Goal: Task Accomplishment & Management: Complete application form

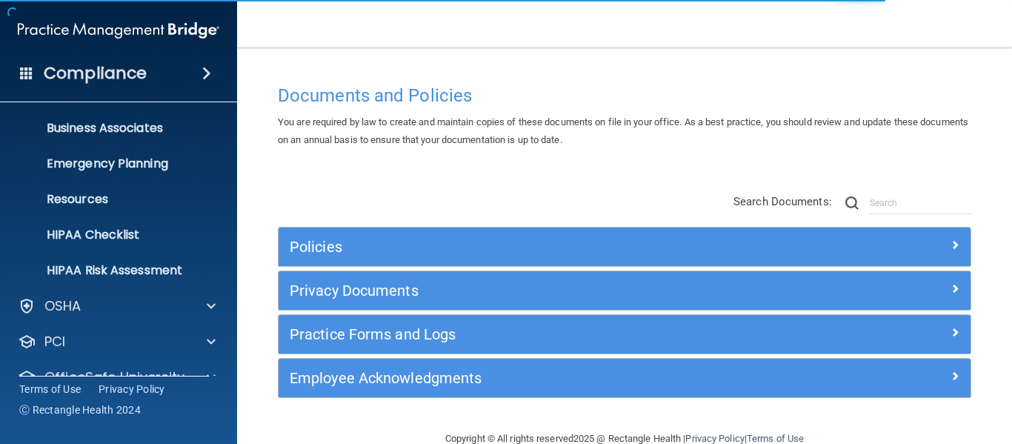
scroll to position [171, 0]
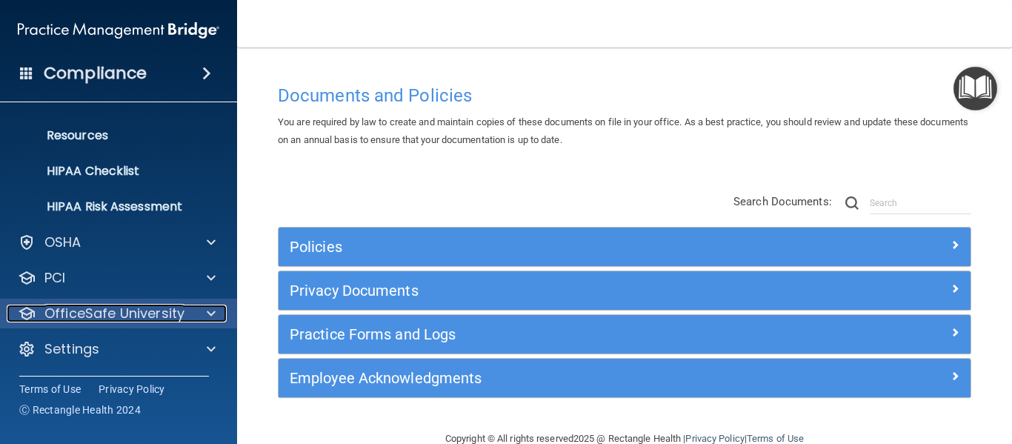
click at [209, 308] on span at bounding box center [211, 313] width 9 height 18
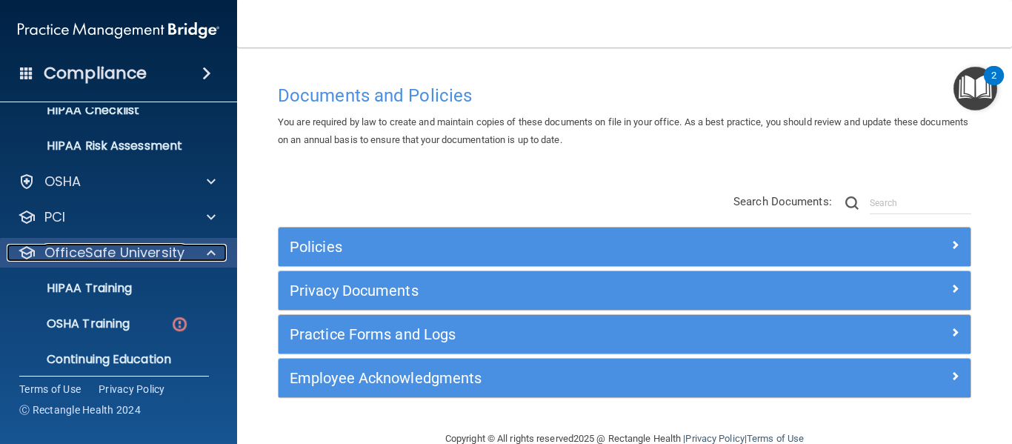
scroll to position [277, 0]
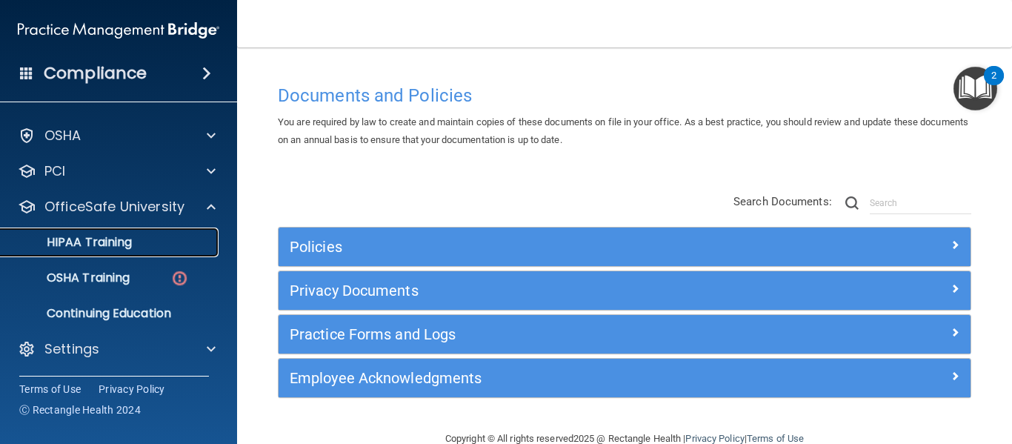
click at [122, 241] on p "HIPAA Training" at bounding box center [71, 242] width 122 height 15
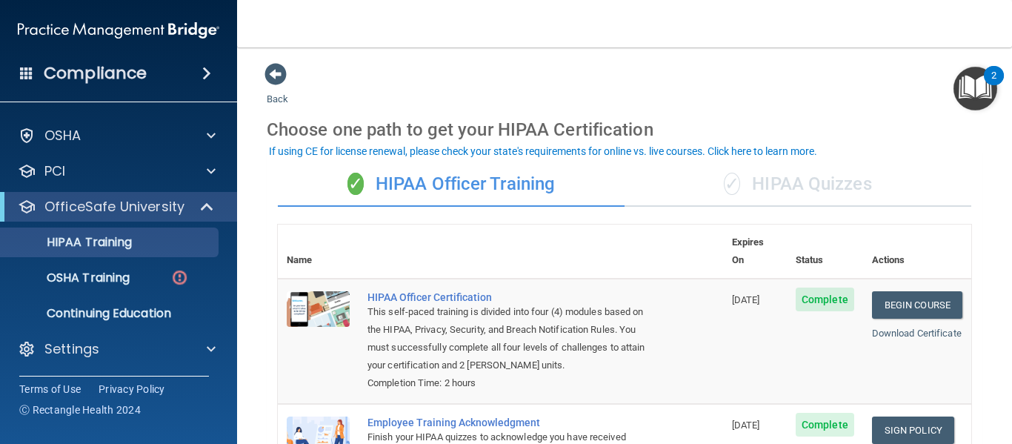
click at [806, 178] on div "✓ HIPAA Quizzes" at bounding box center [798, 184] width 347 height 44
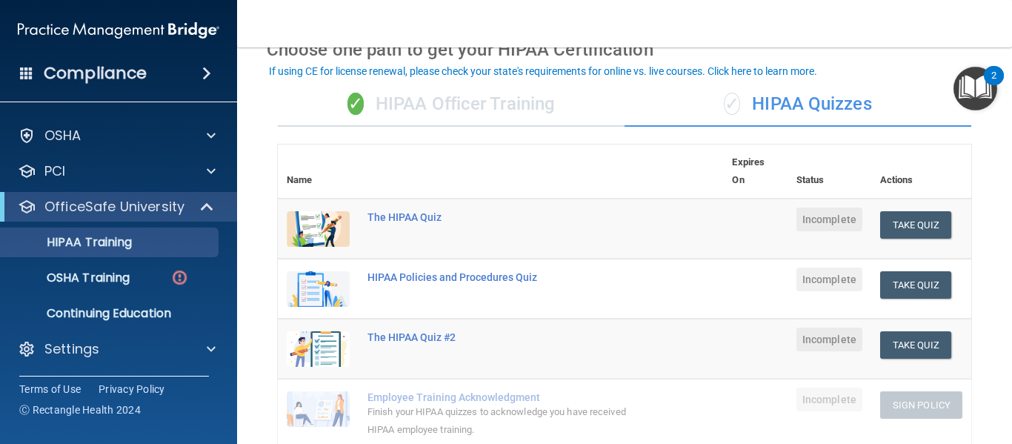
scroll to position [81, 0]
click at [911, 227] on button "Take Quiz" at bounding box center [915, 223] width 71 height 27
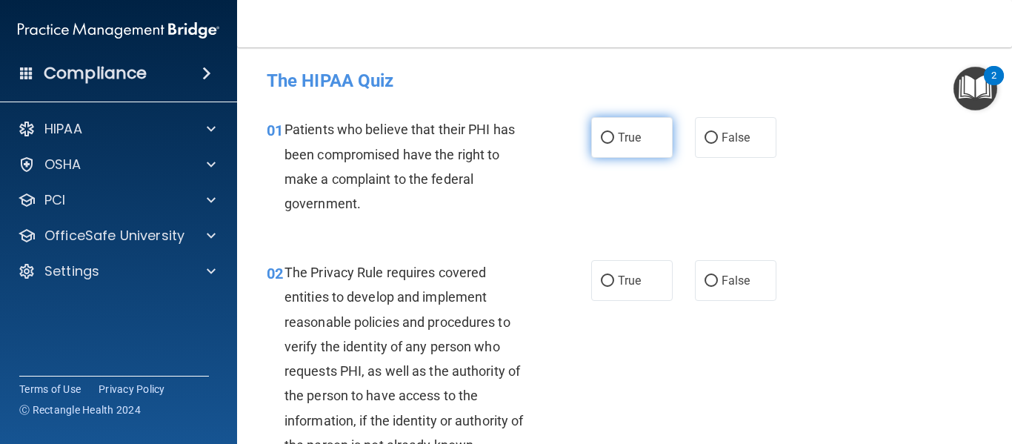
click at [605, 133] on input "True" at bounding box center [607, 138] width 13 height 11
radio input "true"
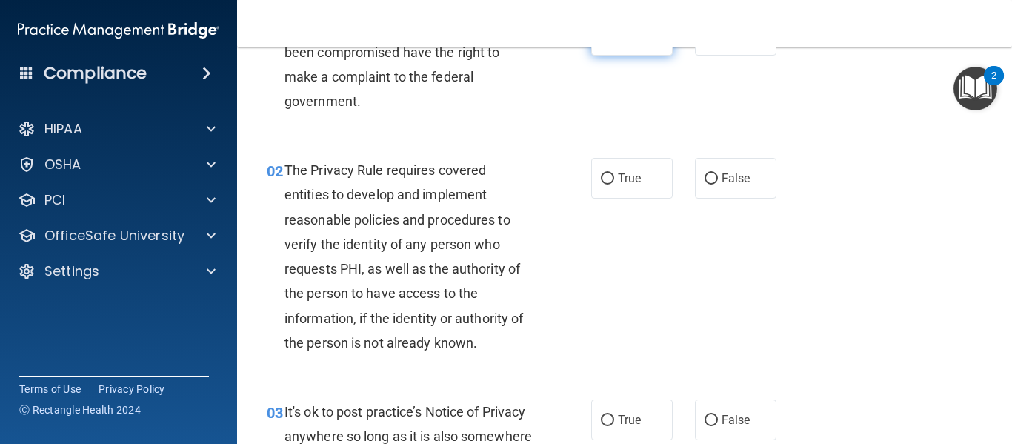
scroll to position [154, 0]
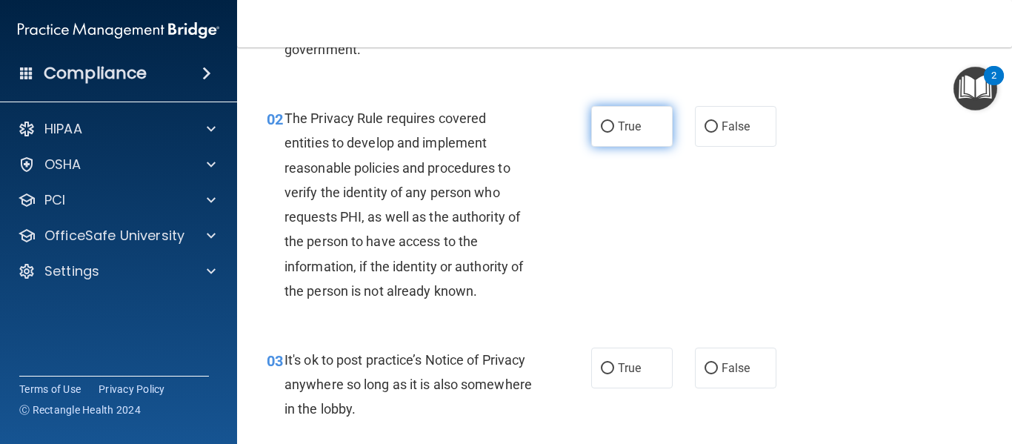
click at [608, 120] on label "True" at bounding box center [631, 126] width 81 height 41
click at [608, 121] on input "True" at bounding box center [607, 126] width 13 height 11
radio input "true"
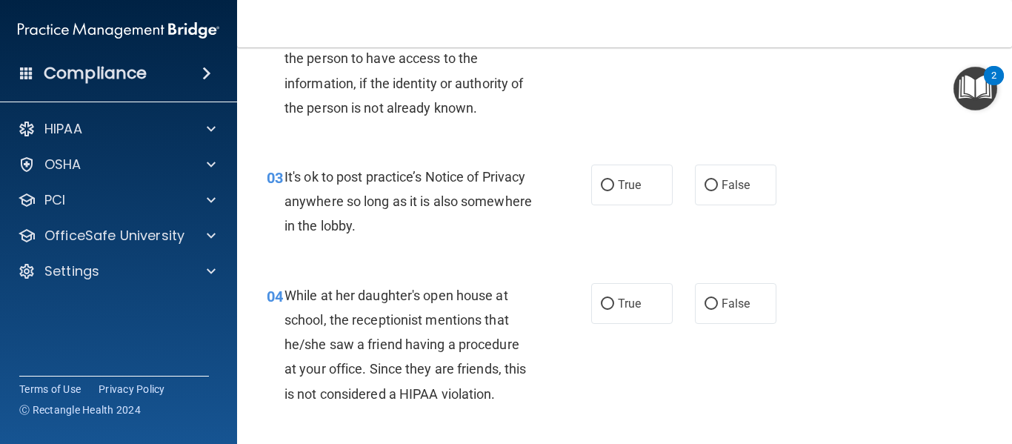
scroll to position [339, 0]
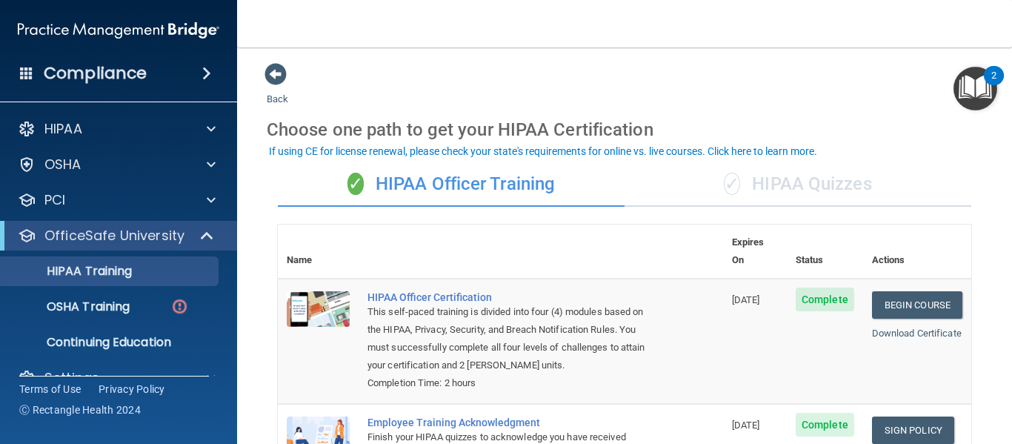
click at [786, 180] on div "✓ HIPAA Quizzes" at bounding box center [798, 184] width 347 height 44
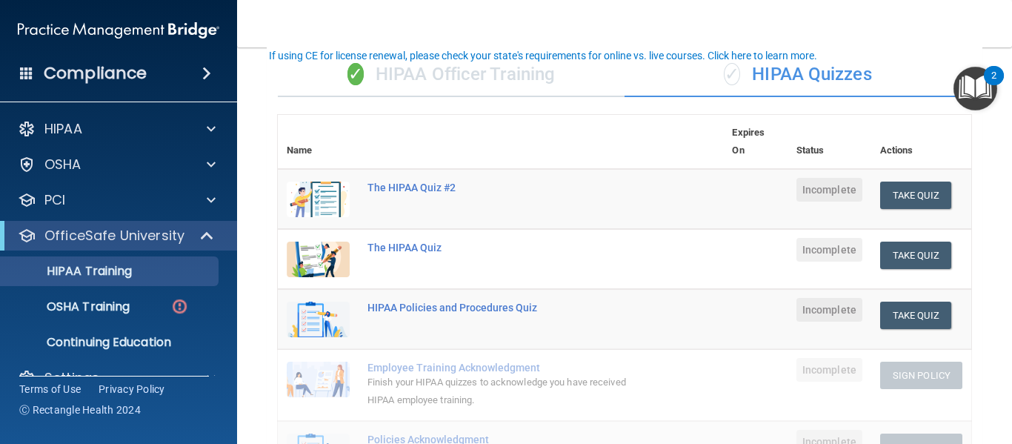
scroll to position [111, 0]
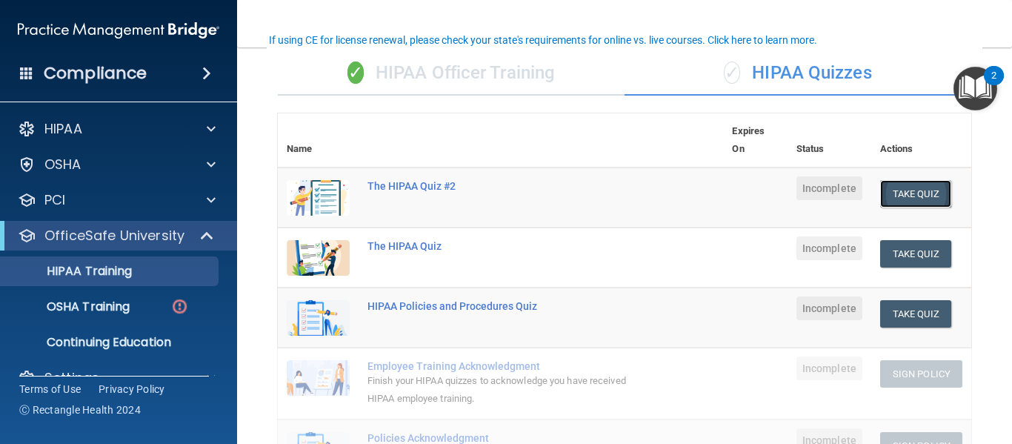
click at [899, 193] on button "Take Quiz" at bounding box center [915, 193] width 71 height 27
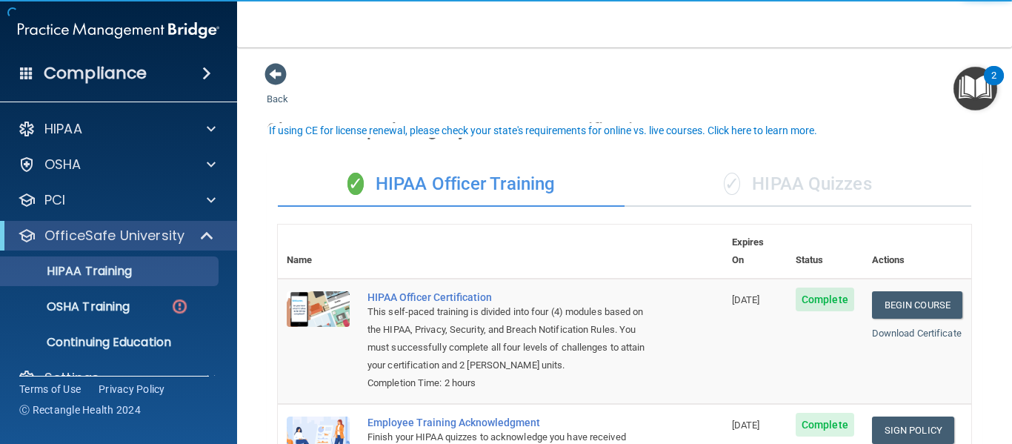
scroll to position [29, 0]
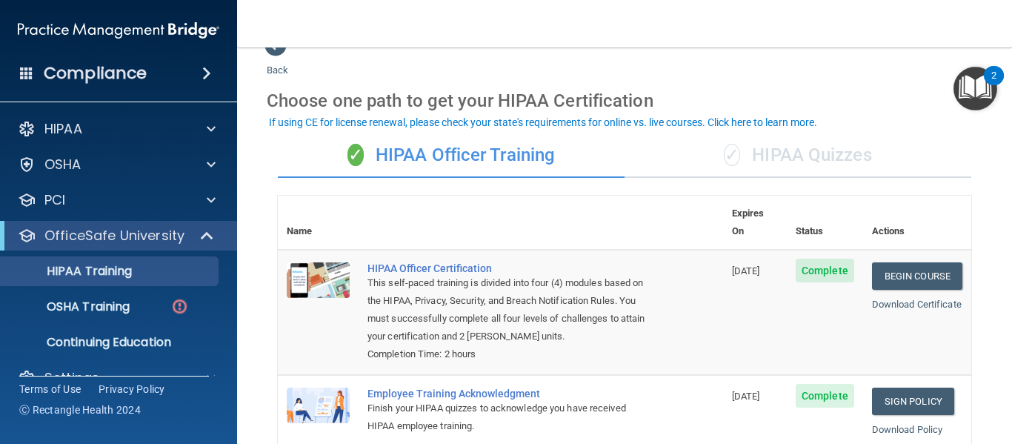
click at [872, 154] on div "✓ HIPAA Quizzes" at bounding box center [798, 155] width 347 height 44
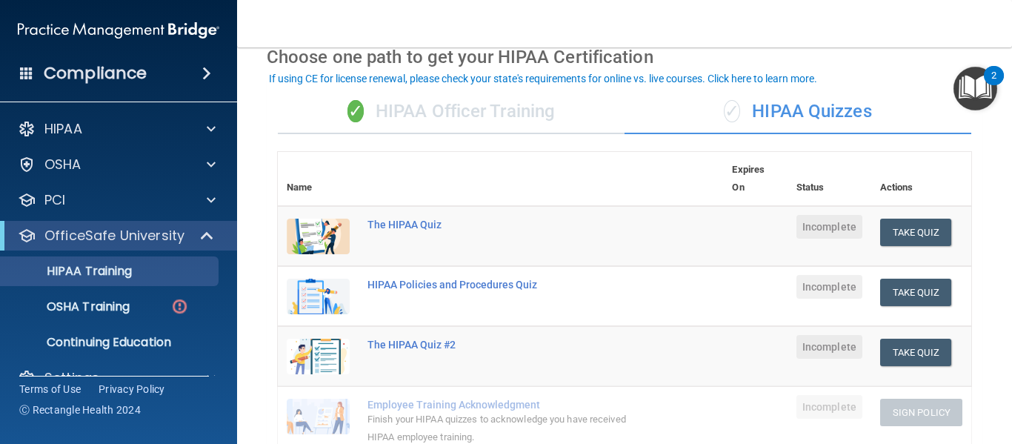
scroll to position [131, 0]
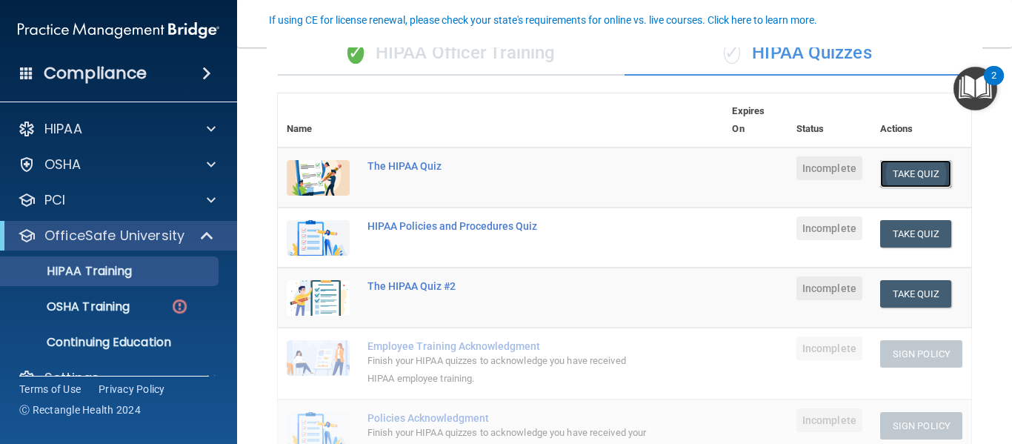
click at [909, 174] on button "Take Quiz" at bounding box center [915, 173] width 71 height 27
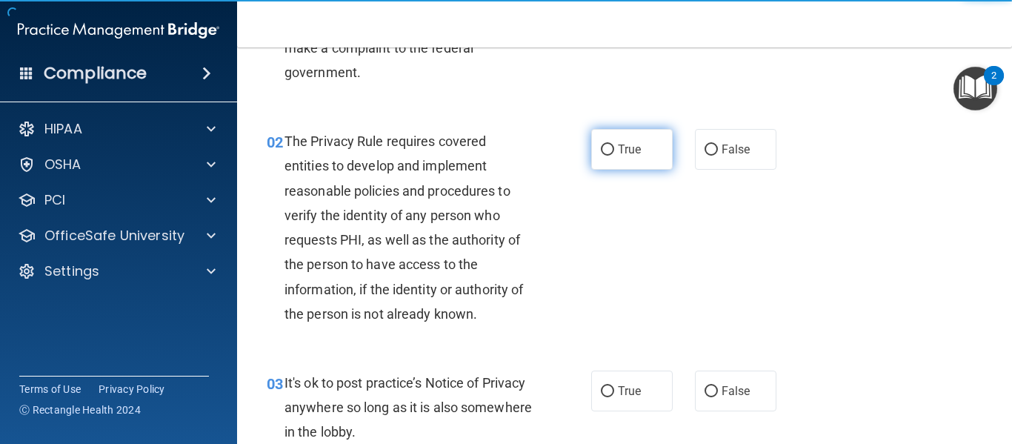
click at [608, 144] on input "True" at bounding box center [607, 149] width 13 height 11
radio input "true"
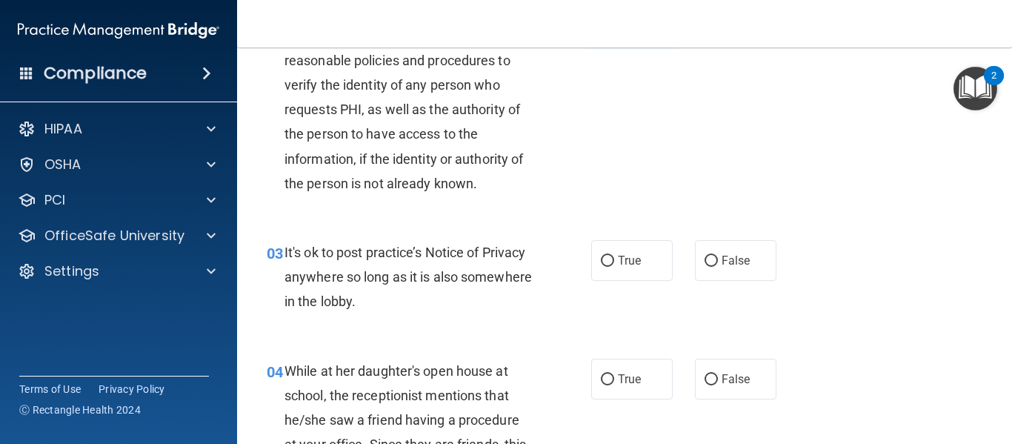
scroll to position [282, 0]
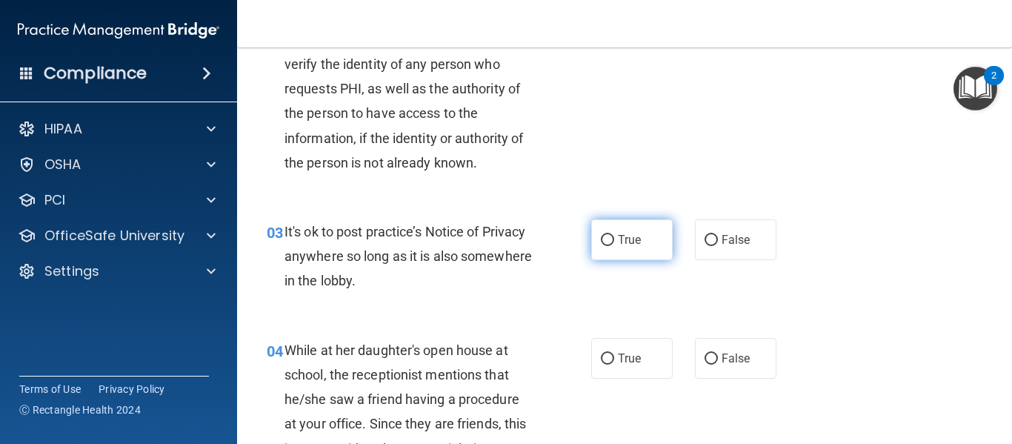
click at [599, 223] on label "True" at bounding box center [631, 239] width 81 height 41
click at [601, 235] on input "True" at bounding box center [607, 240] width 13 height 11
radio input "true"
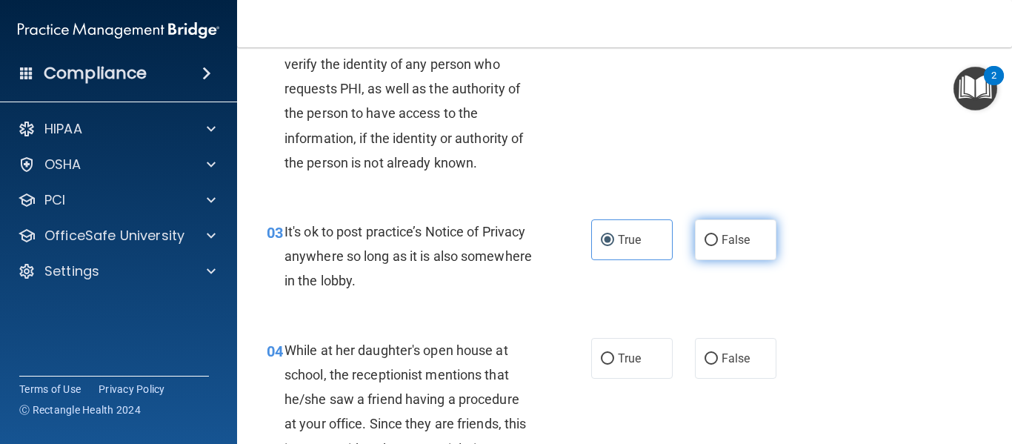
click at [705, 239] on input "False" at bounding box center [711, 240] width 13 height 11
radio input "true"
radio input "false"
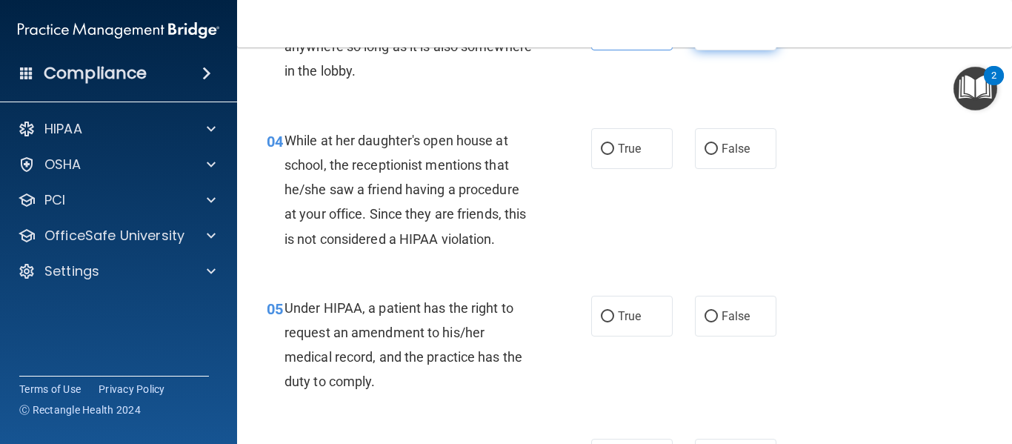
scroll to position [495, 0]
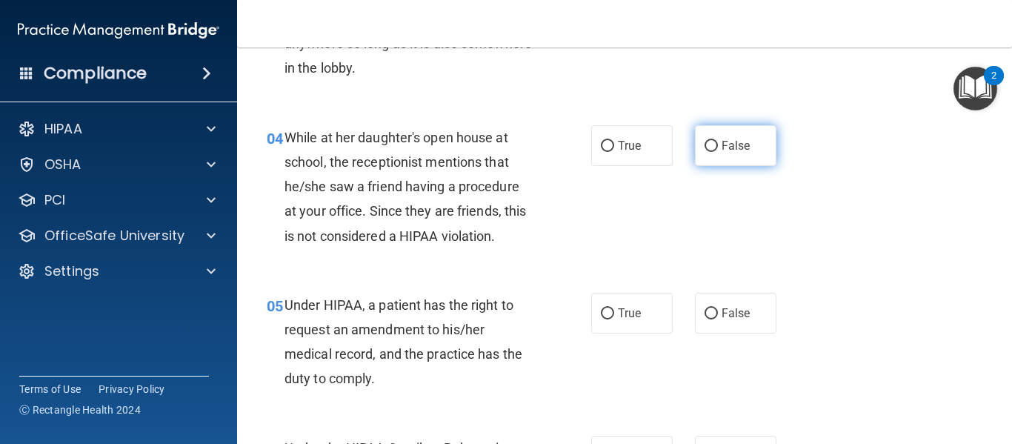
click at [705, 141] on input "False" at bounding box center [711, 146] width 13 height 11
radio input "true"
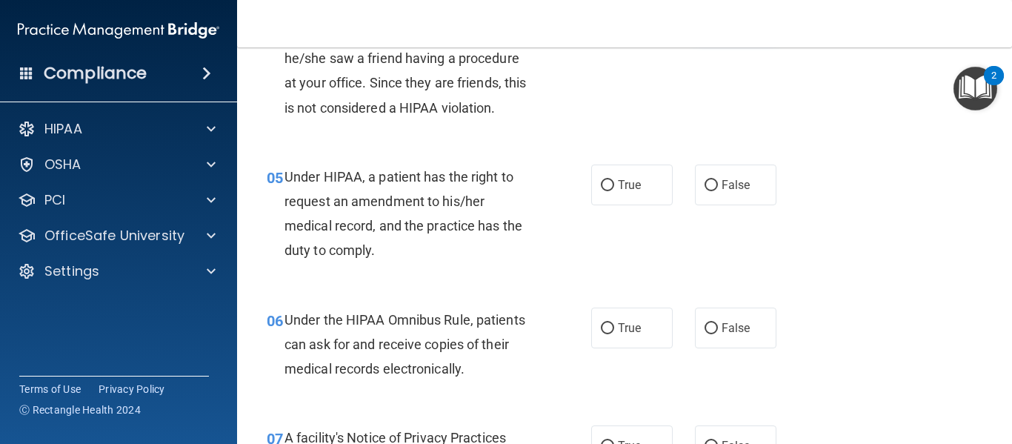
scroll to position [625, 0]
click at [607, 185] on input "True" at bounding box center [607, 184] width 13 height 11
radio input "true"
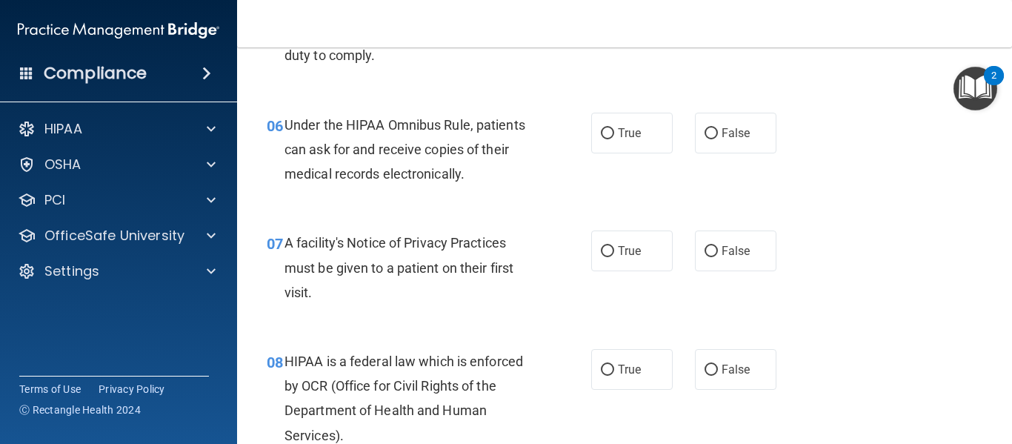
scroll to position [822, 0]
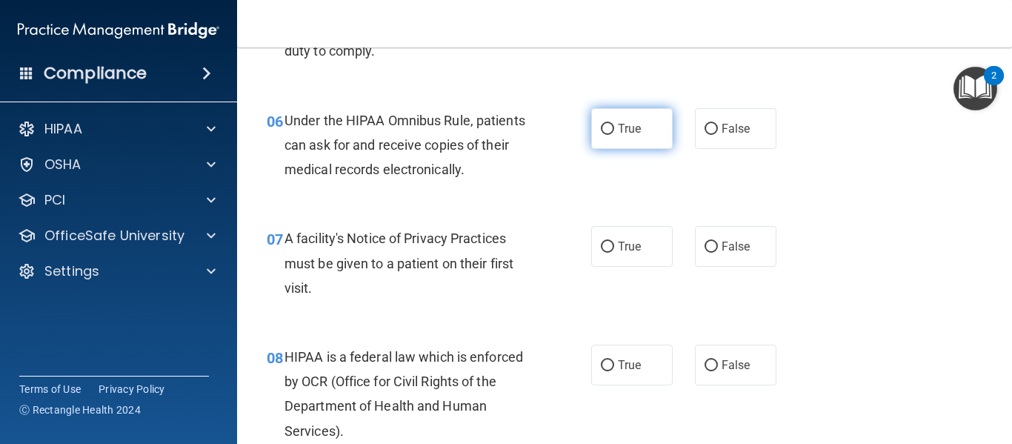
click at [603, 124] on input "True" at bounding box center [607, 129] width 13 height 11
radio input "true"
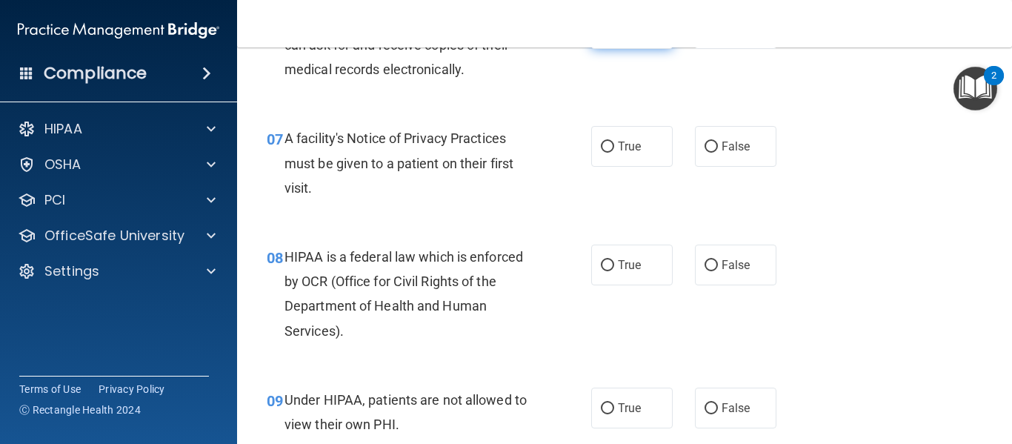
scroll to position [923, 0]
click at [603, 148] on input "True" at bounding box center [607, 146] width 13 height 11
radio input "true"
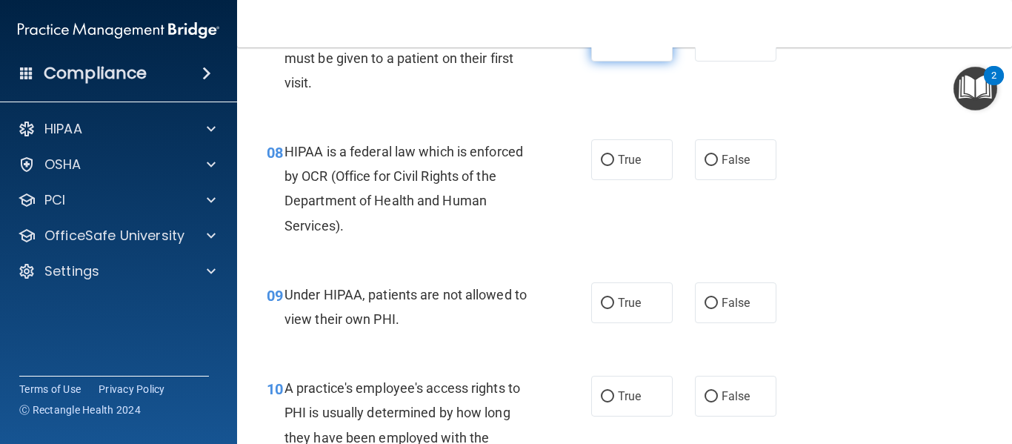
scroll to position [1028, 0]
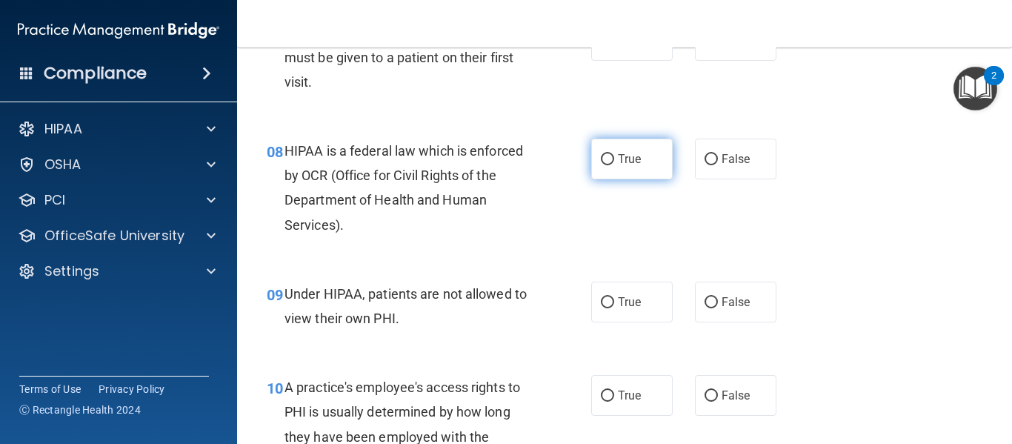
click at [605, 154] on input "True" at bounding box center [607, 159] width 13 height 11
radio input "true"
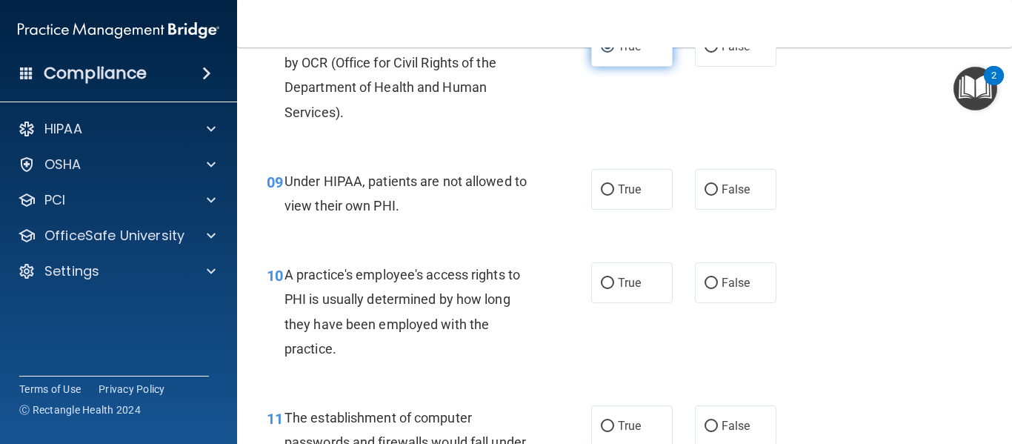
scroll to position [1147, 0]
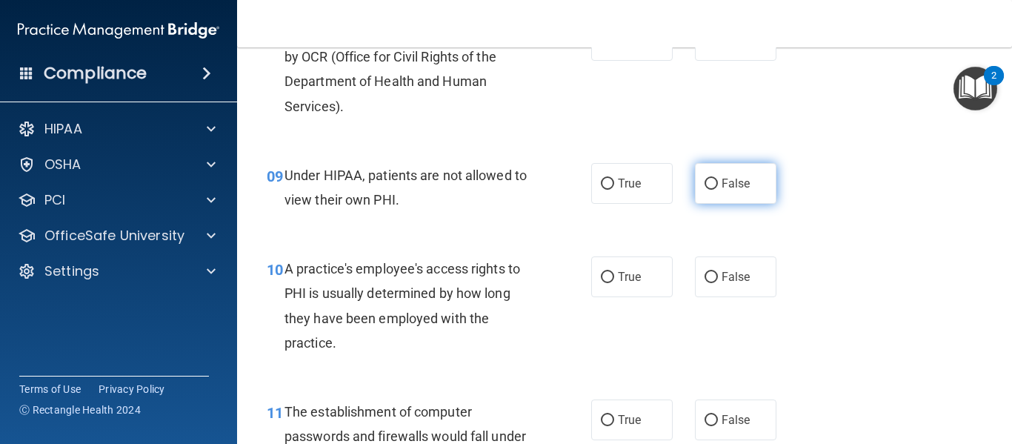
click at [710, 184] on input "False" at bounding box center [711, 184] width 13 height 11
radio input "true"
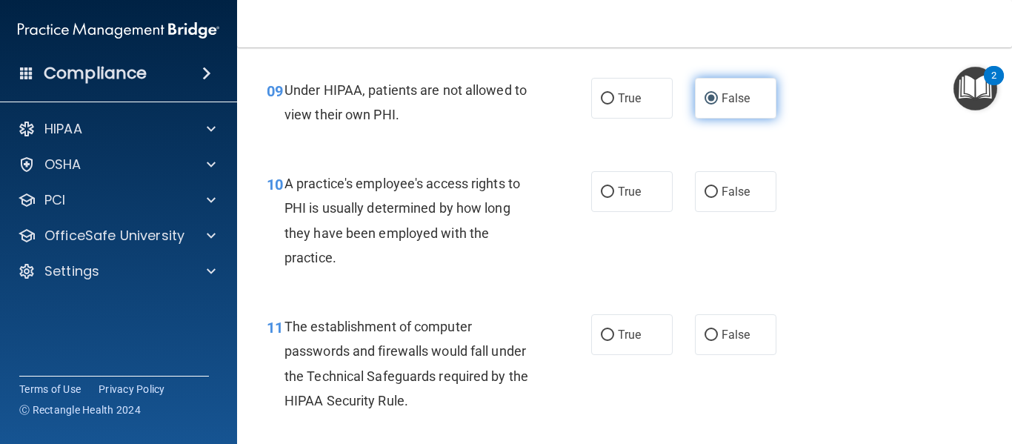
scroll to position [1233, 0]
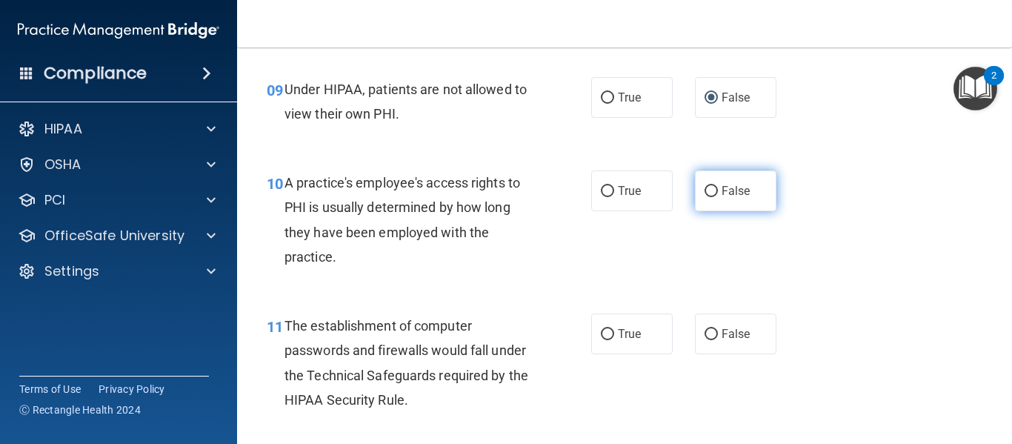
click at [705, 195] on input "False" at bounding box center [711, 191] width 13 height 11
radio input "true"
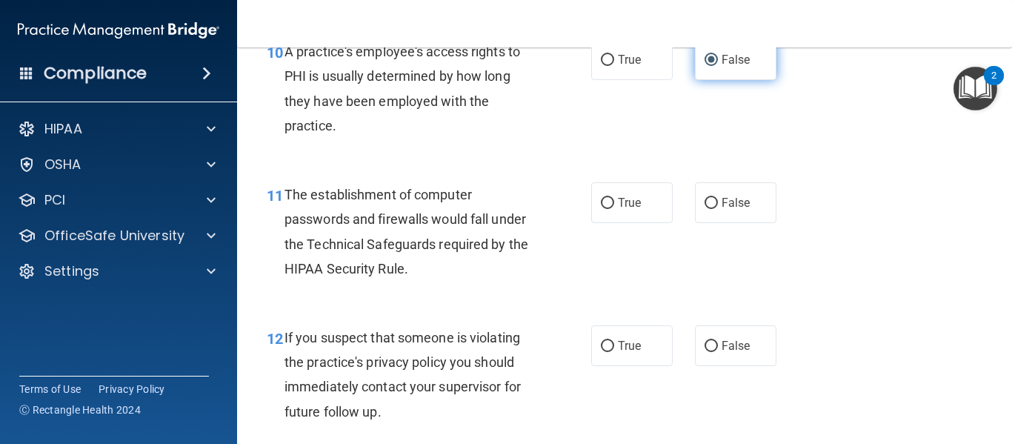
scroll to position [1382, 0]
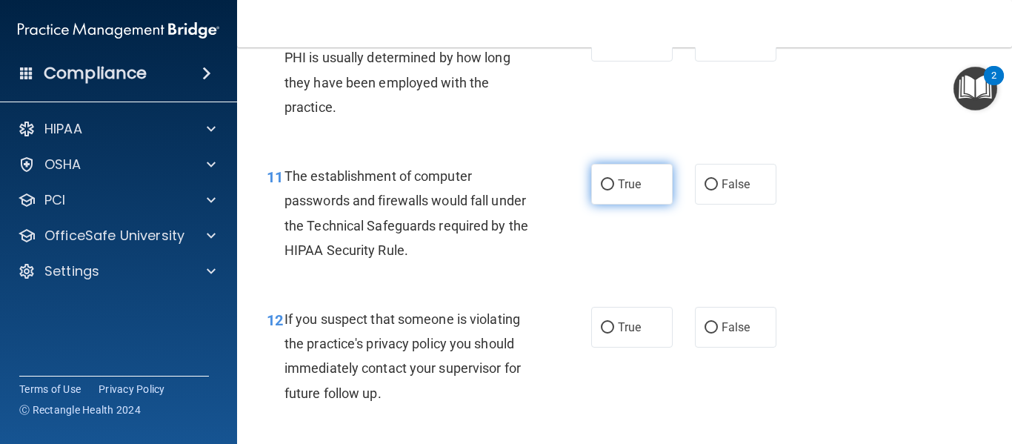
click at [605, 181] on input "True" at bounding box center [607, 184] width 13 height 11
radio input "true"
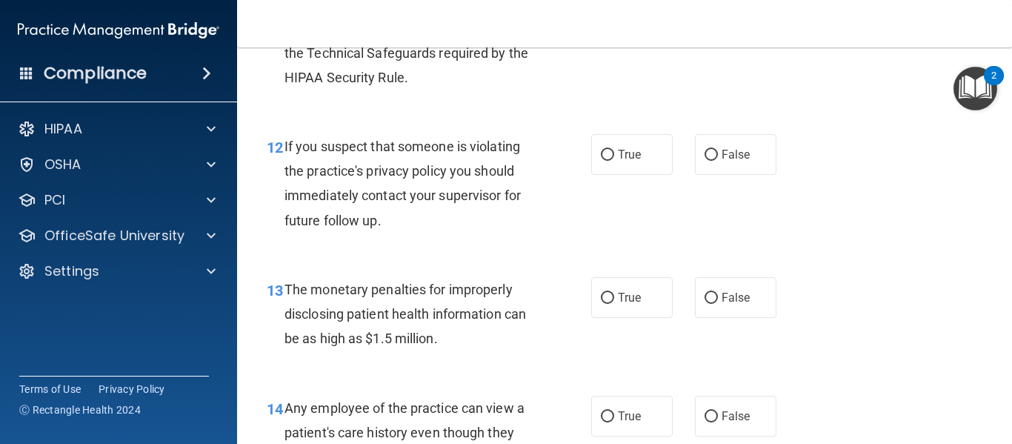
scroll to position [1556, 0]
click at [605, 149] on input "True" at bounding box center [607, 154] width 13 height 11
radio input "true"
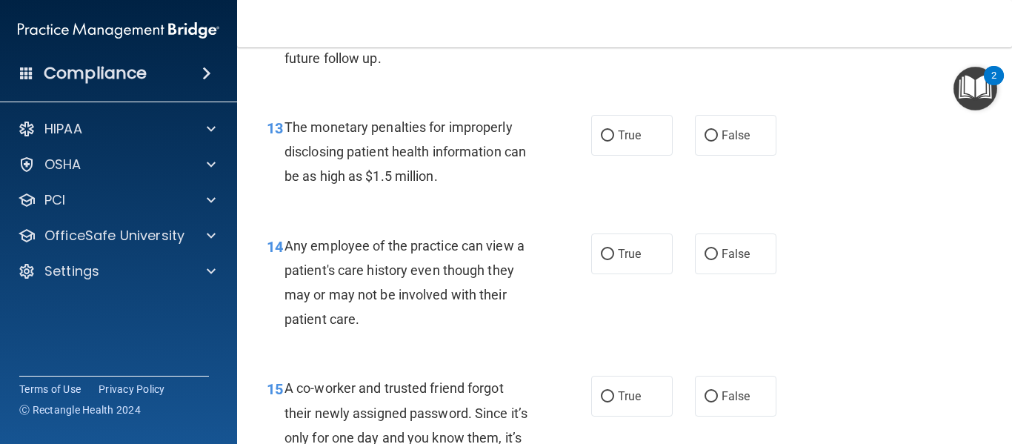
scroll to position [1725, 0]
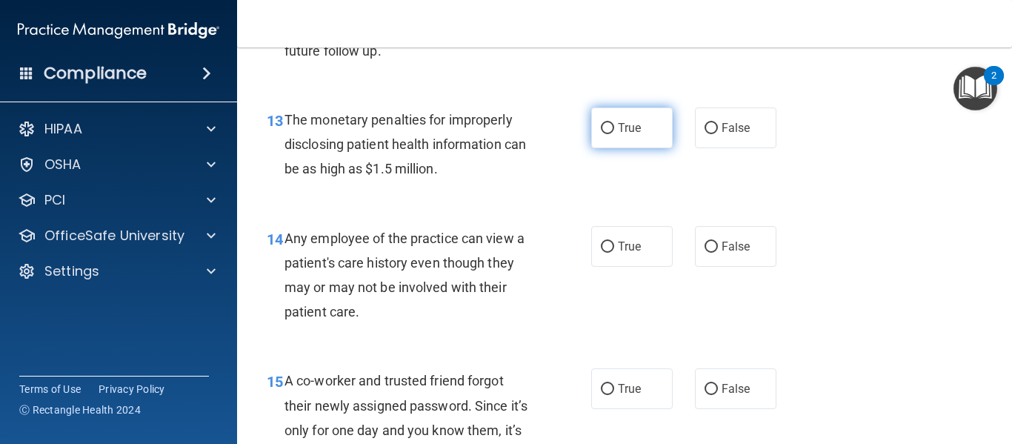
click at [603, 133] on input "True" at bounding box center [607, 128] width 13 height 11
radio input "true"
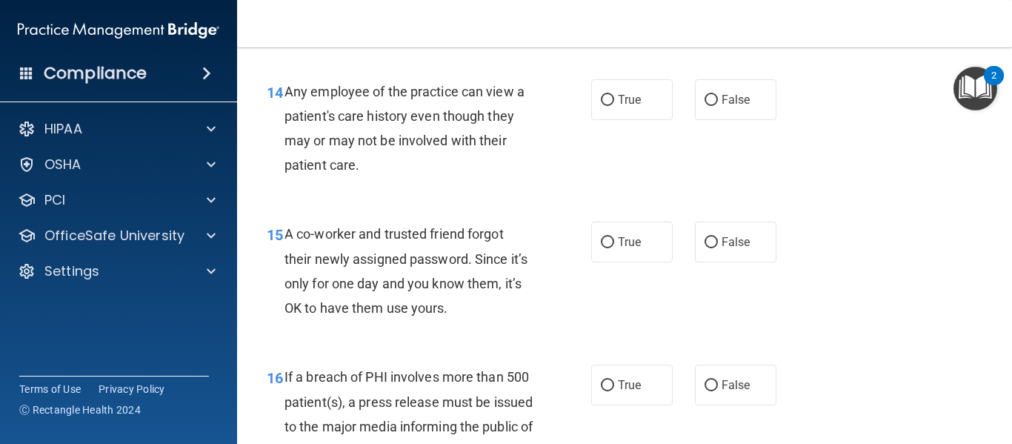
scroll to position [1872, 0]
click at [710, 98] on input "False" at bounding box center [711, 99] width 13 height 11
radio input "true"
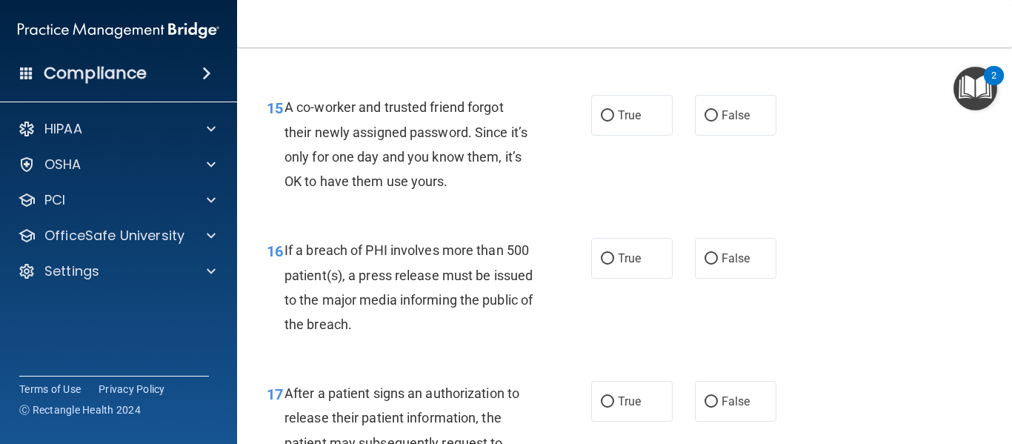
scroll to position [2000, 0]
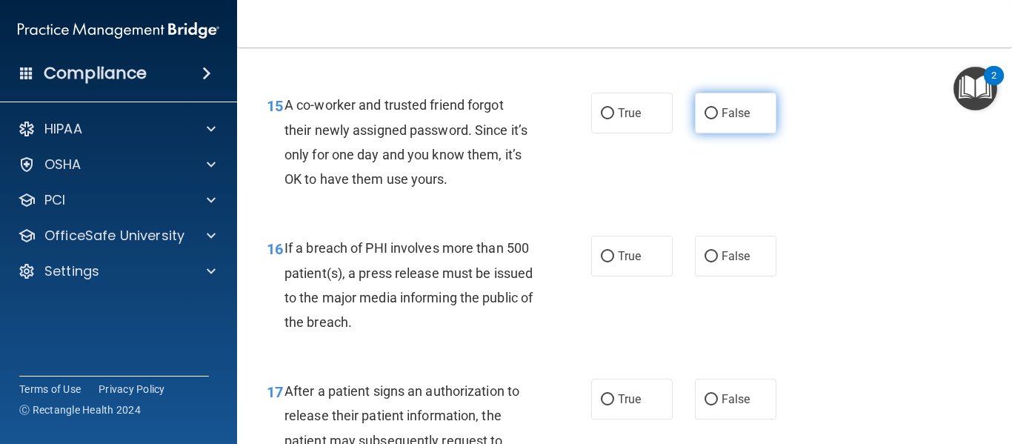
click at [708, 113] on input "False" at bounding box center [711, 113] width 13 height 11
radio input "true"
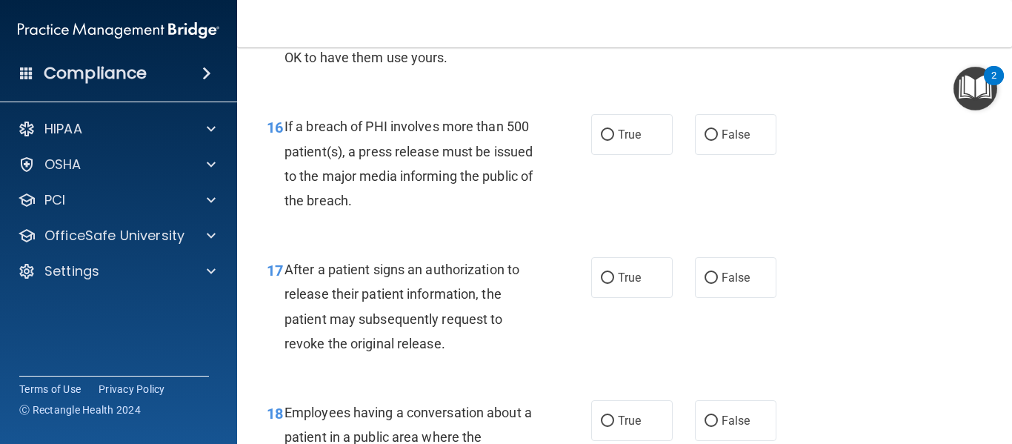
scroll to position [2125, 0]
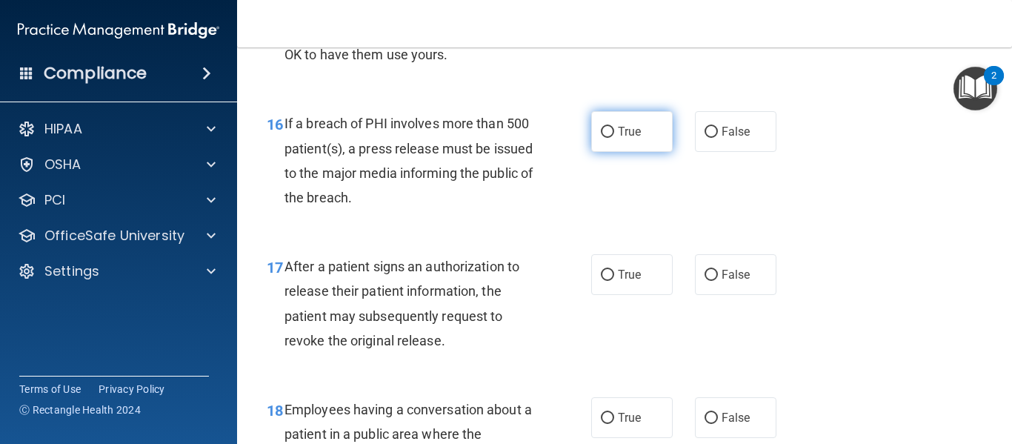
click at [607, 130] on input "True" at bounding box center [607, 132] width 13 height 11
radio input "true"
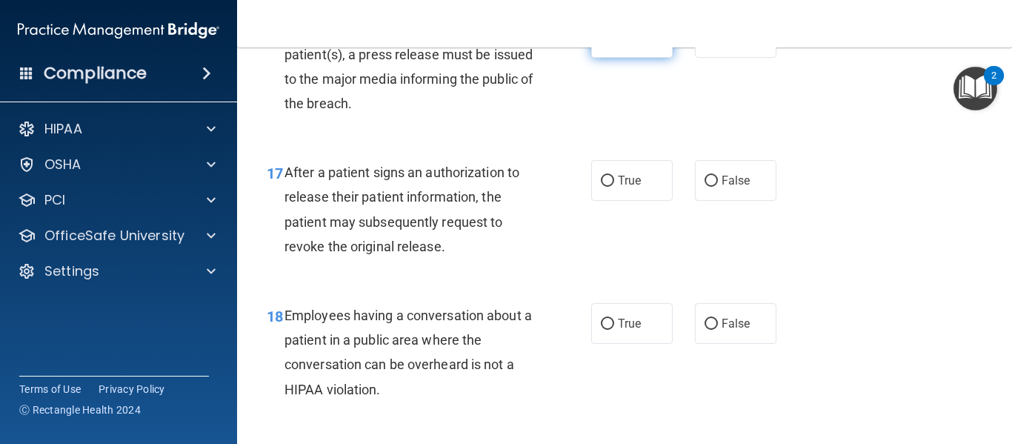
scroll to position [2234, 0]
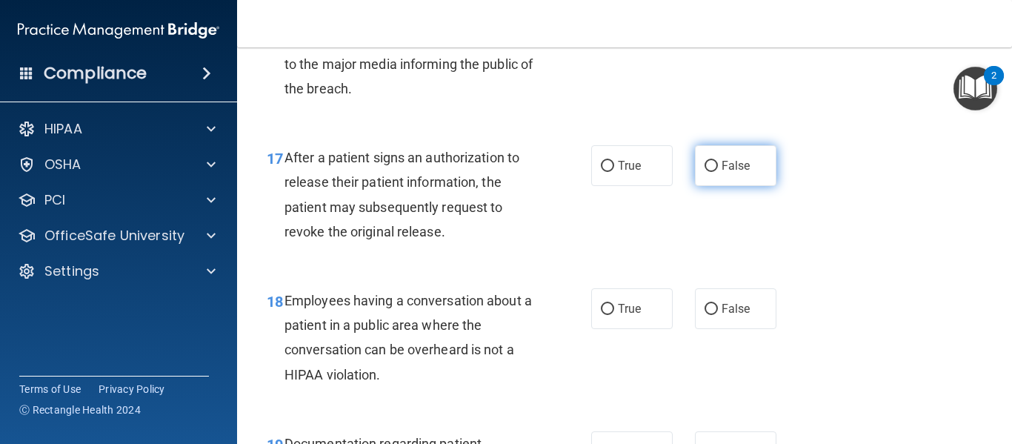
click at [707, 161] on input "False" at bounding box center [711, 166] width 13 height 11
radio input "true"
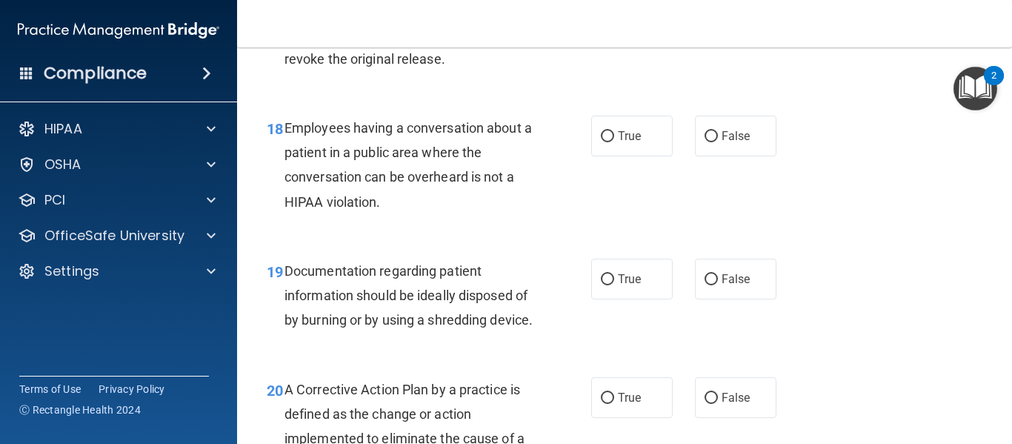
scroll to position [2413, 0]
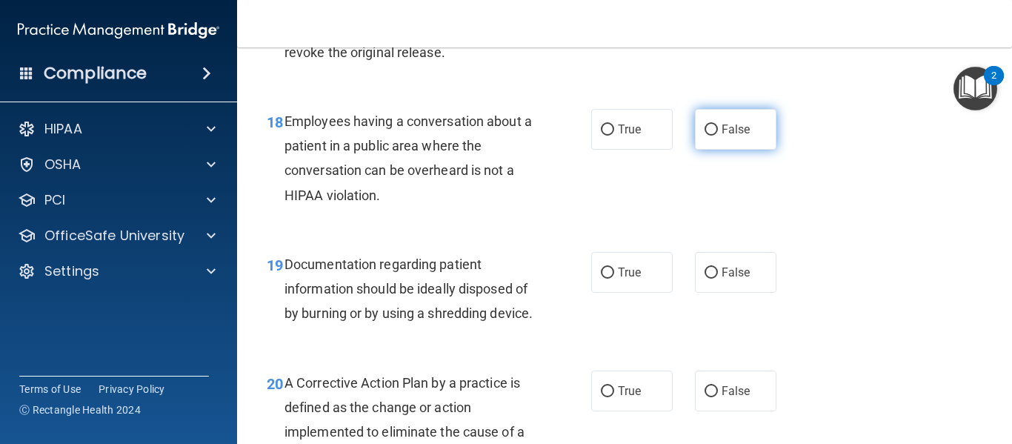
click at [708, 134] on input "False" at bounding box center [711, 129] width 13 height 11
radio input "true"
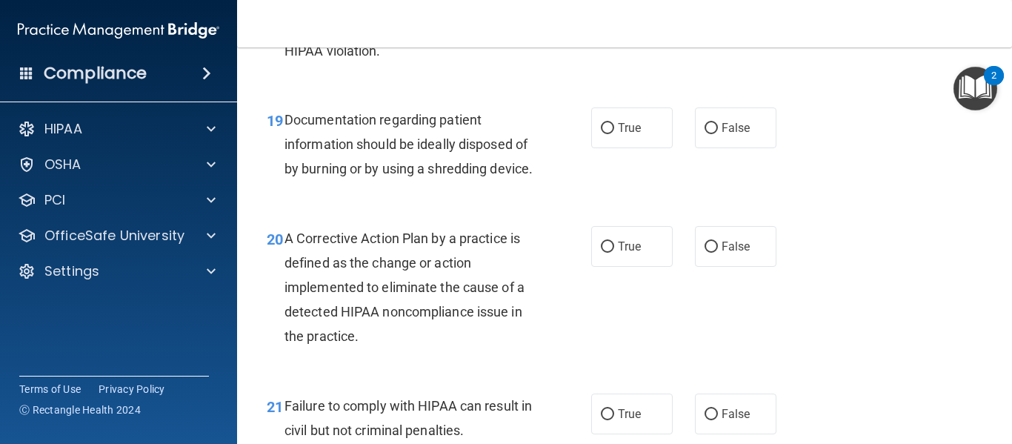
scroll to position [2561, 0]
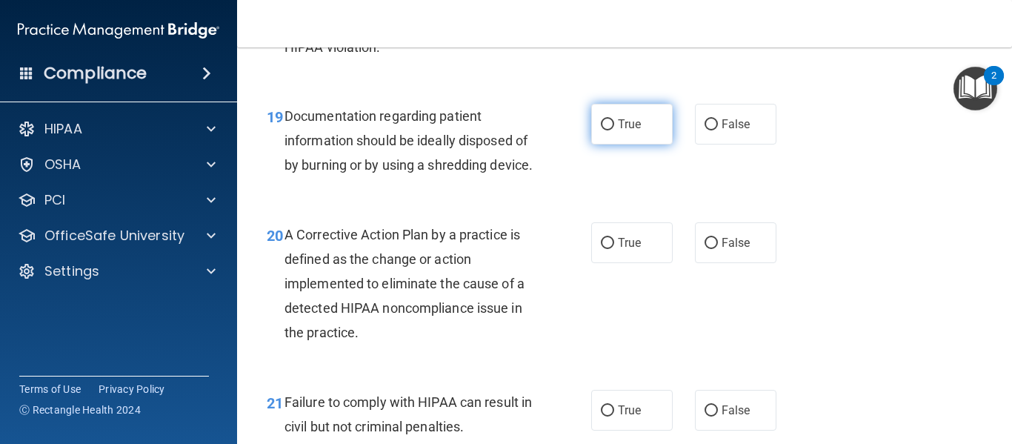
click at [605, 123] on input "True" at bounding box center [607, 124] width 13 height 11
radio input "true"
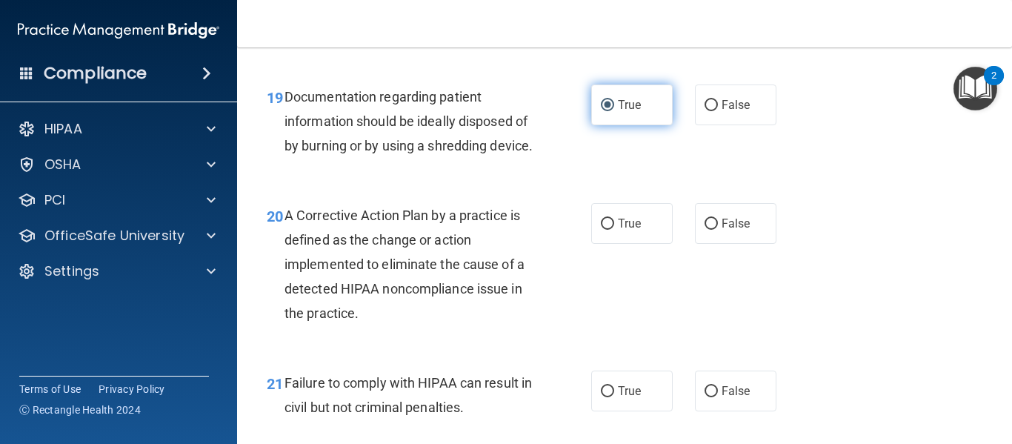
scroll to position [2596, 0]
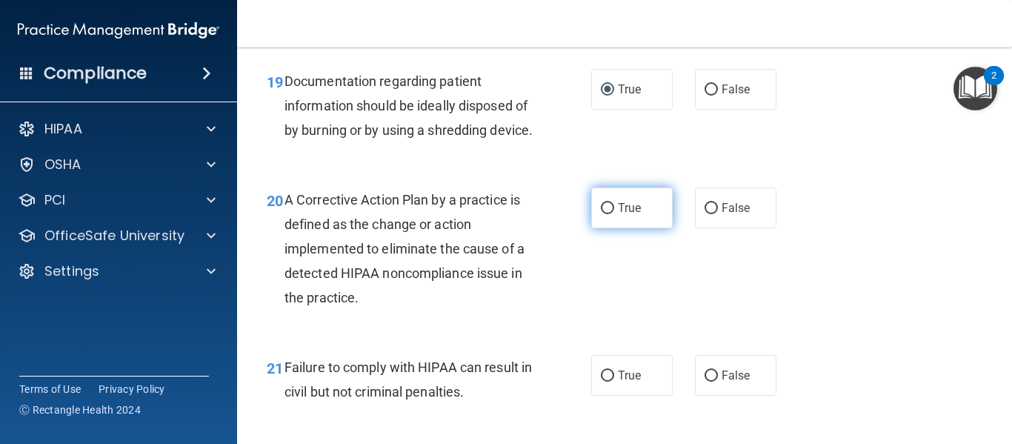
click at [601, 214] on input "True" at bounding box center [607, 208] width 13 height 11
radio input "true"
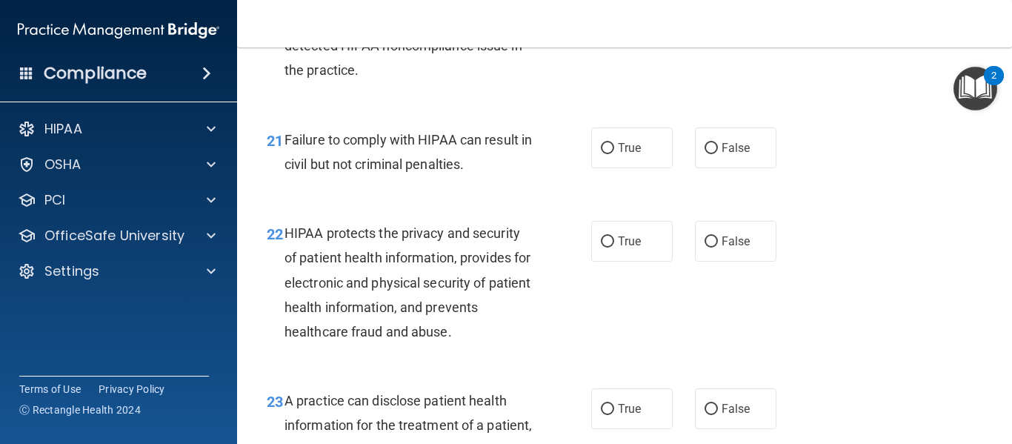
scroll to position [2837, 0]
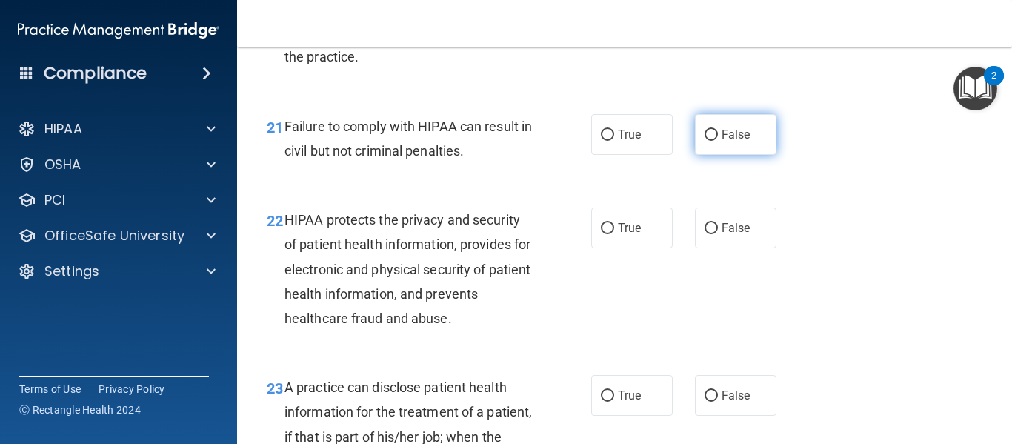
click at [705, 141] on input "False" at bounding box center [711, 135] width 13 height 11
radio input "true"
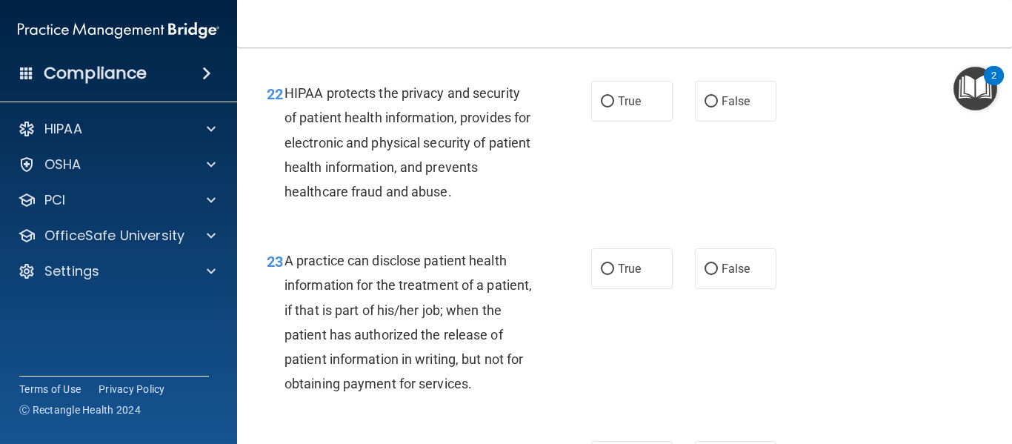
scroll to position [2964, 0]
click at [602, 107] on input "True" at bounding box center [607, 101] width 13 height 11
radio input "true"
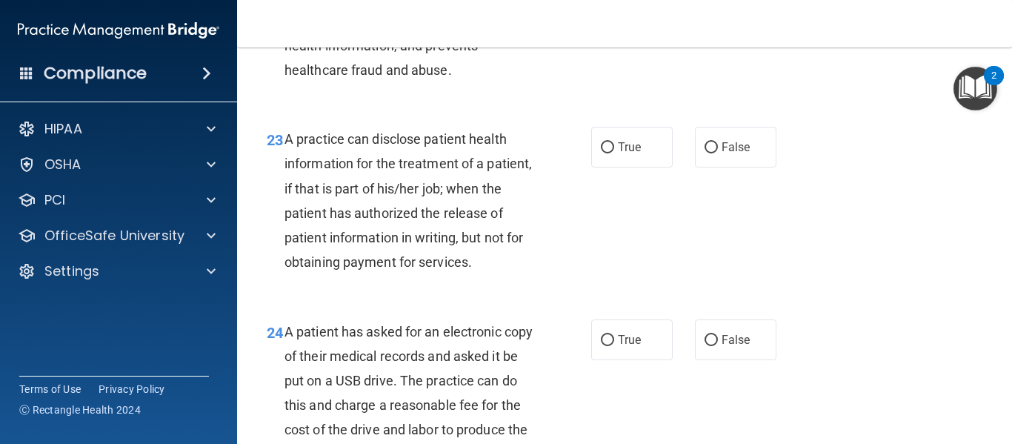
scroll to position [3086, 0]
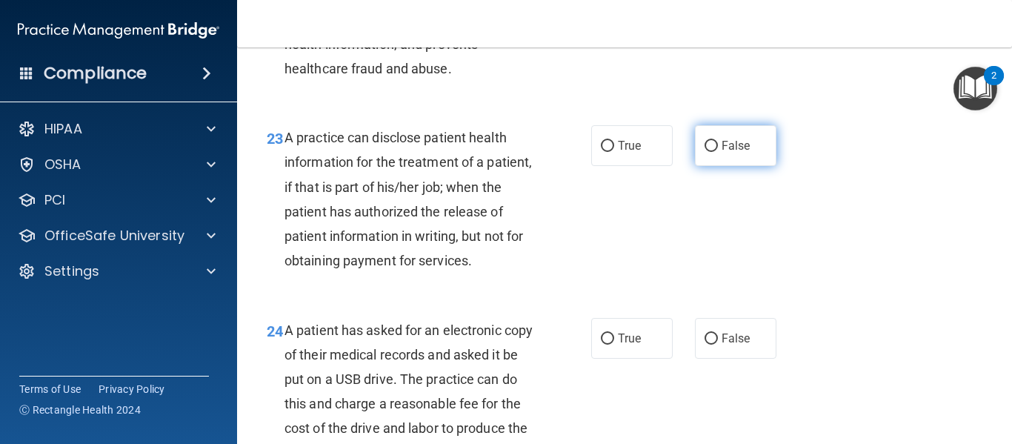
click at [705, 152] on input "False" at bounding box center [711, 146] width 13 height 11
radio input "true"
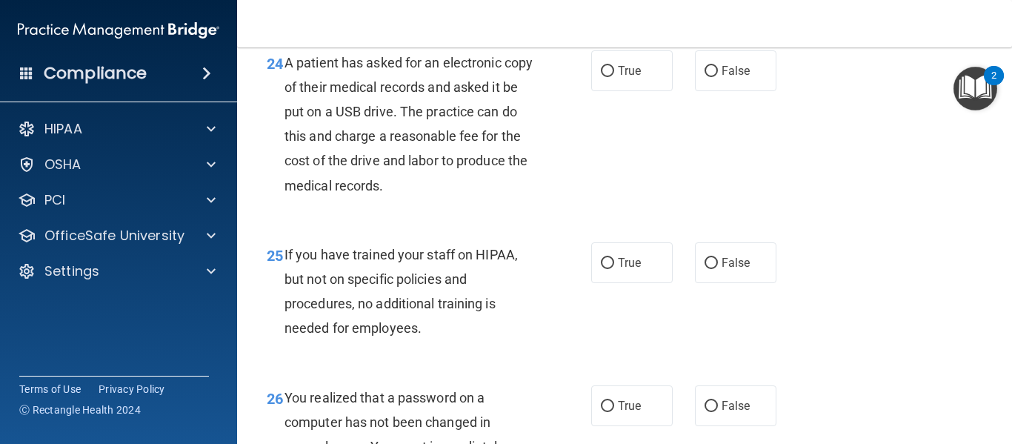
scroll to position [3358, 0]
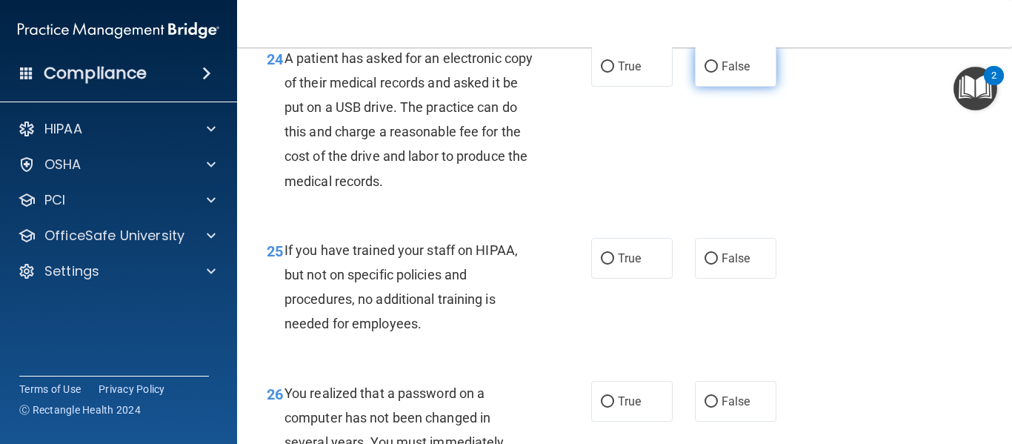
click at [710, 73] on input "False" at bounding box center [711, 66] width 13 height 11
radio input "true"
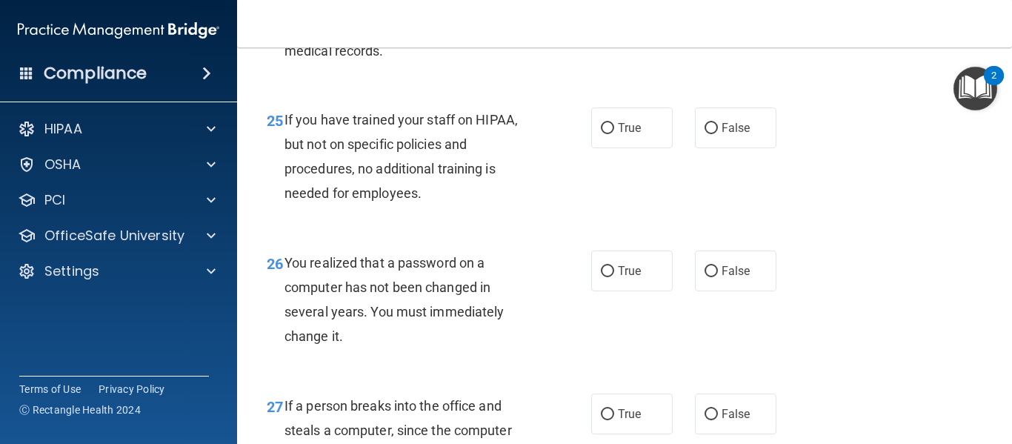
scroll to position [3506, 0]
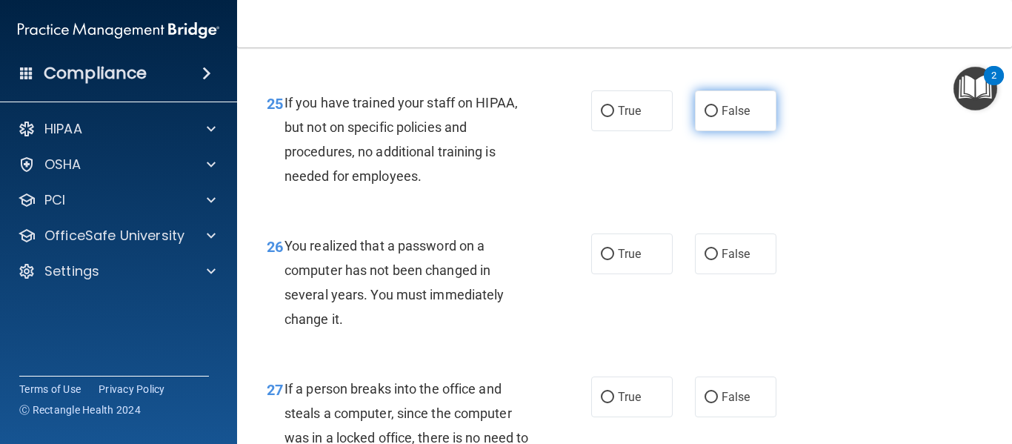
click at [707, 117] on input "False" at bounding box center [711, 111] width 13 height 11
radio input "true"
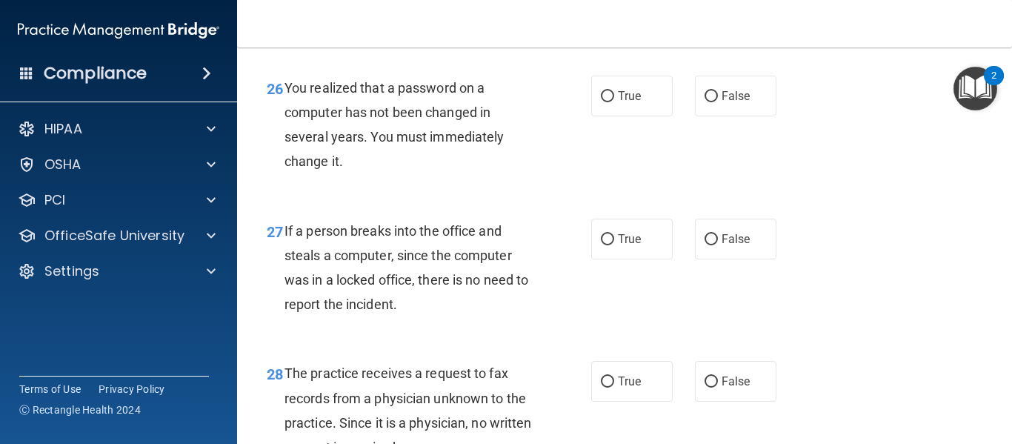
scroll to position [3664, 0]
click at [607, 101] on input "True" at bounding box center [607, 95] width 13 height 11
radio input "true"
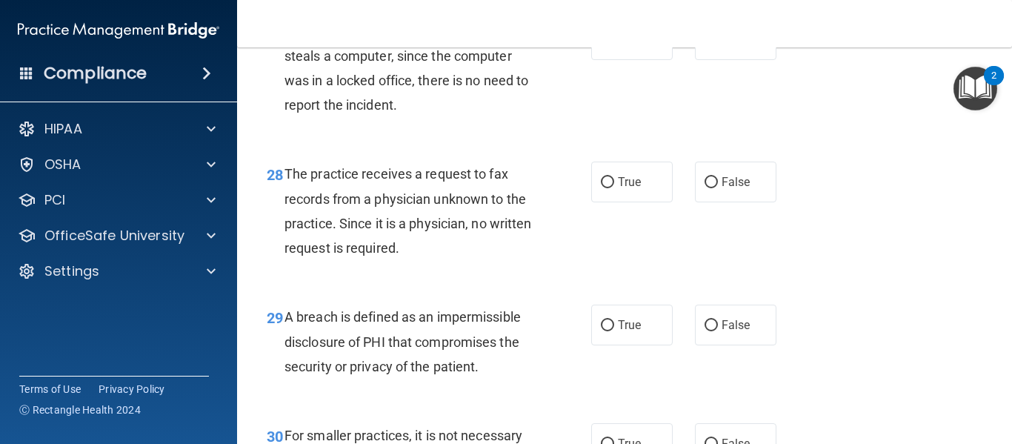
scroll to position [3866, 0]
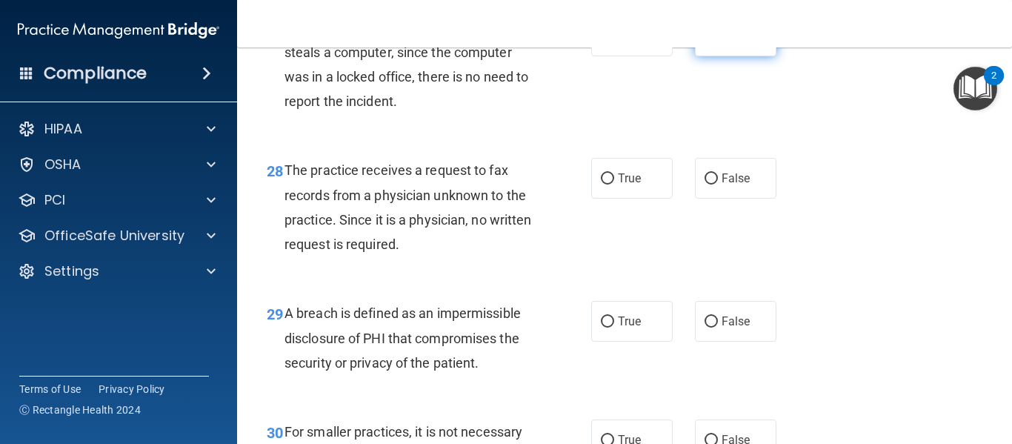
click at [730, 43] on span "False" at bounding box center [736, 36] width 29 height 14
click at [718, 42] on input "False" at bounding box center [711, 36] width 13 height 11
radio input "true"
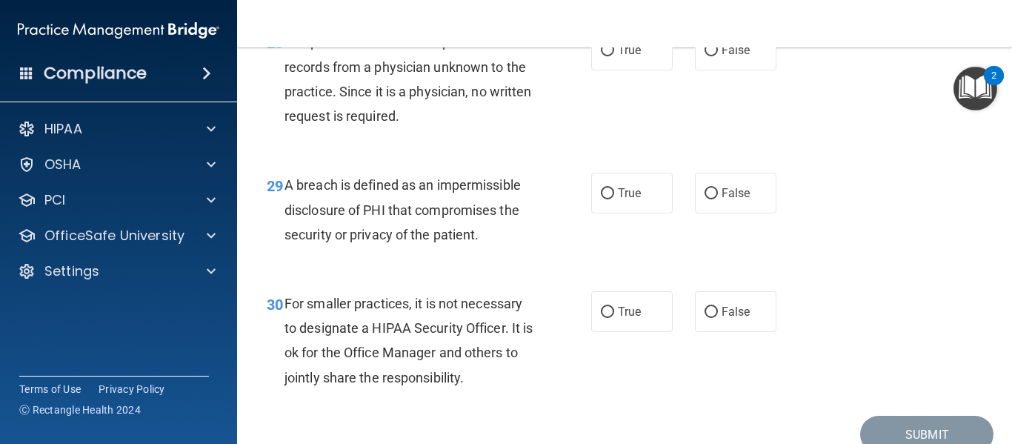
scroll to position [3983, 0]
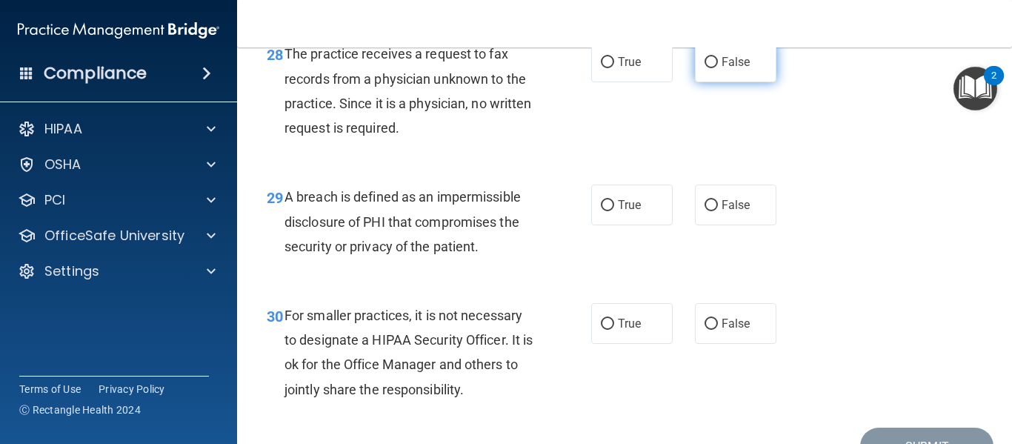
click at [710, 68] on input "False" at bounding box center [711, 62] width 13 height 11
radio input "true"
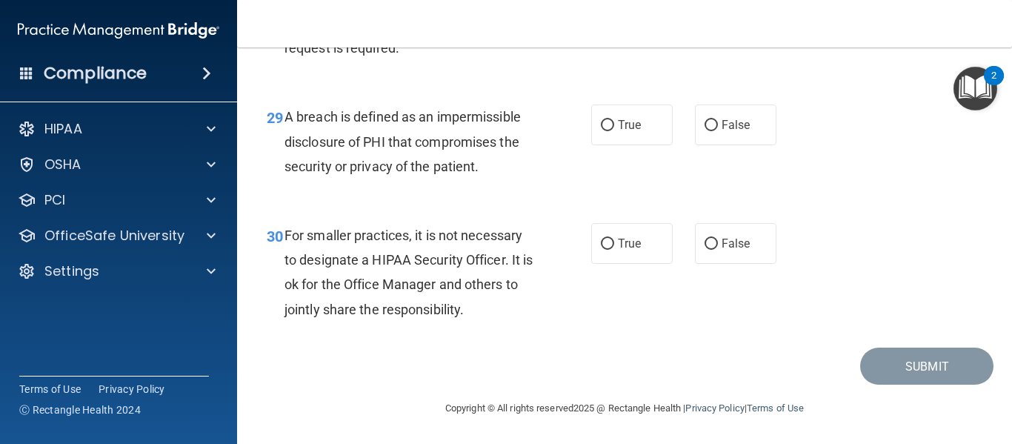
scroll to position [4112, 0]
click at [633, 128] on span "True" at bounding box center [629, 125] width 23 height 14
click at [614, 128] on input "True" at bounding box center [607, 125] width 13 height 11
radio input "true"
click at [734, 241] on span "False" at bounding box center [736, 243] width 29 height 14
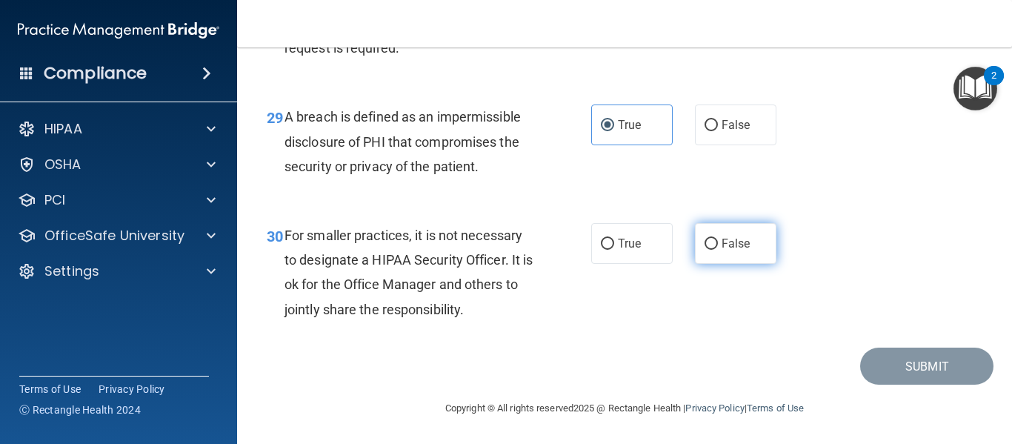
click at [718, 241] on input "False" at bounding box center [711, 244] width 13 height 11
radio input "true"
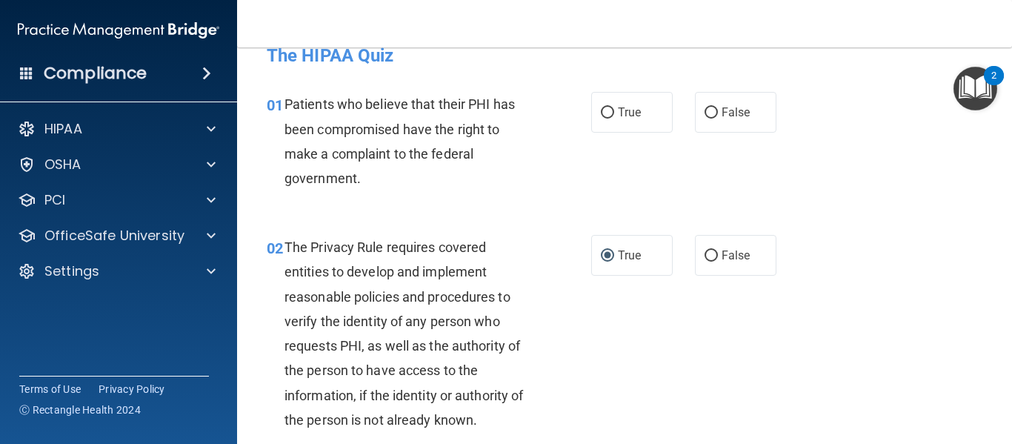
scroll to position [0, 0]
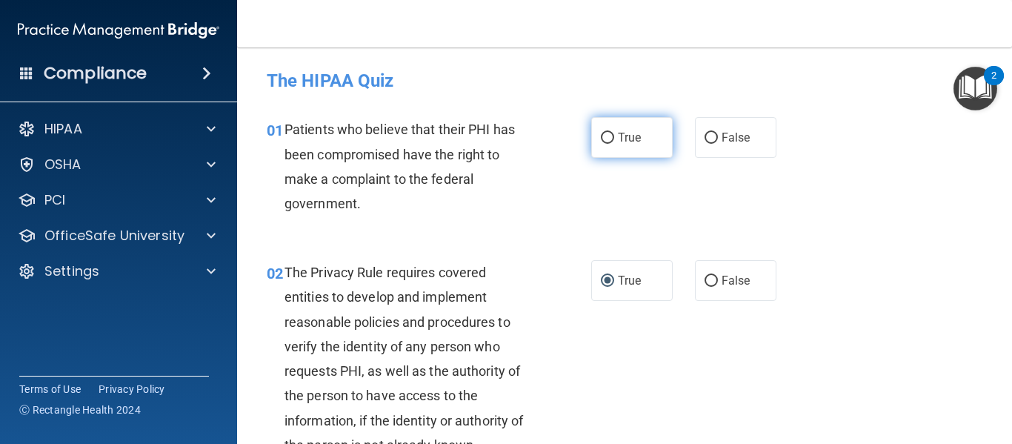
click at [605, 133] on input "True" at bounding box center [607, 138] width 13 height 11
radio input "true"
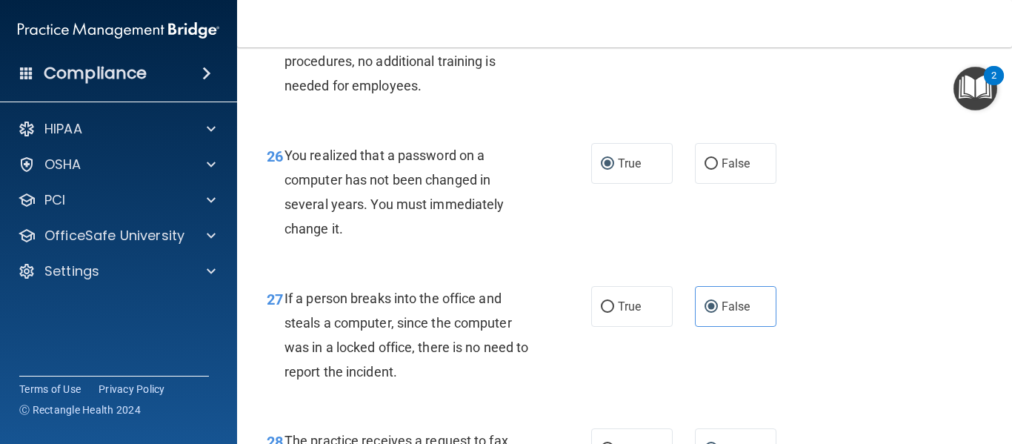
scroll to position [4112, 0]
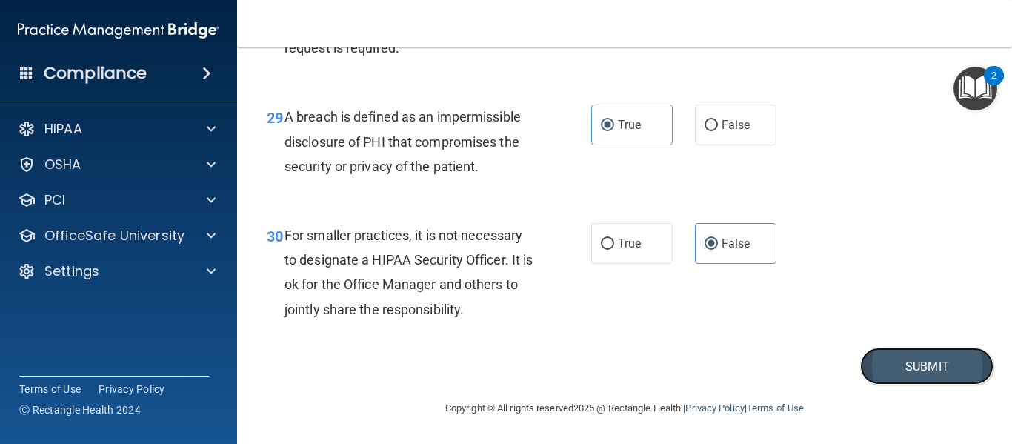
click at [943, 366] on button "Submit" at bounding box center [926, 366] width 133 height 38
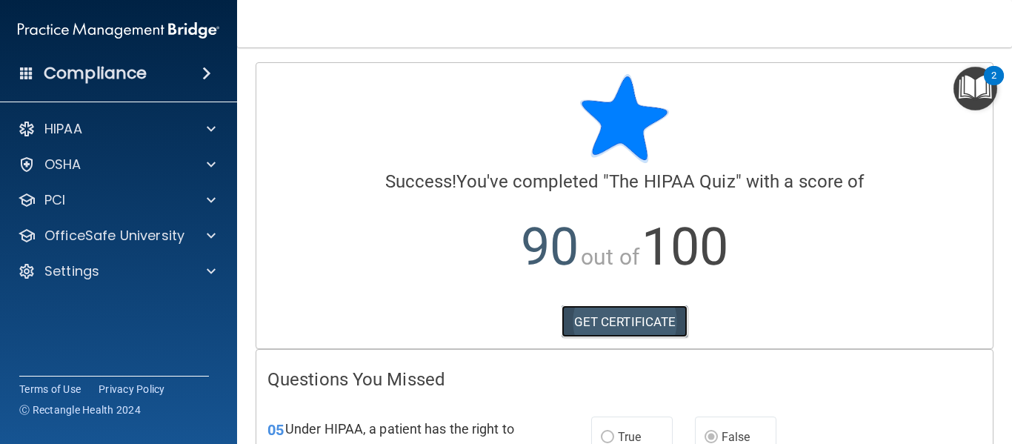
click at [643, 321] on link "GET CERTIFICATE" at bounding box center [625, 321] width 127 height 33
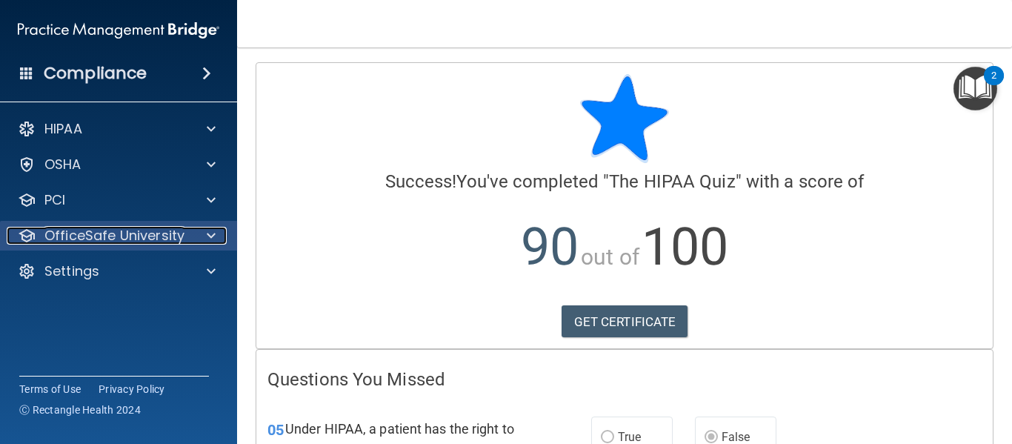
click at [207, 236] on span at bounding box center [211, 236] width 9 height 18
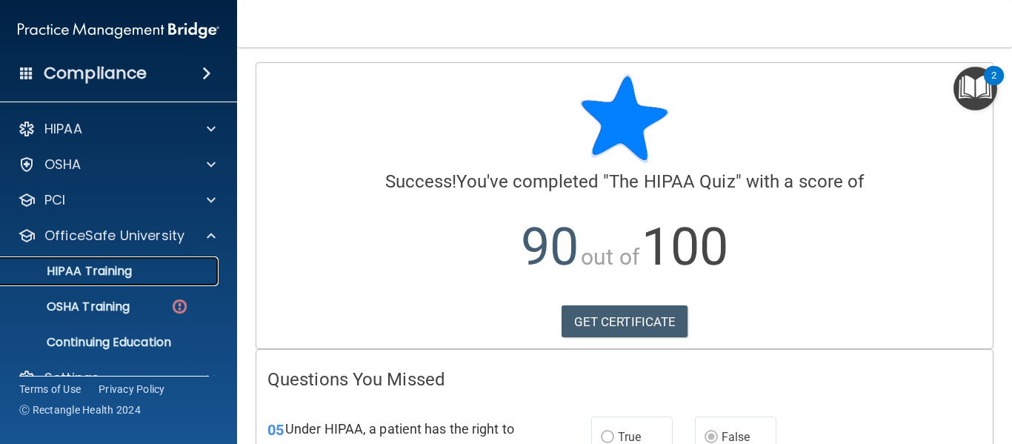
click at [90, 273] on p "HIPAA Training" at bounding box center [71, 271] width 122 height 15
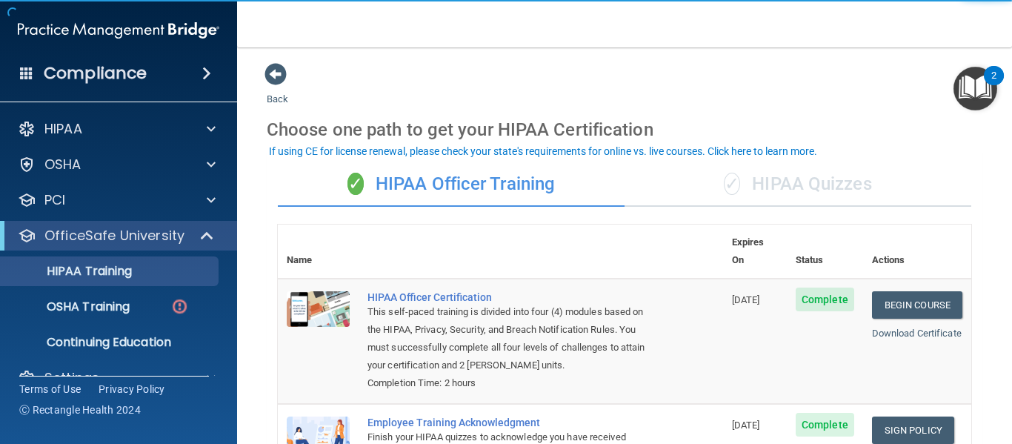
click at [748, 188] on div "✓ HIPAA Quizzes" at bounding box center [798, 184] width 347 height 44
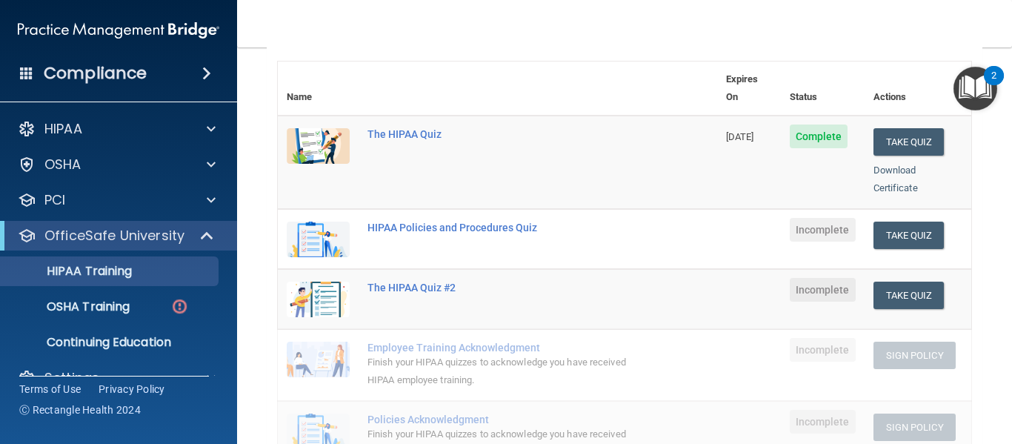
scroll to position [164, 0]
click at [900, 221] on button "Take Quiz" at bounding box center [908, 234] width 71 height 27
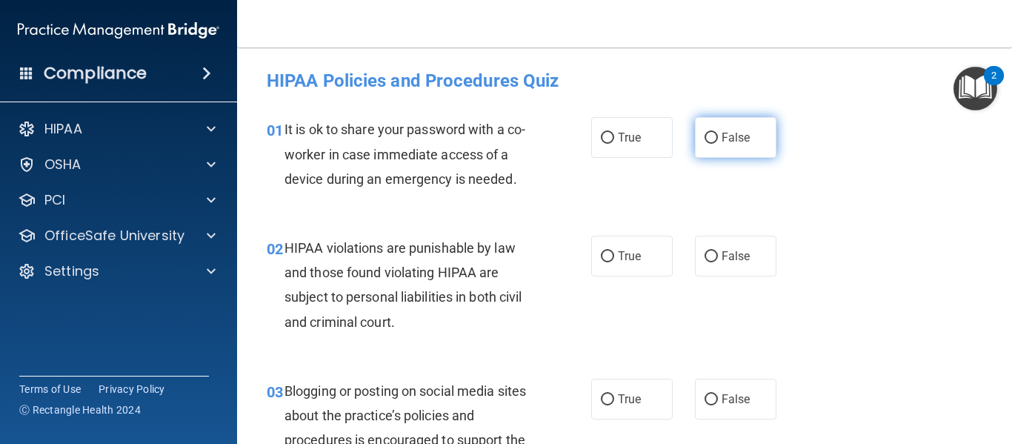
click at [708, 137] on input "False" at bounding box center [711, 138] width 13 height 11
radio input "true"
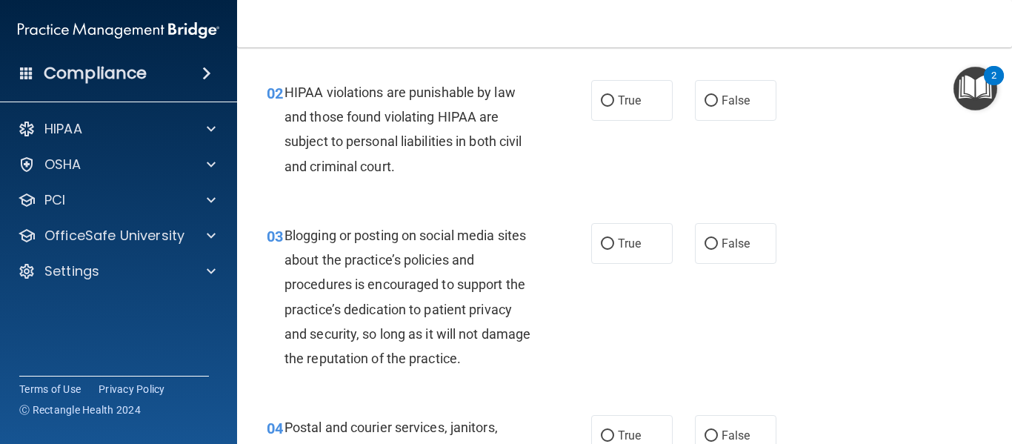
scroll to position [159, 0]
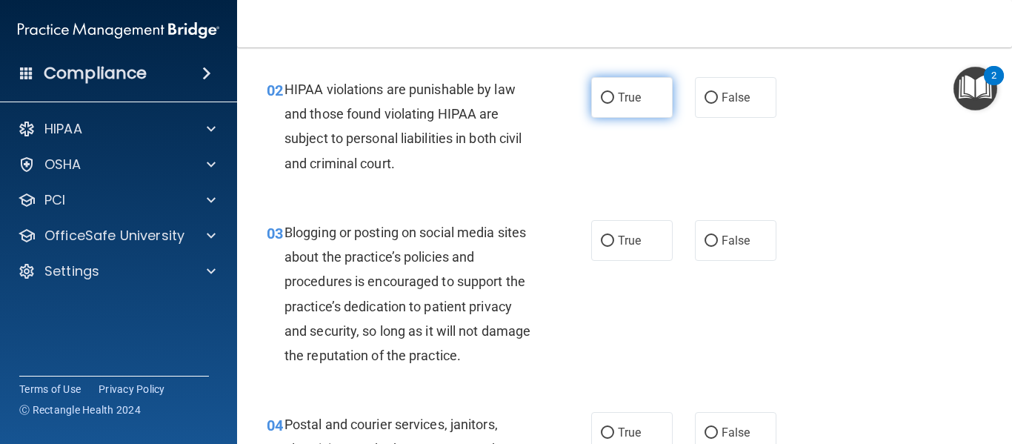
click at [633, 99] on span "True" at bounding box center [629, 97] width 23 height 14
click at [614, 99] on input "True" at bounding box center [607, 98] width 13 height 11
radio input "true"
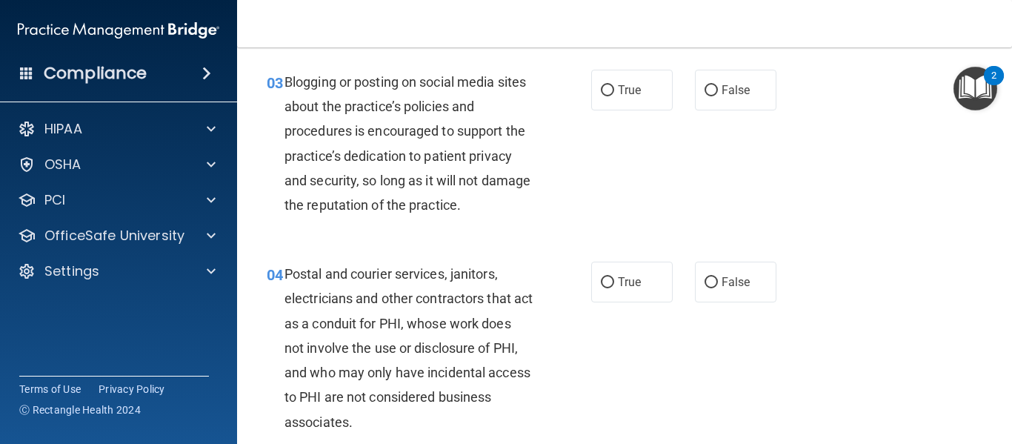
scroll to position [313, 0]
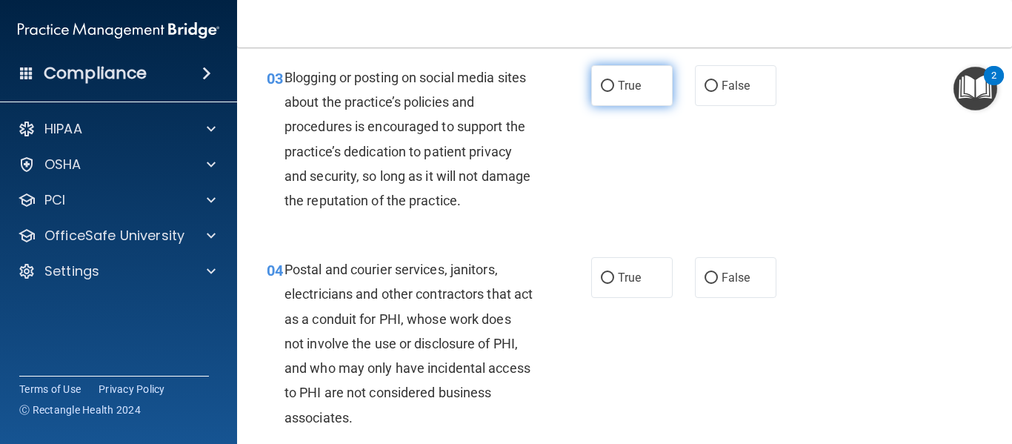
click at [608, 87] on input "True" at bounding box center [607, 86] width 13 height 11
radio input "true"
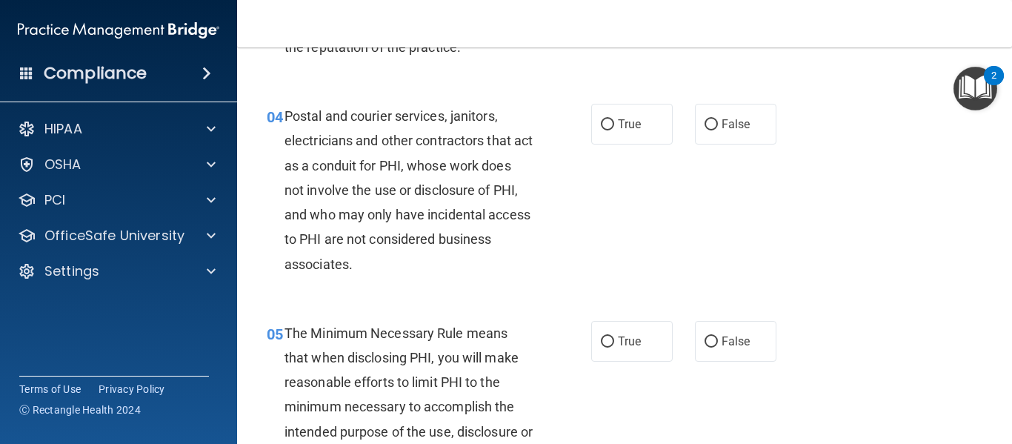
scroll to position [467, 0]
click at [622, 124] on span "True" at bounding box center [629, 123] width 23 height 14
click at [614, 124] on input "True" at bounding box center [607, 124] width 13 height 11
radio input "true"
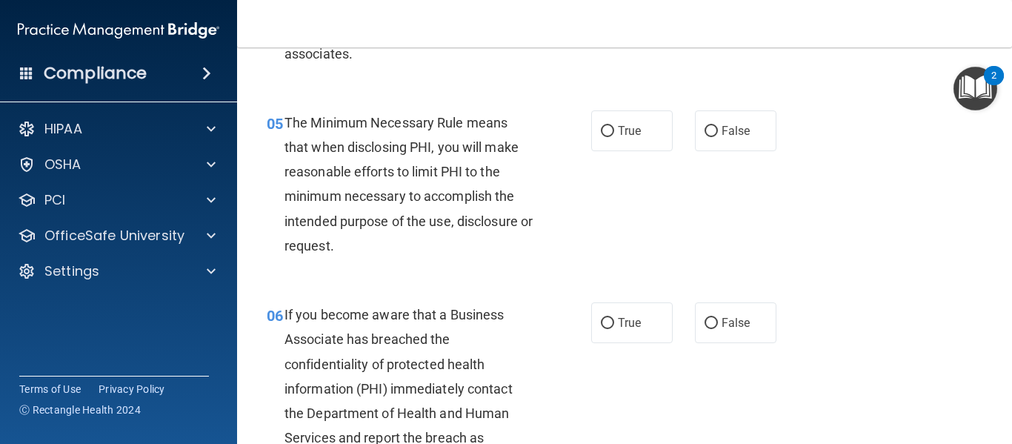
scroll to position [679, 0]
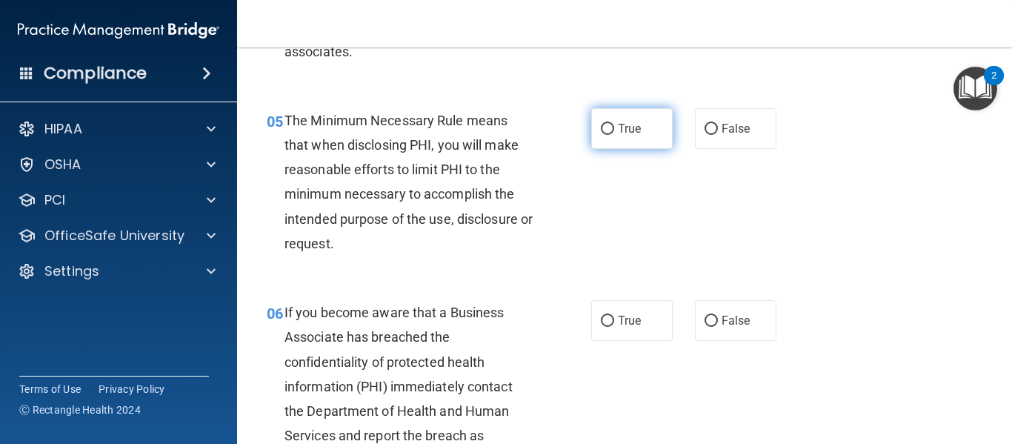
click at [619, 122] on span "True" at bounding box center [629, 128] width 23 height 14
click at [614, 124] on input "True" at bounding box center [607, 129] width 13 height 11
radio input "true"
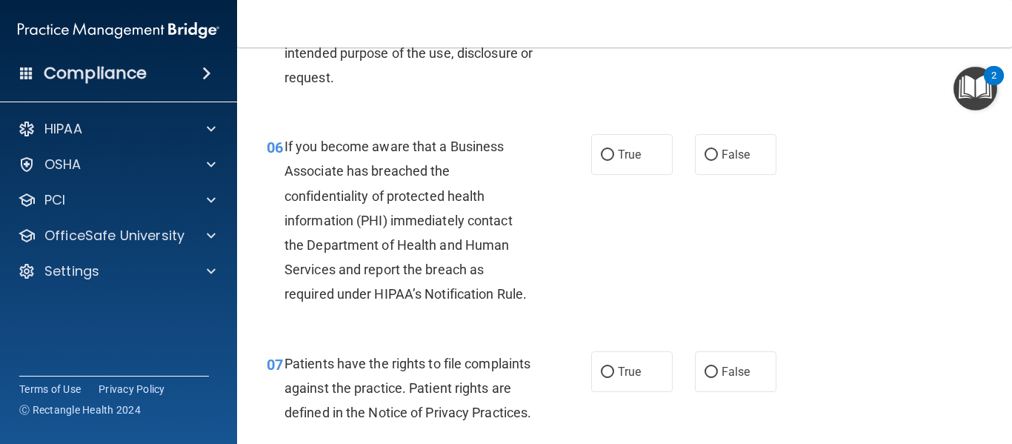
scroll to position [847, 0]
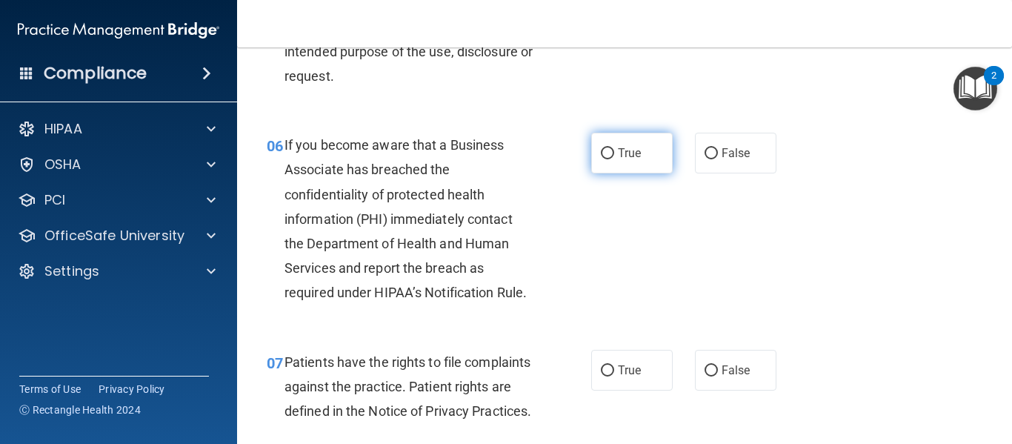
click at [605, 150] on input "True" at bounding box center [607, 153] width 13 height 11
radio input "true"
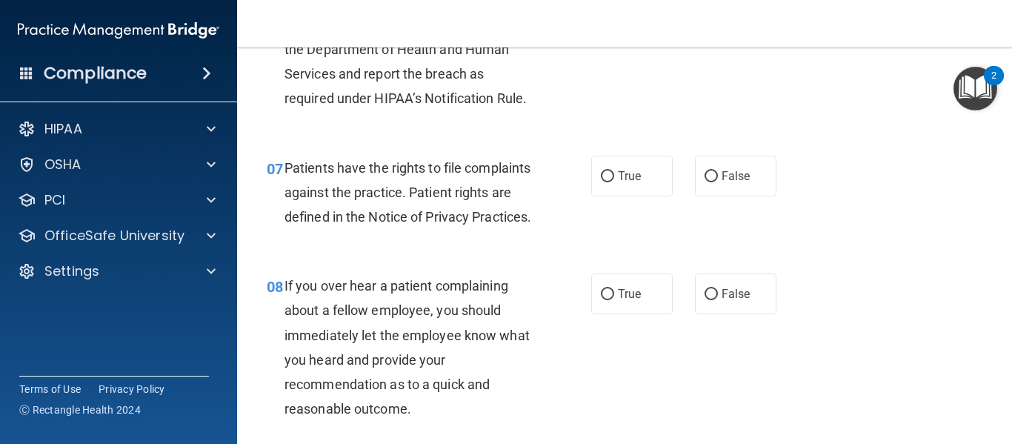
scroll to position [1042, 0]
click at [620, 181] on span "True" at bounding box center [629, 175] width 23 height 14
click at [614, 181] on input "True" at bounding box center [607, 175] width 13 height 11
radio input "true"
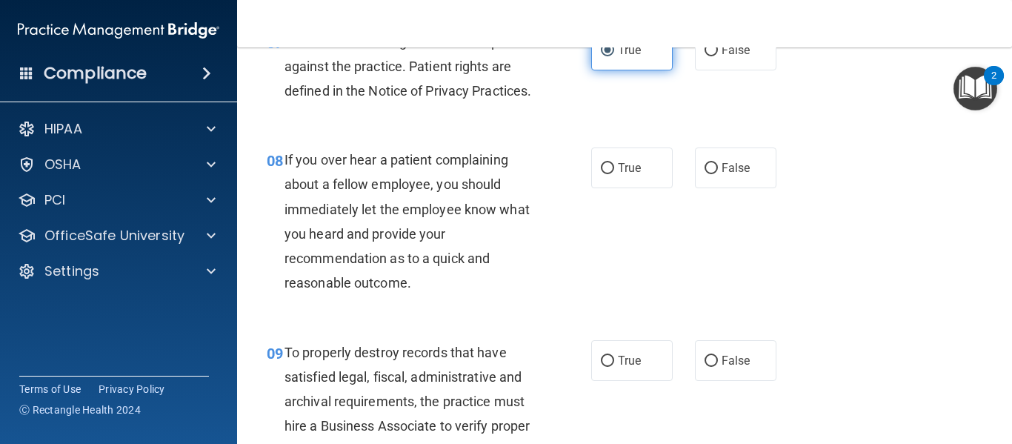
scroll to position [1171, 0]
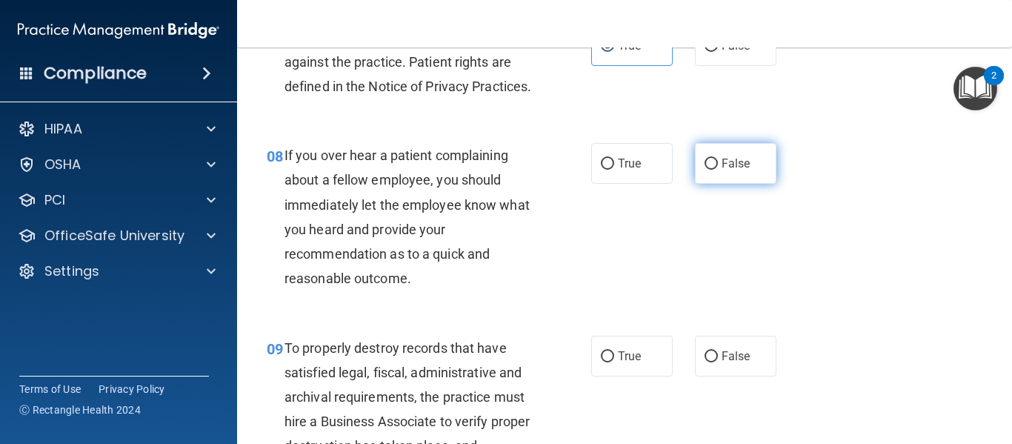
click at [725, 170] on span "False" at bounding box center [736, 163] width 29 height 14
click at [718, 170] on input "False" at bounding box center [711, 164] width 13 height 11
radio input "true"
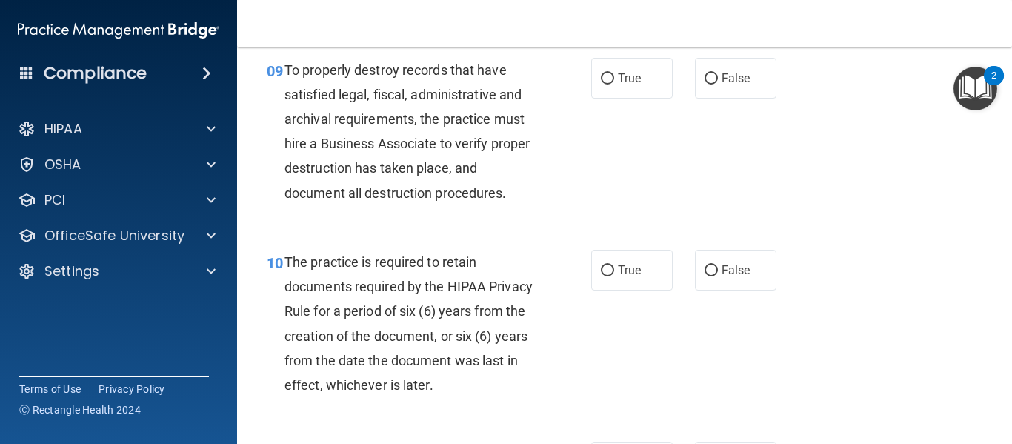
scroll to position [1451, 0]
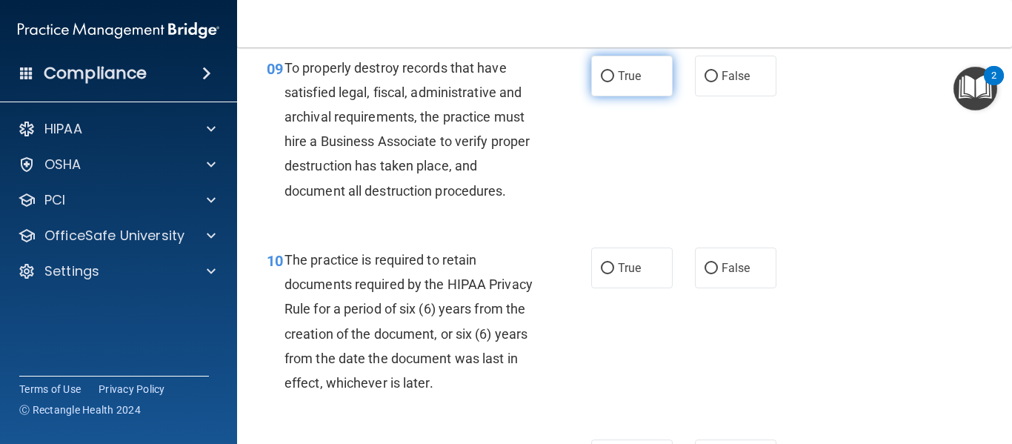
click at [607, 82] on input "True" at bounding box center [607, 76] width 13 height 11
radio input "true"
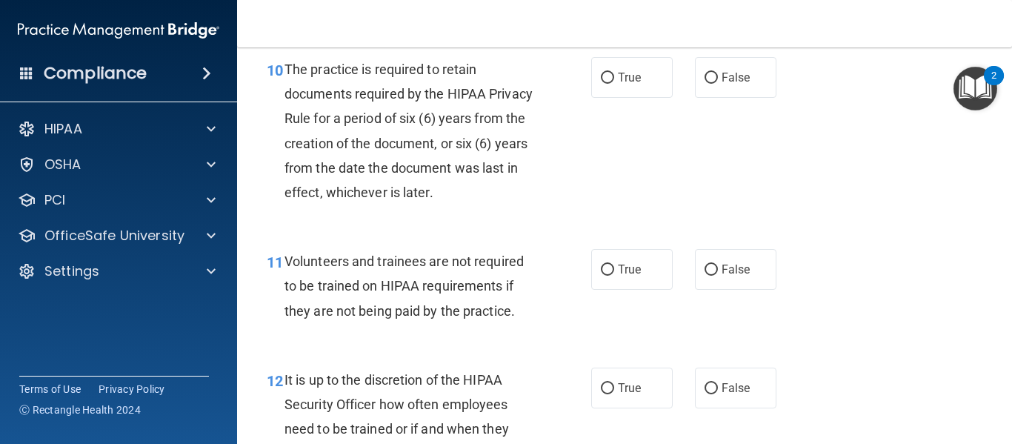
scroll to position [1643, 0]
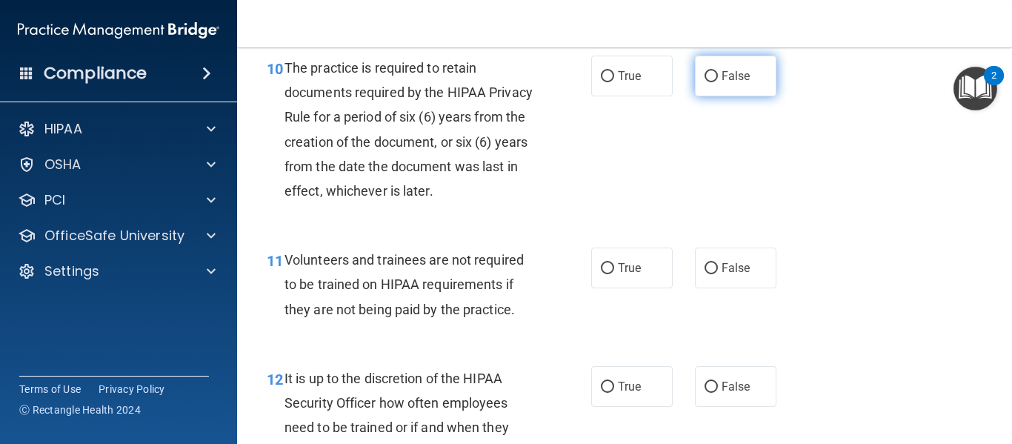
click at [732, 83] on span "False" at bounding box center [736, 76] width 29 height 14
click at [718, 82] on input "False" at bounding box center [711, 76] width 13 height 11
radio input "true"
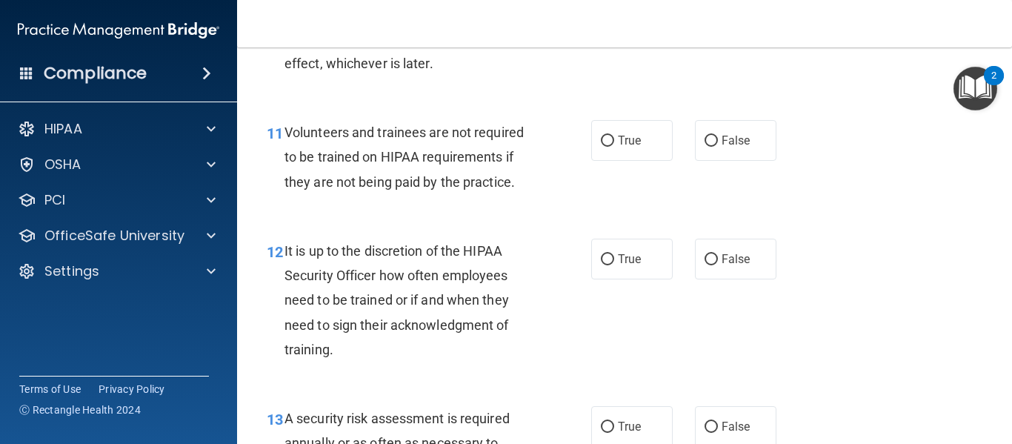
scroll to position [1771, 0]
click at [710, 146] on input "False" at bounding box center [711, 140] width 13 height 11
radio input "true"
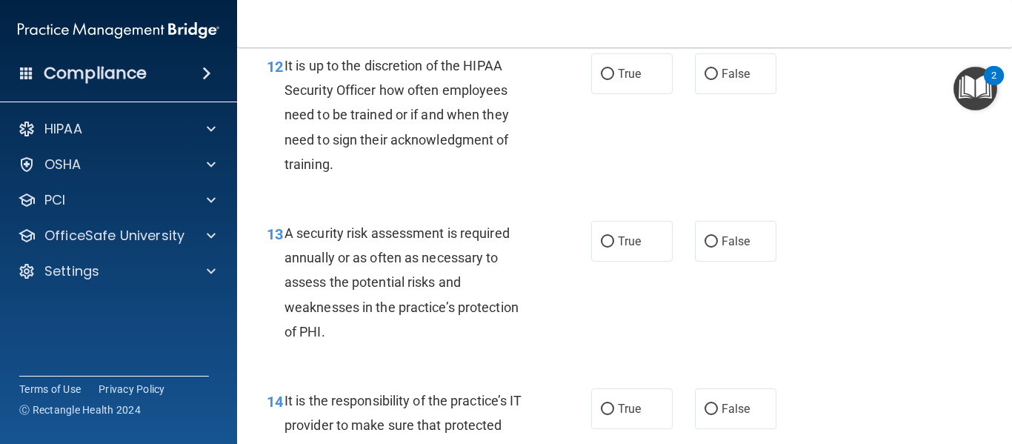
scroll to position [1963, 0]
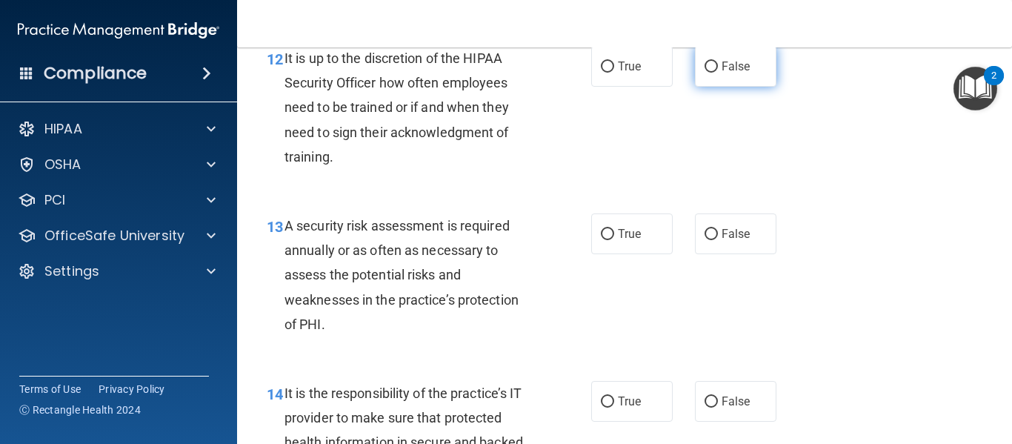
click at [742, 73] on span "False" at bounding box center [736, 66] width 29 height 14
click at [718, 73] on input "False" at bounding box center [711, 66] width 13 height 11
radio input "true"
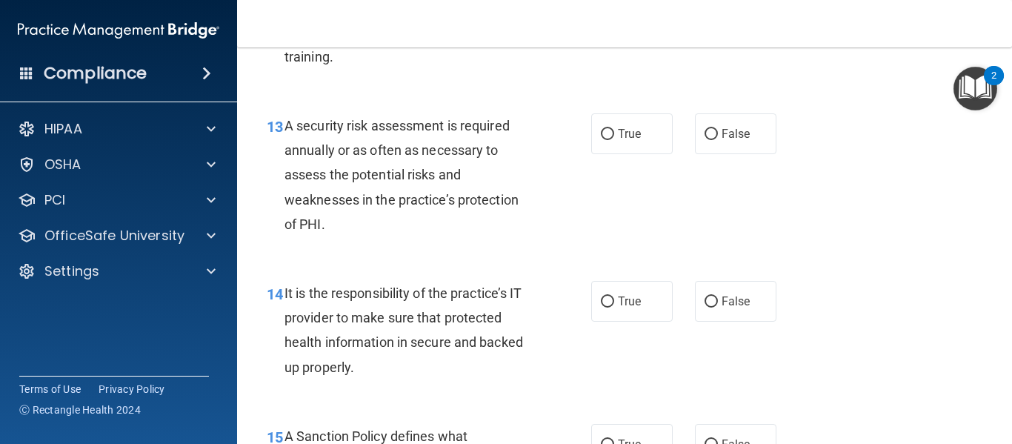
scroll to position [2064, 0]
click at [626, 140] on span "True" at bounding box center [629, 133] width 23 height 14
click at [614, 139] on input "True" at bounding box center [607, 133] width 13 height 11
radio input "true"
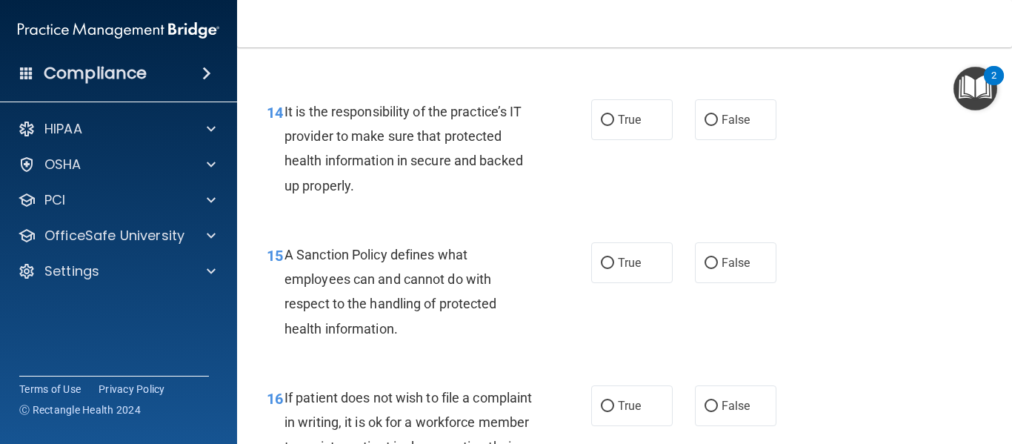
scroll to position [2249, 0]
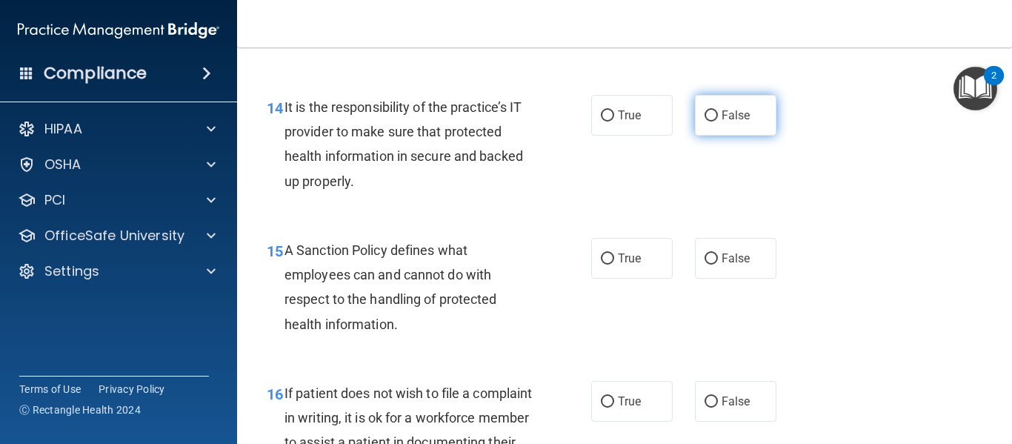
click at [727, 122] on span "False" at bounding box center [736, 115] width 29 height 14
click at [718, 121] on input "False" at bounding box center [711, 115] width 13 height 11
radio input "true"
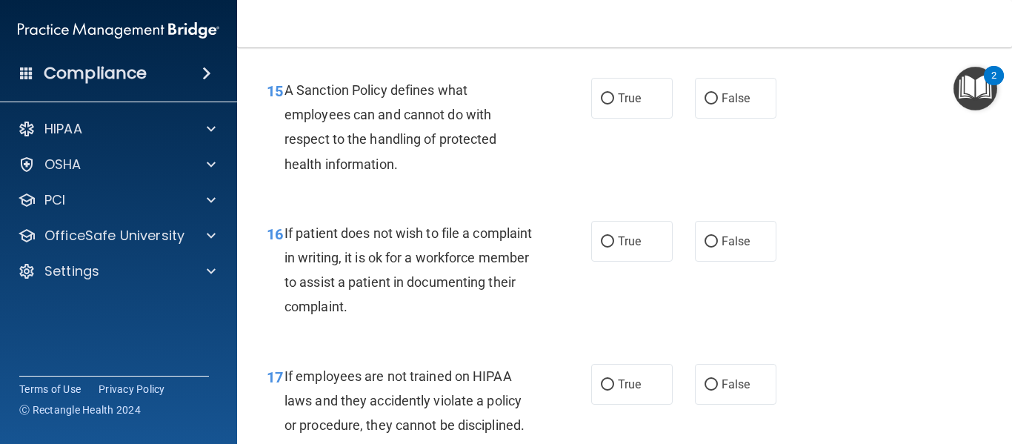
scroll to position [2422, 0]
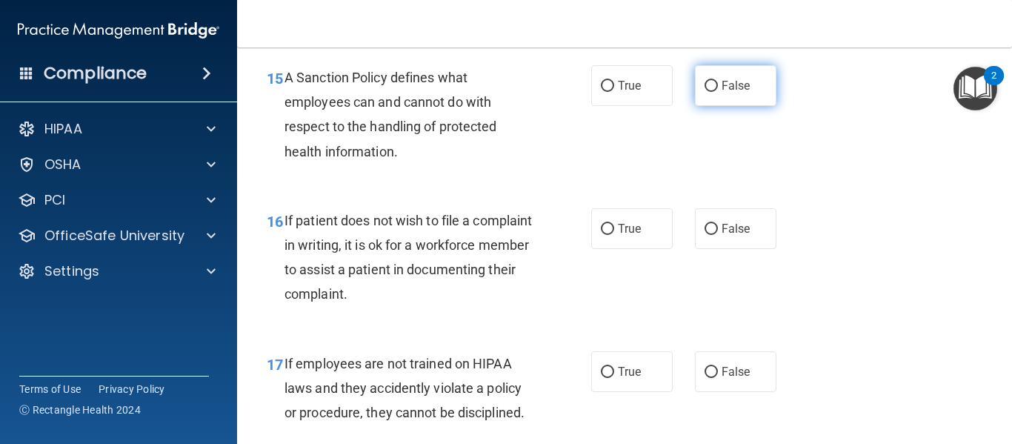
click at [743, 106] on label "False" at bounding box center [735, 85] width 81 height 41
click at [718, 92] on input "False" at bounding box center [711, 86] width 13 height 11
radio input "true"
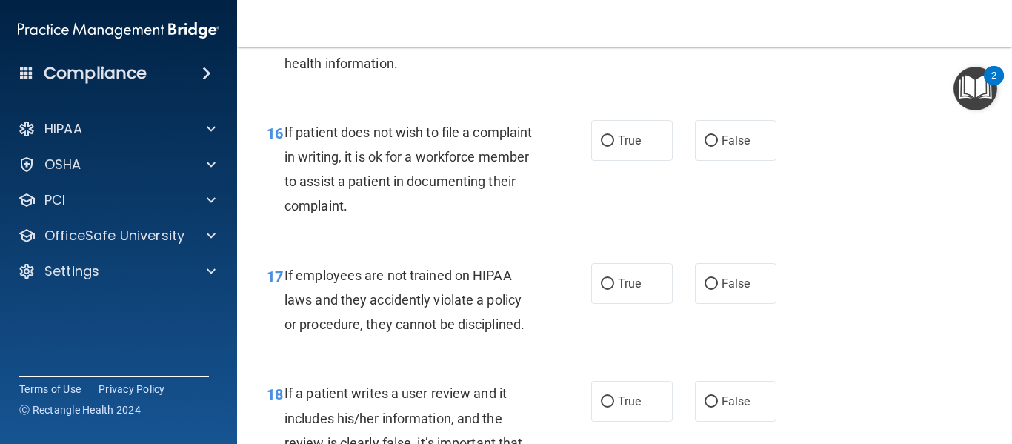
scroll to position [2522, 0]
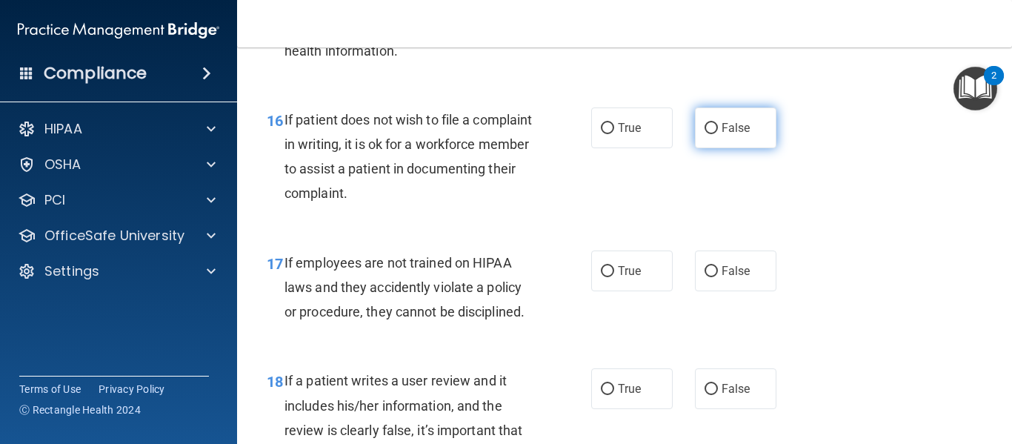
click at [732, 135] on span "False" at bounding box center [736, 128] width 29 height 14
click at [718, 134] on input "False" at bounding box center [711, 128] width 13 height 11
radio input "true"
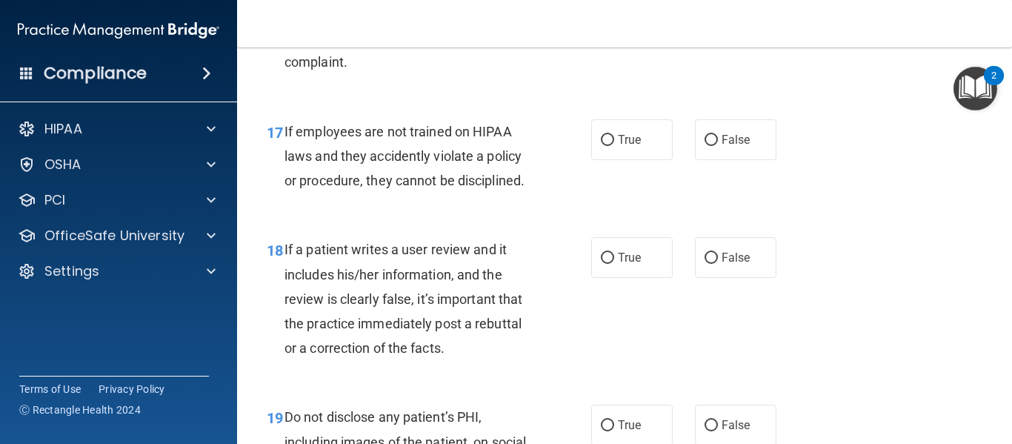
scroll to position [2659, 0]
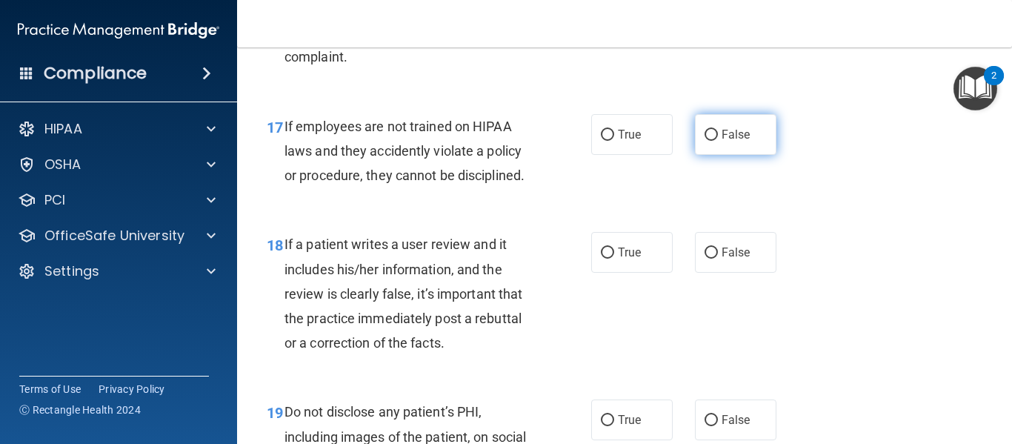
click at [710, 141] on input "False" at bounding box center [711, 135] width 13 height 11
radio input "true"
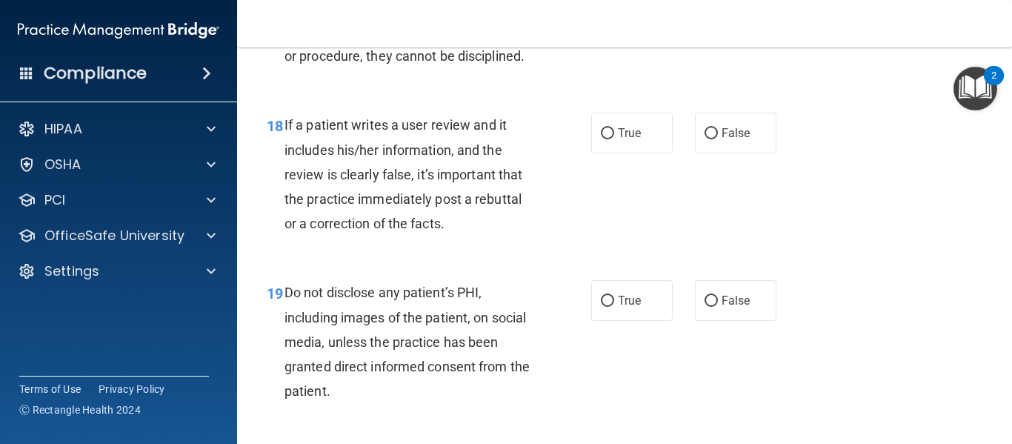
scroll to position [2779, 0]
click at [625, 139] on span "True" at bounding box center [629, 132] width 23 height 14
click at [614, 139] on input "True" at bounding box center [607, 132] width 13 height 11
radio input "true"
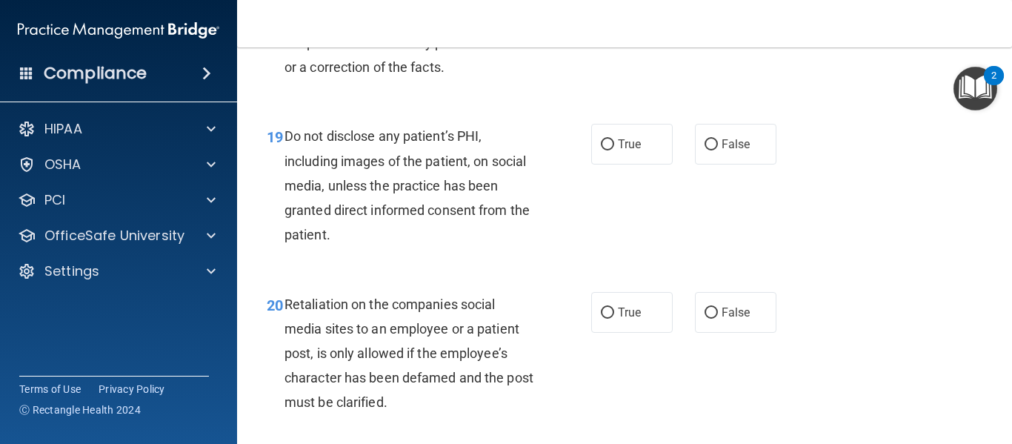
scroll to position [2936, 0]
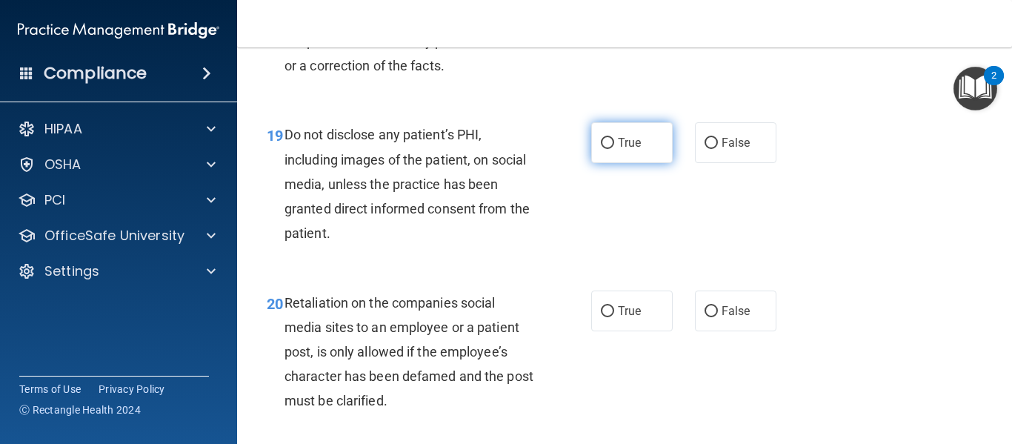
click at [629, 150] on span "True" at bounding box center [629, 143] width 23 height 14
click at [614, 149] on input "True" at bounding box center [607, 143] width 13 height 11
radio input "true"
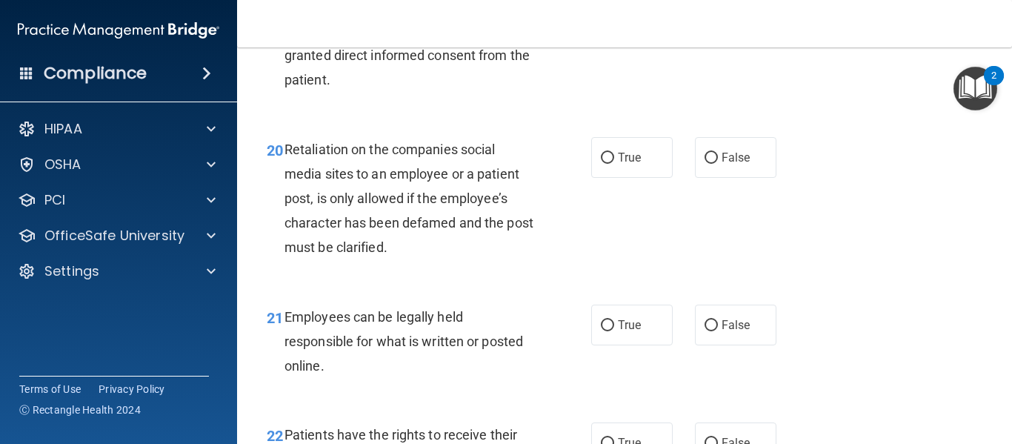
scroll to position [3091, 0]
click at [729, 163] on span "False" at bounding box center [736, 156] width 29 height 14
click at [718, 162] on input "False" at bounding box center [711, 156] width 13 height 11
radio input "true"
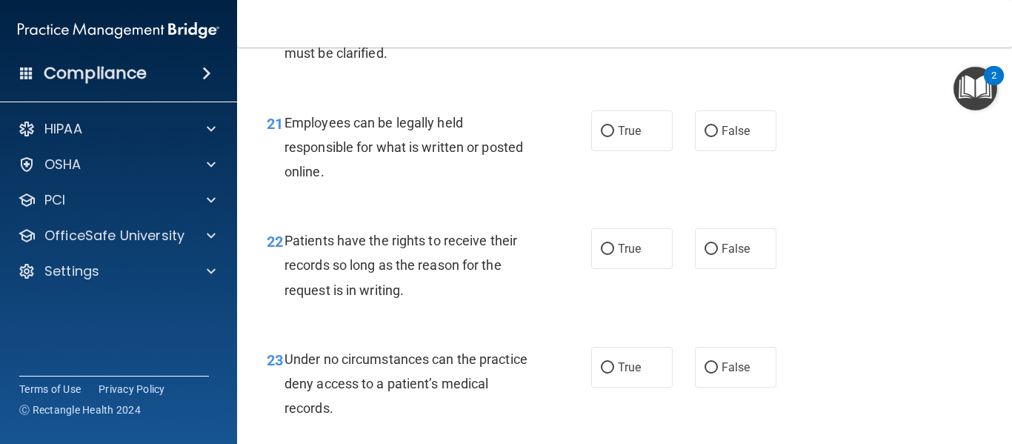
scroll to position [3286, 0]
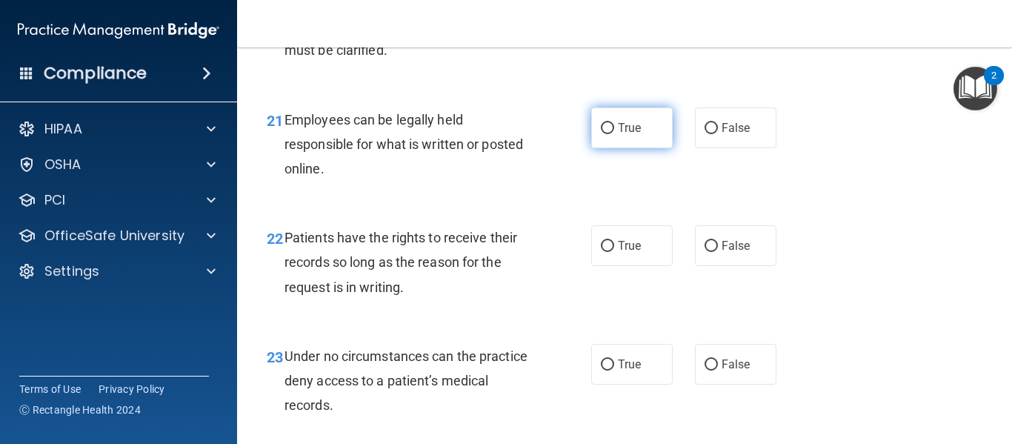
click at [622, 135] on span "True" at bounding box center [629, 128] width 23 height 14
click at [614, 134] on input "True" at bounding box center [607, 128] width 13 height 11
radio input "true"
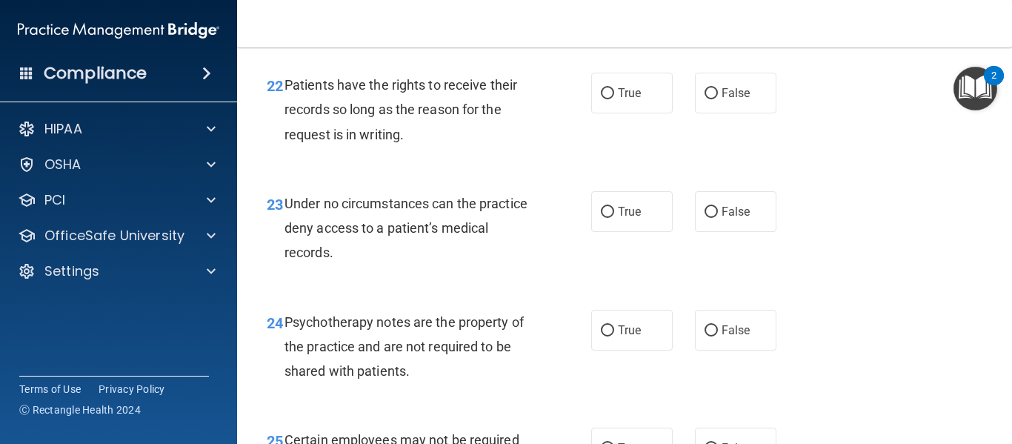
scroll to position [3451, 0]
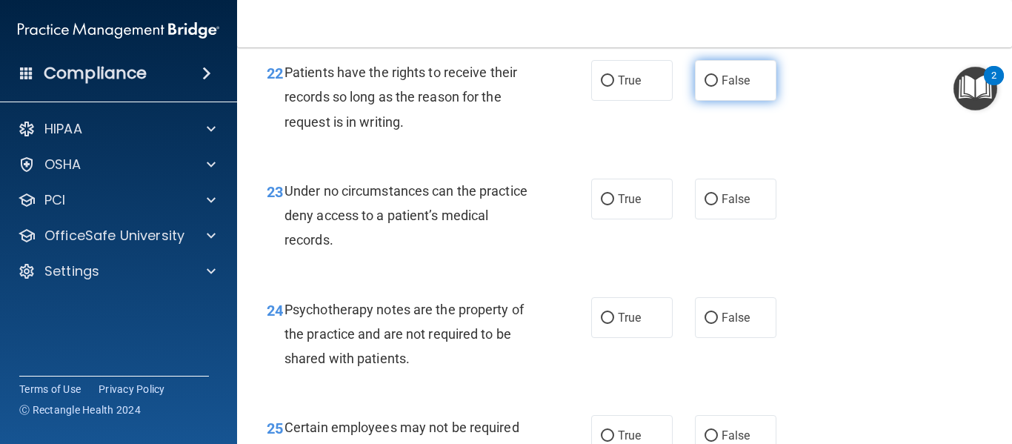
click at [728, 87] on span "False" at bounding box center [736, 80] width 29 height 14
click at [718, 87] on input "False" at bounding box center [711, 81] width 13 height 11
radio input "true"
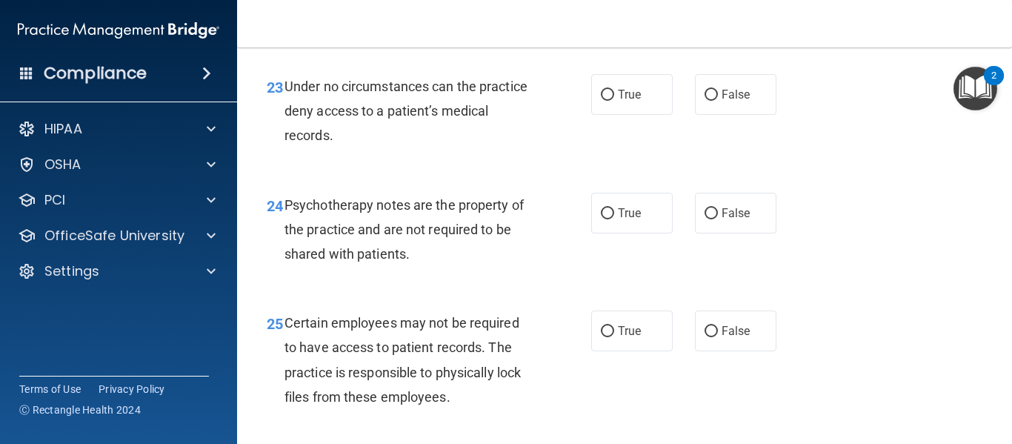
scroll to position [3585, 0]
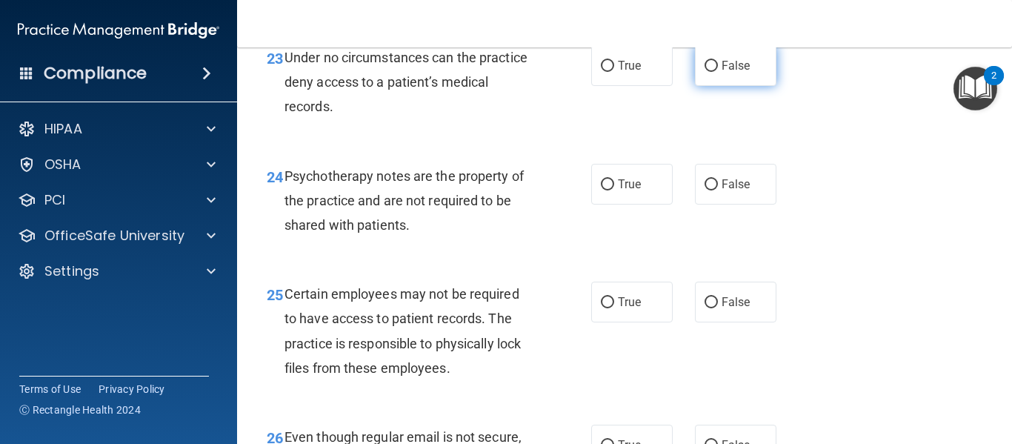
click at [739, 81] on label "False" at bounding box center [735, 65] width 81 height 41
click at [718, 72] on input "False" at bounding box center [711, 66] width 13 height 11
radio input "true"
click at [608, 190] on input "True" at bounding box center [607, 184] width 13 height 11
radio input "true"
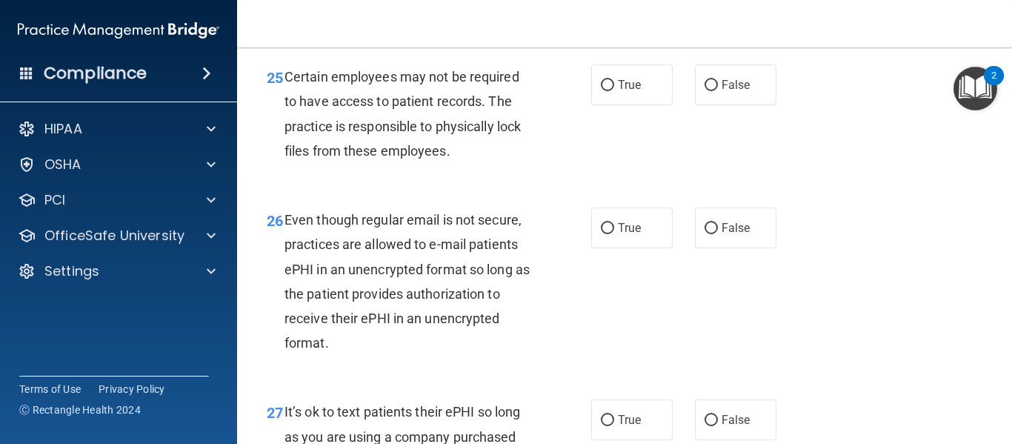
scroll to position [3811, 0]
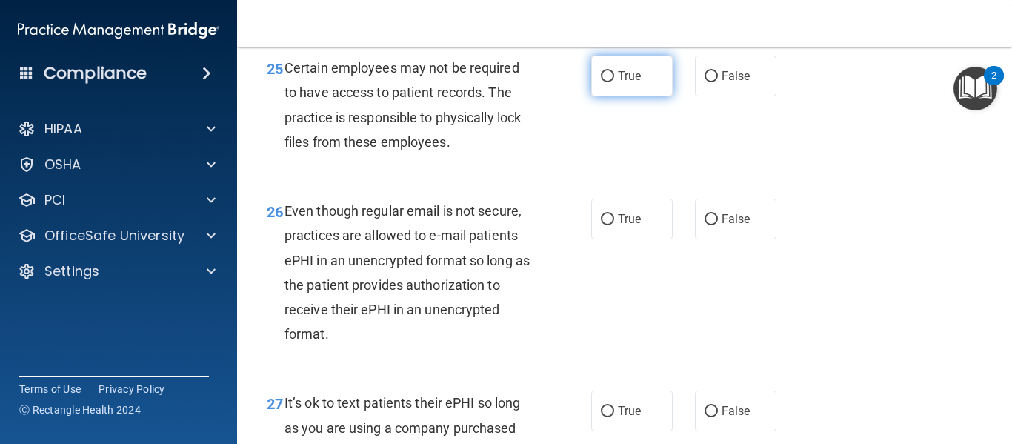
click at [605, 82] on input "True" at bounding box center [607, 76] width 13 height 11
radio input "true"
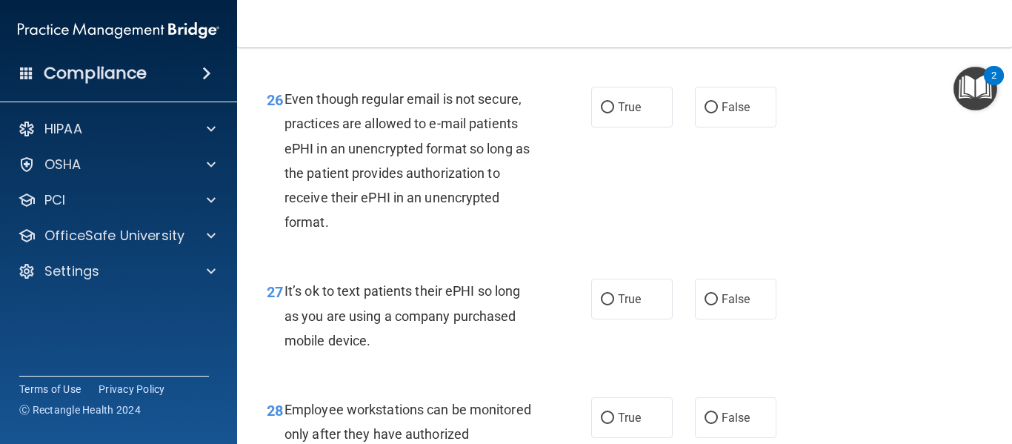
scroll to position [3924, 0]
click at [627, 120] on label "True" at bounding box center [631, 105] width 81 height 41
click at [614, 112] on input "True" at bounding box center [607, 106] width 13 height 11
radio input "true"
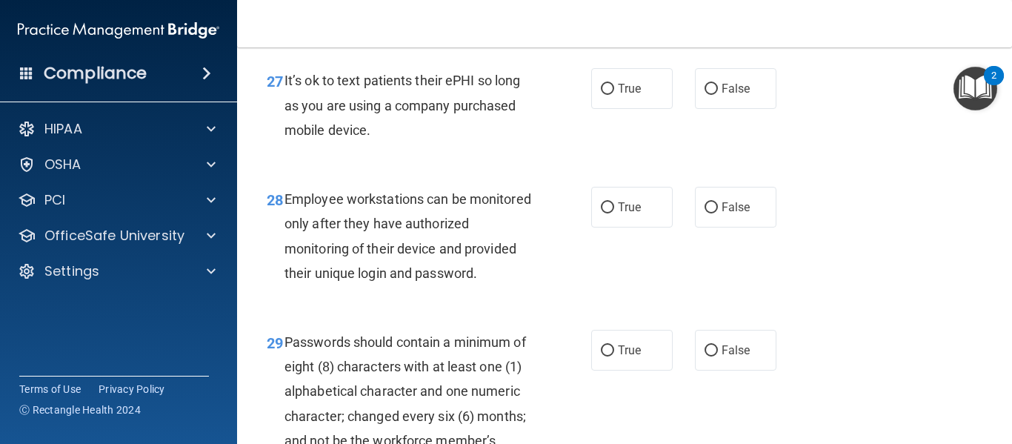
scroll to position [4134, 0]
click at [730, 95] on span "False" at bounding box center [736, 88] width 29 height 14
click at [718, 94] on input "False" at bounding box center [711, 88] width 13 height 11
radio input "true"
click at [608, 213] on input "True" at bounding box center [607, 207] width 13 height 11
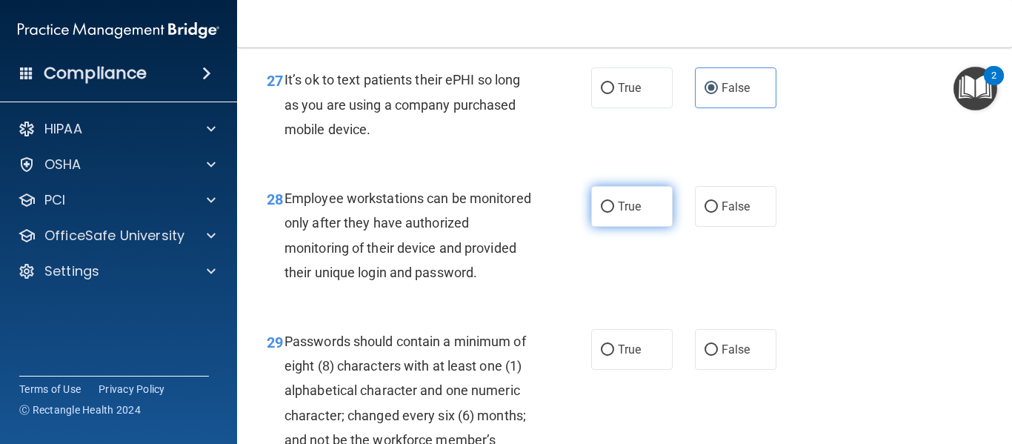
radio input "true"
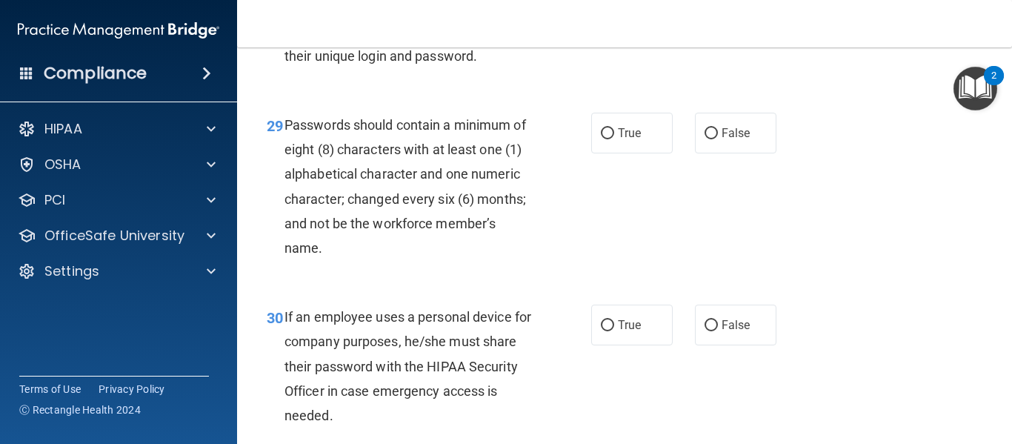
scroll to position [4351, 0]
click at [625, 139] on span "True" at bounding box center [629, 132] width 23 height 14
click at [614, 139] on input "True" at bounding box center [607, 132] width 13 height 11
radio input "true"
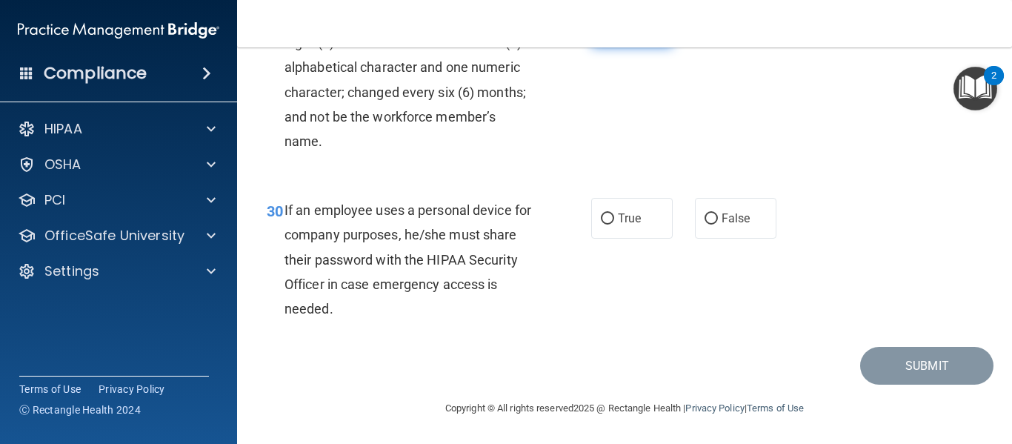
scroll to position [4500, 0]
click at [733, 234] on label "False" at bounding box center [735, 218] width 81 height 41
click at [718, 224] on input "False" at bounding box center [711, 218] width 13 height 11
radio input "true"
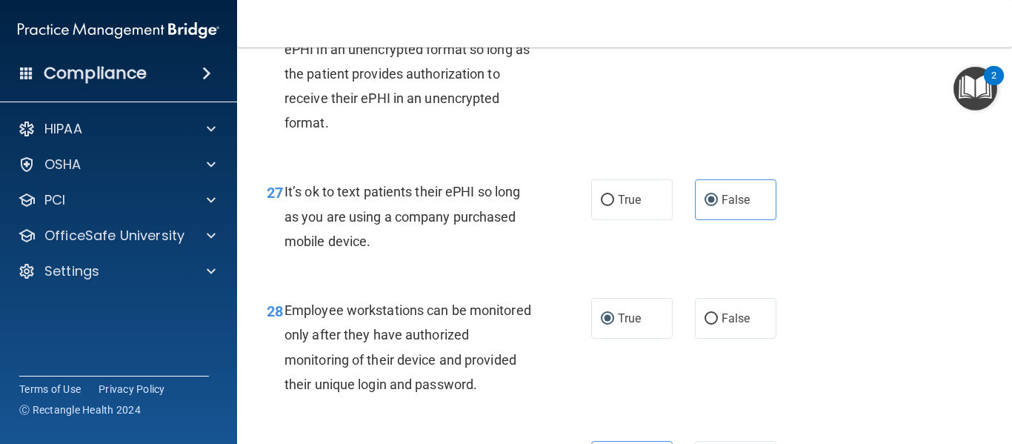
scroll to position [4506, 0]
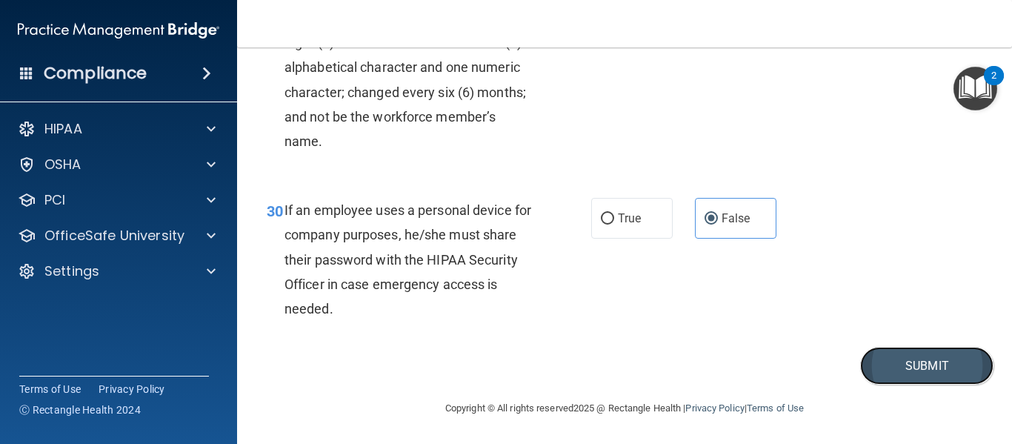
click at [927, 369] on button "Submit" at bounding box center [926, 366] width 133 height 38
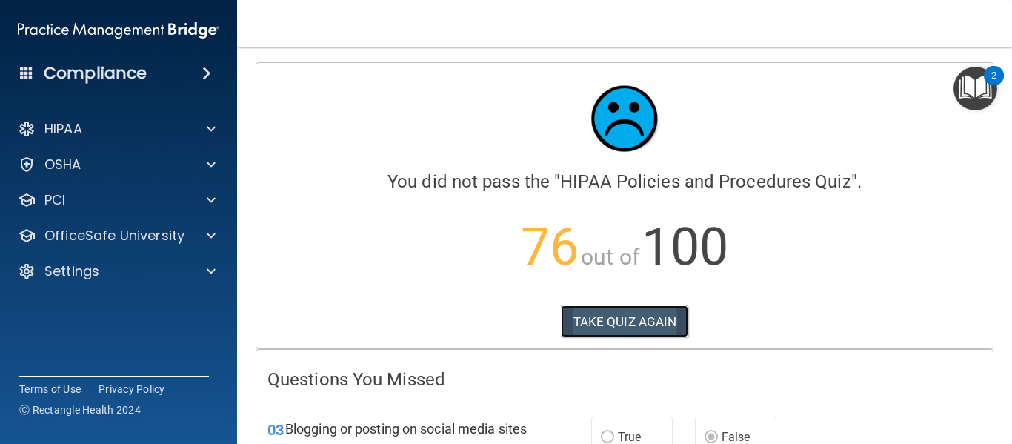
click at [626, 319] on button "TAKE QUIZ AGAIN" at bounding box center [625, 321] width 128 height 33
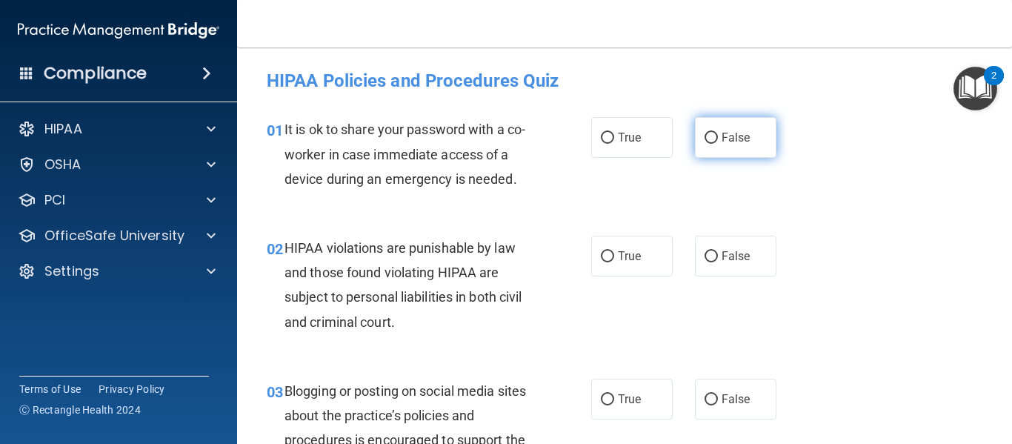
click at [730, 133] on span "False" at bounding box center [736, 137] width 29 height 14
click at [718, 133] on input "False" at bounding box center [711, 138] width 13 height 11
radio input "true"
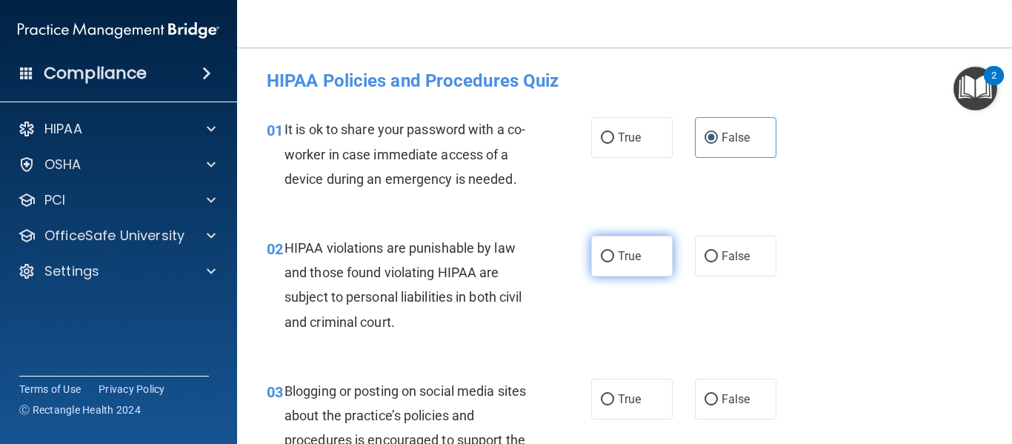
click at [607, 257] on input "True" at bounding box center [607, 256] width 13 height 11
radio input "true"
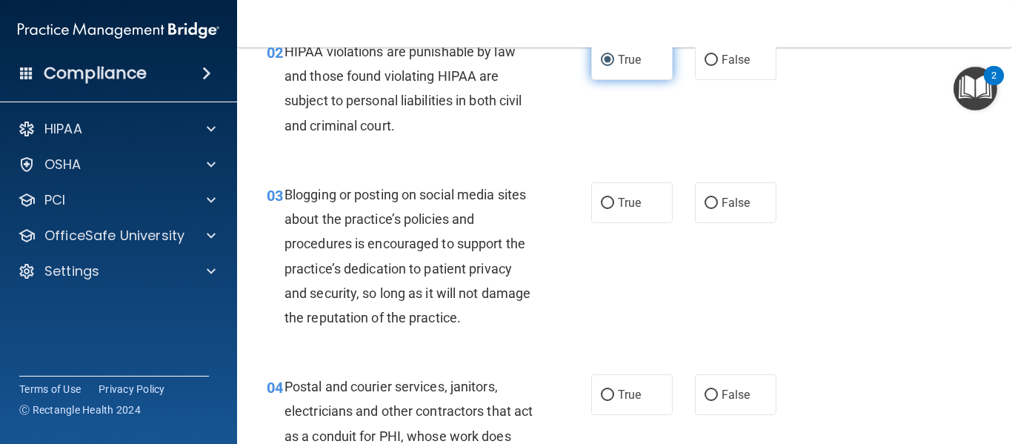
scroll to position [199, 0]
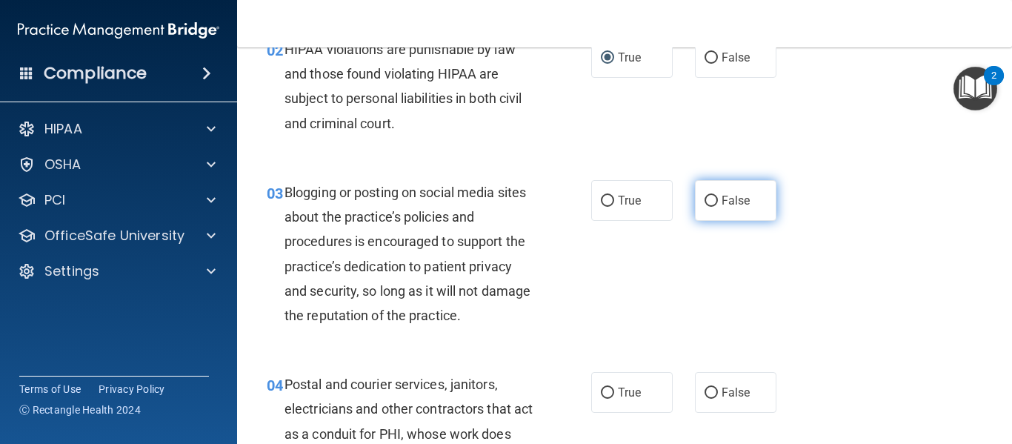
click at [709, 199] on input "False" at bounding box center [711, 201] width 13 height 11
radio input "true"
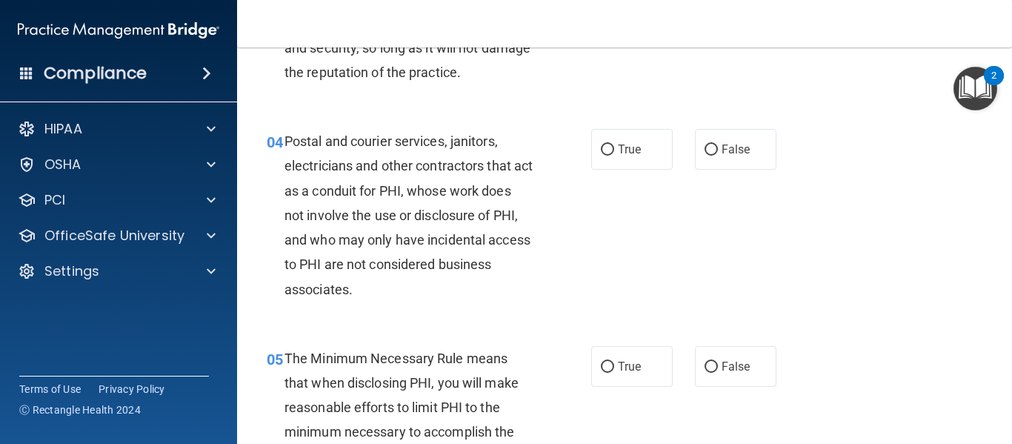
scroll to position [442, 0]
click at [607, 147] on input "True" at bounding box center [607, 149] width 13 height 11
radio input "true"
click at [607, 367] on input "True" at bounding box center [607, 366] width 13 height 11
radio input "true"
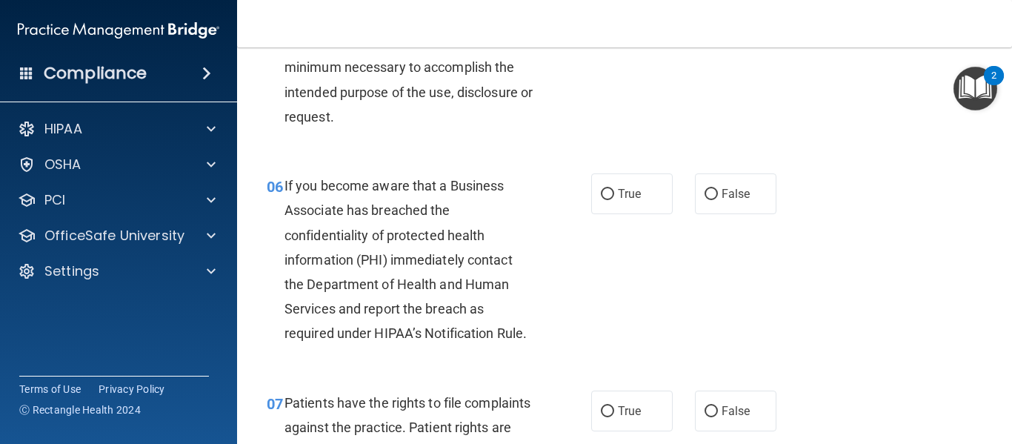
scroll to position [807, 0]
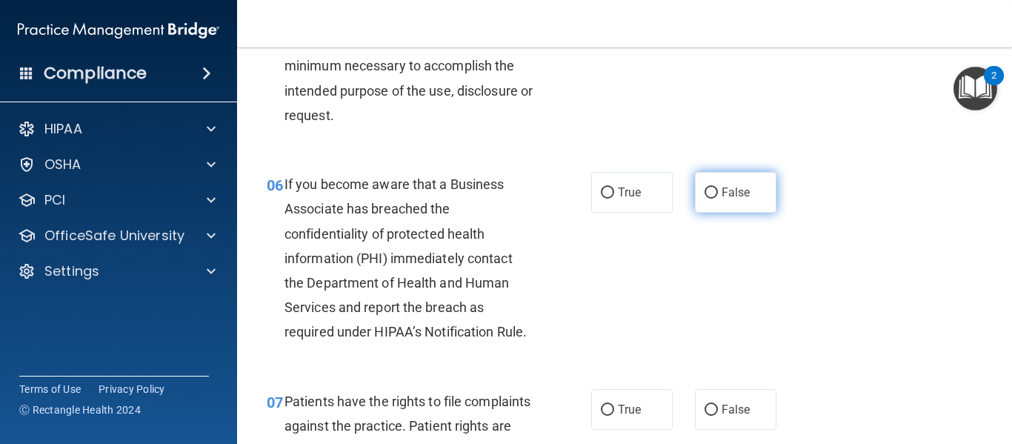
click at [728, 190] on span "False" at bounding box center [736, 192] width 29 height 14
click at [718, 190] on input "False" at bounding box center [711, 192] width 13 height 11
radio input "true"
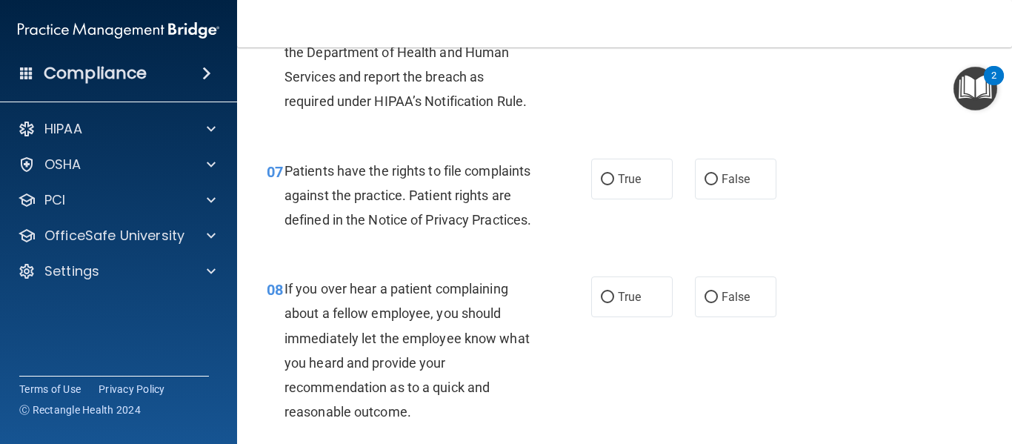
scroll to position [1039, 0]
click at [630, 166] on label "True" at bounding box center [631, 178] width 81 height 41
click at [614, 173] on input "True" at bounding box center [607, 178] width 13 height 11
radio input "true"
click at [745, 316] on label "False" at bounding box center [735, 296] width 81 height 41
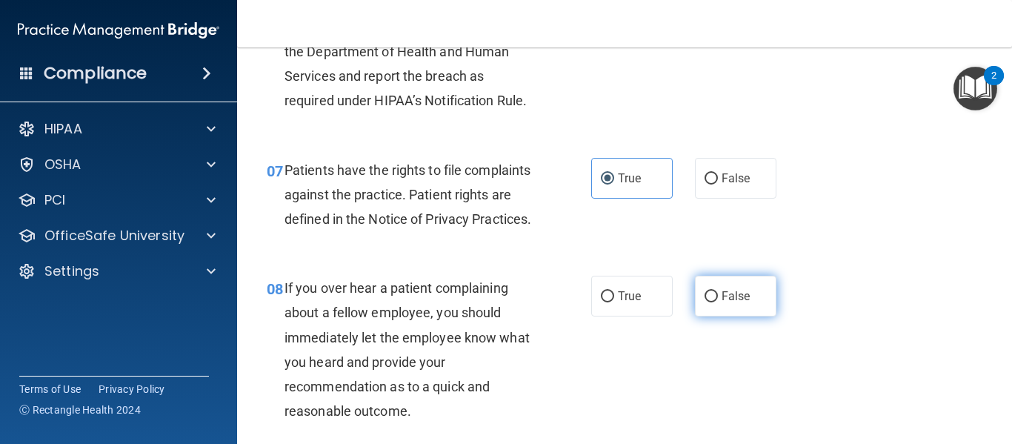
click at [718, 302] on input "False" at bounding box center [711, 296] width 13 height 11
radio input "true"
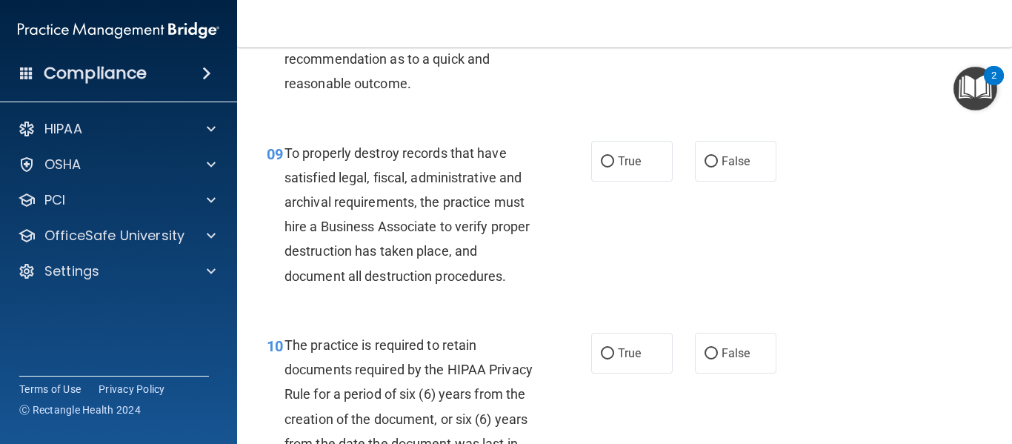
scroll to position [1367, 0]
click at [730, 167] on span "False" at bounding box center [736, 160] width 29 height 14
click at [718, 167] on input "False" at bounding box center [711, 161] width 13 height 11
radio input "true"
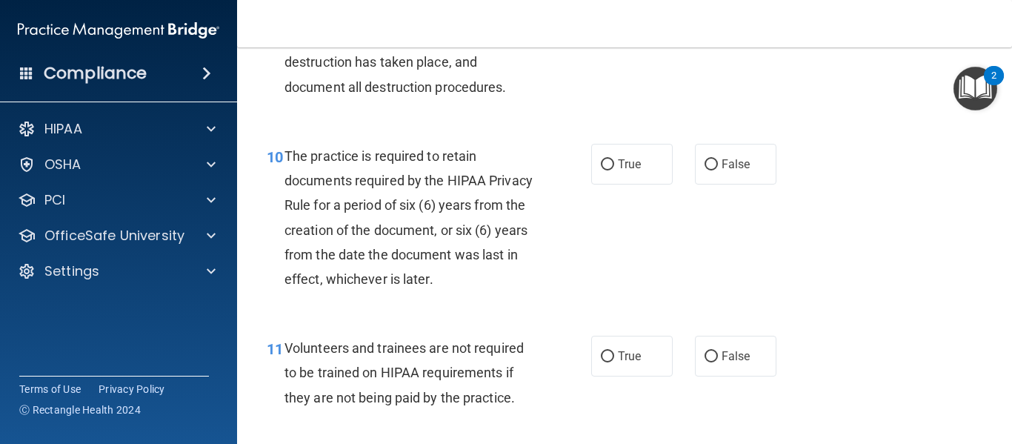
scroll to position [1562, 0]
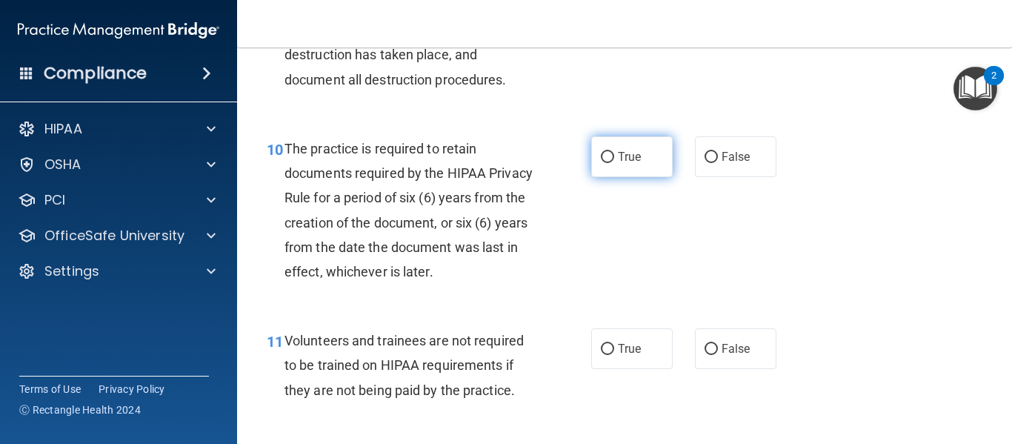
click at [618, 164] on span "True" at bounding box center [629, 157] width 23 height 14
click at [614, 163] on input "True" at bounding box center [607, 157] width 13 height 11
radio input "true"
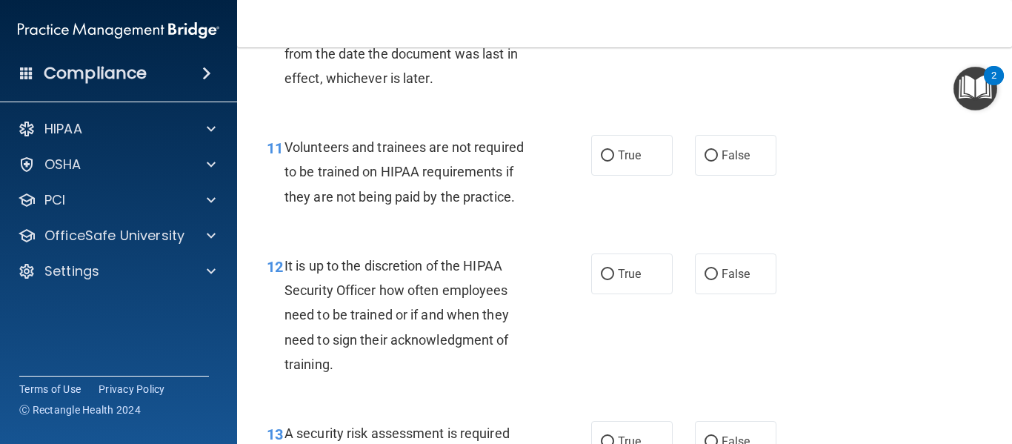
scroll to position [1761, 0]
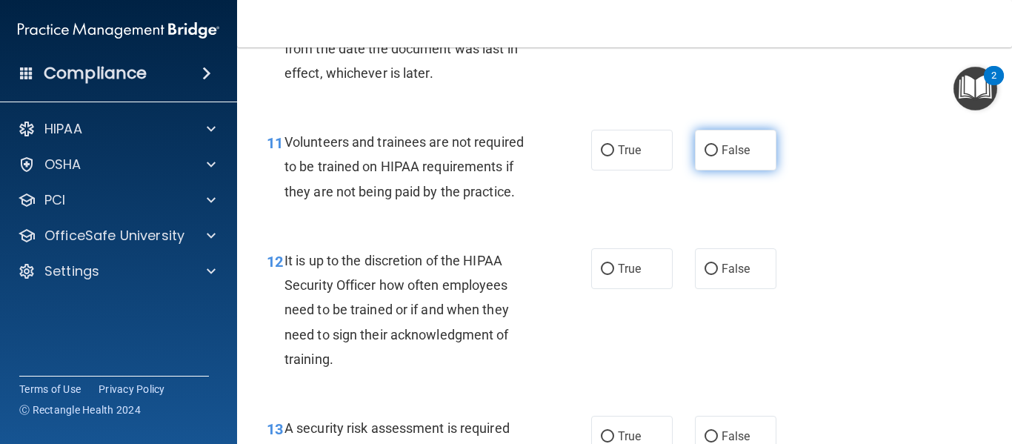
click at [710, 156] on input "False" at bounding box center [711, 150] width 13 height 11
radio input "true"
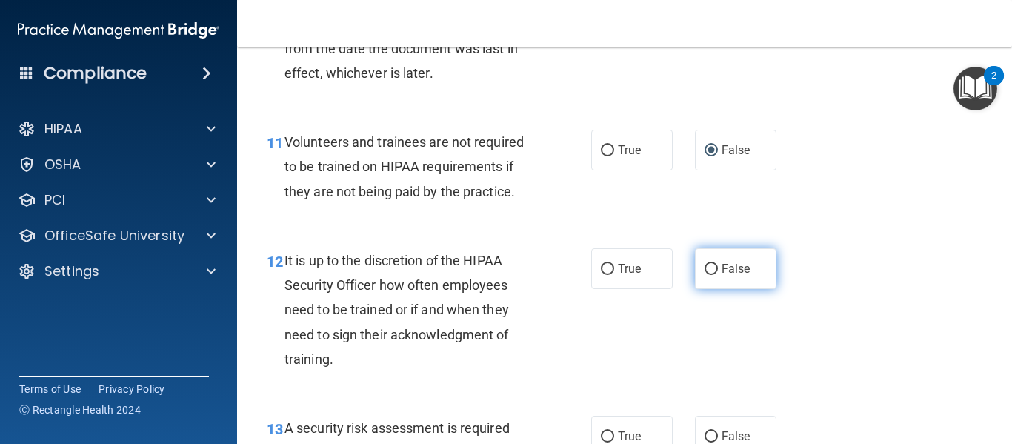
click at [726, 289] on label "False" at bounding box center [735, 268] width 81 height 41
click at [718, 275] on input "False" at bounding box center [711, 269] width 13 height 11
radio input "true"
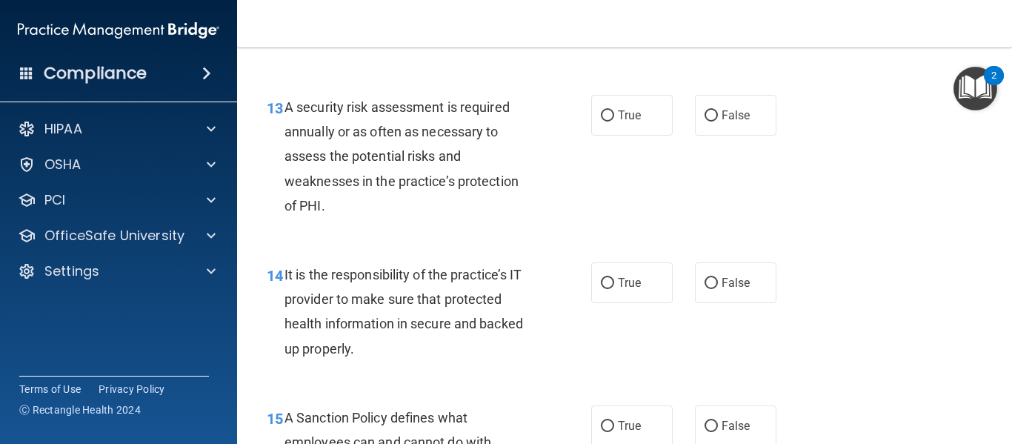
scroll to position [2081, 0]
click at [626, 123] on span "True" at bounding box center [629, 116] width 23 height 14
click at [614, 122] on input "True" at bounding box center [607, 116] width 13 height 11
radio input "true"
click at [725, 290] on span "False" at bounding box center [736, 283] width 29 height 14
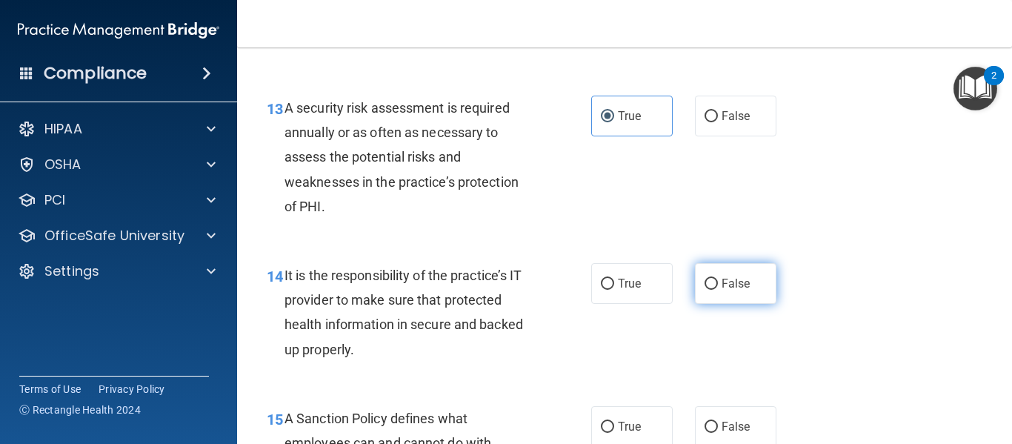
click at [718, 290] on input "False" at bounding box center [711, 284] width 13 height 11
radio input "true"
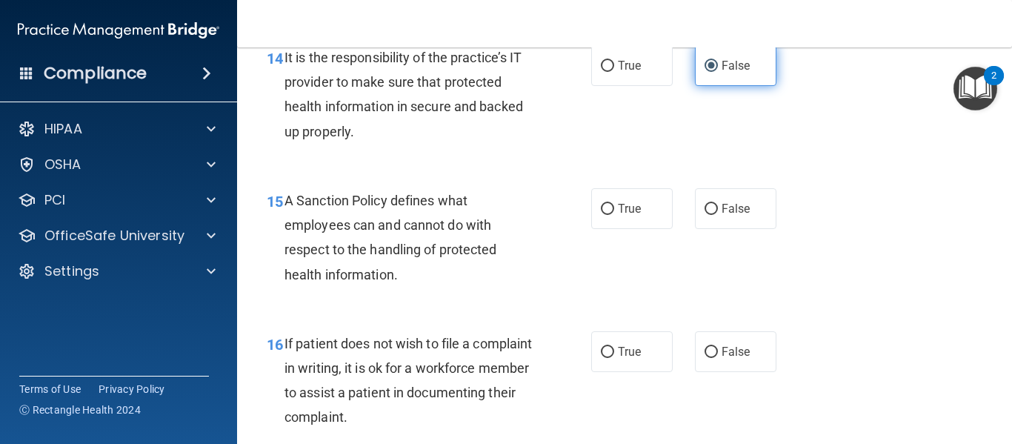
scroll to position [2341, 0]
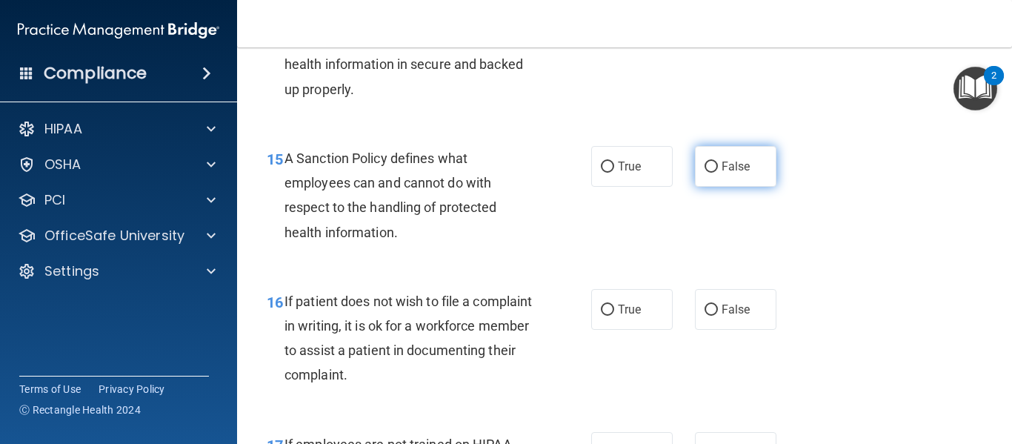
click at [723, 181] on label "False" at bounding box center [735, 166] width 81 height 41
click at [718, 173] on input "False" at bounding box center [711, 166] width 13 height 11
radio input "true"
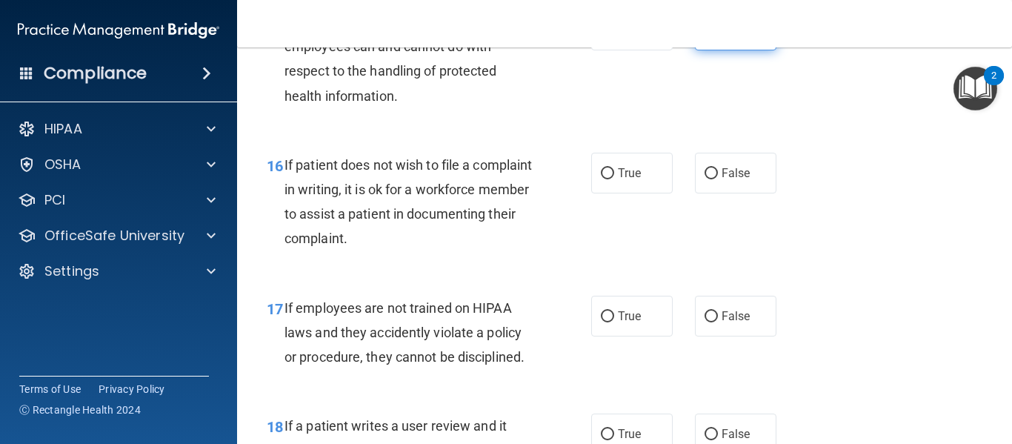
scroll to position [2481, 0]
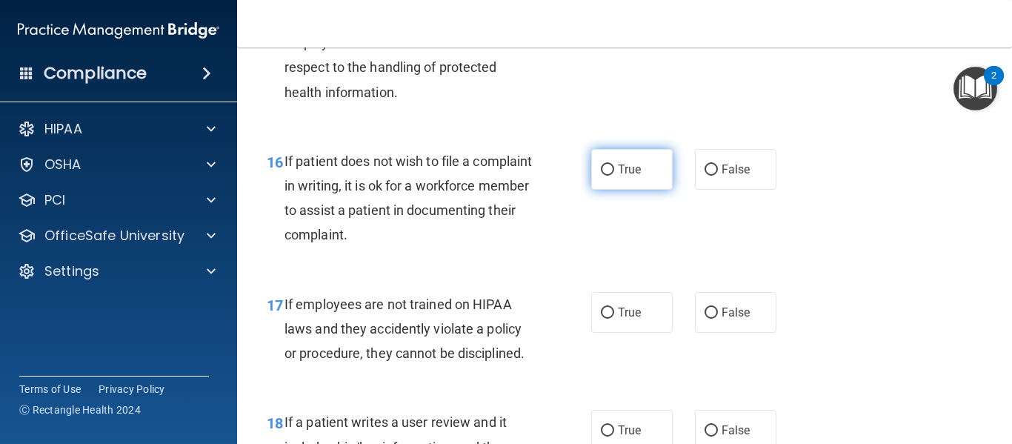
click at [623, 176] on span "True" at bounding box center [629, 169] width 23 height 14
click at [614, 176] on input "True" at bounding box center [607, 169] width 13 height 11
radio input "true"
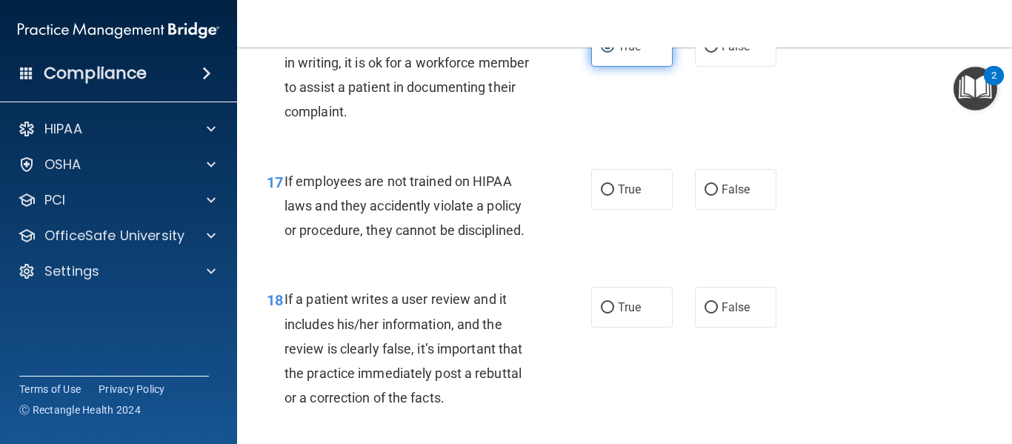
scroll to position [2609, 0]
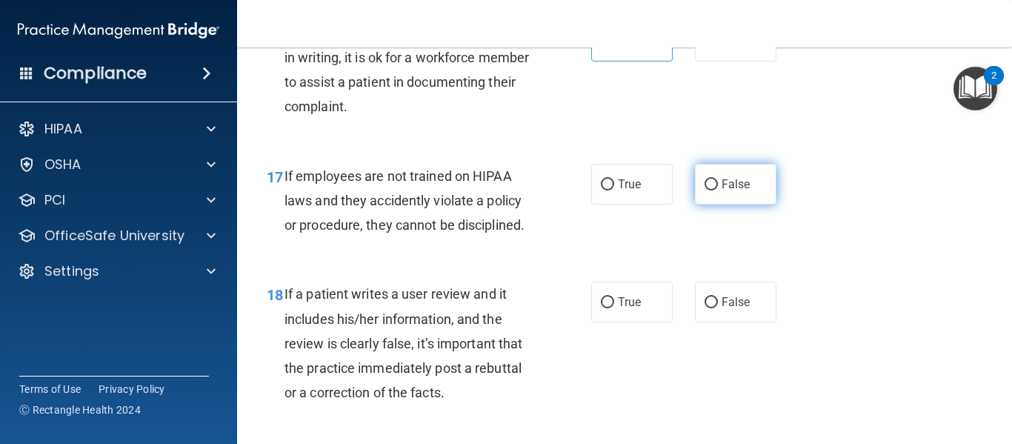
click at [722, 191] on span "False" at bounding box center [736, 184] width 29 height 14
click at [718, 190] on input "False" at bounding box center [711, 184] width 13 height 11
radio input "true"
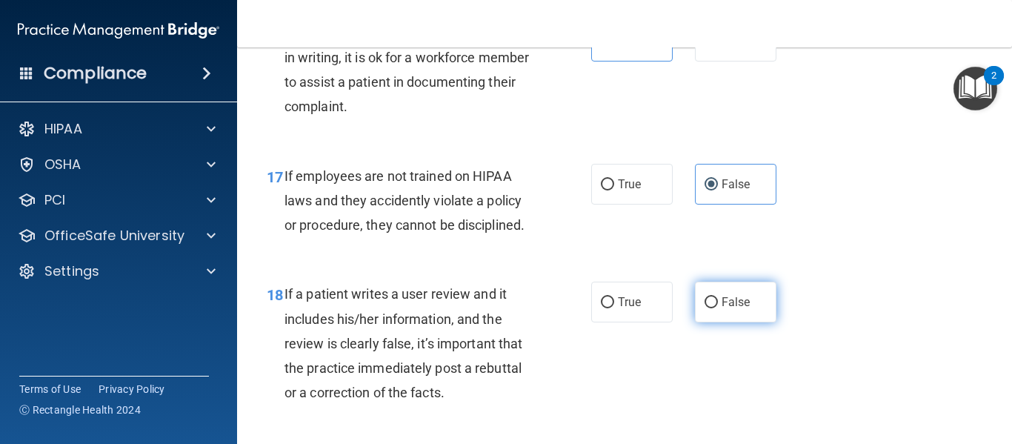
click at [720, 322] on label "False" at bounding box center [735, 302] width 81 height 41
click at [718, 308] on input "False" at bounding box center [711, 302] width 13 height 11
radio input "true"
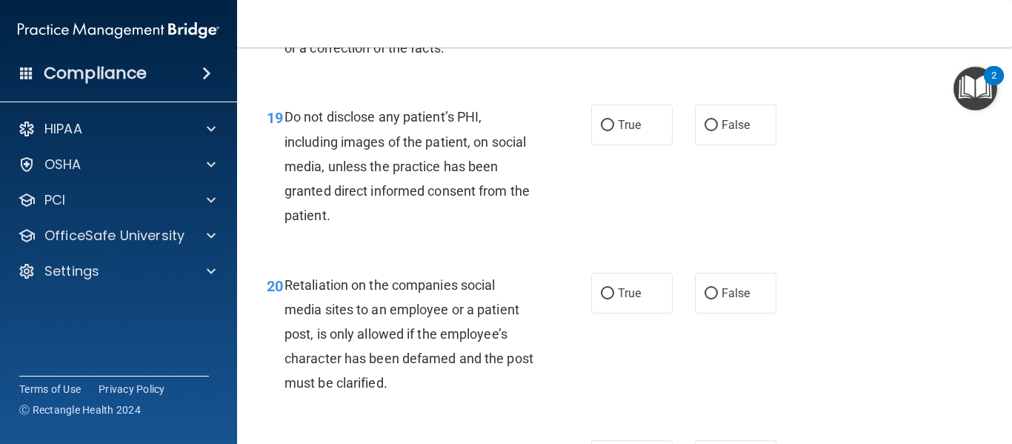
scroll to position [2957, 0]
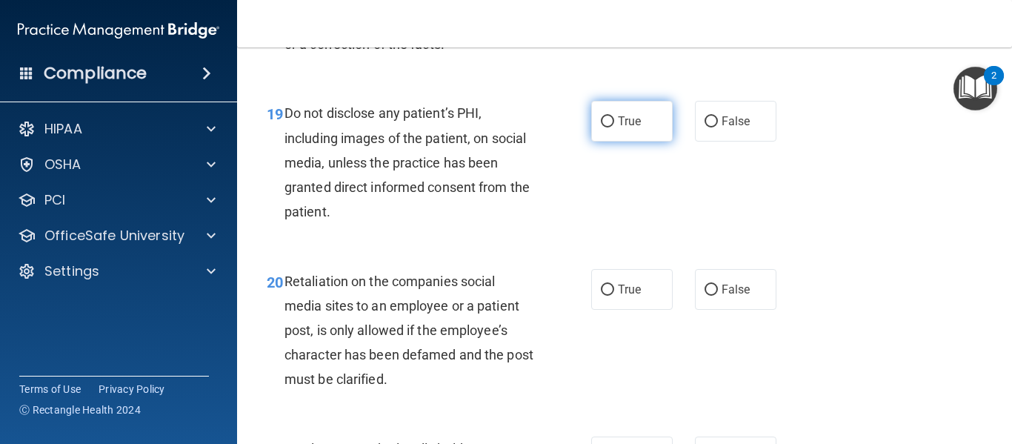
click at [618, 128] on span "True" at bounding box center [629, 121] width 23 height 14
click at [614, 127] on input "True" at bounding box center [607, 121] width 13 height 11
radio input "true"
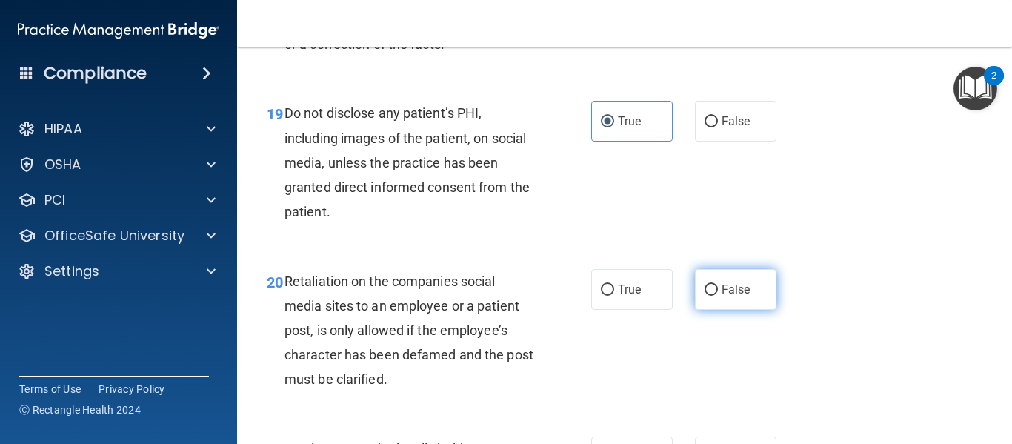
click at [728, 296] on span "False" at bounding box center [736, 289] width 29 height 14
click at [718, 296] on input "False" at bounding box center [711, 289] width 13 height 11
radio input "true"
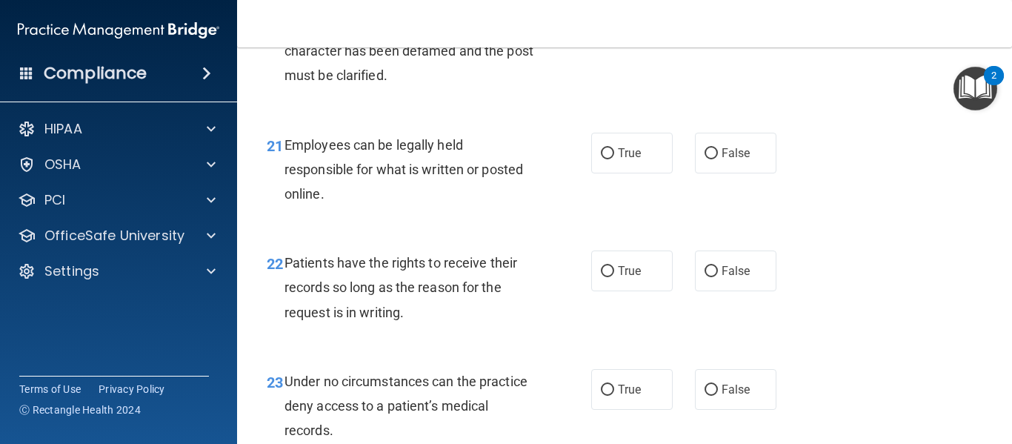
scroll to position [3265, 0]
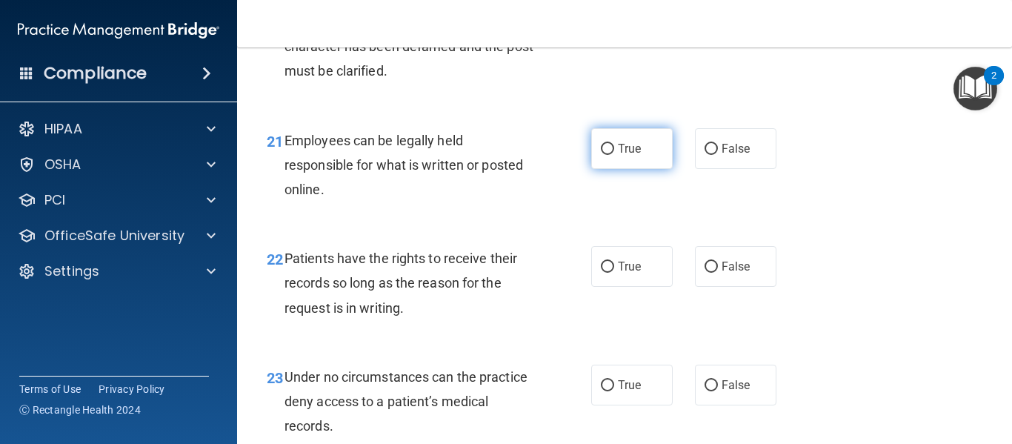
click at [628, 169] on label "True" at bounding box center [631, 148] width 81 height 41
click at [614, 155] on input "True" at bounding box center [607, 149] width 13 height 11
radio input "true"
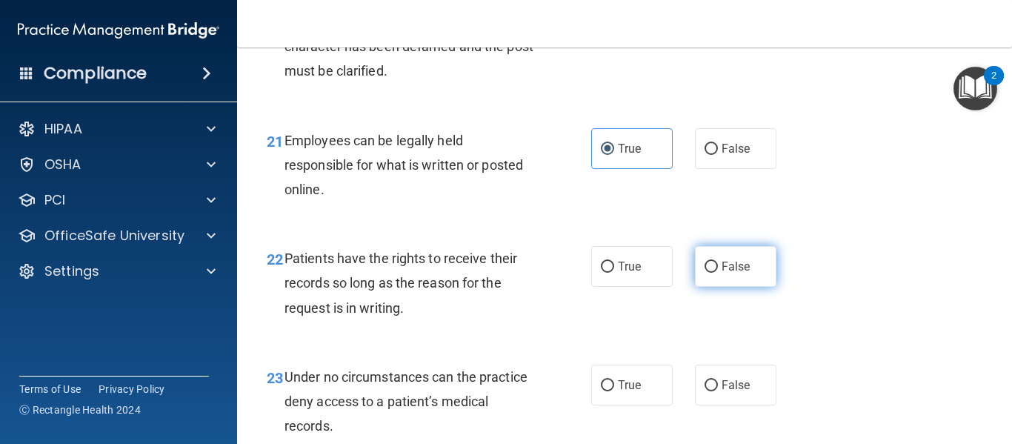
click at [710, 273] on input "False" at bounding box center [711, 267] width 13 height 11
radio input "true"
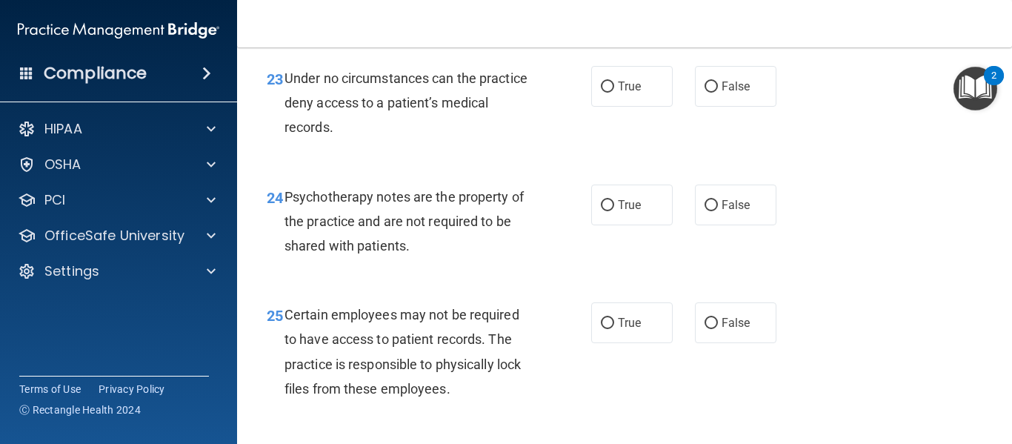
scroll to position [3565, 0]
click at [728, 93] on span "False" at bounding box center [736, 86] width 29 height 14
click at [718, 92] on input "False" at bounding box center [711, 86] width 13 height 11
radio input "true"
click at [607, 210] on input "True" at bounding box center [607, 204] width 13 height 11
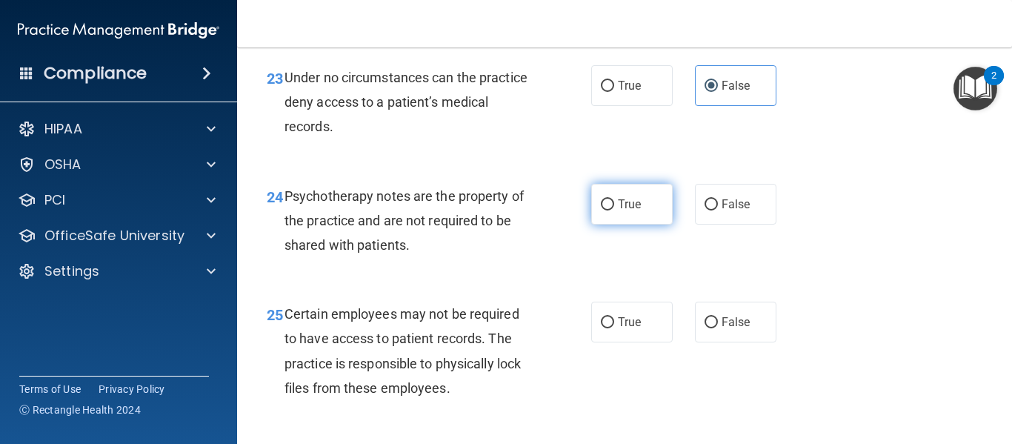
radio input "true"
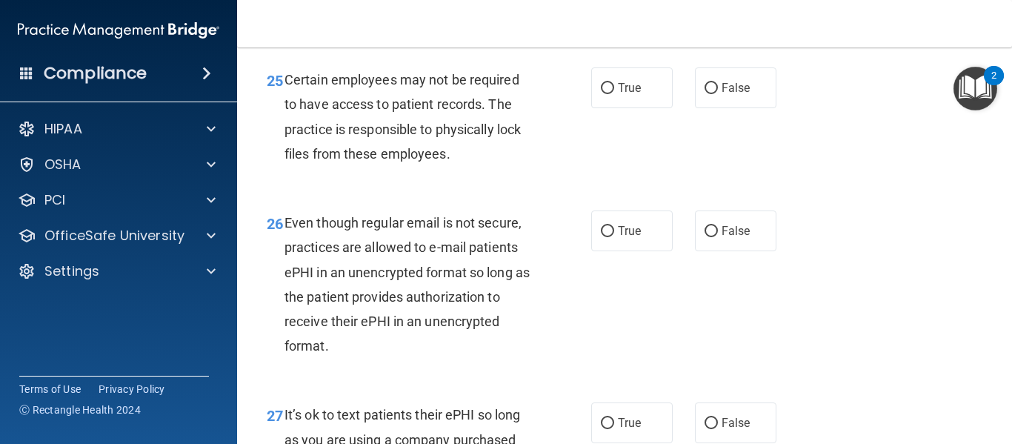
scroll to position [3800, 0]
click at [618, 93] on span "True" at bounding box center [629, 86] width 23 height 14
click at [614, 93] on input "True" at bounding box center [607, 86] width 13 height 11
radio input "true"
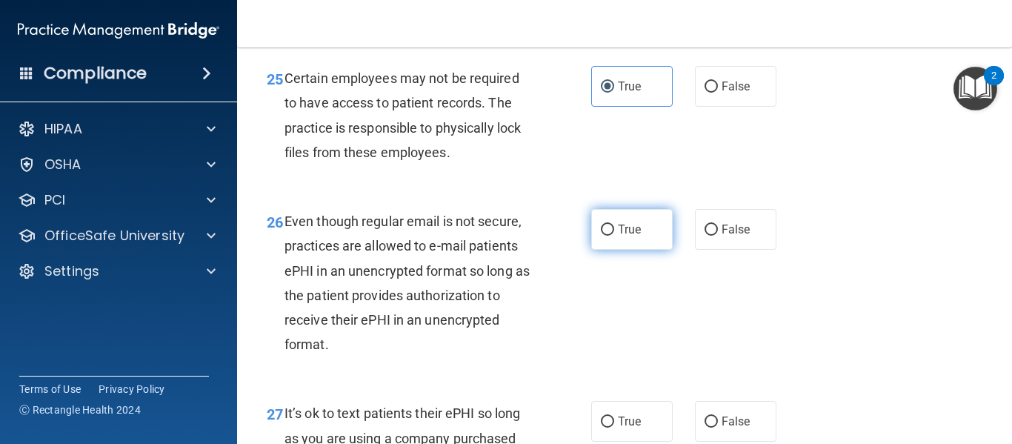
click at [618, 250] on label "True" at bounding box center [631, 229] width 81 height 41
click at [614, 236] on input "True" at bounding box center [607, 229] width 13 height 11
radio input "true"
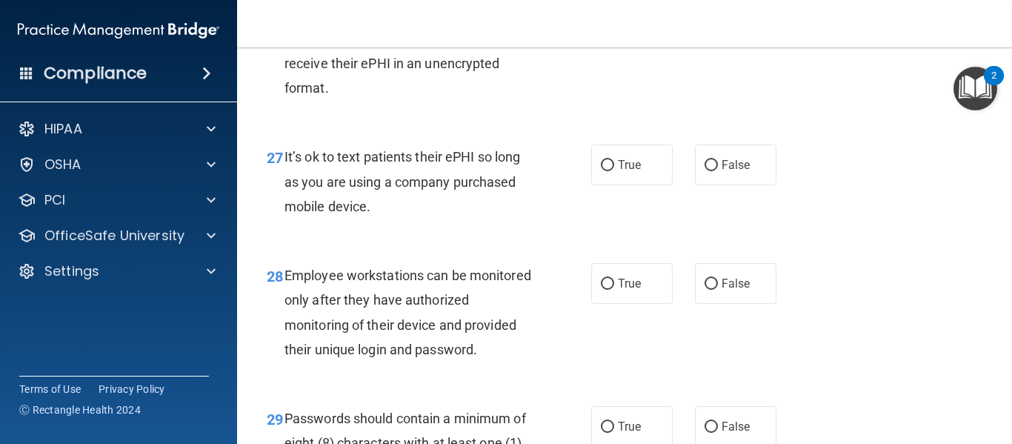
scroll to position [4063, 0]
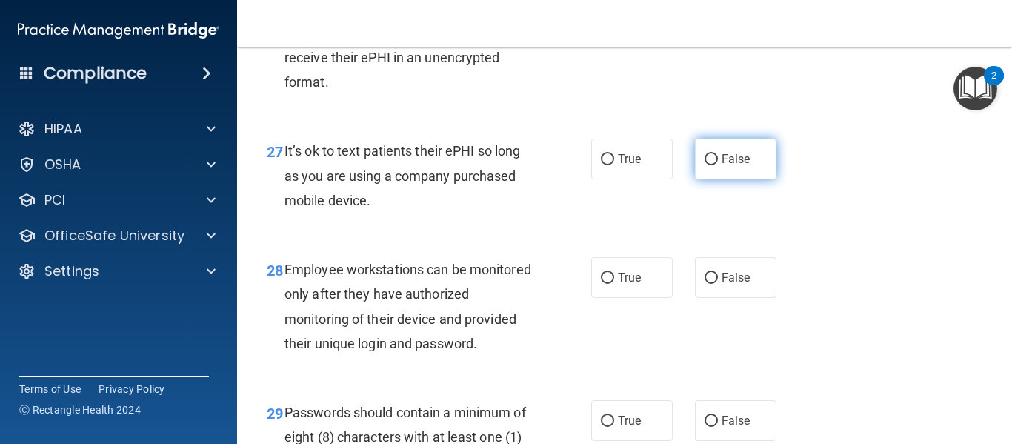
click at [729, 166] on span "False" at bounding box center [736, 159] width 29 height 14
click at [718, 165] on input "False" at bounding box center [711, 159] width 13 height 11
radio input "true"
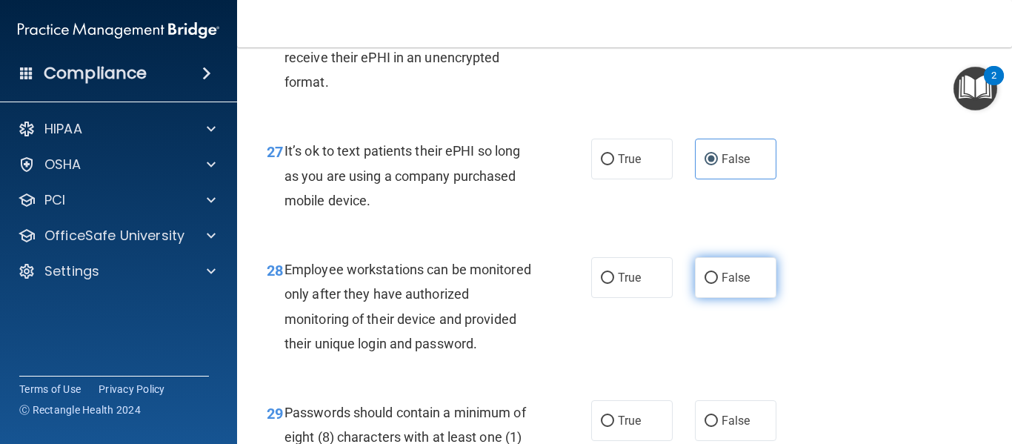
click at [729, 298] on label "False" at bounding box center [735, 277] width 81 height 41
click at [718, 284] on input "False" at bounding box center [711, 278] width 13 height 11
radio input "true"
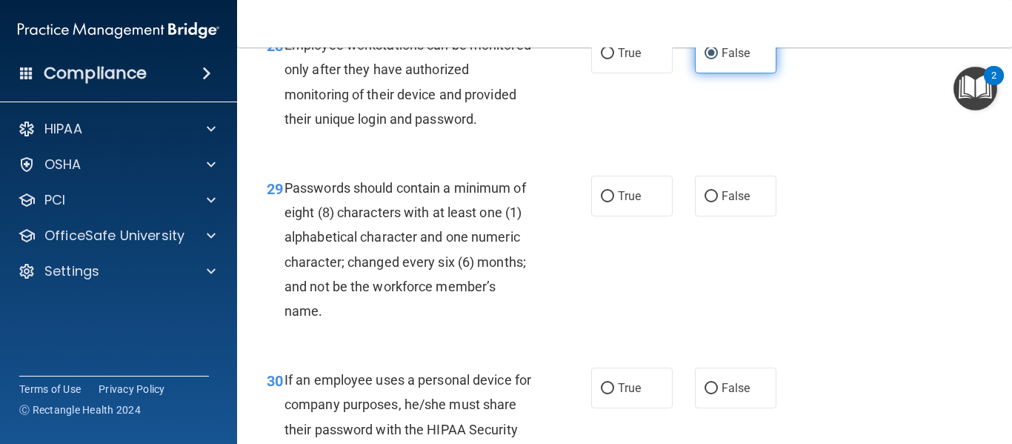
scroll to position [4300, 0]
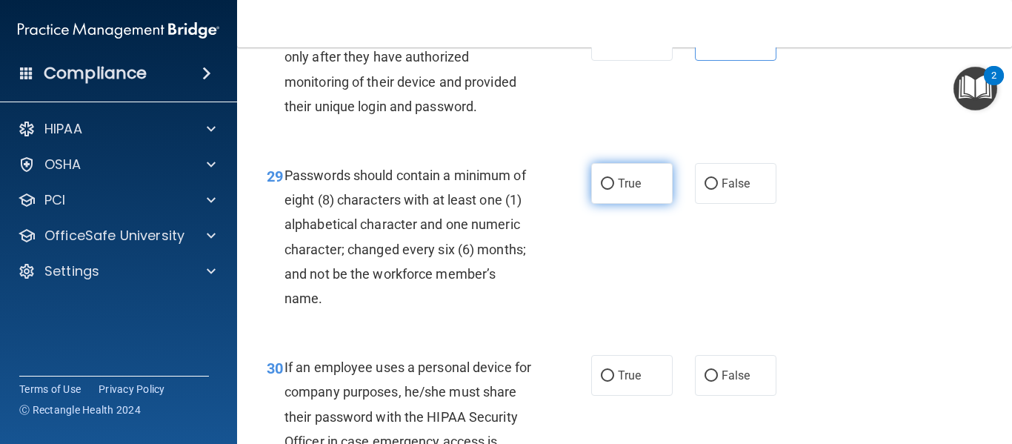
click at [623, 190] on span "True" at bounding box center [629, 183] width 23 height 14
click at [614, 190] on input "True" at bounding box center [607, 184] width 13 height 11
radio input "true"
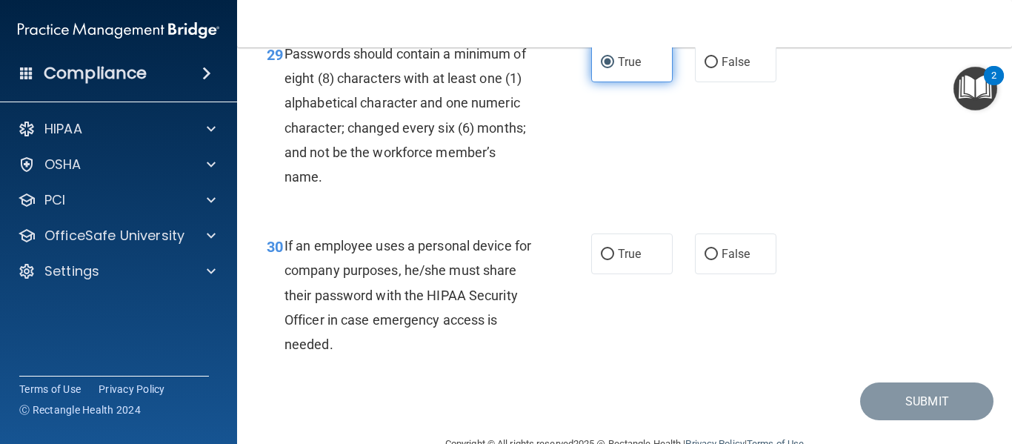
scroll to position [4428, 0]
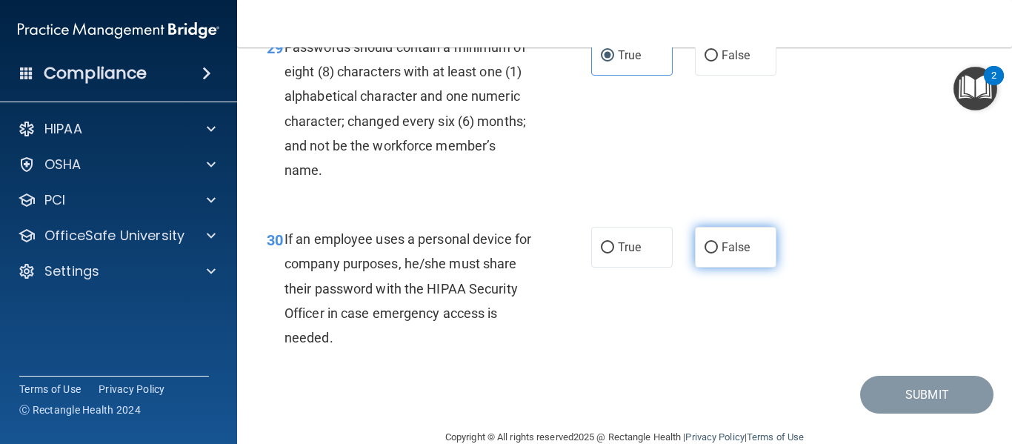
click at [730, 254] on span "False" at bounding box center [736, 247] width 29 height 14
click at [718, 253] on input "False" at bounding box center [711, 247] width 13 height 11
radio input "true"
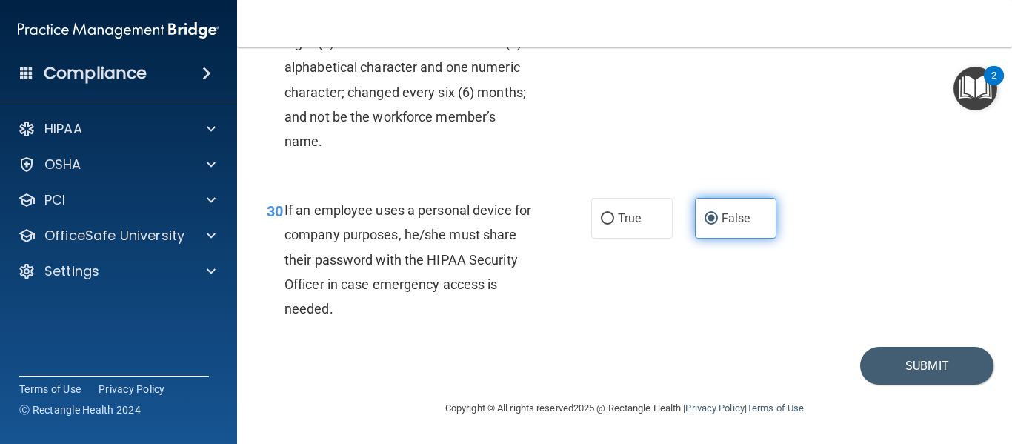
scroll to position [4506, 0]
click at [910, 366] on button "Submit" at bounding box center [926, 366] width 133 height 38
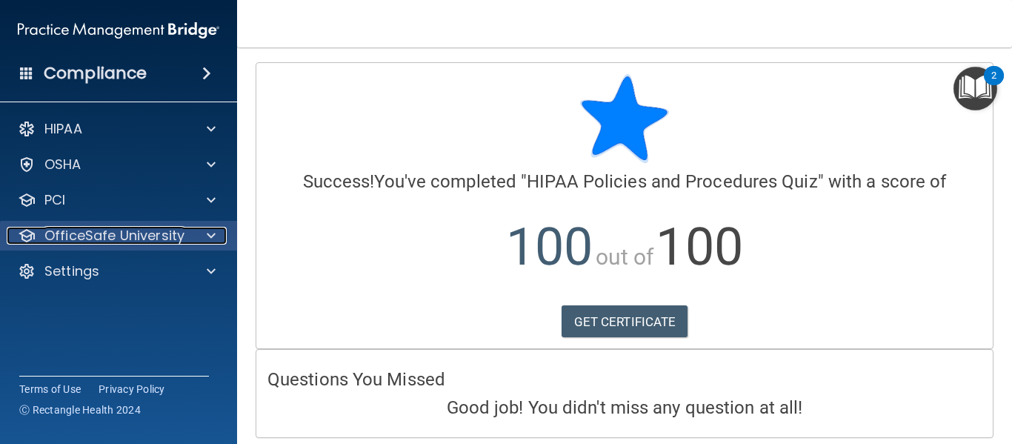
click at [74, 235] on p "OfficeSafe University" at bounding box center [114, 236] width 140 height 18
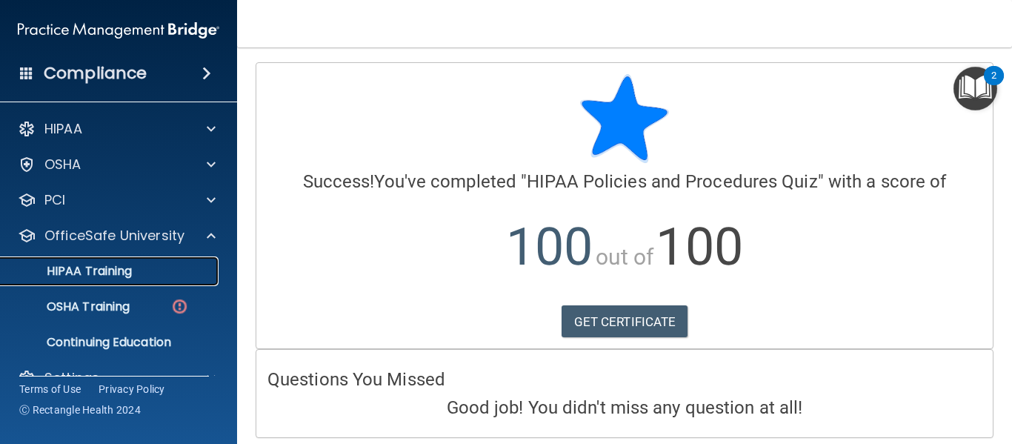
click at [90, 272] on p "HIPAA Training" at bounding box center [71, 271] width 122 height 15
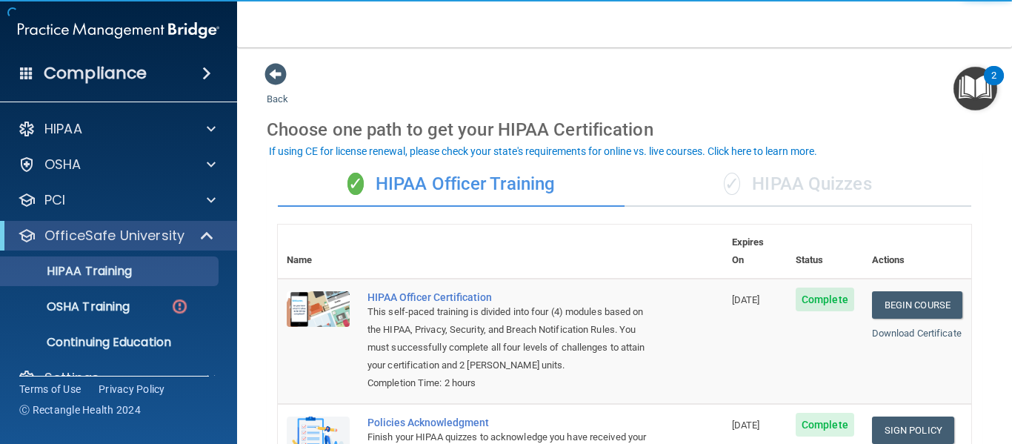
click at [779, 201] on div "✓ HIPAA Quizzes" at bounding box center [798, 184] width 347 height 44
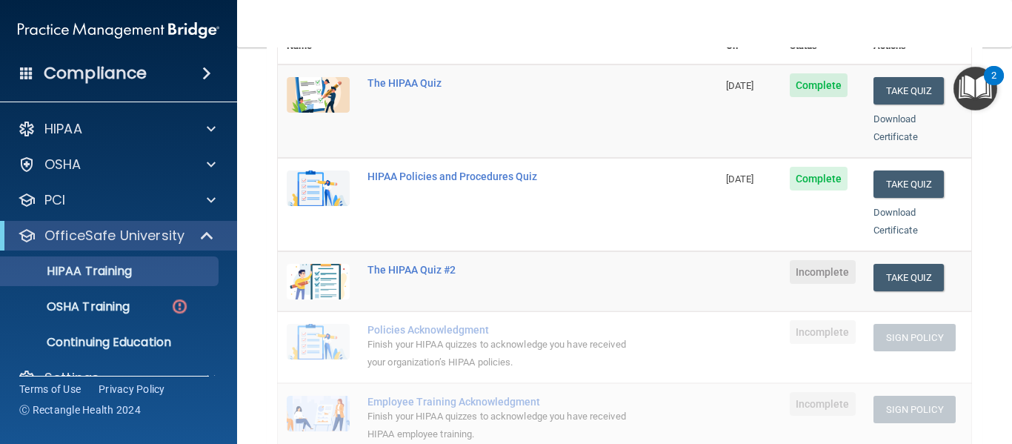
scroll to position [222, 0]
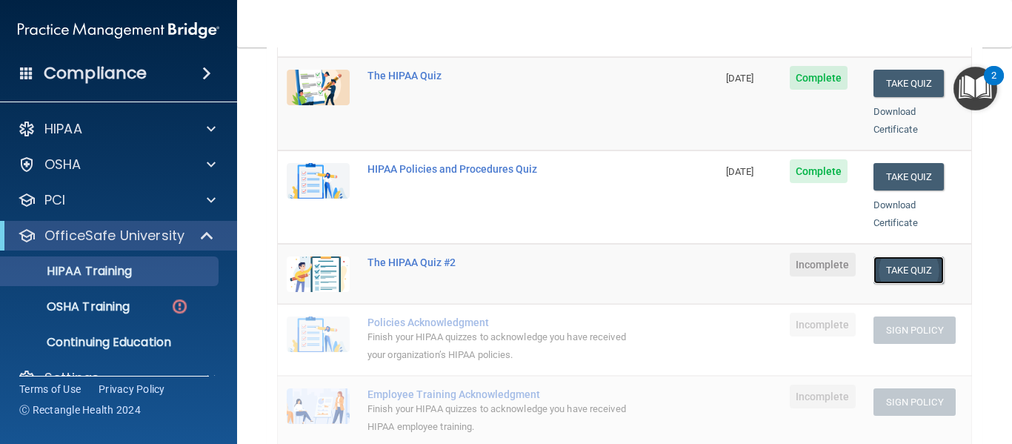
click at [899, 256] on button "Take Quiz" at bounding box center [908, 269] width 71 height 27
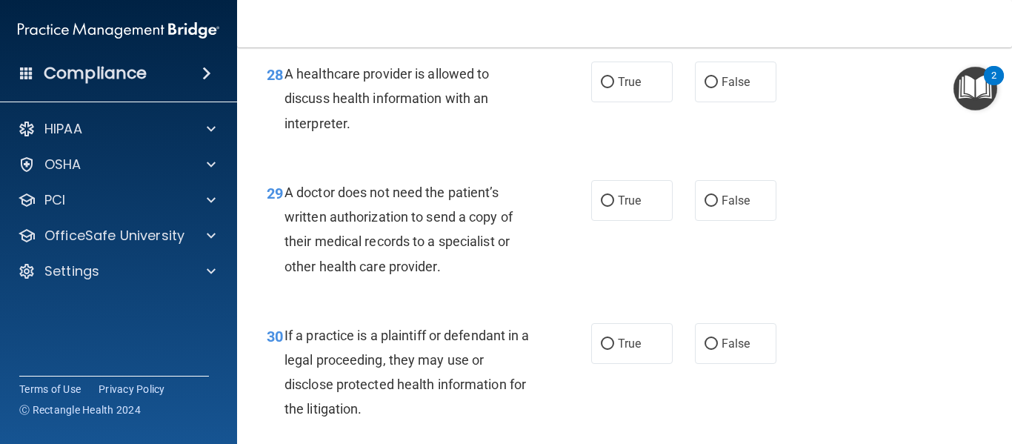
scroll to position [4063, 0]
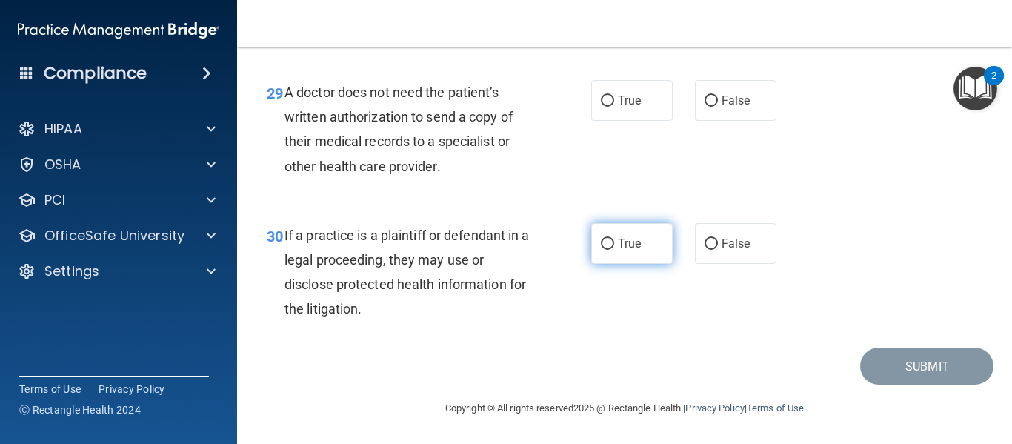
click at [618, 250] on label "True" at bounding box center [631, 243] width 81 height 41
click at [614, 250] on input "True" at bounding box center [607, 244] width 13 height 11
radio input "true"
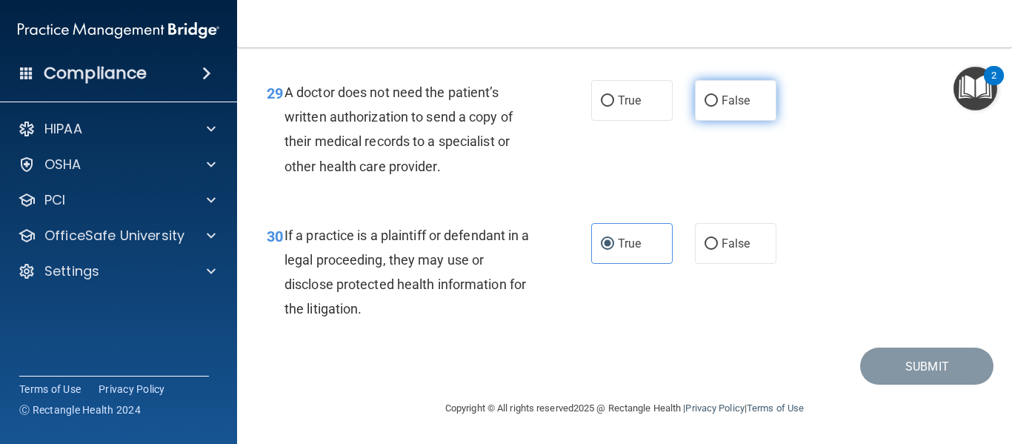
click at [725, 90] on label "False" at bounding box center [735, 100] width 81 height 41
click at [718, 96] on input "False" at bounding box center [711, 101] width 13 height 11
radio input "true"
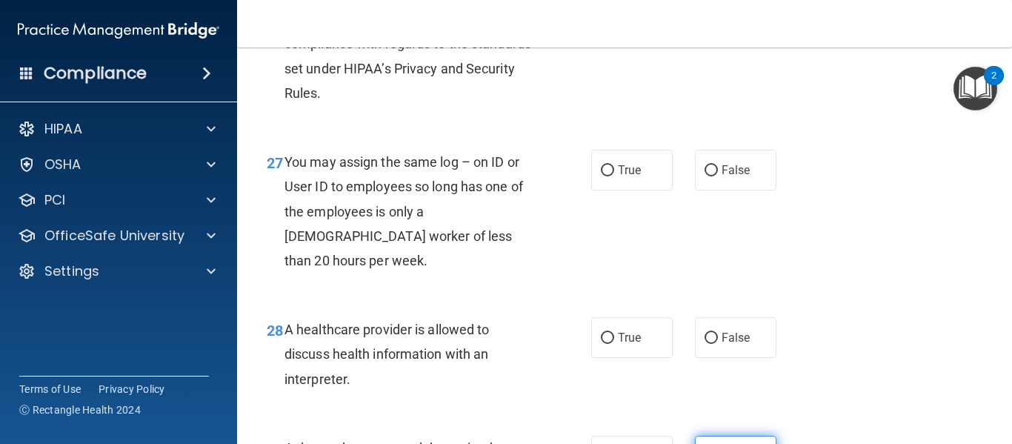
scroll to position [3681, 0]
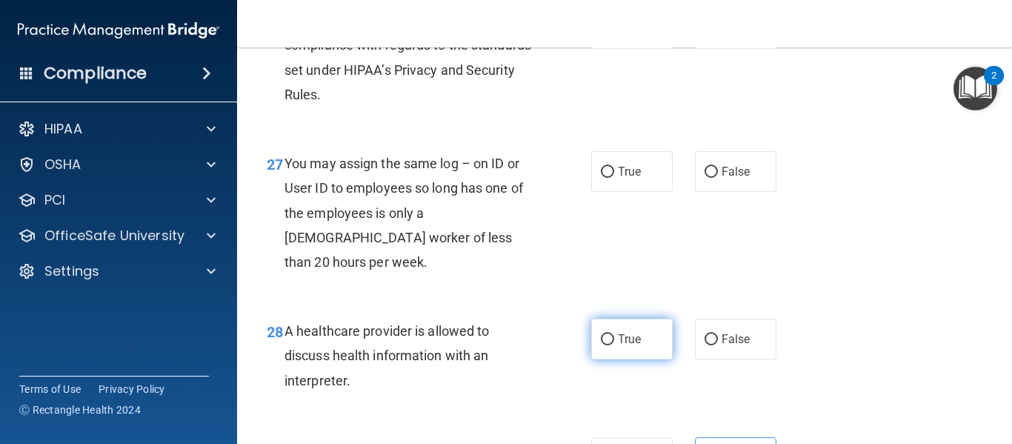
click at [627, 346] on span "True" at bounding box center [629, 339] width 23 height 14
click at [614, 345] on input "True" at bounding box center [607, 339] width 13 height 11
radio input "true"
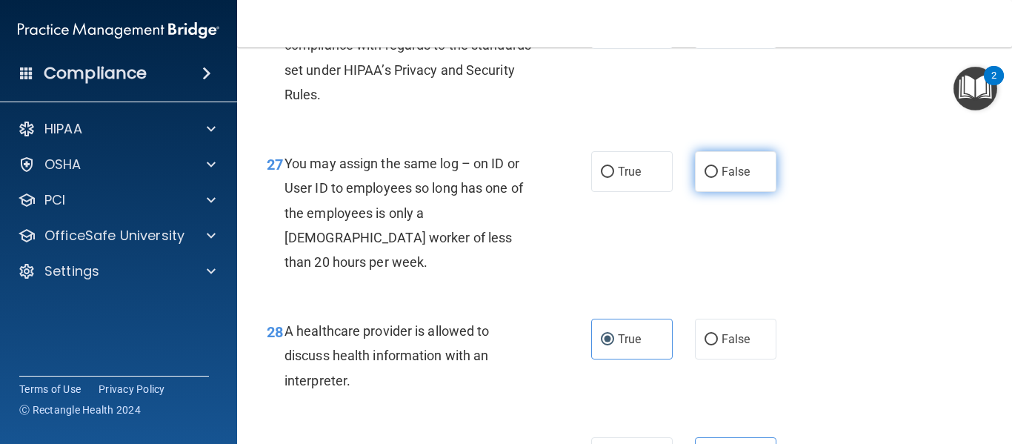
click at [722, 179] on span "False" at bounding box center [736, 171] width 29 height 14
click at [718, 178] on input "False" at bounding box center [711, 172] width 13 height 11
radio input "true"
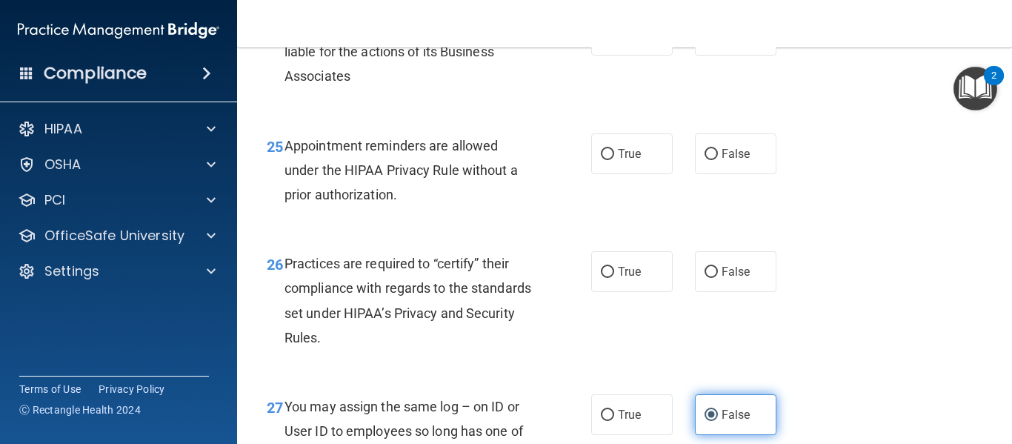
scroll to position [3432, 0]
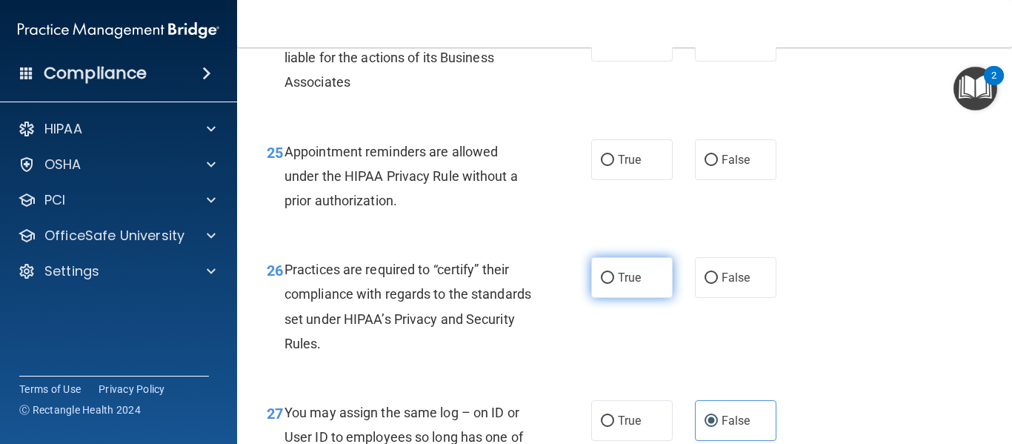
click at [629, 284] on span "True" at bounding box center [629, 277] width 23 height 14
click at [614, 284] on input "True" at bounding box center [607, 278] width 13 height 11
radio input "true"
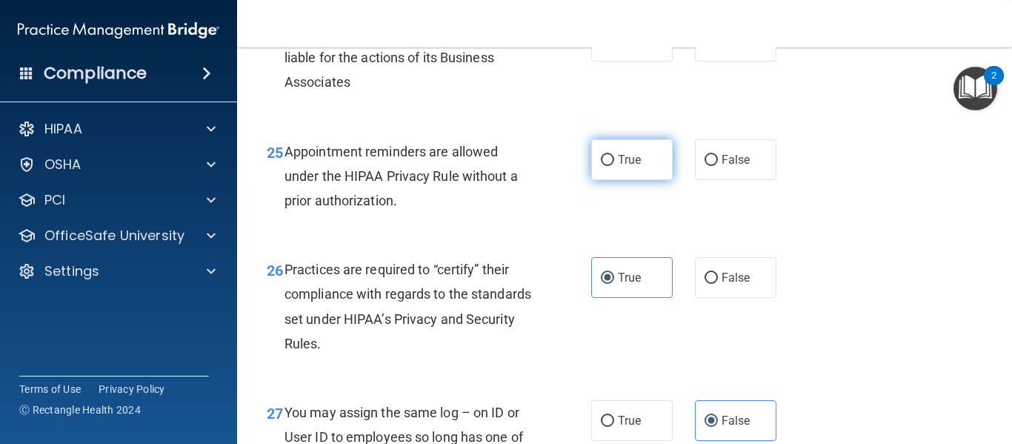
click at [625, 180] on label "True" at bounding box center [631, 159] width 81 height 41
click at [614, 166] on input "True" at bounding box center [607, 160] width 13 height 11
radio input "true"
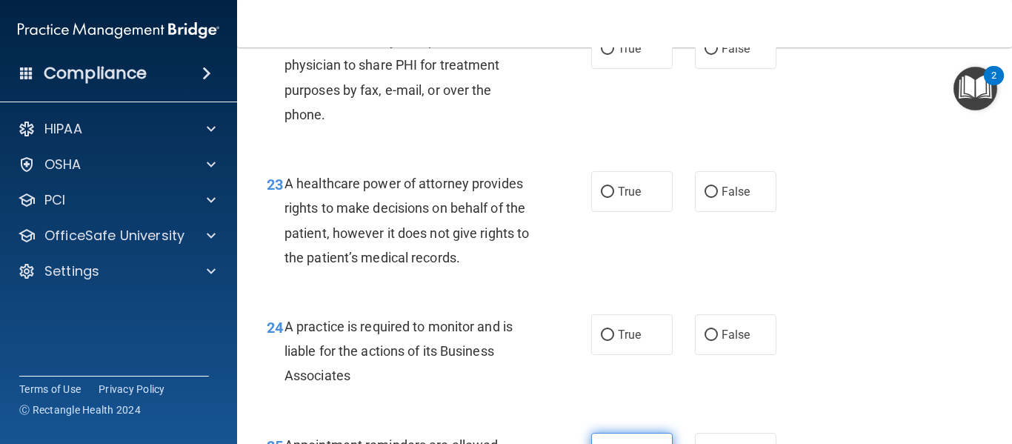
scroll to position [3138, 0]
click at [626, 342] on span "True" at bounding box center [629, 335] width 23 height 14
click at [614, 342] on input "True" at bounding box center [607, 335] width 13 height 11
radio input "true"
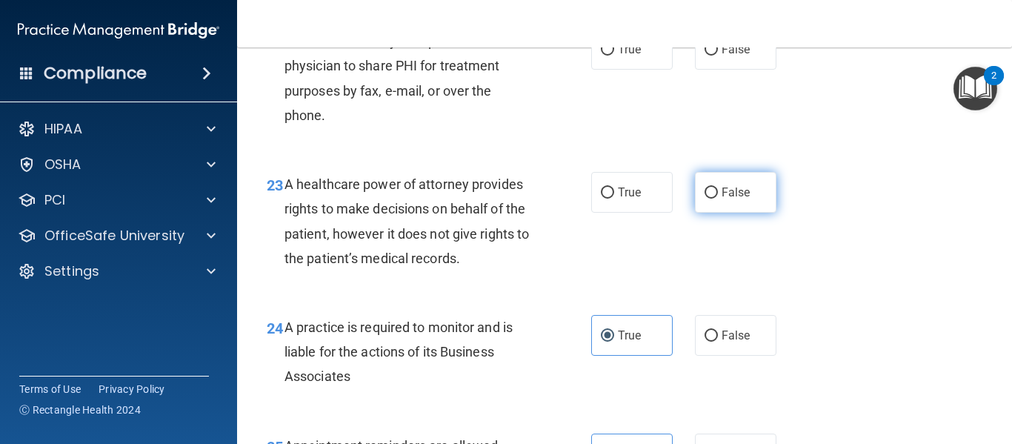
click at [719, 213] on label "False" at bounding box center [735, 192] width 81 height 41
click at [718, 199] on input "False" at bounding box center [711, 192] width 13 height 11
radio input "true"
click at [624, 56] on span "True" at bounding box center [629, 49] width 23 height 14
click at [614, 56] on input "True" at bounding box center [607, 49] width 13 height 11
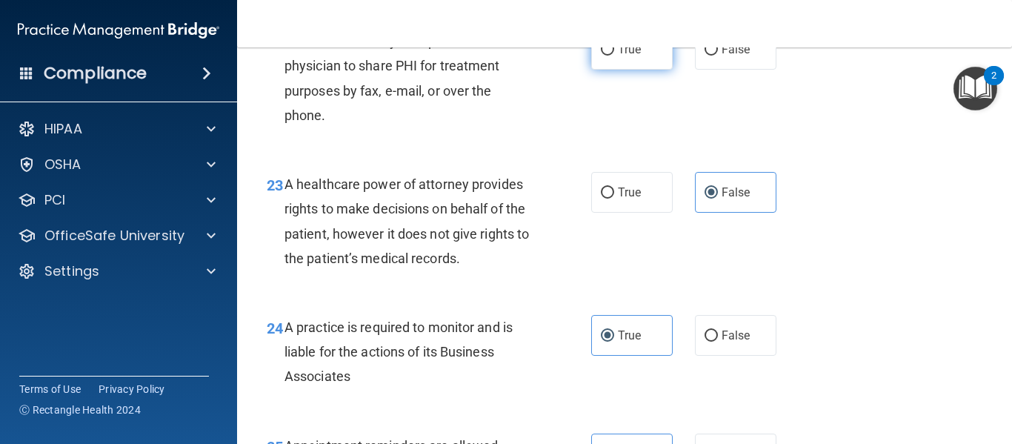
radio input "true"
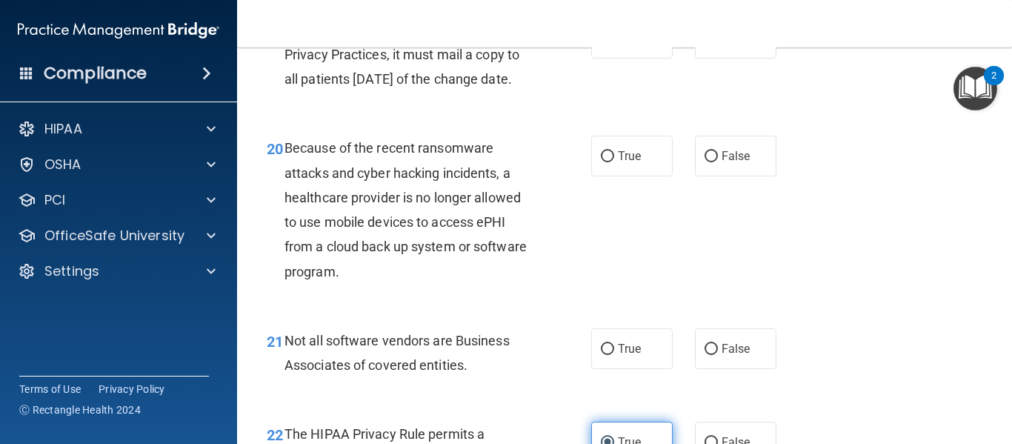
scroll to position [2742, 0]
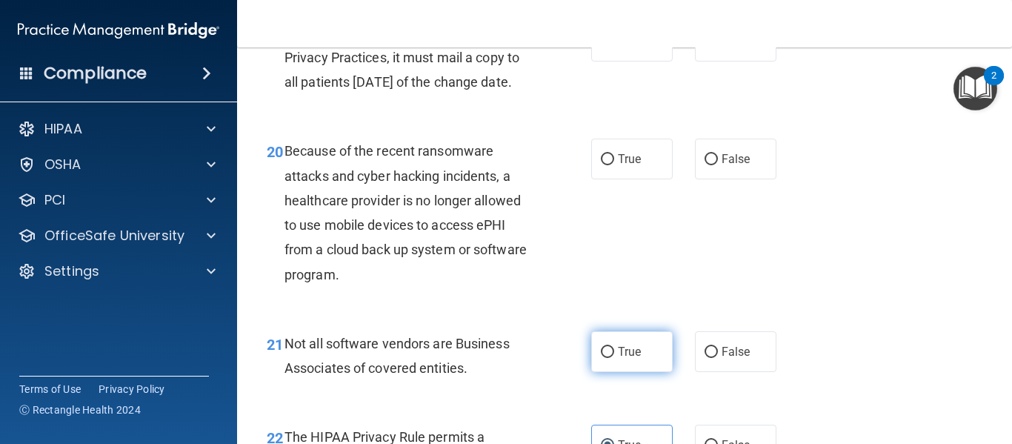
click at [627, 359] on span "True" at bounding box center [629, 351] width 23 height 14
click at [614, 358] on input "True" at bounding box center [607, 352] width 13 height 11
radio input "true"
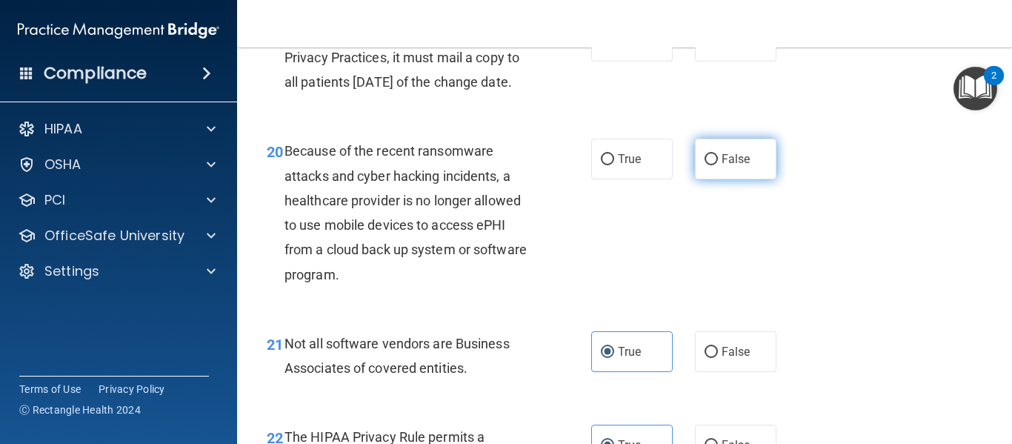
click at [722, 166] on span "False" at bounding box center [736, 159] width 29 height 14
click at [718, 165] on input "False" at bounding box center [711, 159] width 13 height 11
radio input "true"
click at [629, 53] on label "True" at bounding box center [631, 41] width 81 height 41
click at [614, 47] on input "True" at bounding box center [607, 41] width 13 height 11
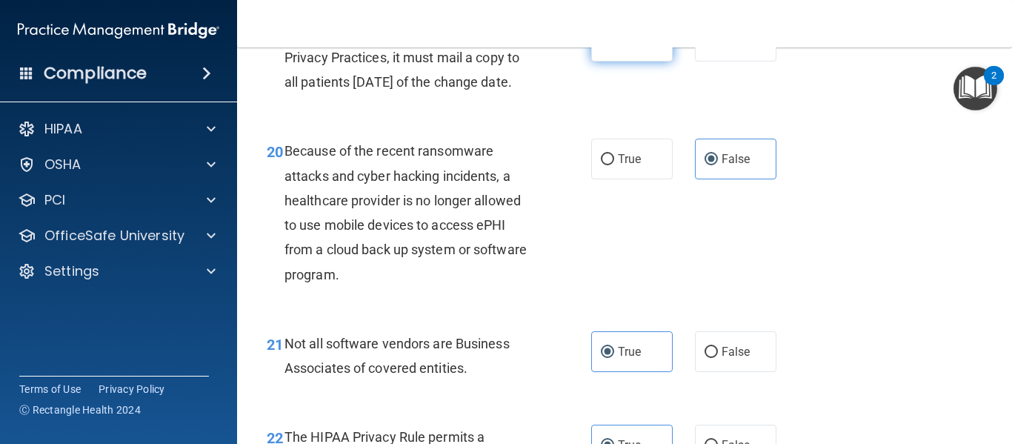
radio input "true"
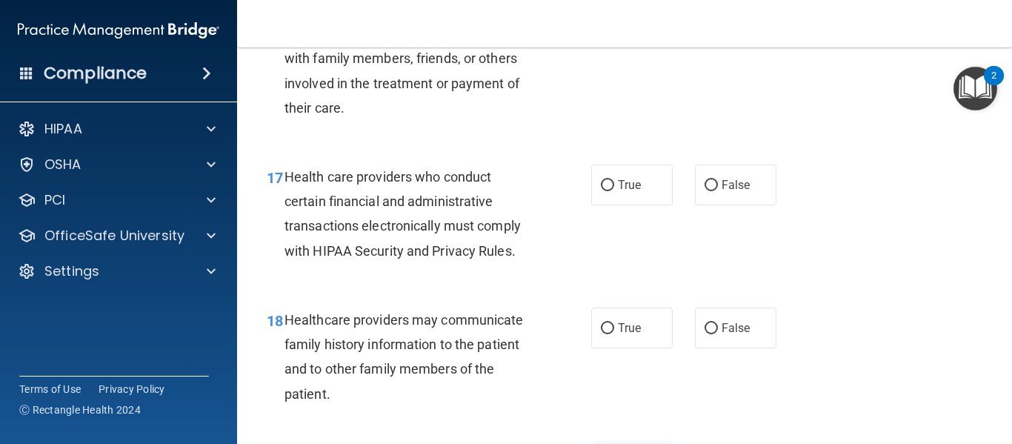
scroll to position [2314, 0]
click at [627, 191] on span "True" at bounding box center [629, 184] width 23 height 14
click at [614, 190] on input "True" at bounding box center [607, 184] width 13 height 11
radio input "true"
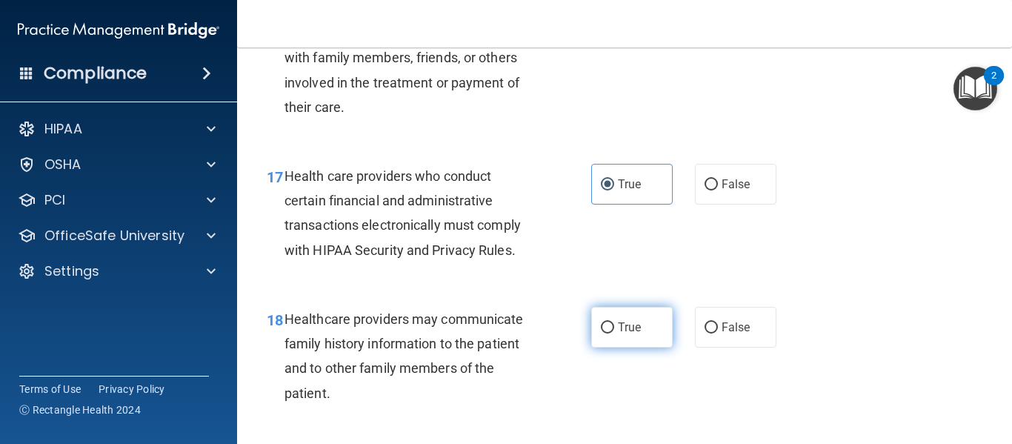
click at [616, 340] on label "True" at bounding box center [631, 327] width 81 height 41
click at [614, 333] on input "True" at bounding box center [607, 327] width 13 height 11
radio input "true"
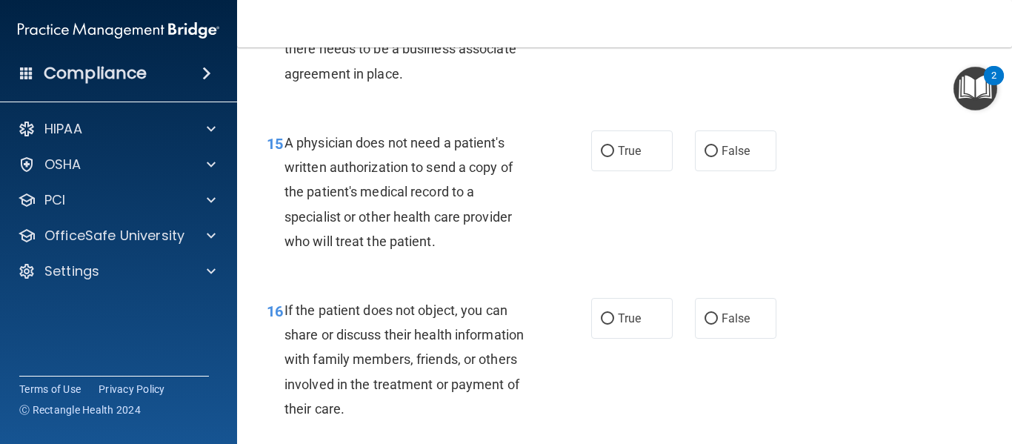
scroll to position [2013, 0]
click at [710, 324] on input "False" at bounding box center [711, 318] width 13 height 11
radio input "true"
click at [736, 157] on span "False" at bounding box center [736, 150] width 29 height 14
click at [718, 156] on input "False" at bounding box center [711, 150] width 13 height 11
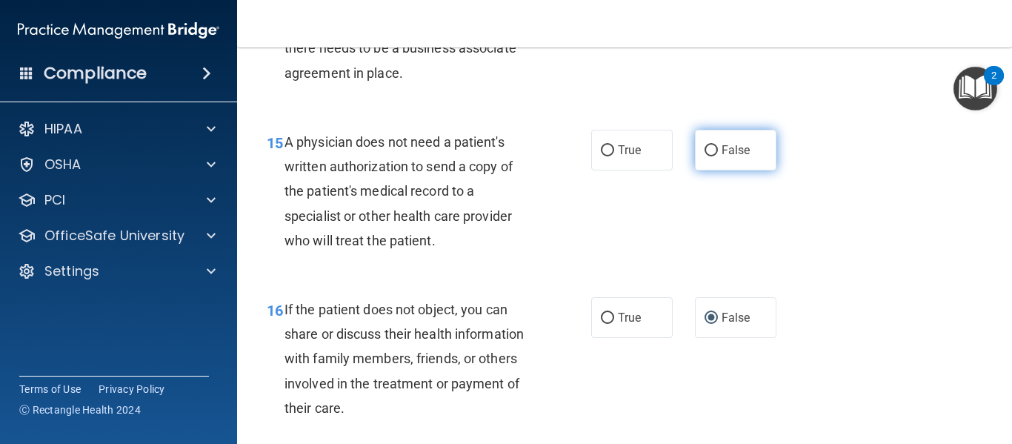
radio input "true"
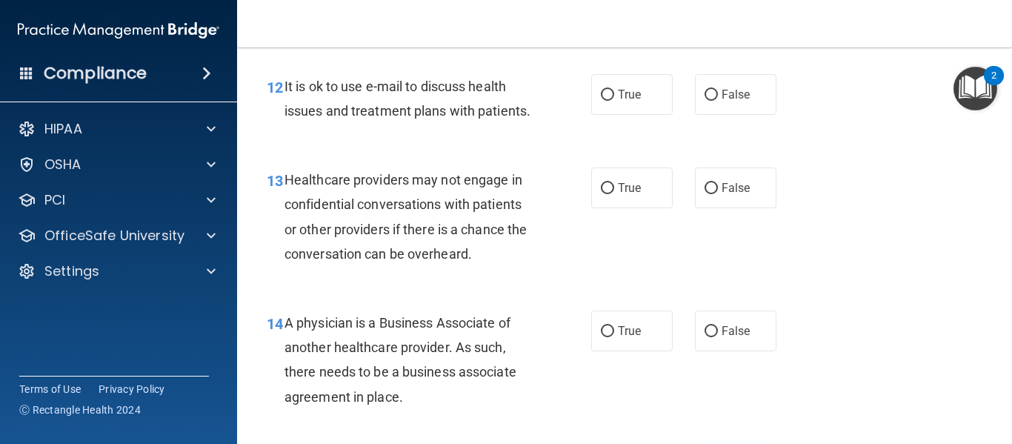
scroll to position [1686, 0]
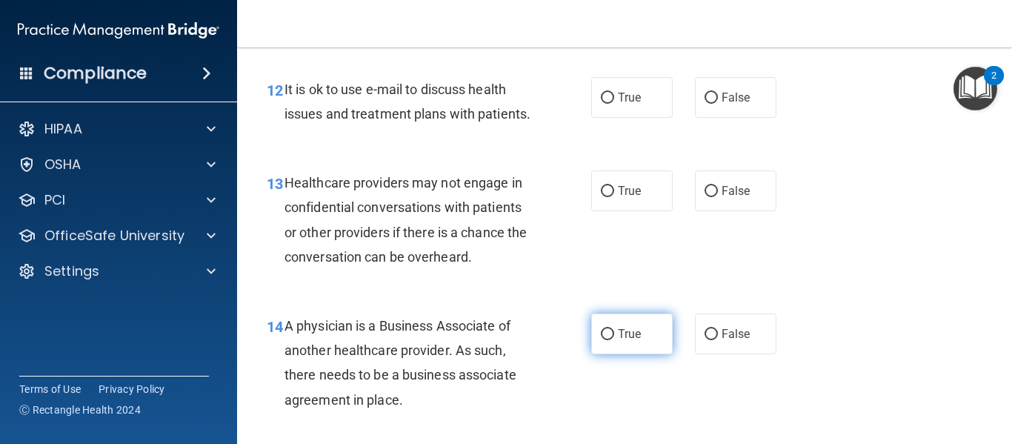
click at [630, 341] on span "True" at bounding box center [629, 334] width 23 height 14
click at [614, 340] on input "True" at bounding box center [607, 334] width 13 height 11
radio input "true"
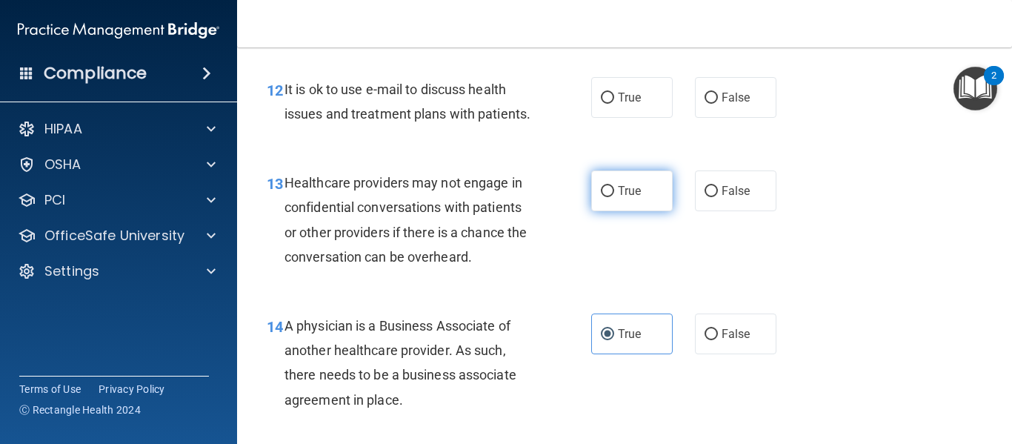
click at [627, 198] on span "True" at bounding box center [629, 191] width 23 height 14
click at [614, 197] on input "True" at bounding box center [607, 191] width 13 height 11
radio input "true"
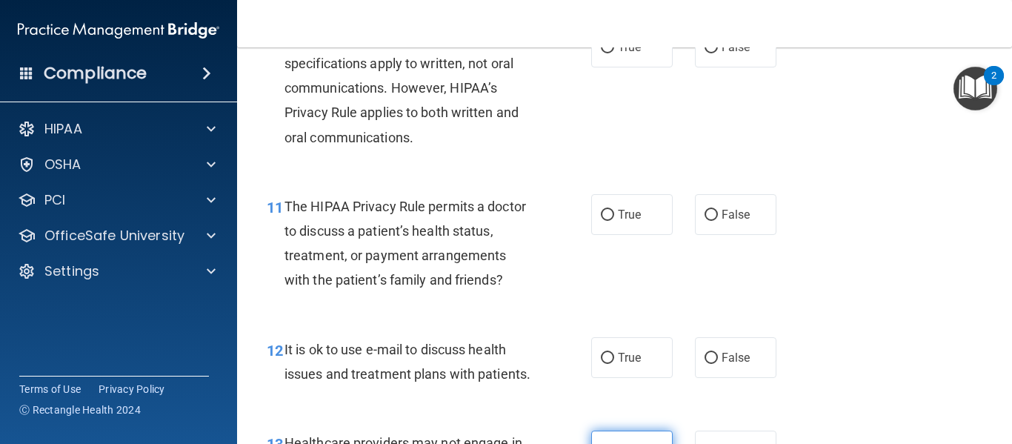
scroll to position [1425, 0]
click at [725, 343] on label "False" at bounding box center [735, 358] width 81 height 41
click at [718, 353] on input "False" at bounding box center [711, 358] width 13 height 11
radio input "true"
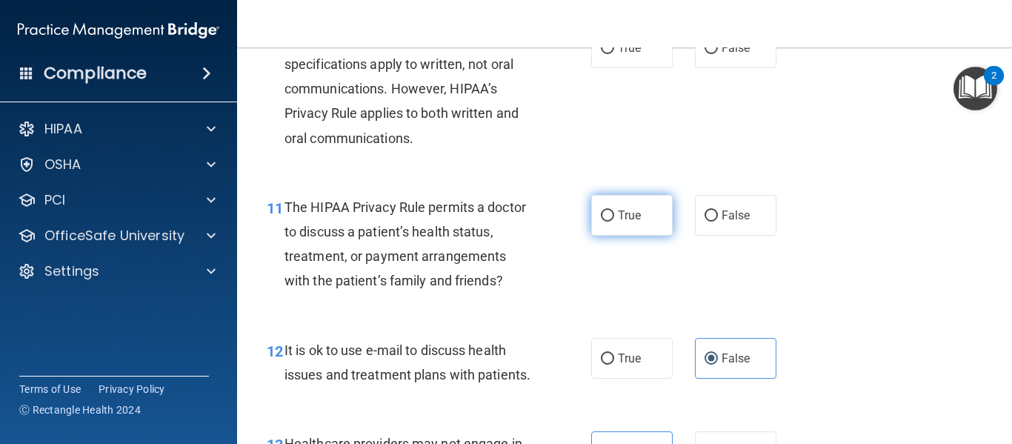
click at [627, 213] on span "True" at bounding box center [629, 215] width 23 height 14
click at [614, 213] on input "True" at bounding box center [607, 215] width 13 height 11
radio input "true"
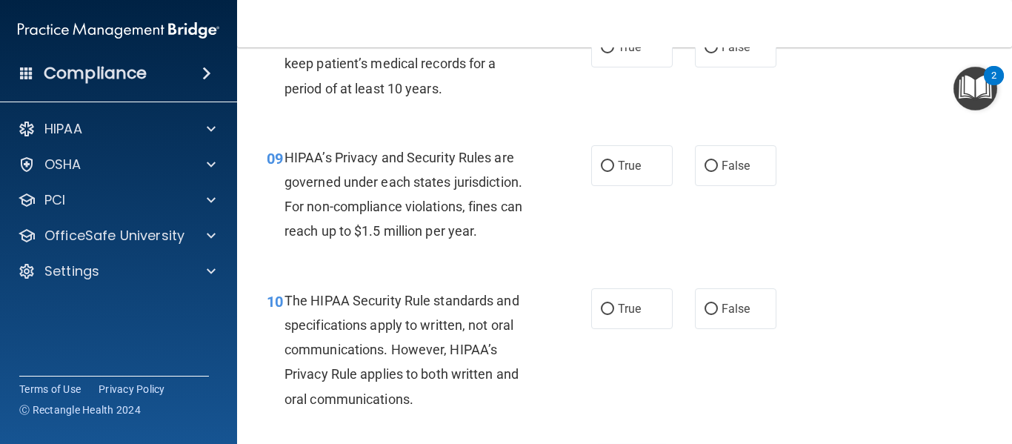
scroll to position [1162, 0]
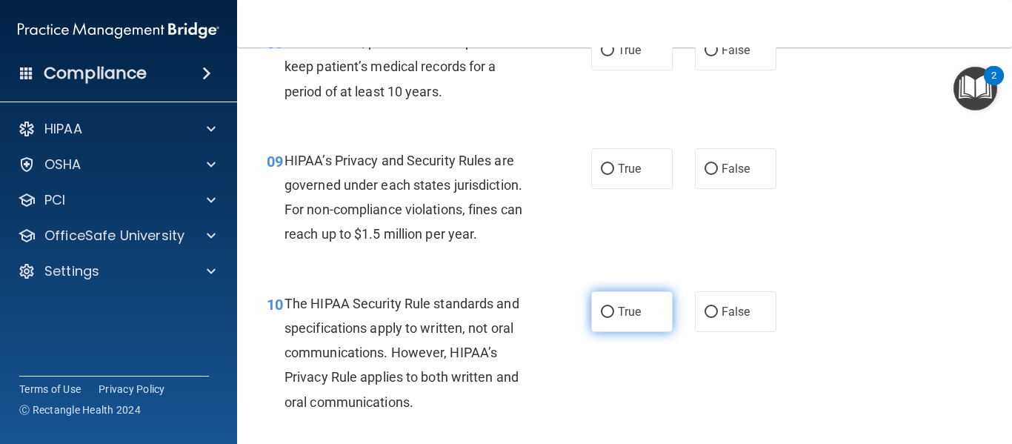
click at [601, 317] on input "True" at bounding box center [607, 312] width 13 height 11
radio input "true"
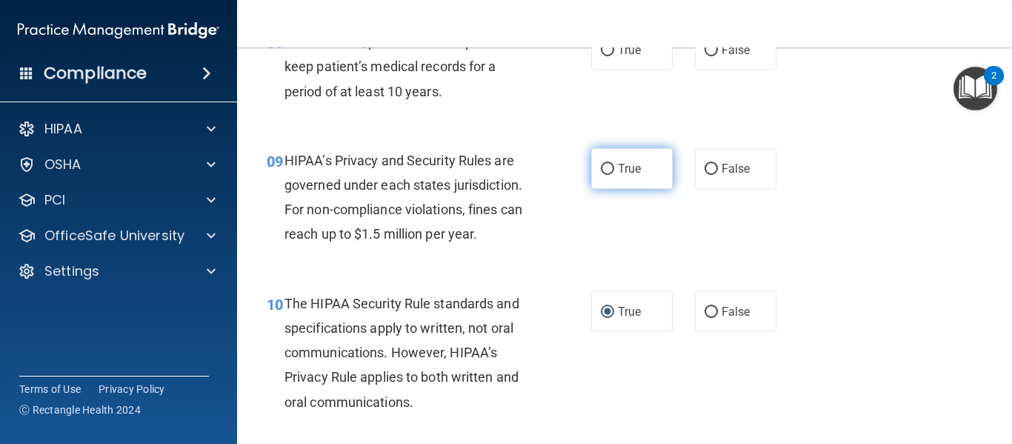
click at [623, 171] on span "True" at bounding box center [629, 168] width 23 height 14
click at [614, 171] on input "True" at bounding box center [607, 169] width 13 height 11
radio input "true"
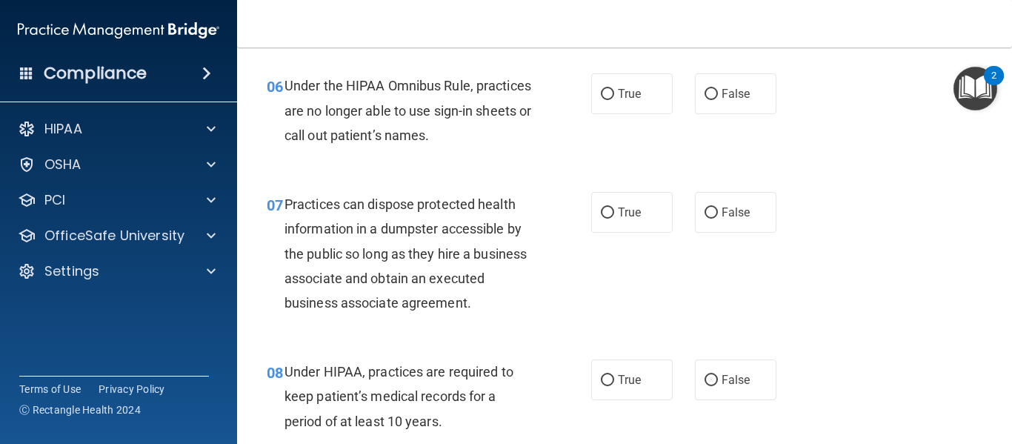
scroll to position [834, 0]
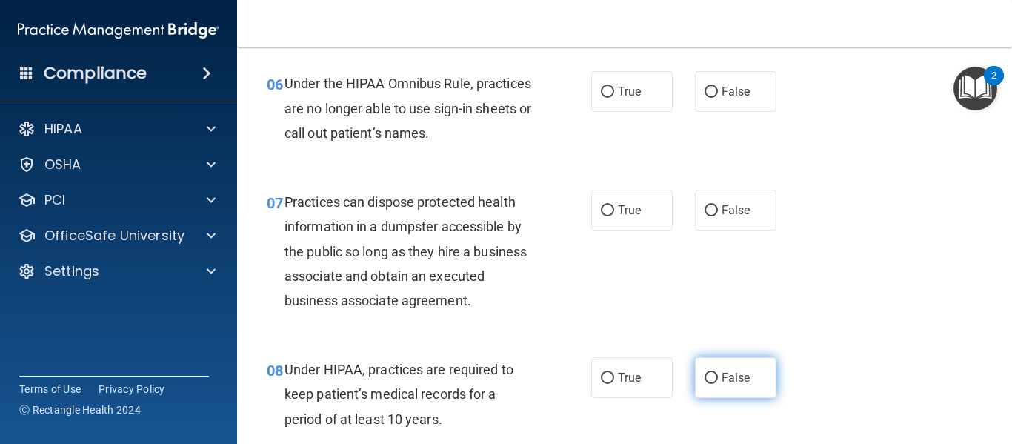
click at [726, 382] on span "False" at bounding box center [736, 377] width 29 height 14
click at [718, 382] on input "False" at bounding box center [711, 378] width 13 height 11
radio input "true"
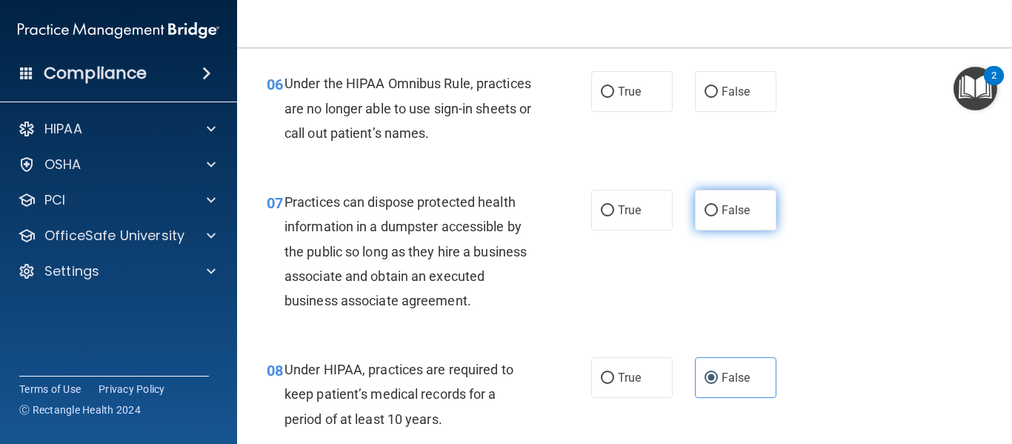
click at [710, 208] on input "False" at bounding box center [711, 210] width 13 height 11
radio input "true"
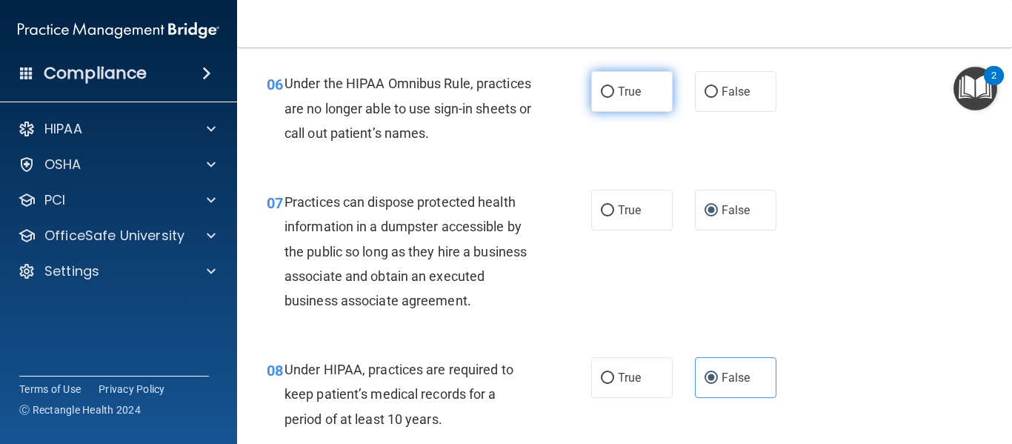
click at [619, 80] on label "True" at bounding box center [631, 91] width 81 height 41
click at [614, 87] on input "True" at bounding box center [607, 92] width 13 height 11
radio input "true"
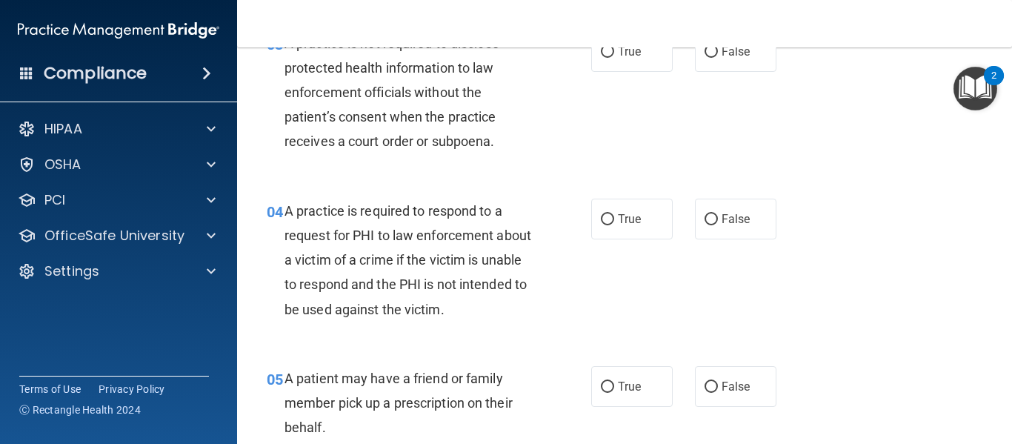
scroll to position [421, 0]
click at [726, 394] on label "False" at bounding box center [735, 387] width 81 height 41
click at [718, 393] on input "False" at bounding box center [711, 387] width 13 height 11
radio input "true"
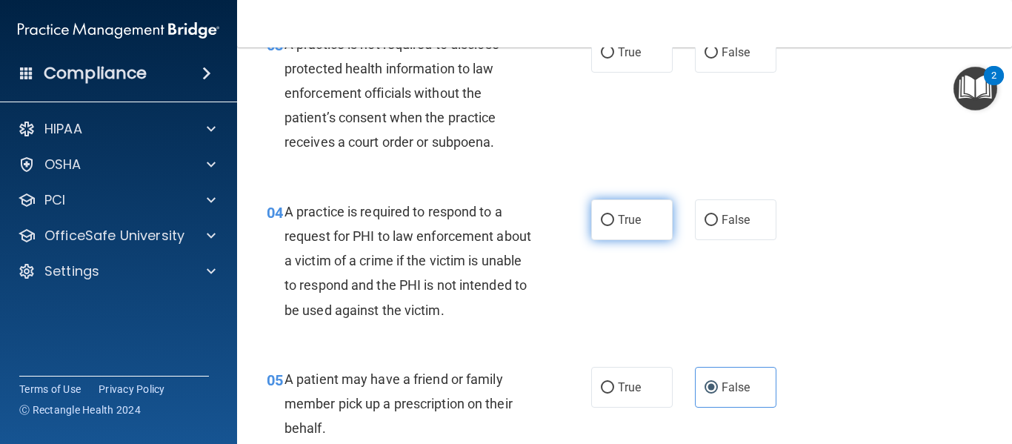
click at [639, 220] on label "True" at bounding box center [631, 219] width 81 height 41
click at [614, 220] on input "True" at bounding box center [607, 220] width 13 height 11
radio input "true"
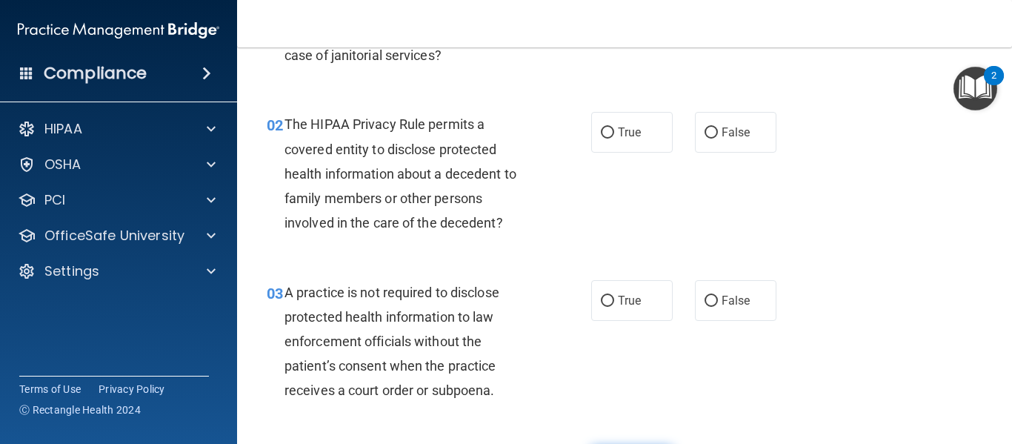
scroll to position [166, 0]
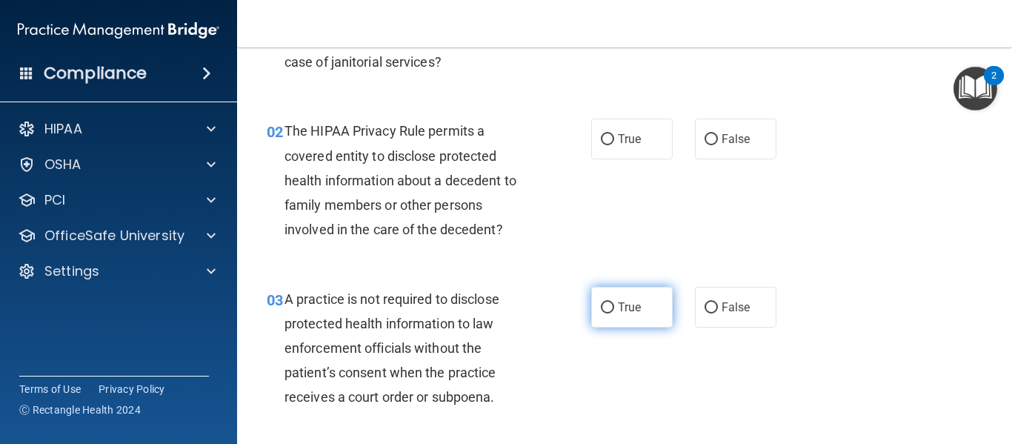
click at [619, 296] on label "True" at bounding box center [631, 307] width 81 height 41
click at [614, 302] on input "True" at bounding box center [607, 307] width 13 height 11
radio input "true"
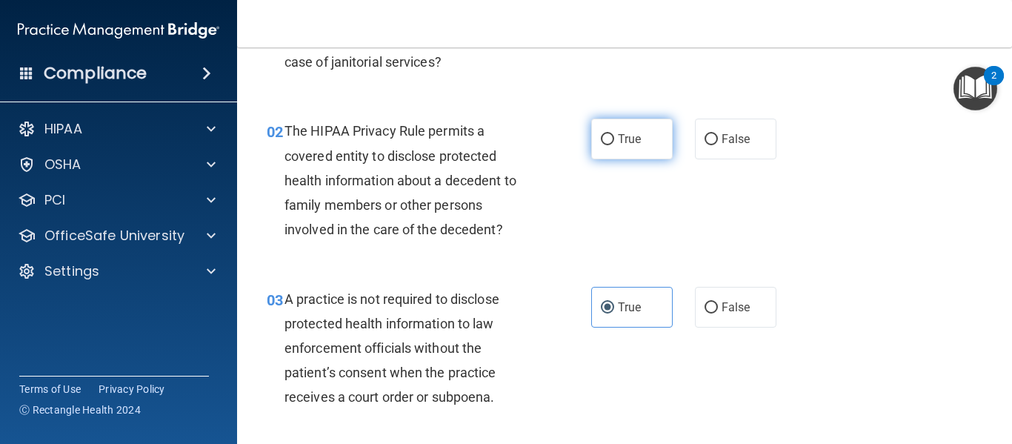
click at [632, 130] on label "True" at bounding box center [631, 139] width 81 height 41
click at [614, 134] on input "True" at bounding box center [607, 139] width 13 height 11
radio input "true"
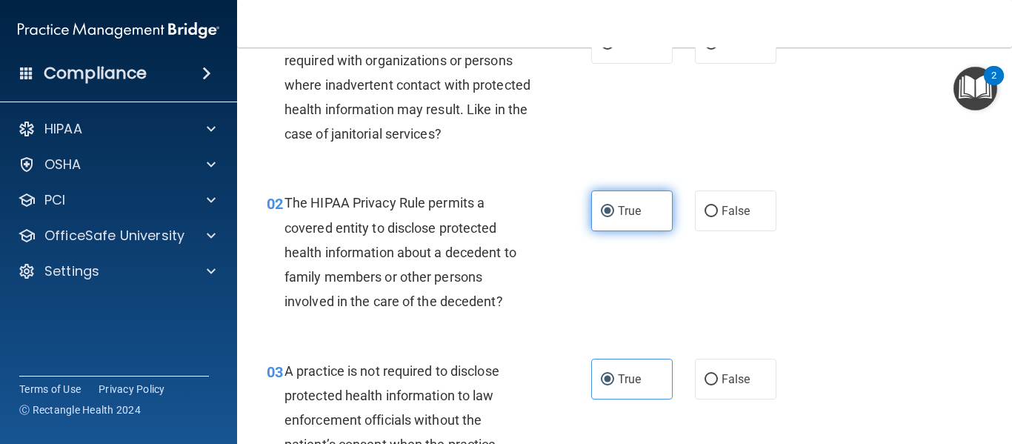
scroll to position [0, 0]
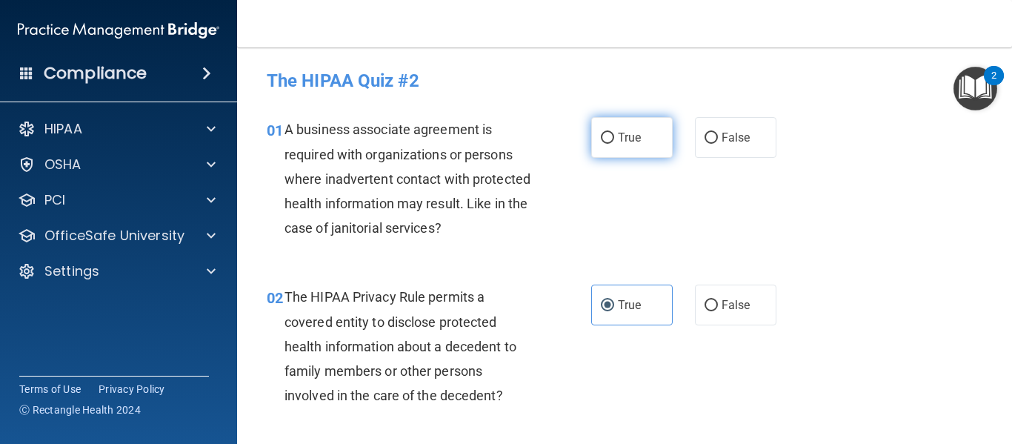
click at [629, 131] on span "True" at bounding box center [629, 137] width 23 height 14
click at [614, 133] on input "True" at bounding box center [607, 138] width 13 height 11
radio input "true"
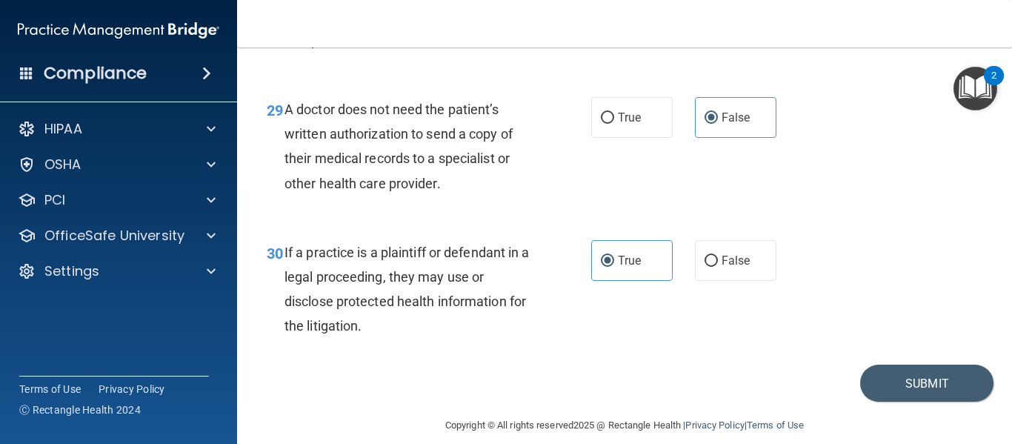
scroll to position [4063, 0]
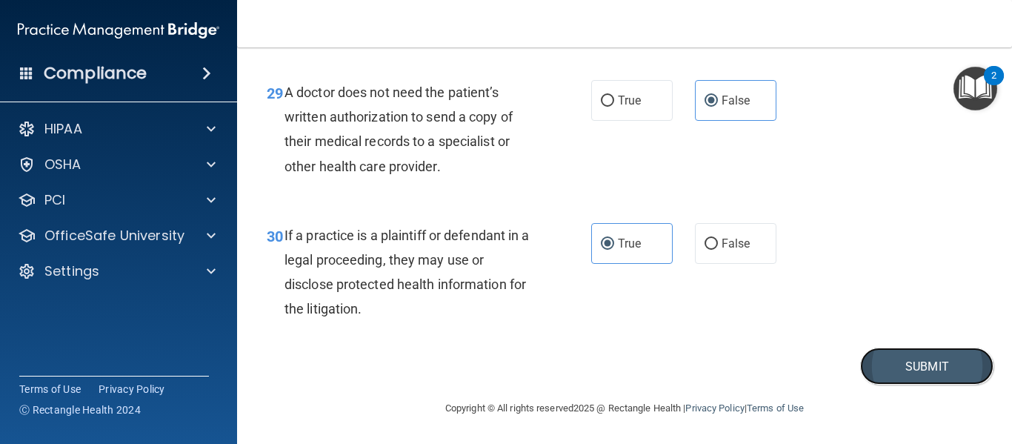
click at [933, 368] on button "Submit" at bounding box center [926, 366] width 133 height 38
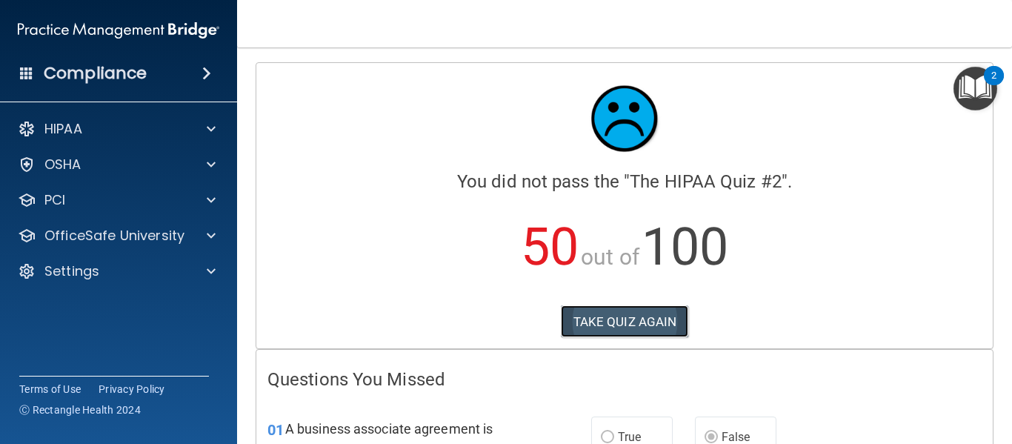
click at [621, 333] on button "TAKE QUIZ AGAIN" at bounding box center [625, 321] width 128 height 33
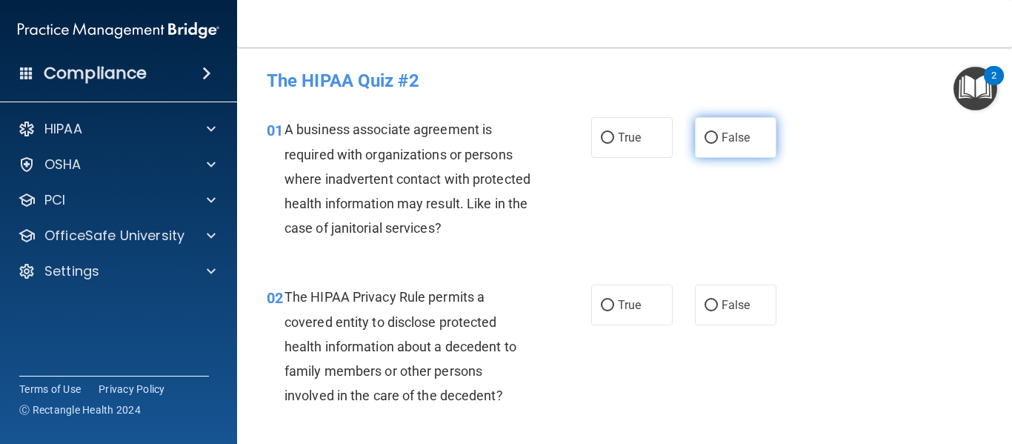
click at [726, 130] on label "False" at bounding box center [735, 137] width 81 height 41
click at [718, 133] on input "False" at bounding box center [711, 138] width 13 height 11
radio input "true"
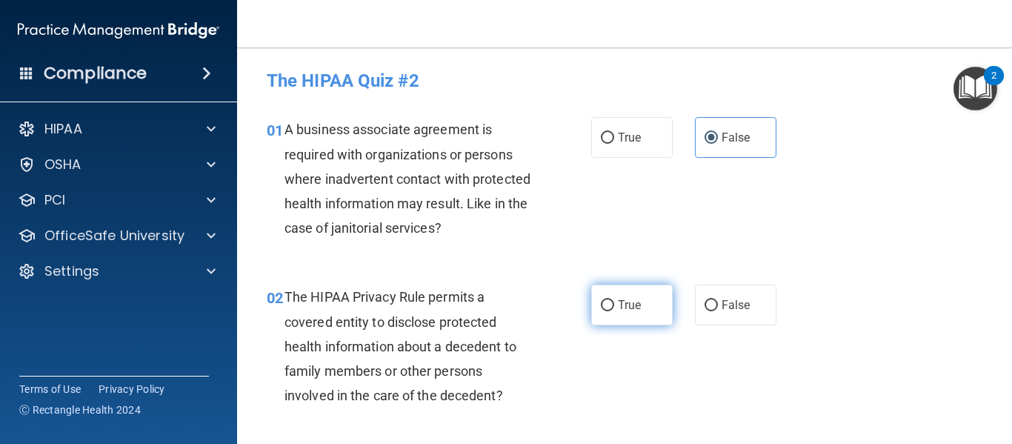
click at [618, 307] on span "True" at bounding box center [629, 305] width 23 height 14
click at [614, 307] on input "True" at bounding box center [607, 305] width 13 height 11
radio input "true"
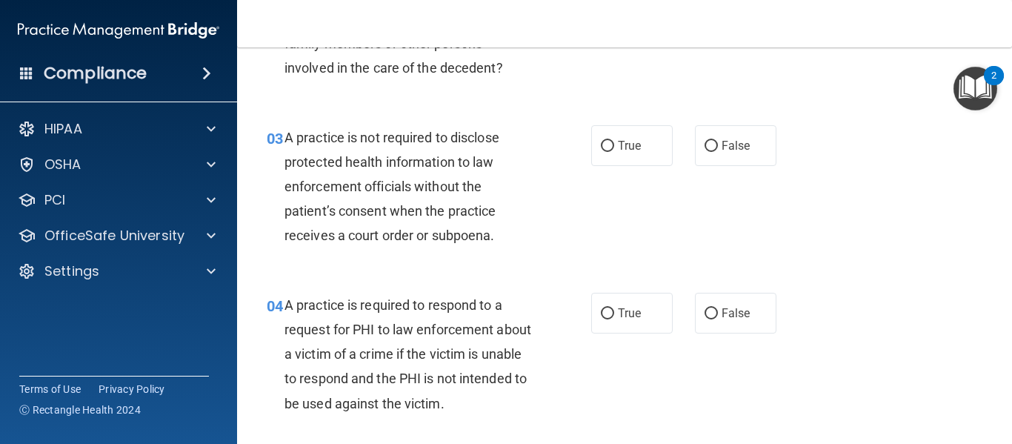
scroll to position [325, 0]
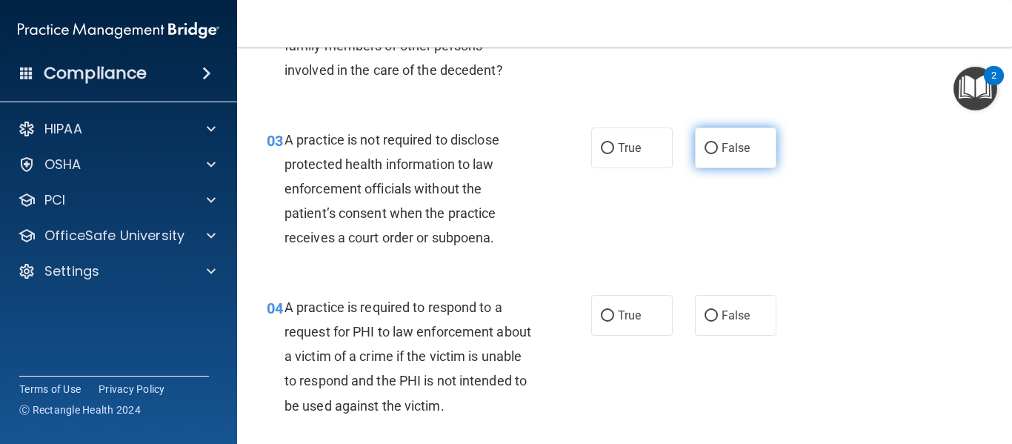
click at [734, 149] on span "False" at bounding box center [736, 148] width 29 height 14
click at [718, 149] on input "False" at bounding box center [711, 148] width 13 height 11
radio input "true"
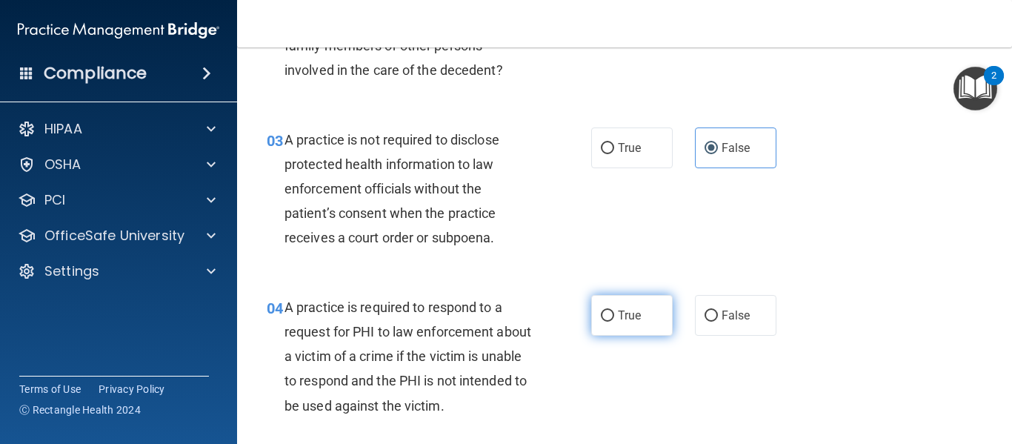
click at [606, 313] on input "True" at bounding box center [607, 315] width 13 height 11
radio input "true"
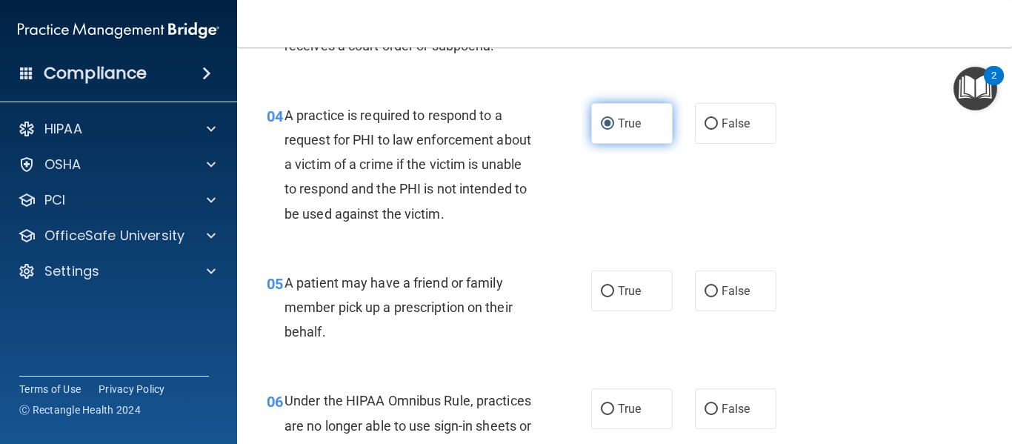
scroll to position [553, 0]
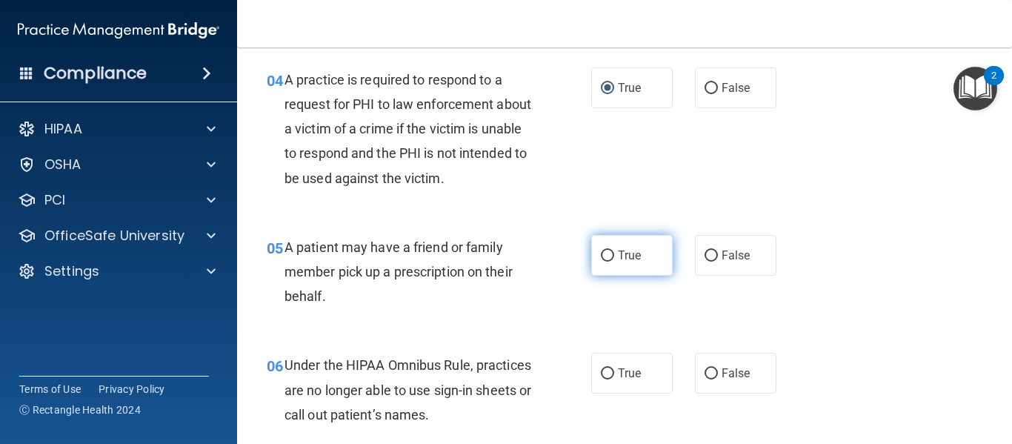
click at [628, 256] on span "True" at bounding box center [629, 255] width 23 height 14
click at [614, 256] on input "True" at bounding box center [607, 255] width 13 height 11
radio input "true"
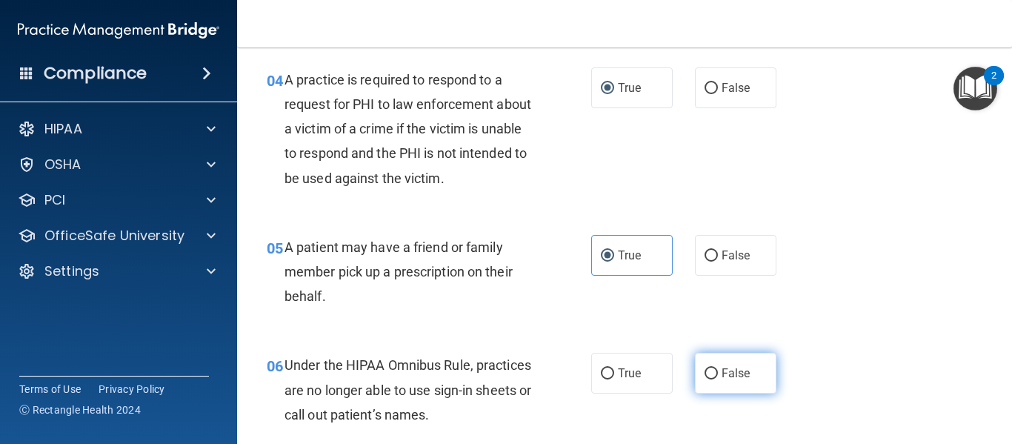
click at [722, 370] on span "False" at bounding box center [736, 373] width 29 height 14
click at [718, 370] on input "False" at bounding box center [711, 373] width 13 height 11
radio input "true"
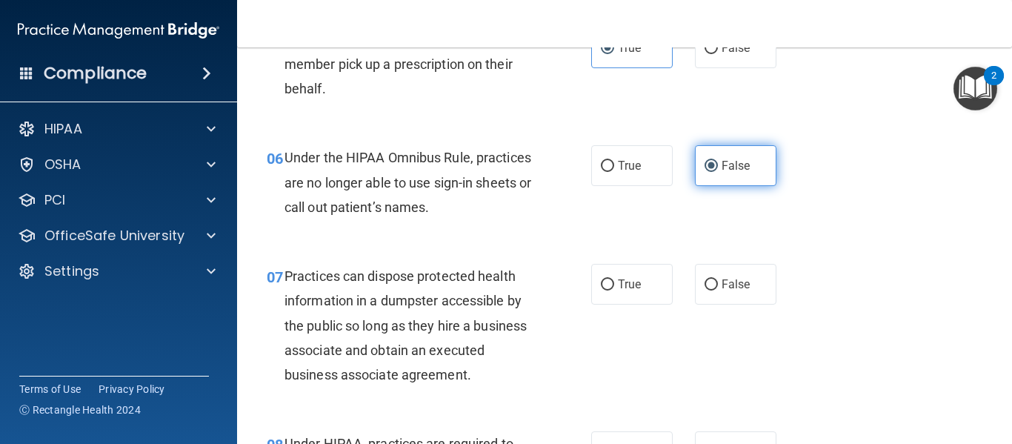
scroll to position [758, 0]
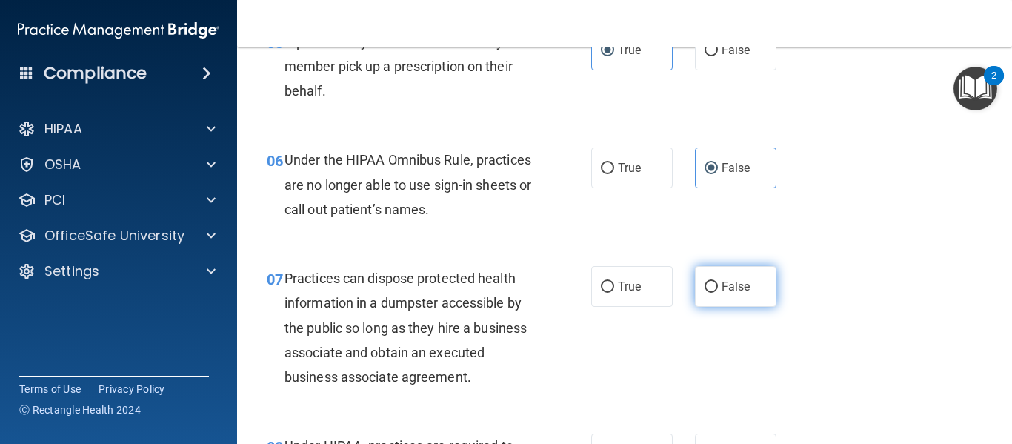
click at [709, 289] on input "False" at bounding box center [711, 287] width 13 height 11
radio input "true"
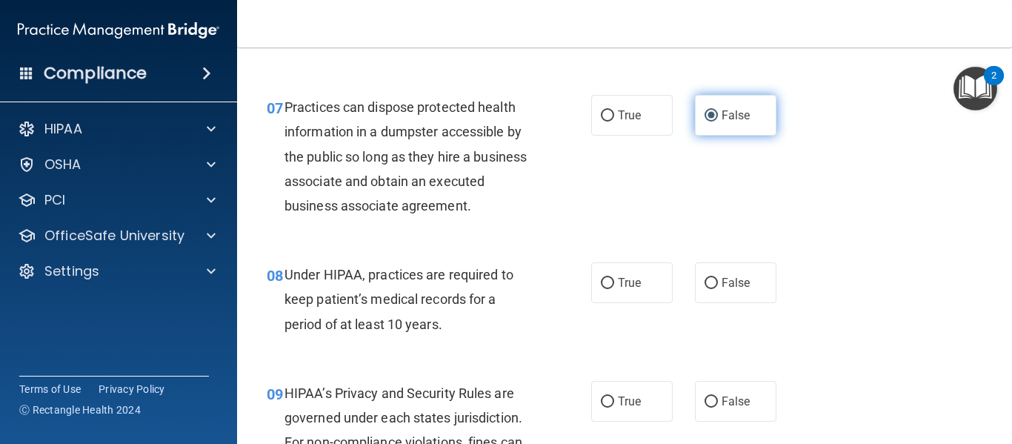
scroll to position [931, 0]
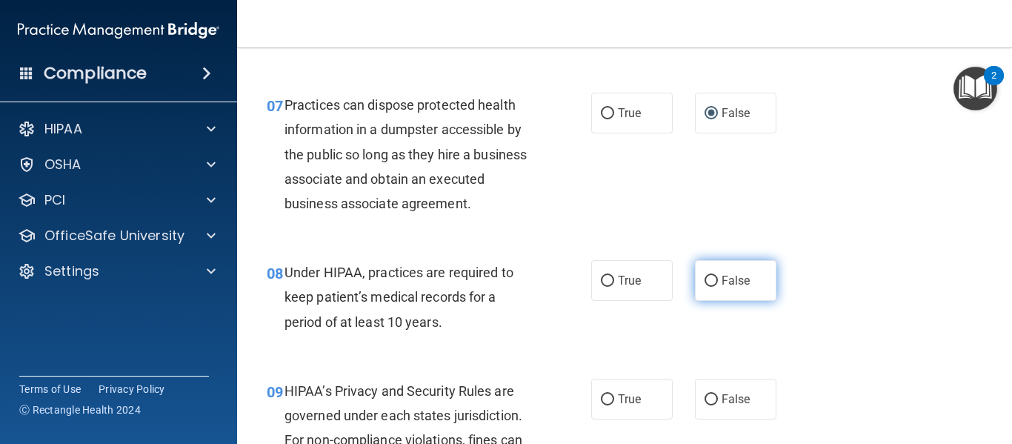
click at [736, 283] on span "False" at bounding box center [736, 280] width 29 height 14
click at [718, 283] on input "False" at bounding box center [711, 281] width 13 height 11
radio input "true"
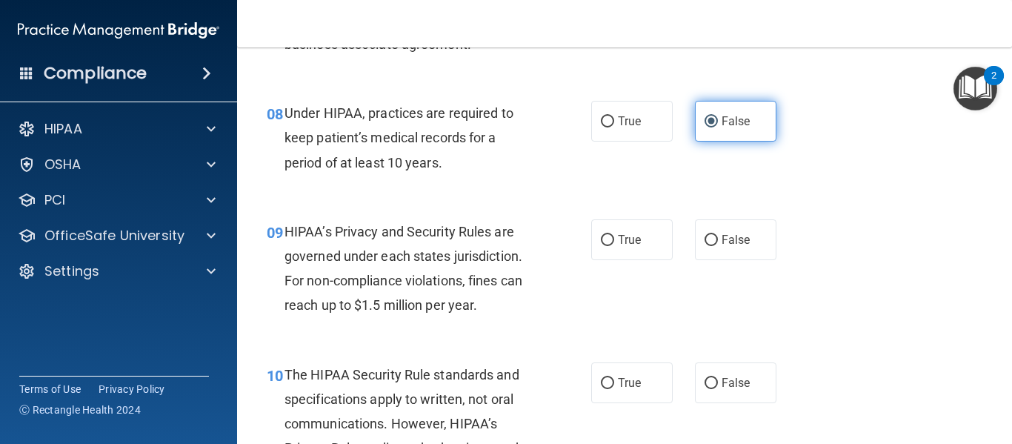
scroll to position [1105, 0]
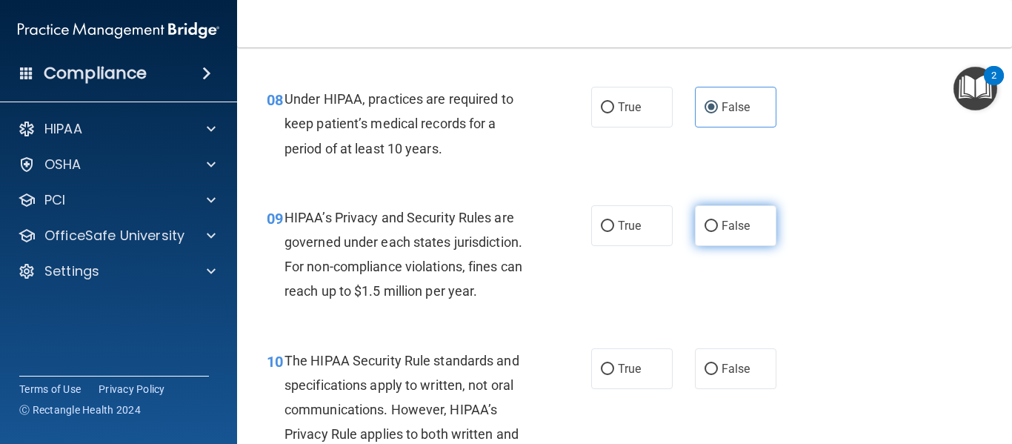
click at [733, 233] on label "False" at bounding box center [735, 225] width 81 height 41
click at [718, 232] on input "False" at bounding box center [711, 226] width 13 height 11
radio input "true"
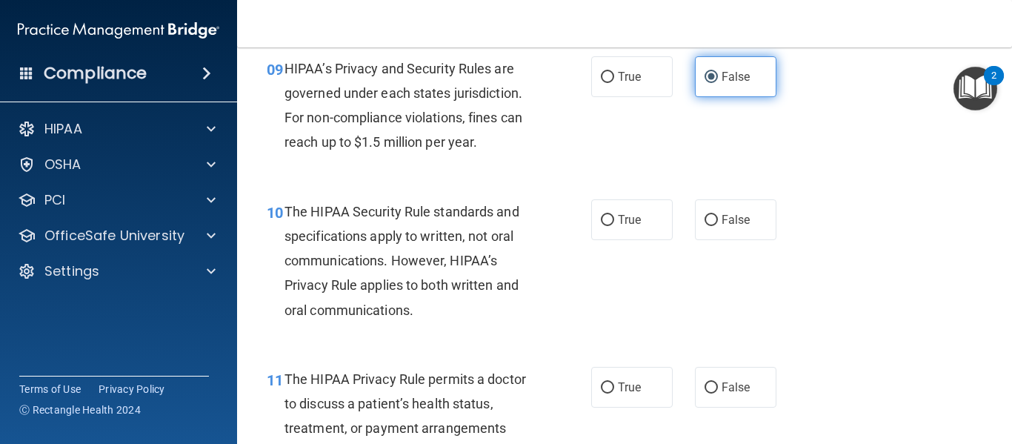
scroll to position [1254, 0]
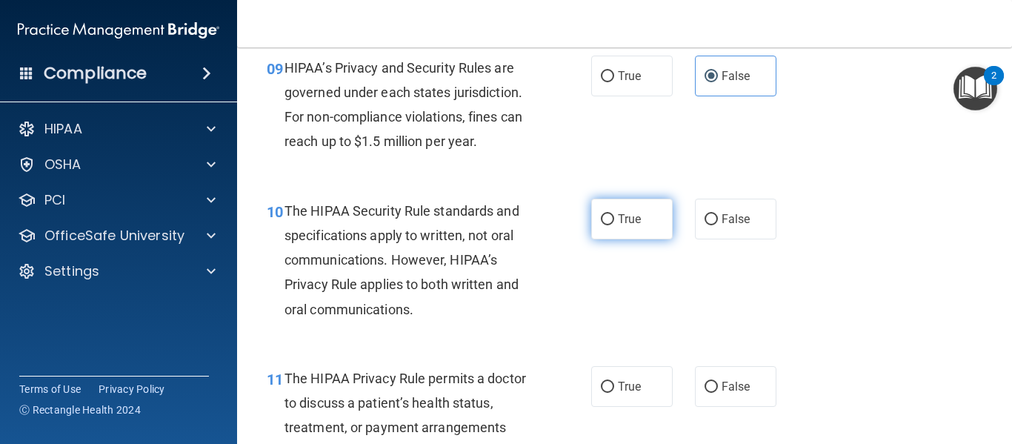
click at [628, 214] on span "True" at bounding box center [629, 219] width 23 height 14
click at [614, 214] on input "True" at bounding box center [607, 219] width 13 height 11
radio input "true"
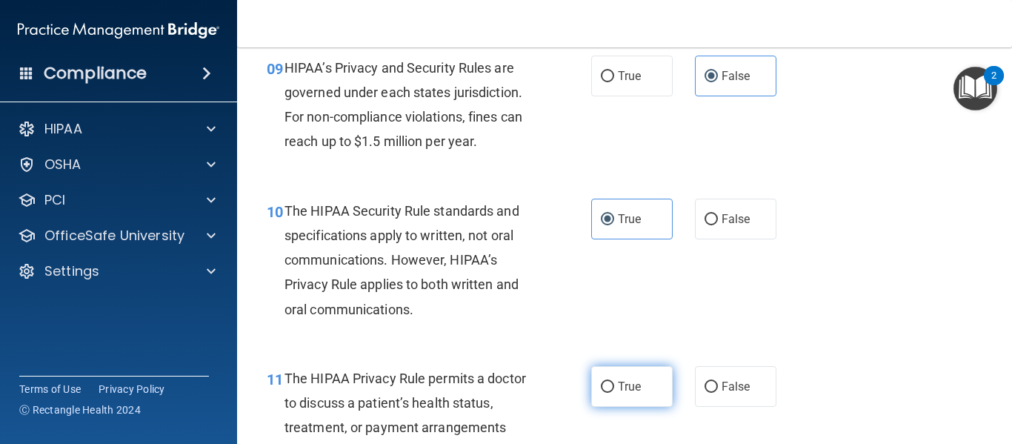
click at [616, 393] on label "True" at bounding box center [631, 386] width 81 height 41
click at [614, 393] on input "True" at bounding box center [607, 387] width 13 height 11
radio input "true"
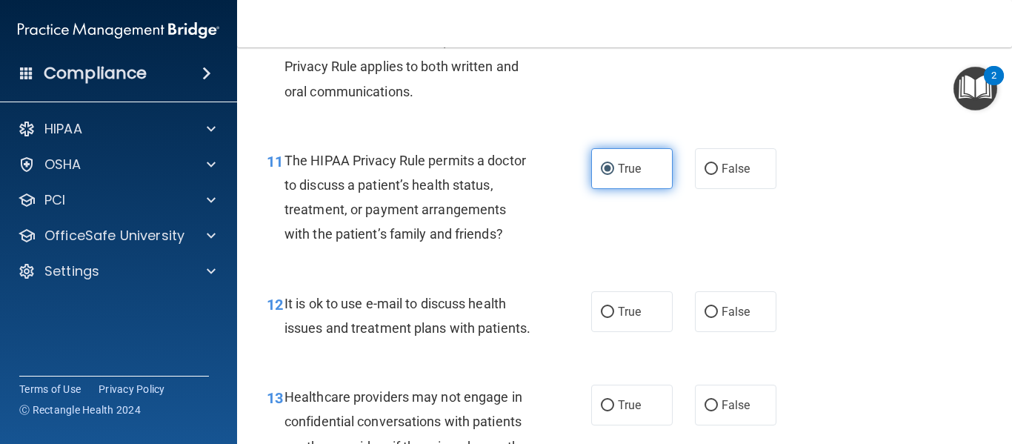
scroll to position [1483, 0]
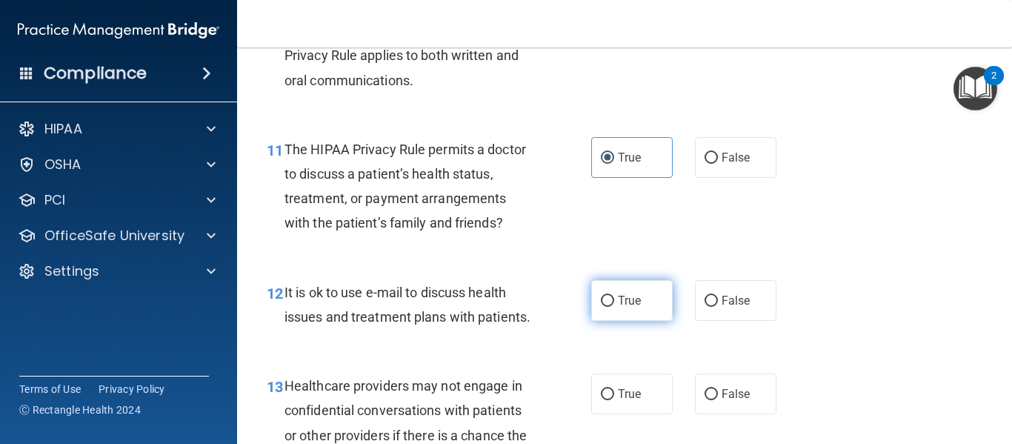
click at [618, 297] on span "True" at bounding box center [629, 300] width 23 height 14
click at [614, 297] on input "True" at bounding box center [607, 301] width 13 height 11
radio input "true"
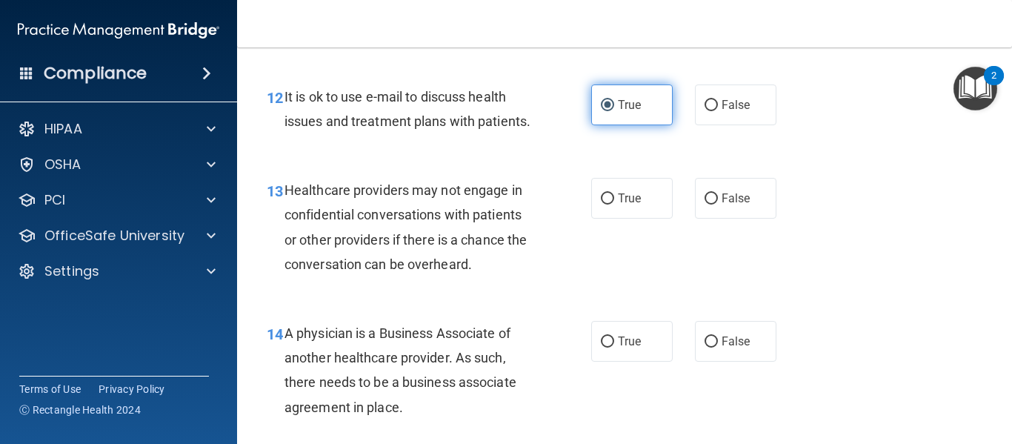
scroll to position [1679, 0]
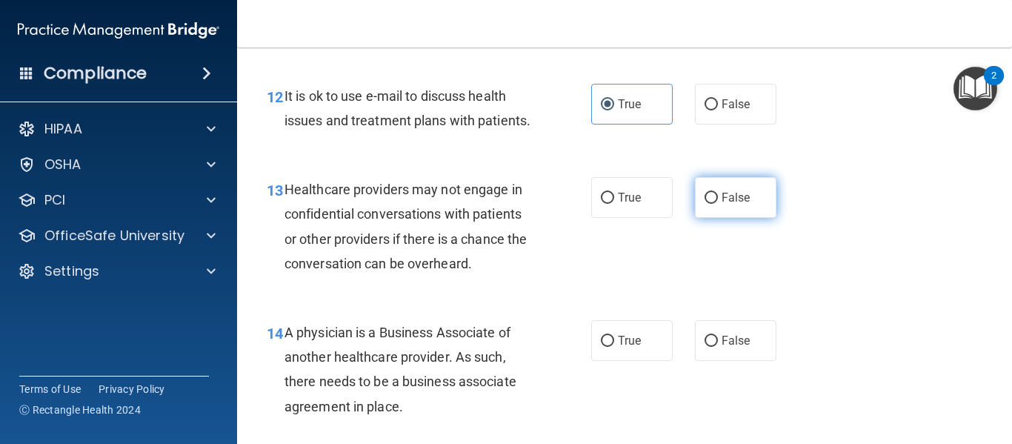
click at [730, 211] on label "False" at bounding box center [735, 197] width 81 height 41
click at [718, 204] on input "False" at bounding box center [711, 198] width 13 height 11
radio input "true"
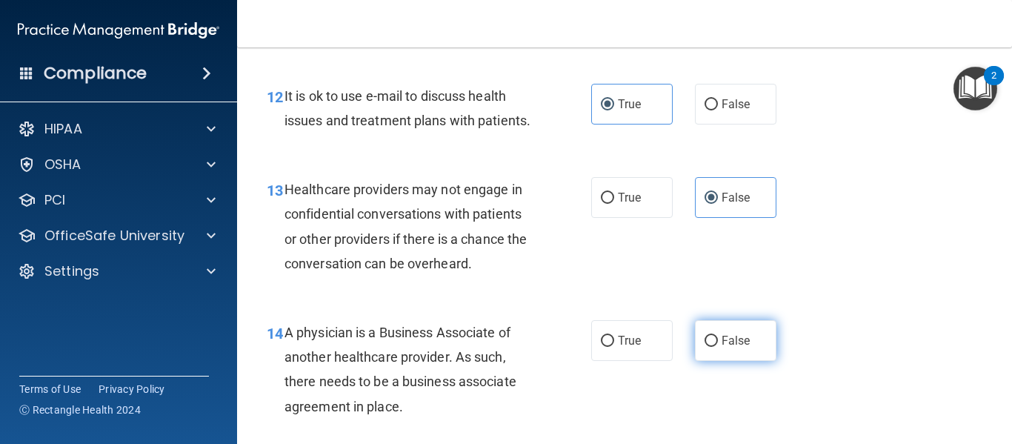
click at [730, 347] on span "False" at bounding box center [736, 340] width 29 height 14
click at [718, 347] on input "False" at bounding box center [711, 341] width 13 height 11
radio input "true"
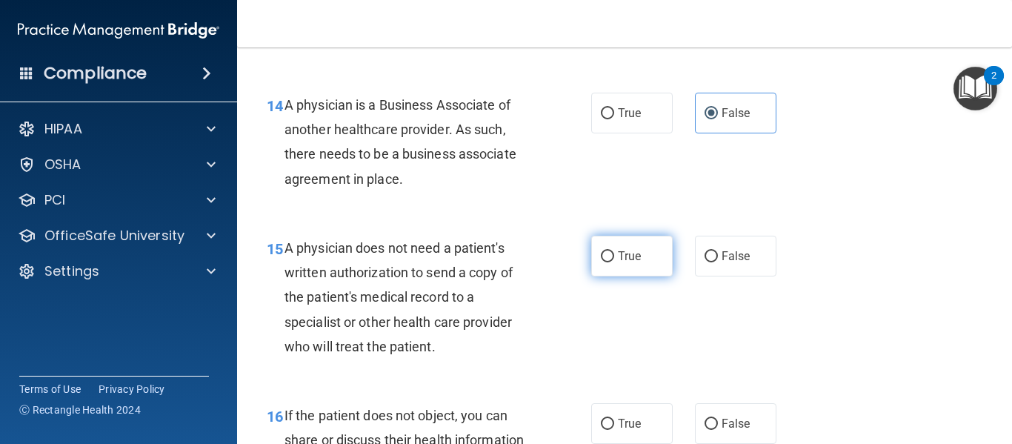
click at [619, 263] on span "True" at bounding box center [629, 256] width 23 height 14
click at [614, 262] on input "True" at bounding box center [607, 256] width 13 height 11
radio input "true"
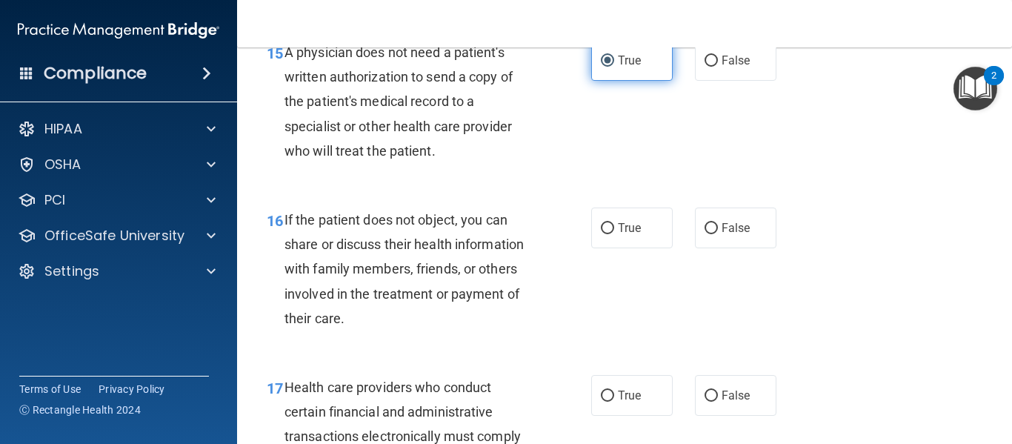
scroll to position [2105, 0]
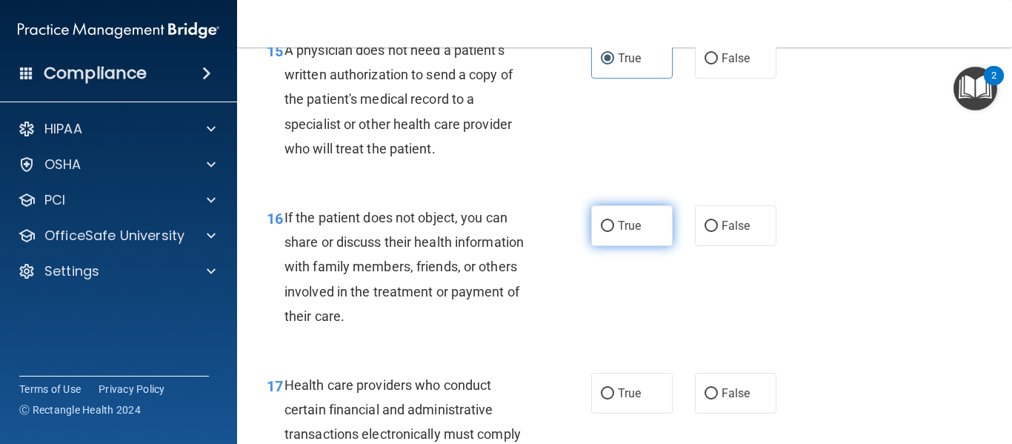
click at [628, 233] on span "True" at bounding box center [629, 226] width 23 height 14
click at [614, 232] on input "True" at bounding box center [607, 226] width 13 height 11
radio input "true"
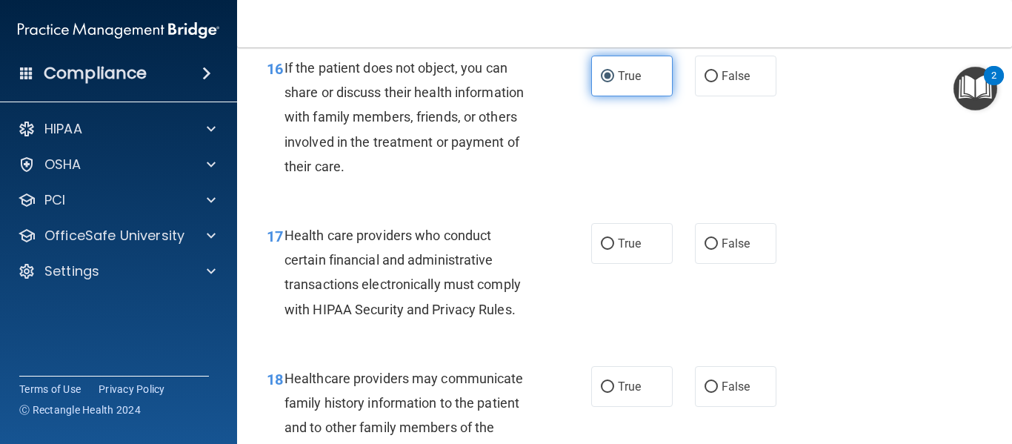
scroll to position [2257, 0]
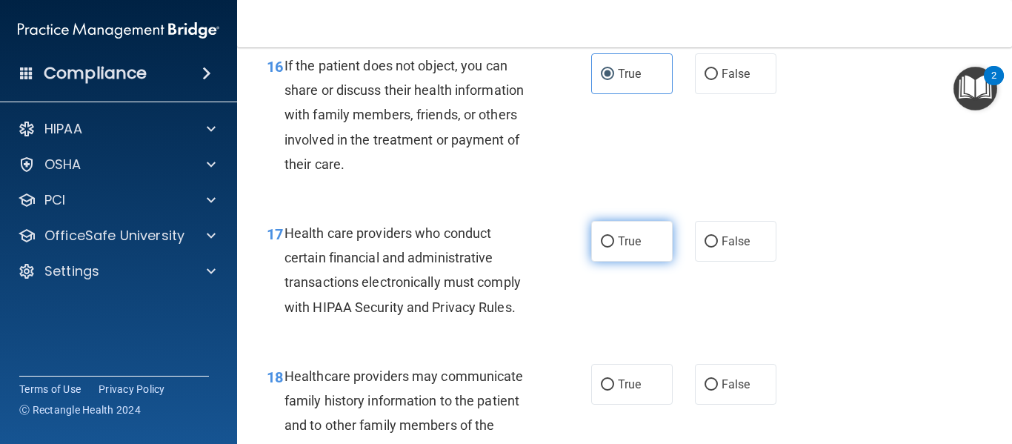
click at [629, 248] on span "True" at bounding box center [629, 241] width 23 height 14
click at [614, 247] on input "True" at bounding box center [607, 241] width 13 height 11
radio input "true"
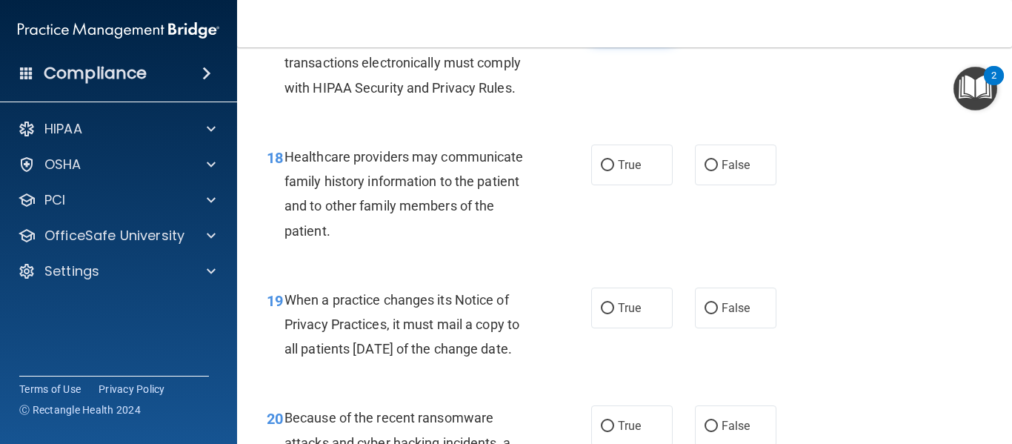
scroll to position [2485, 0]
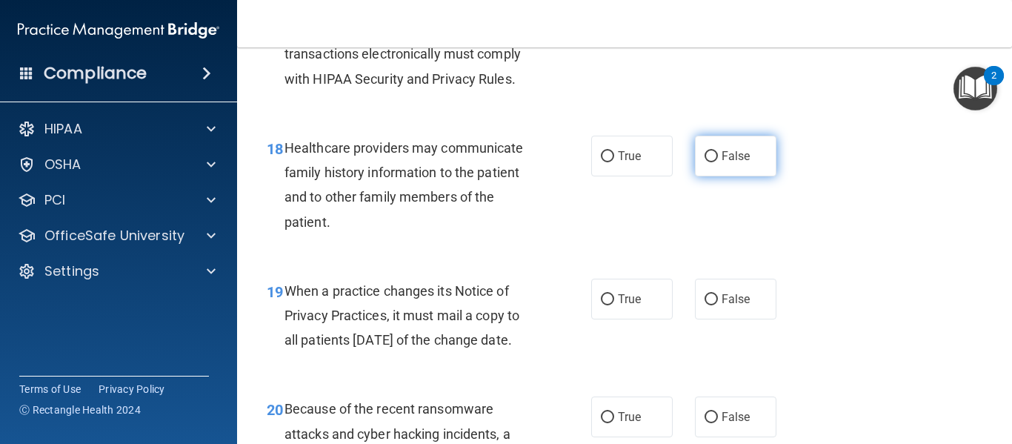
click at [739, 163] on span "False" at bounding box center [736, 156] width 29 height 14
click at [718, 162] on input "False" at bounding box center [711, 156] width 13 height 11
radio input "true"
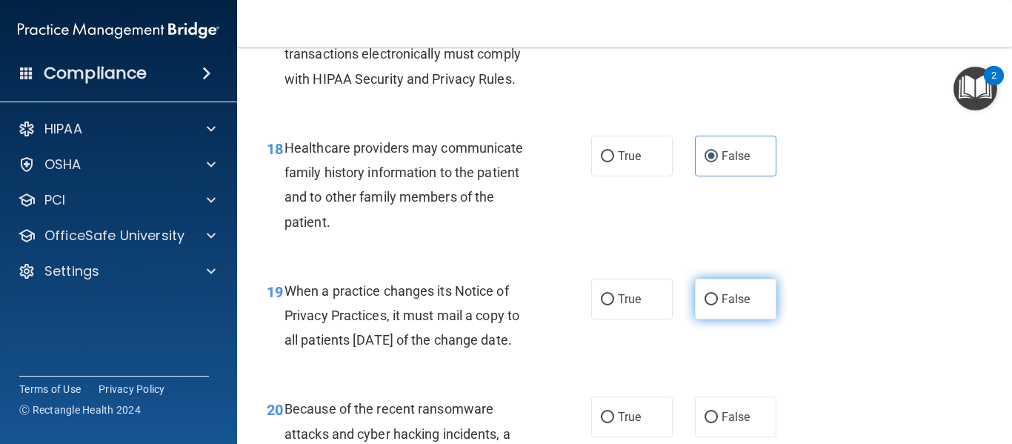
click at [728, 306] on span "False" at bounding box center [736, 299] width 29 height 14
click at [718, 305] on input "False" at bounding box center [711, 299] width 13 height 11
radio input "true"
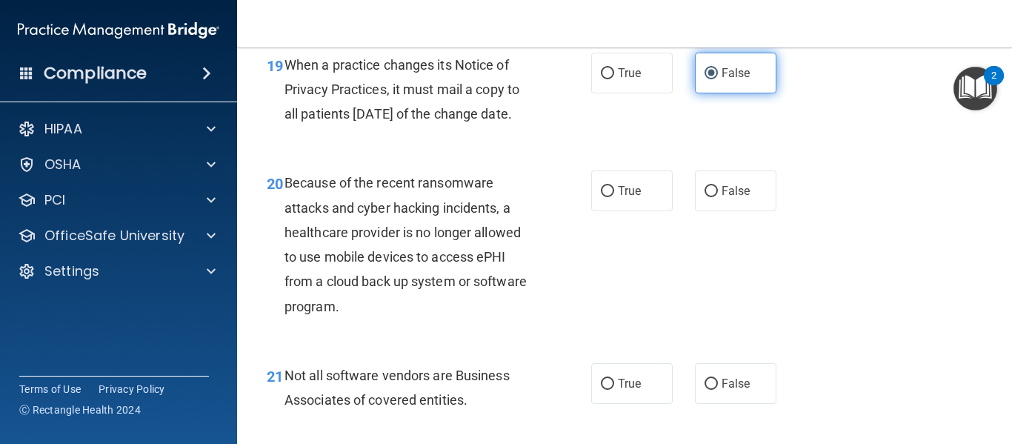
scroll to position [2717, 0]
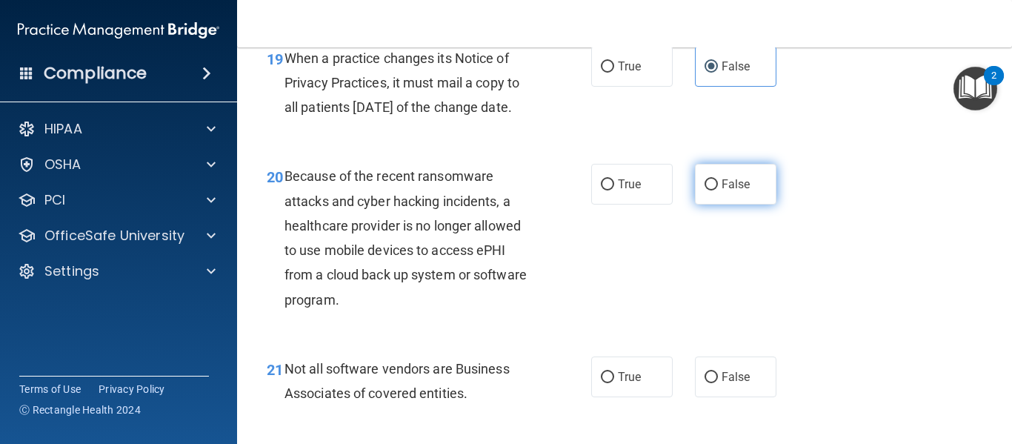
click at [720, 204] on label "False" at bounding box center [735, 184] width 81 height 41
click at [718, 190] on input "False" at bounding box center [711, 184] width 13 height 11
radio input "true"
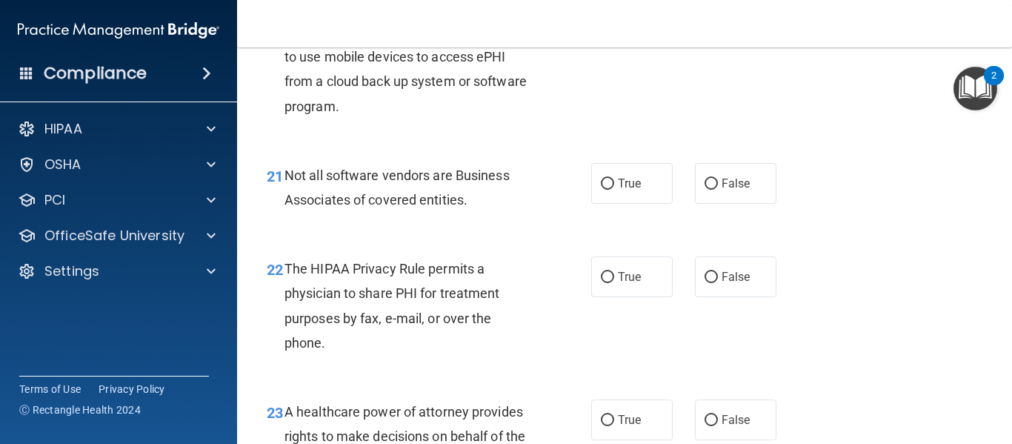
scroll to position [2918, 0]
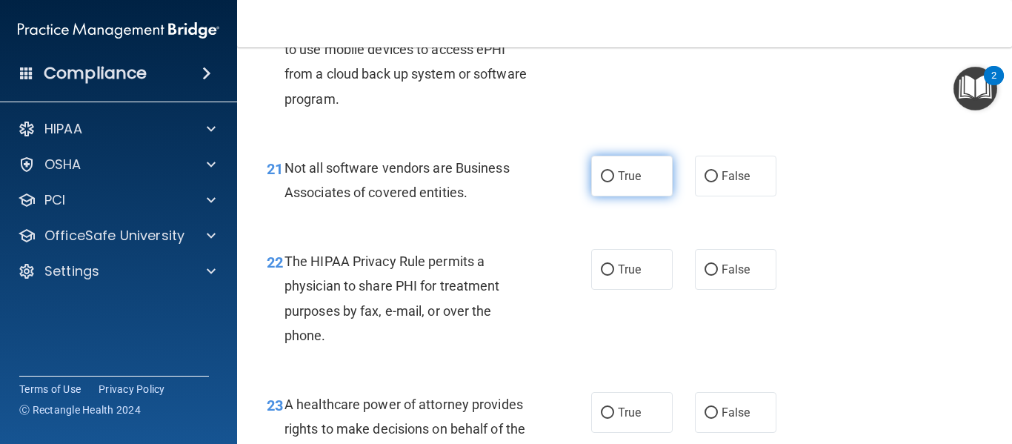
click at [645, 196] on label "True" at bounding box center [631, 176] width 81 height 41
click at [614, 182] on input "True" at bounding box center [607, 176] width 13 height 11
radio input "true"
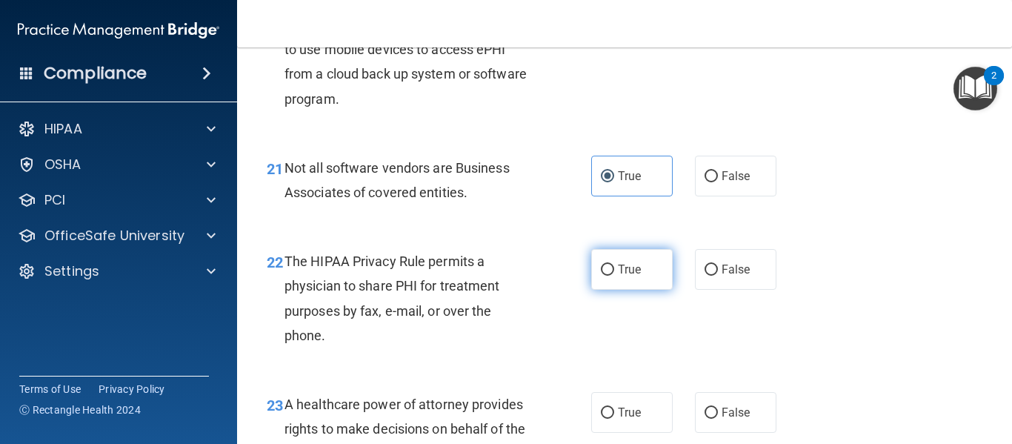
click at [618, 276] on span "True" at bounding box center [629, 269] width 23 height 14
click at [614, 276] on input "True" at bounding box center [607, 269] width 13 height 11
radio input "true"
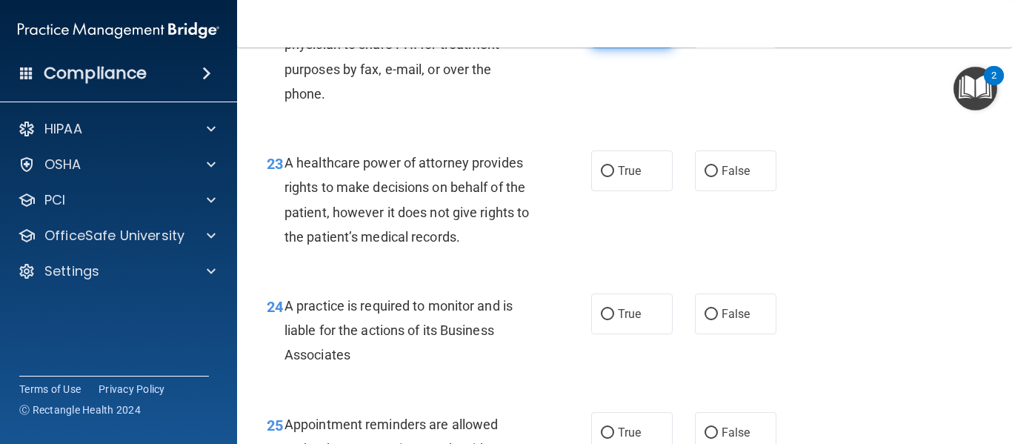
scroll to position [3160, 0]
click at [731, 190] on label "False" at bounding box center [735, 170] width 81 height 41
click at [718, 176] on input "False" at bounding box center [711, 170] width 13 height 11
radio input "true"
click at [727, 320] on span "False" at bounding box center [736, 313] width 29 height 14
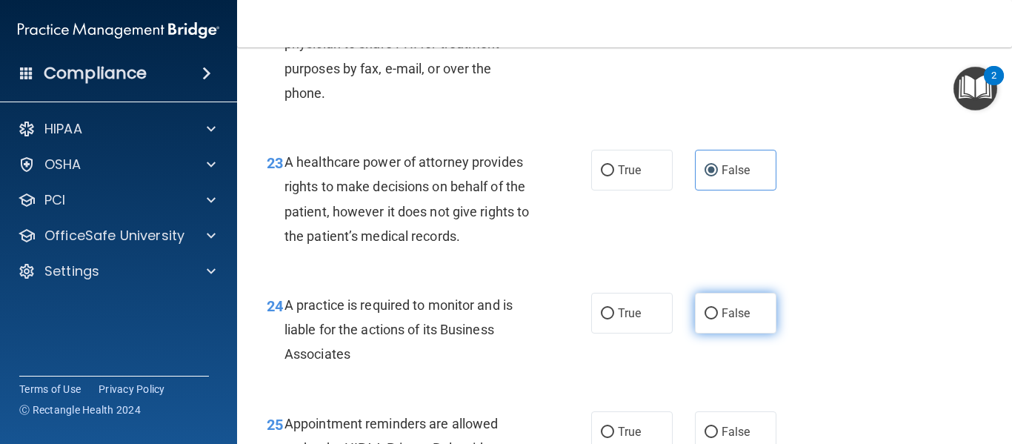
click at [718, 319] on input "False" at bounding box center [711, 313] width 13 height 11
radio input "true"
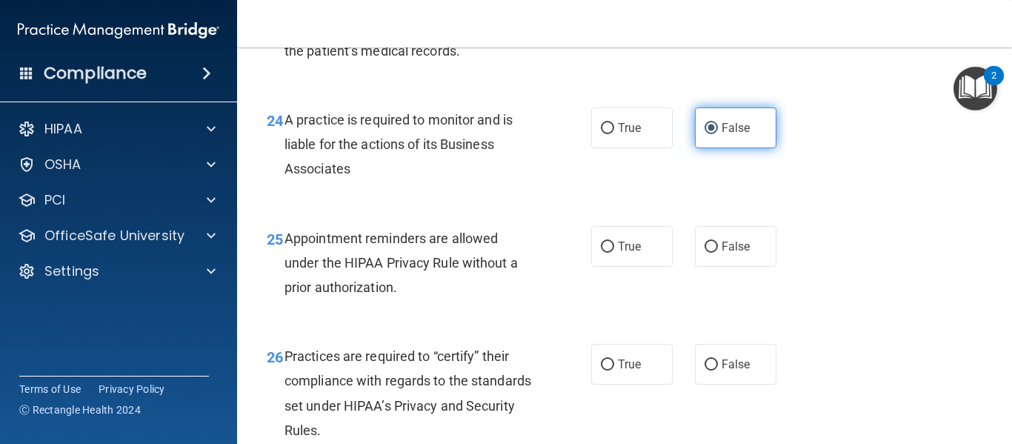
scroll to position [3348, 0]
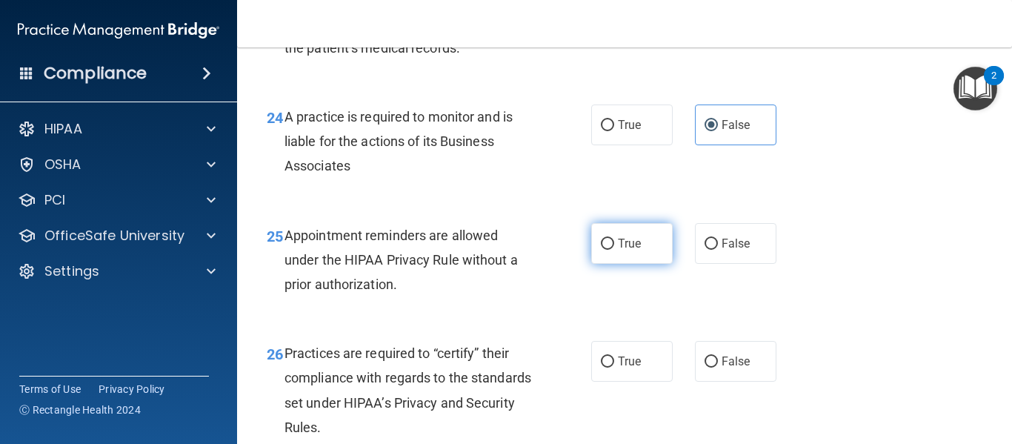
click at [622, 250] on span "True" at bounding box center [629, 243] width 23 height 14
click at [614, 250] on input "True" at bounding box center [607, 244] width 13 height 11
radio input "true"
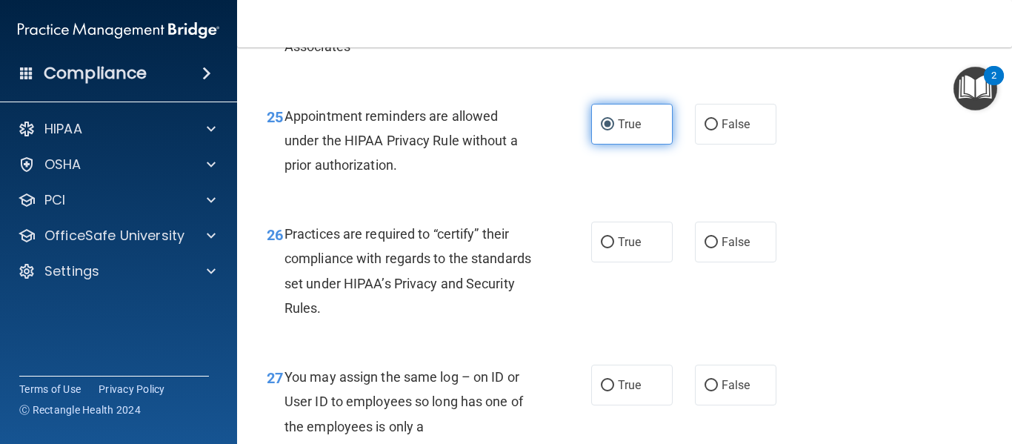
scroll to position [3488, 0]
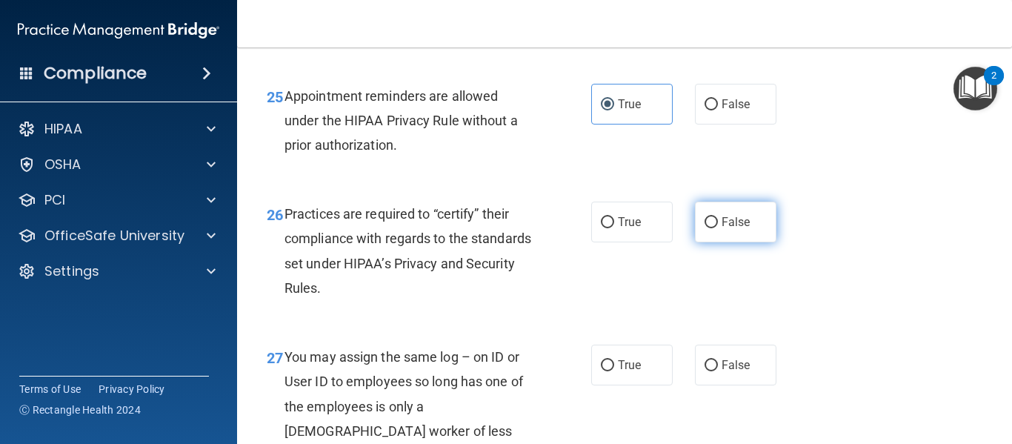
click at [723, 229] on span "False" at bounding box center [736, 222] width 29 height 14
click at [718, 228] on input "False" at bounding box center [711, 222] width 13 height 11
radio input "true"
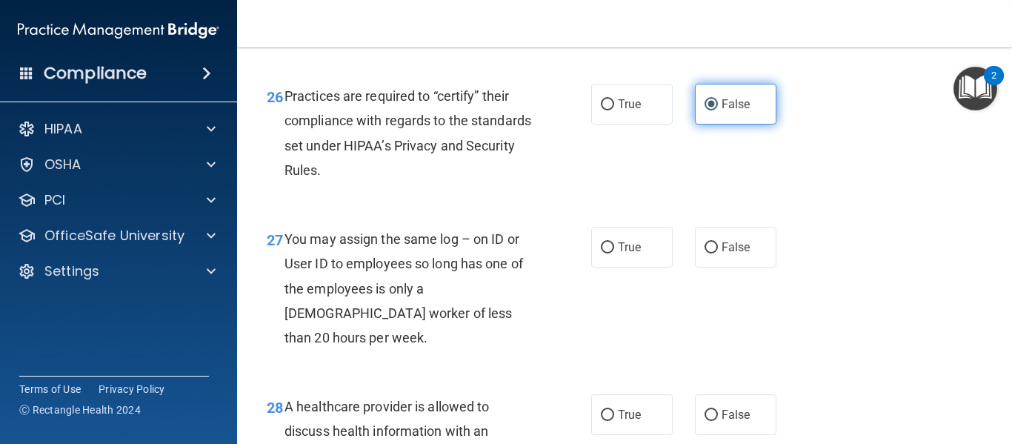
scroll to position [3651, 0]
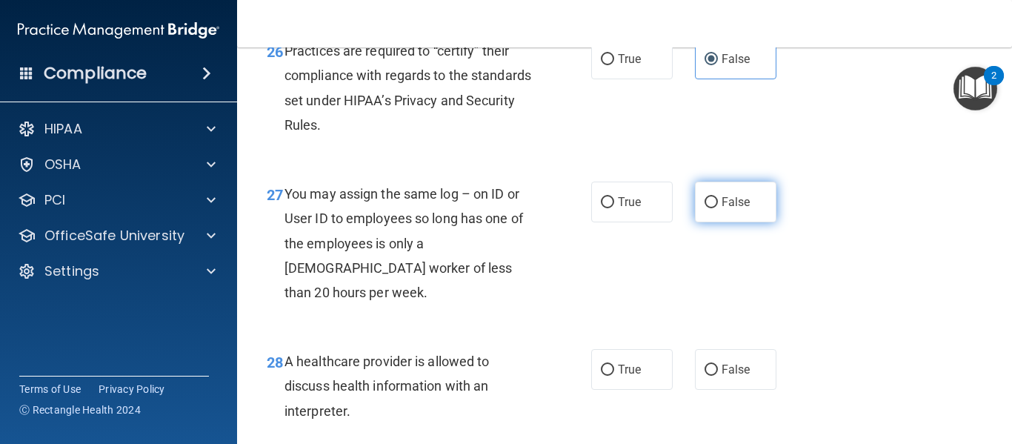
click at [739, 222] on label "False" at bounding box center [735, 201] width 81 height 41
click at [718, 208] on input "False" at bounding box center [711, 202] width 13 height 11
radio input "true"
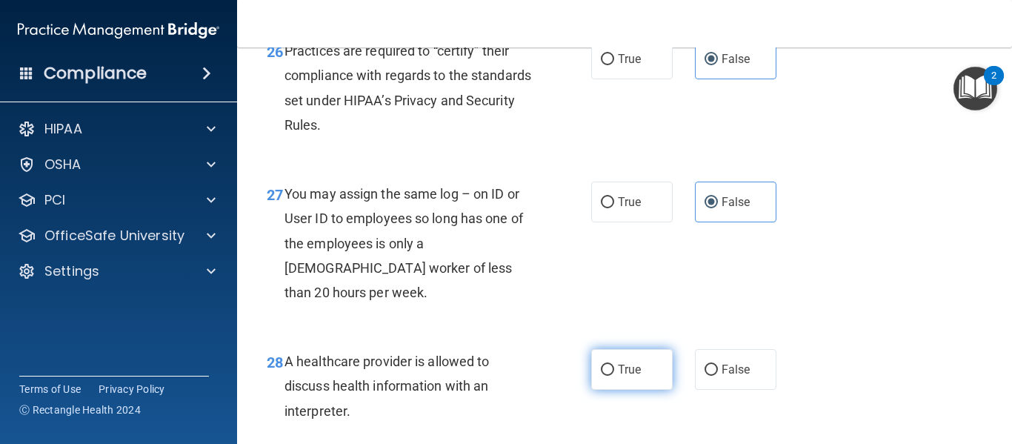
click at [622, 376] on span "True" at bounding box center [629, 369] width 23 height 14
click at [614, 376] on input "True" at bounding box center [607, 369] width 13 height 11
radio input "true"
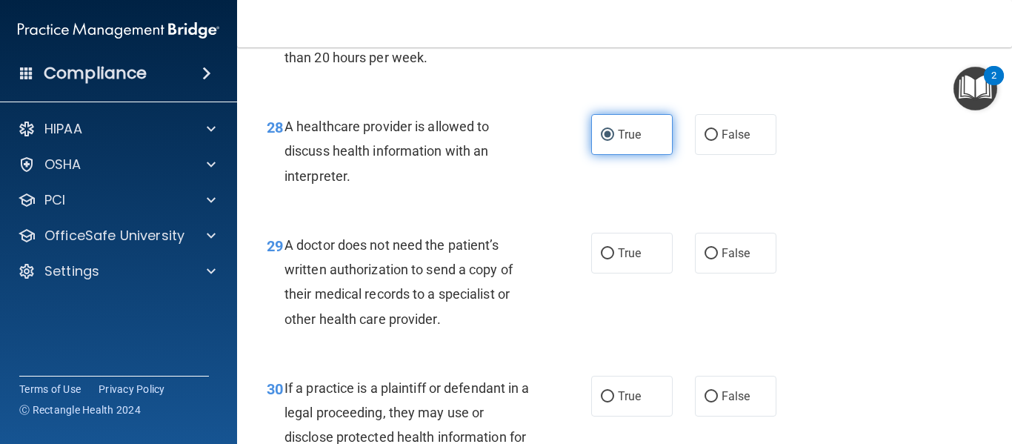
scroll to position [3911, 0]
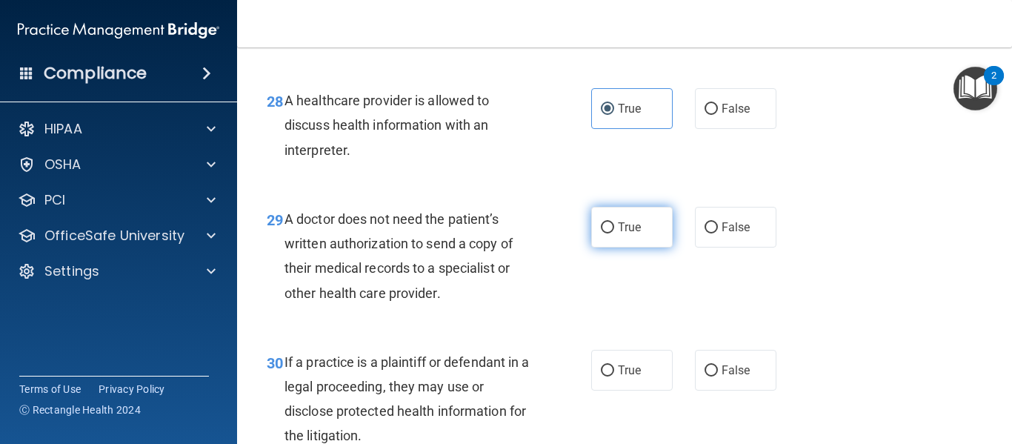
click at [627, 234] on span "True" at bounding box center [629, 227] width 23 height 14
click at [614, 233] on input "True" at bounding box center [607, 227] width 13 height 11
radio input "true"
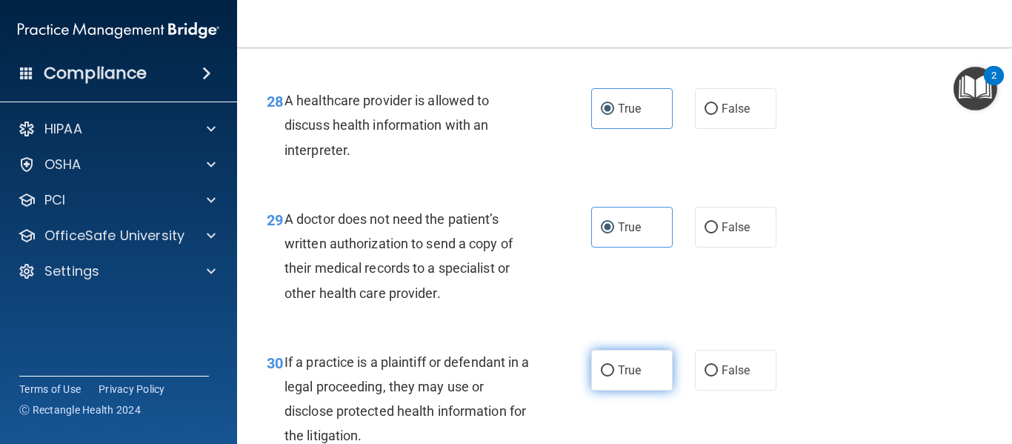
click at [607, 376] on input "True" at bounding box center [607, 370] width 13 height 11
radio input "true"
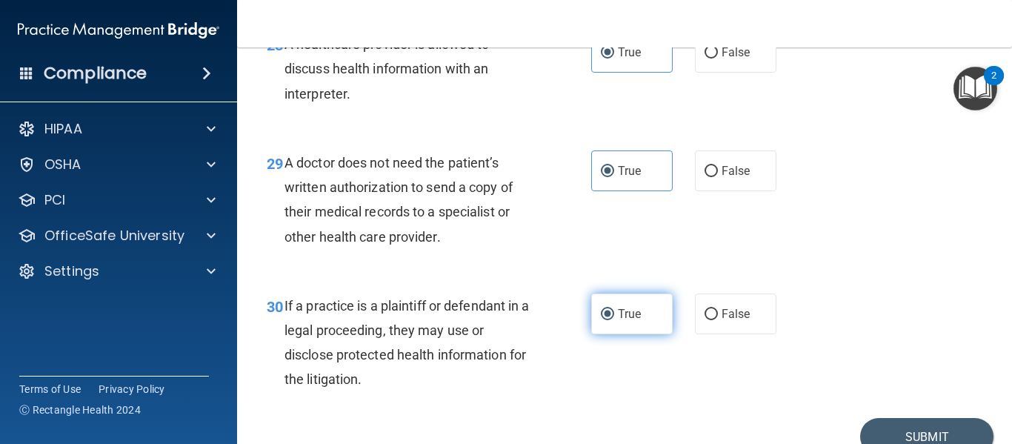
scroll to position [4063, 0]
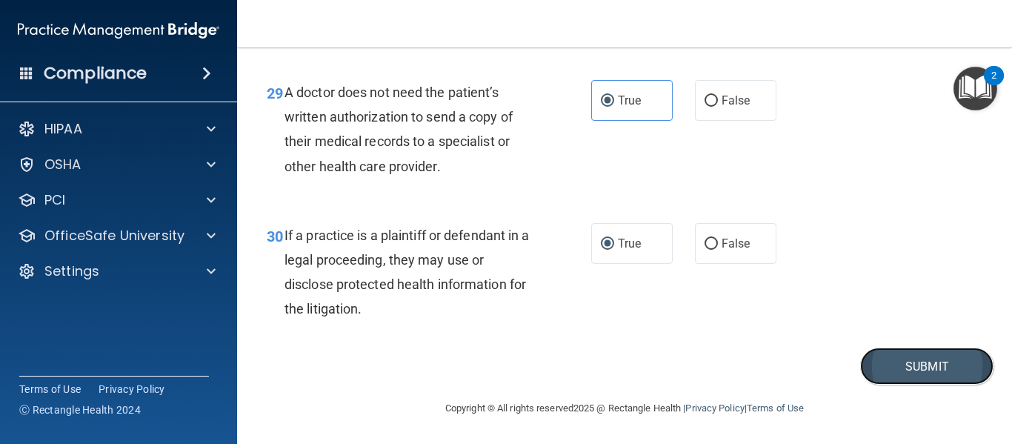
click at [894, 361] on button "Submit" at bounding box center [926, 366] width 133 height 38
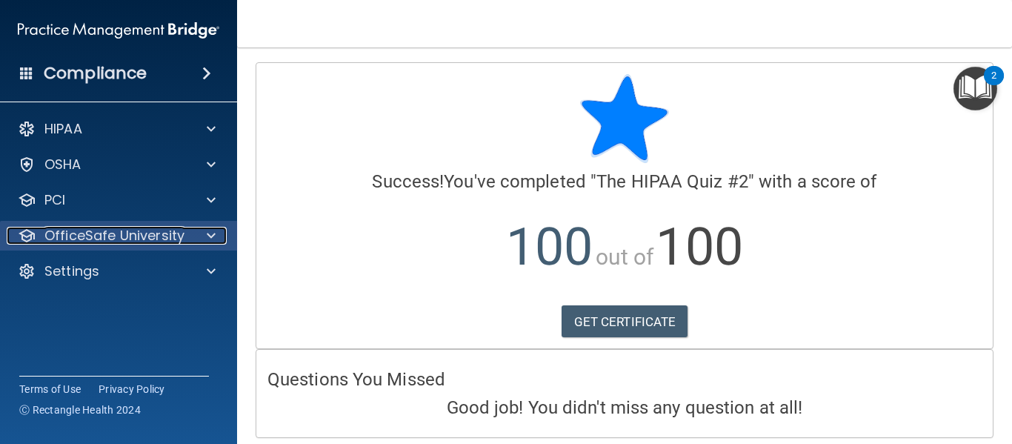
click at [210, 236] on span at bounding box center [211, 236] width 9 height 18
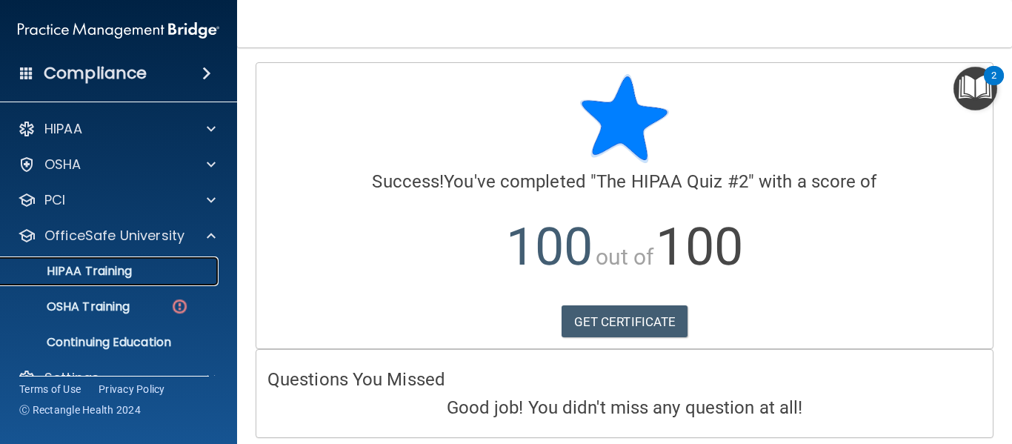
click at [129, 279] on p "HIPAA Training" at bounding box center [71, 271] width 122 height 15
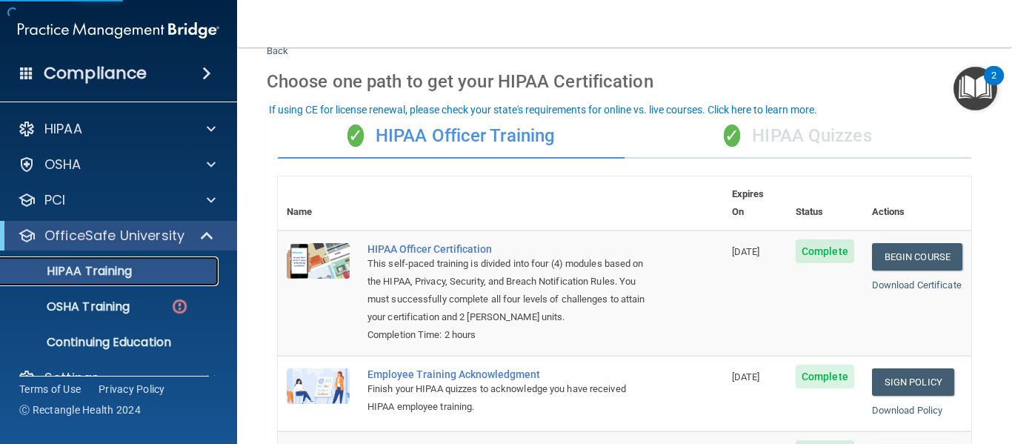
scroll to position [51, 0]
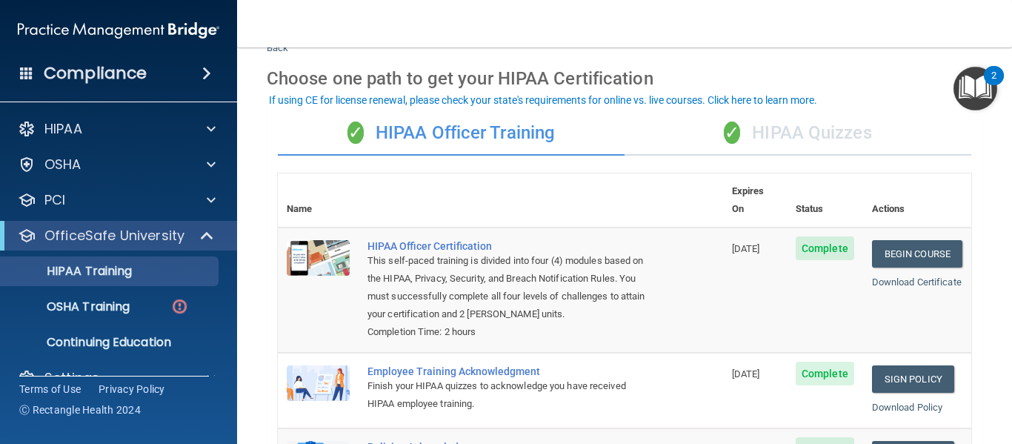
click at [787, 139] on div "✓ HIPAA Quizzes" at bounding box center [798, 133] width 347 height 44
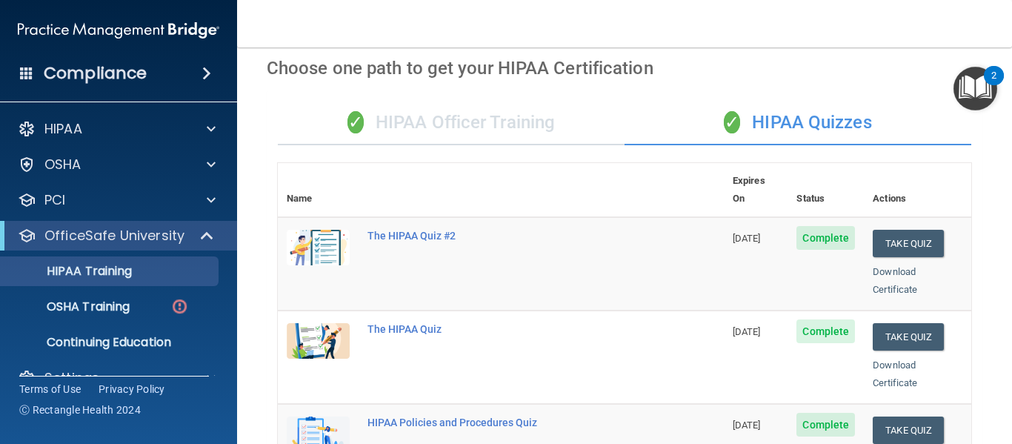
scroll to position [0, 0]
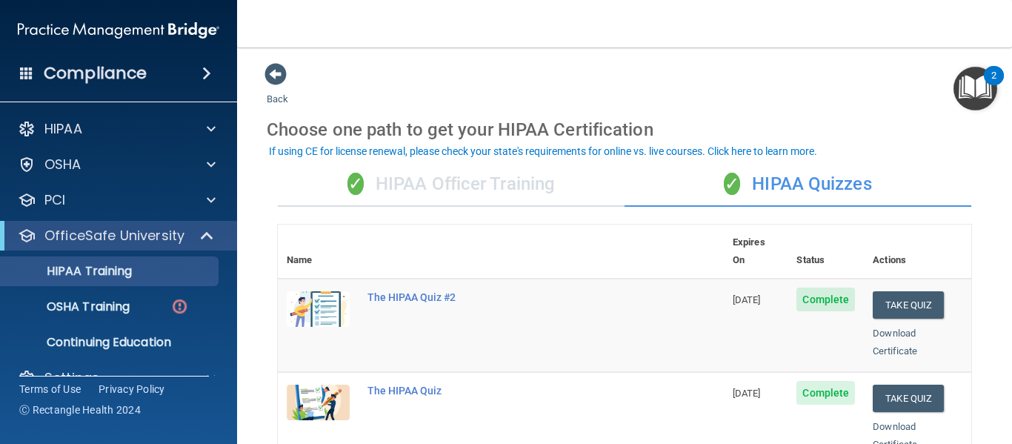
click at [530, 192] on div "✓ HIPAA Officer Training" at bounding box center [451, 184] width 347 height 44
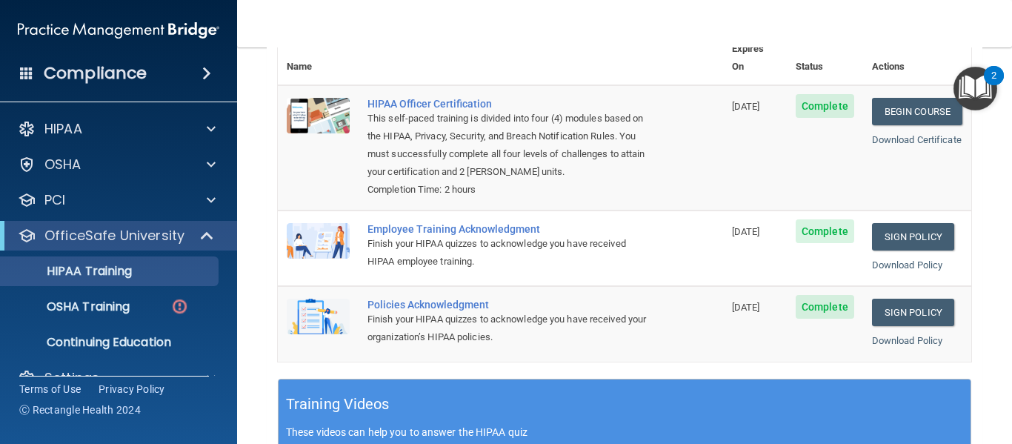
scroll to position [192, 0]
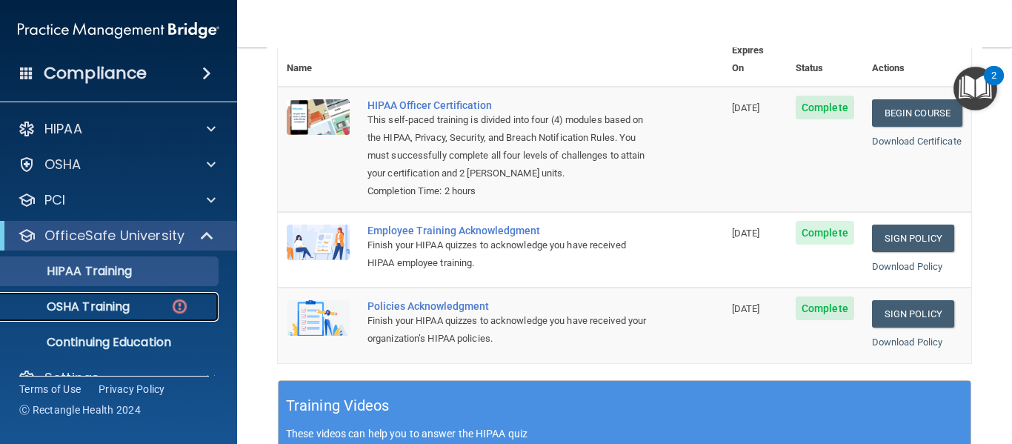
click at [113, 308] on p "OSHA Training" at bounding box center [70, 306] width 120 height 15
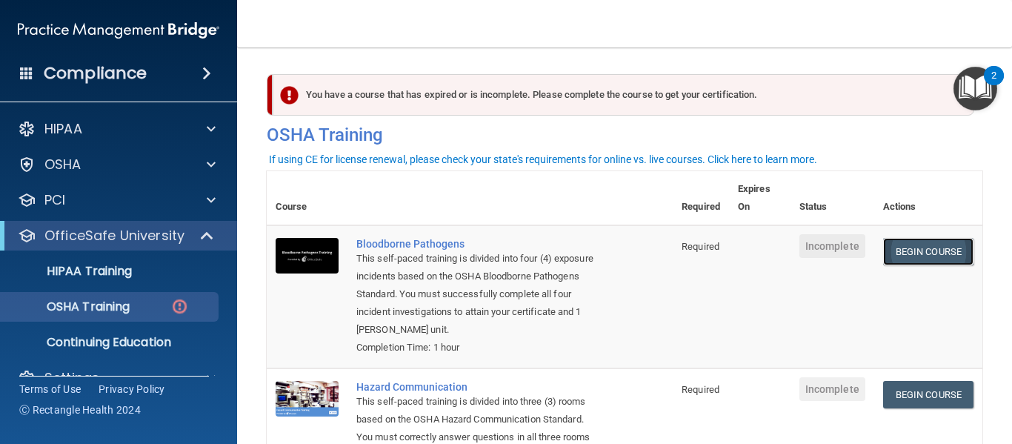
click at [910, 253] on link "Begin Course" at bounding box center [928, 251] width 90 height 27
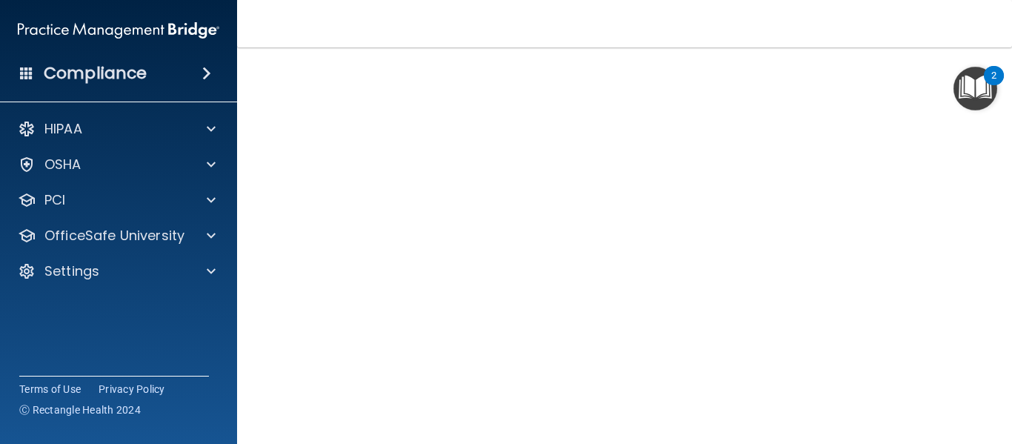
scroll to position [80, 0]
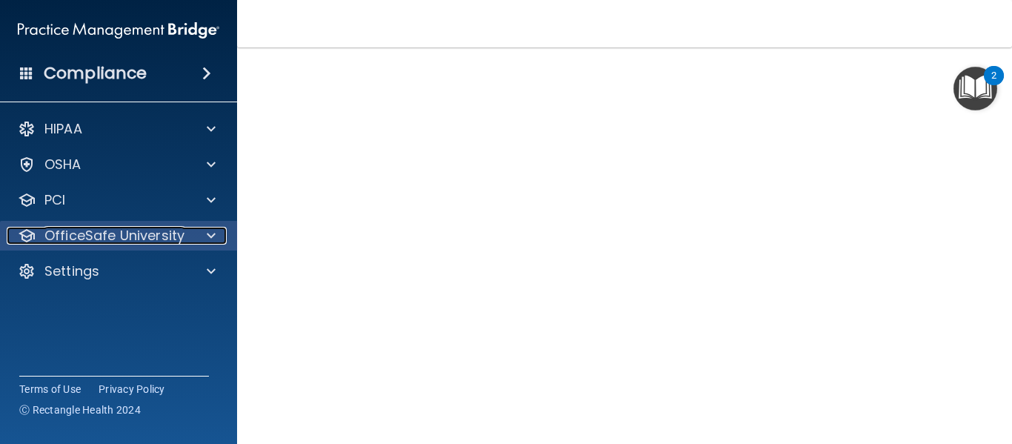
click at [207, 242] on span at bounding box center [211, 236] width 9 height 18
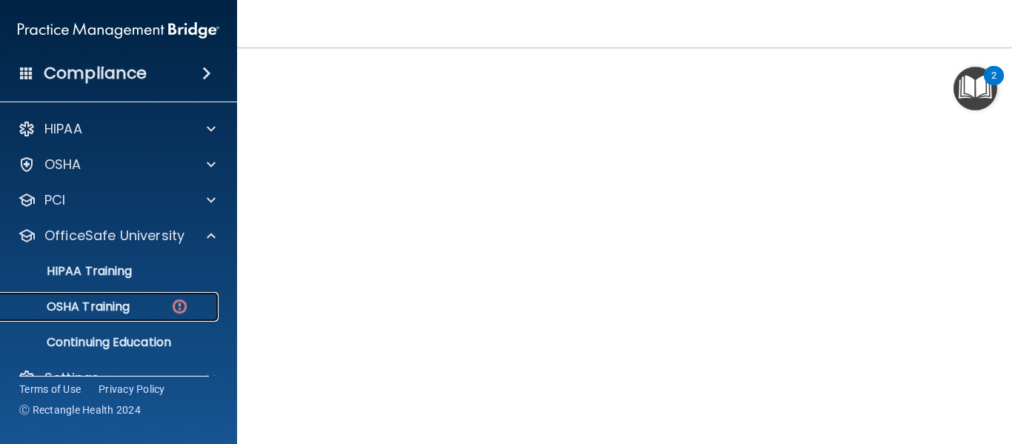
click at [124, 310] on p "OSHA Training" at bounding box center [70, 306] width 120 height 15
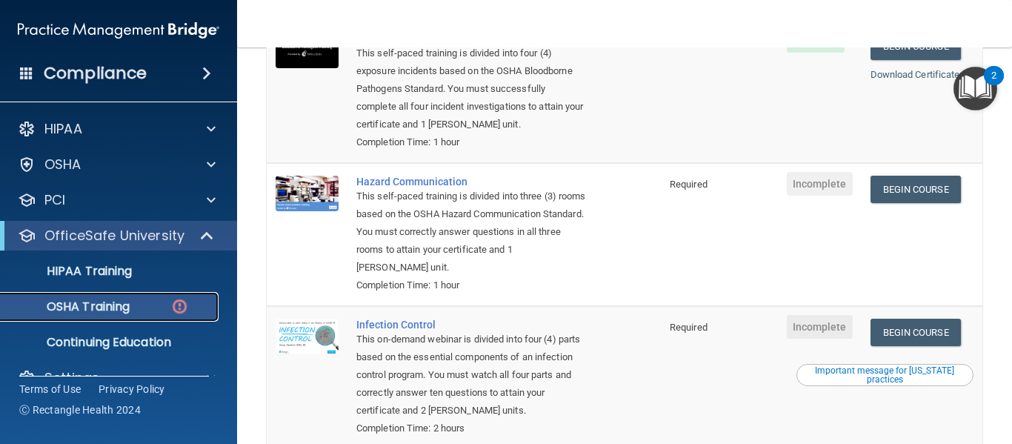
scroll to position [207, 0]
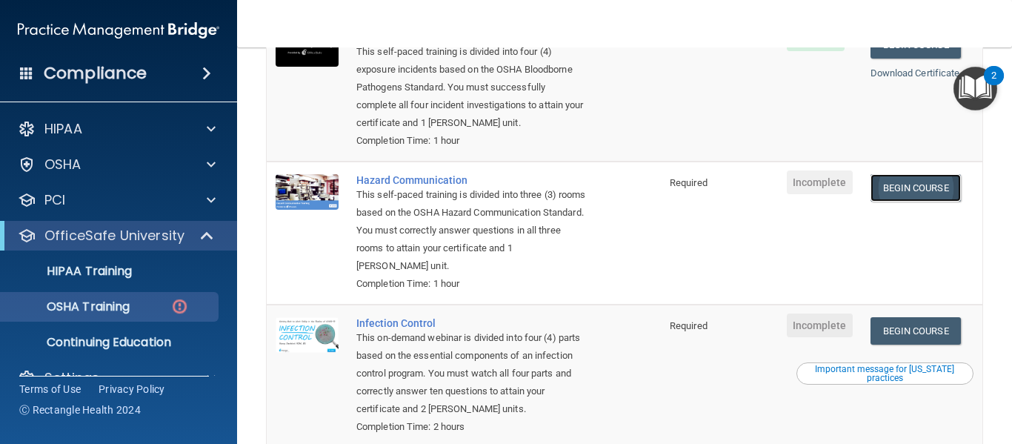
click at [914, 190] on link "Begin Course" at bounding box center [915, 187] width 90 height 27
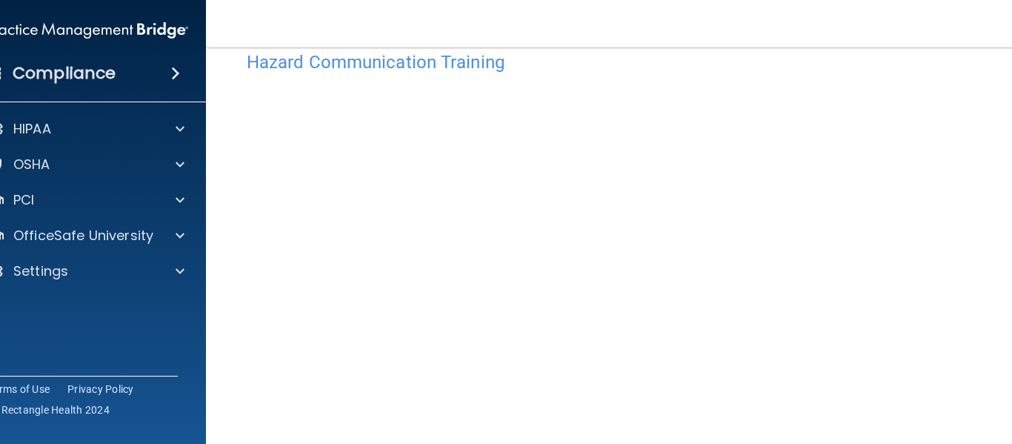
scroll to position [32, 0]
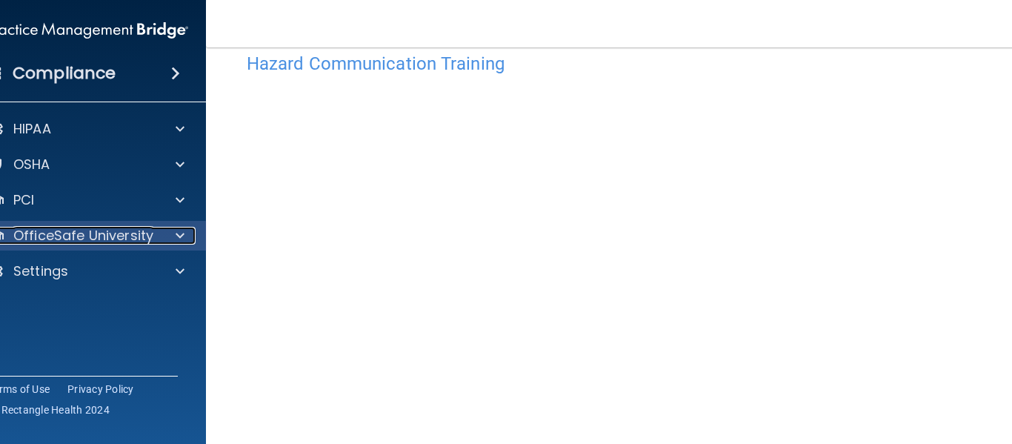
click at [176, 241] on span at bounding box center [180, 236] width 9 height 18
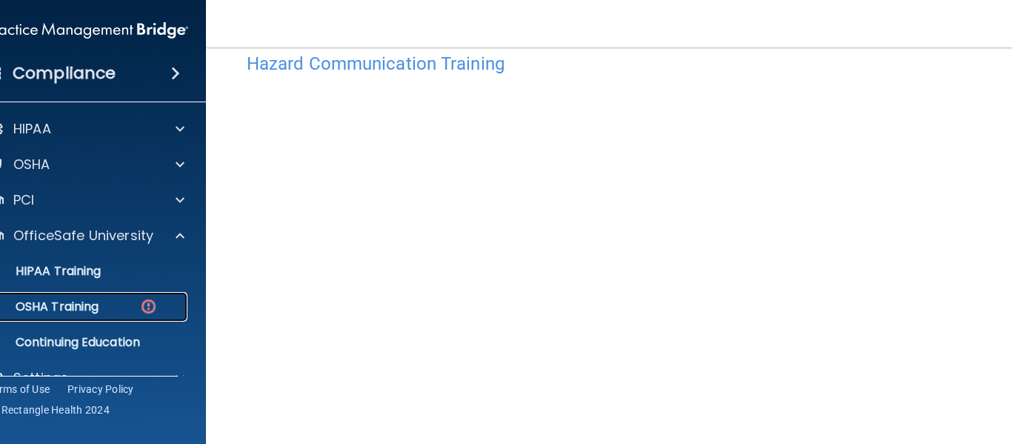
click at [96, 305] on div "OSHA Training" at bounding box center [80, 306] width 202 height 15
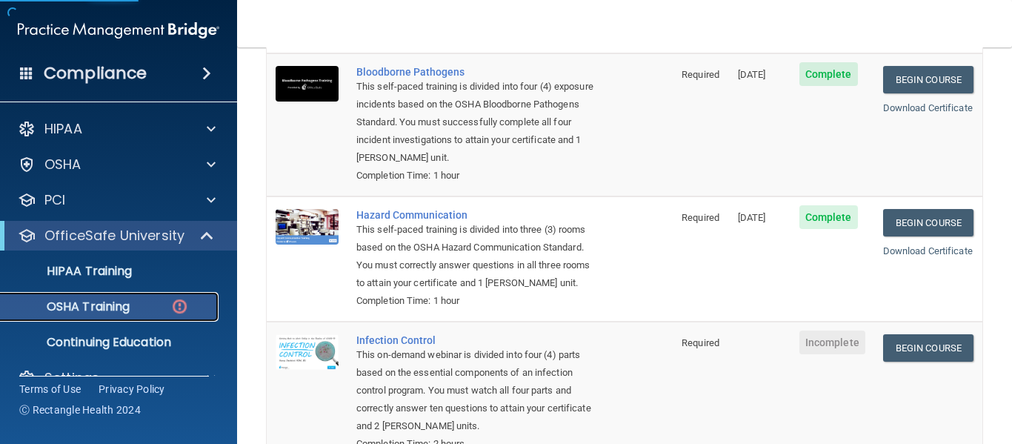
scroll to position [191, 0]
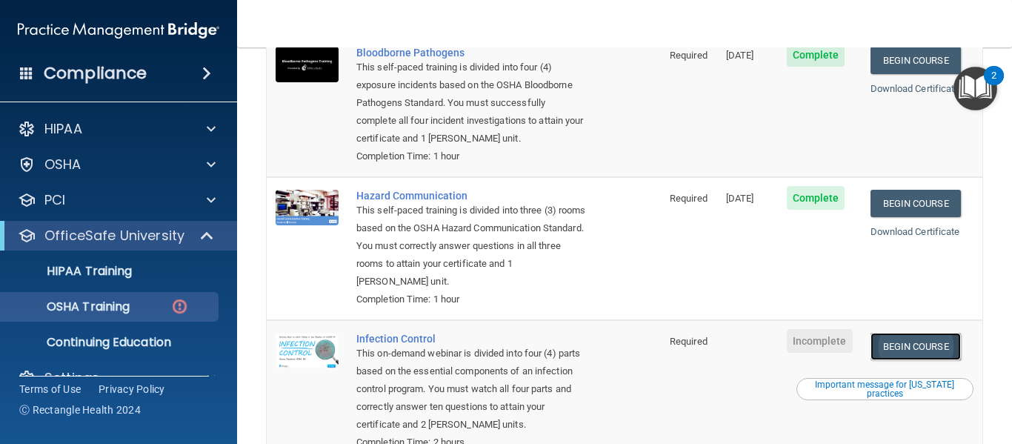
click at [902, 350] on link "Begin Course" at bounding box center [915, 346] width 90 height 27
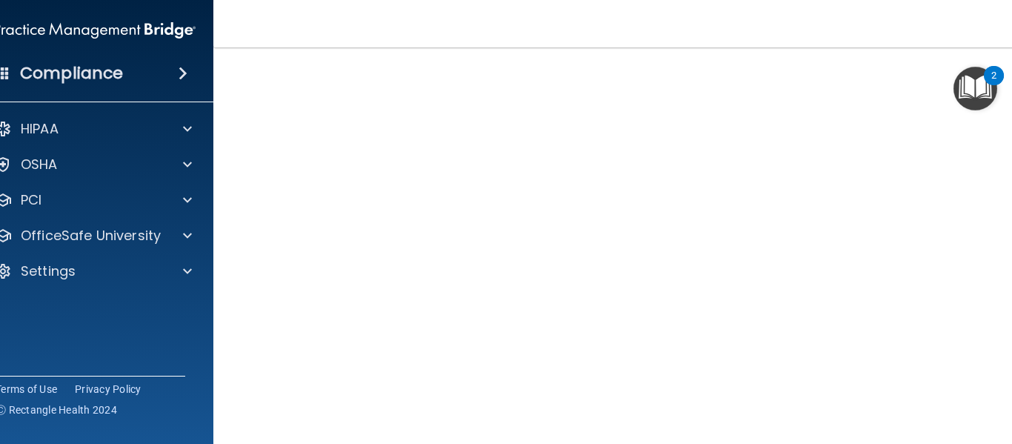
scroll to position [133, 0]
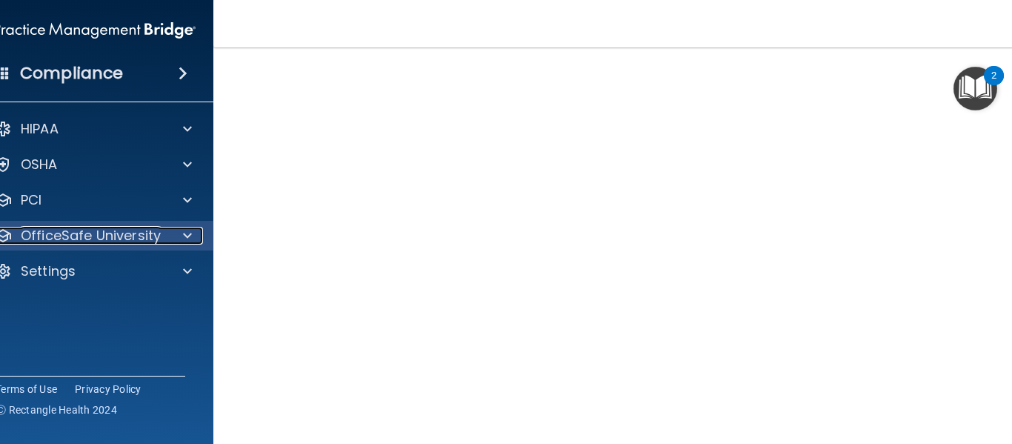
click at [183, 240] on span at bounding box center [187, 236] width 9 height 18
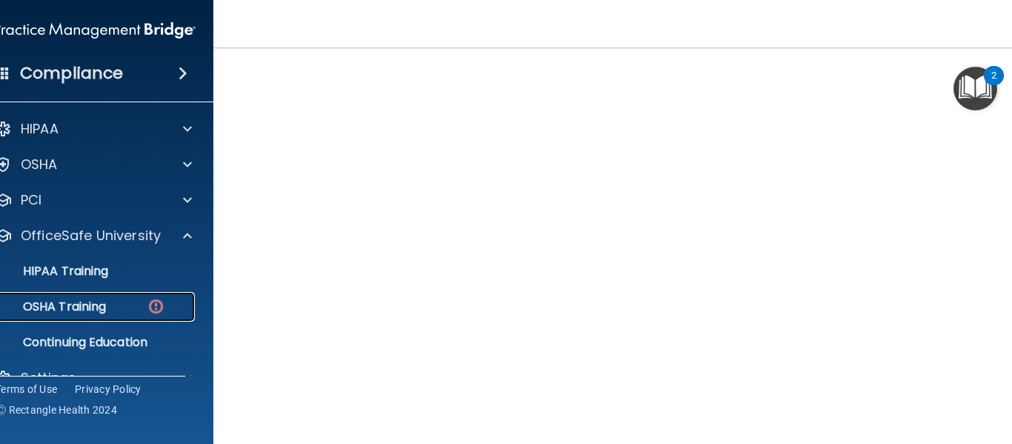
click at [150, 313] on img at bounding box center [156, 306] width 19 height 19
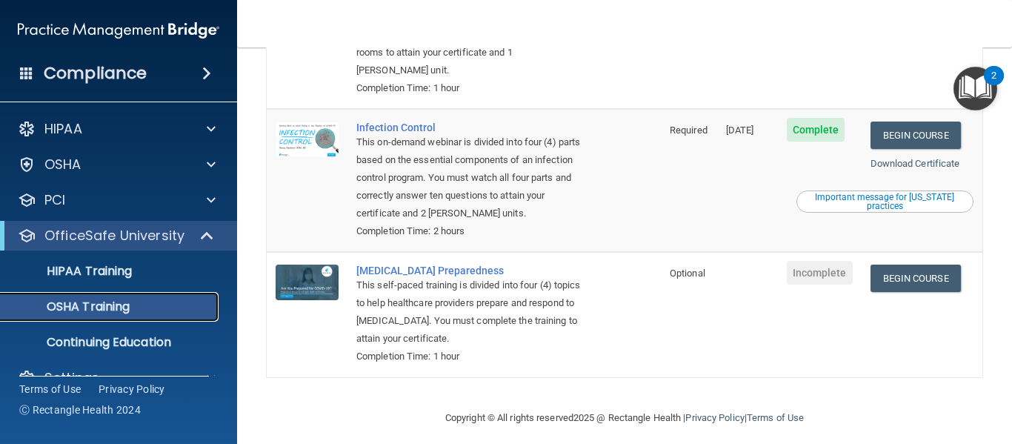
scroll to position [374, 0]
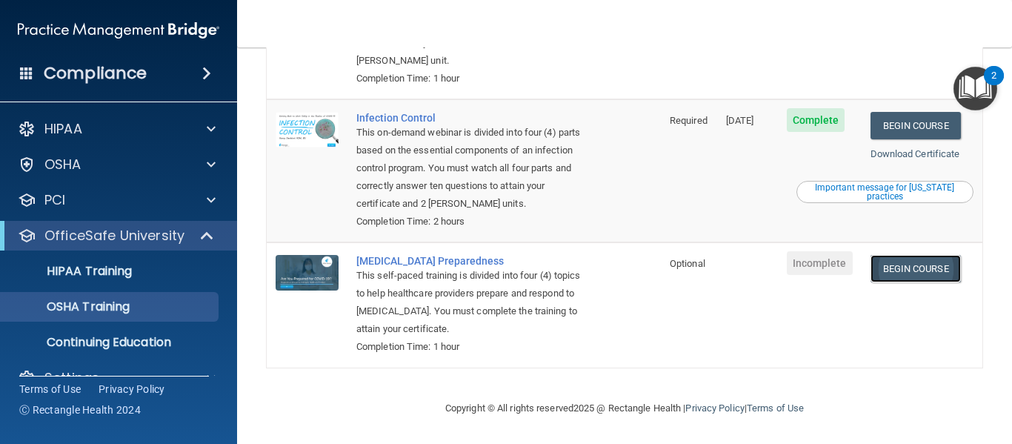
click at [920, 270] on link "Begin Course" at bounding box center [915, 268] width 90 height 27
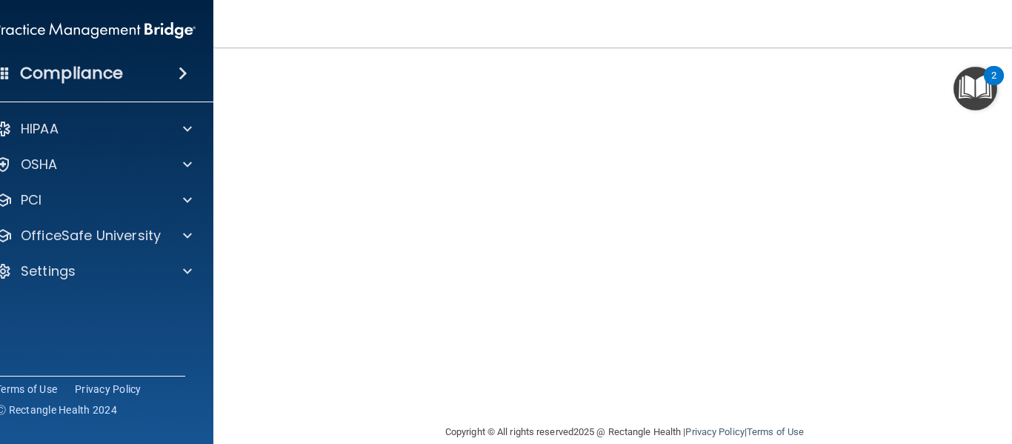
scroll to position [76, 0]
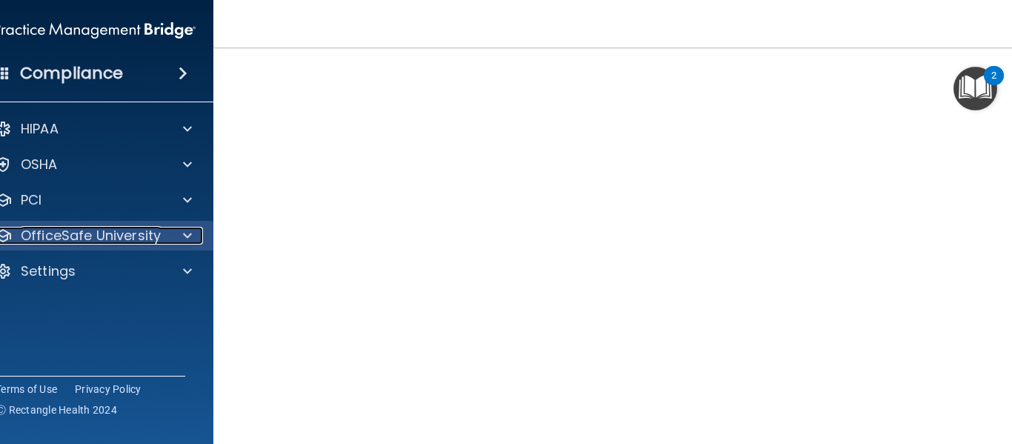
click at [183, 239] on span at bounding box center [187, 236] width 9 height 18
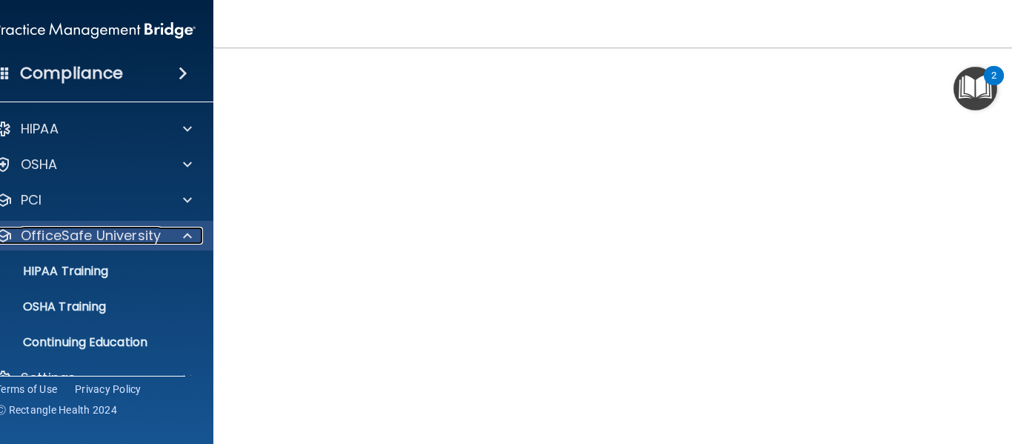
scroll to position [29, 0]
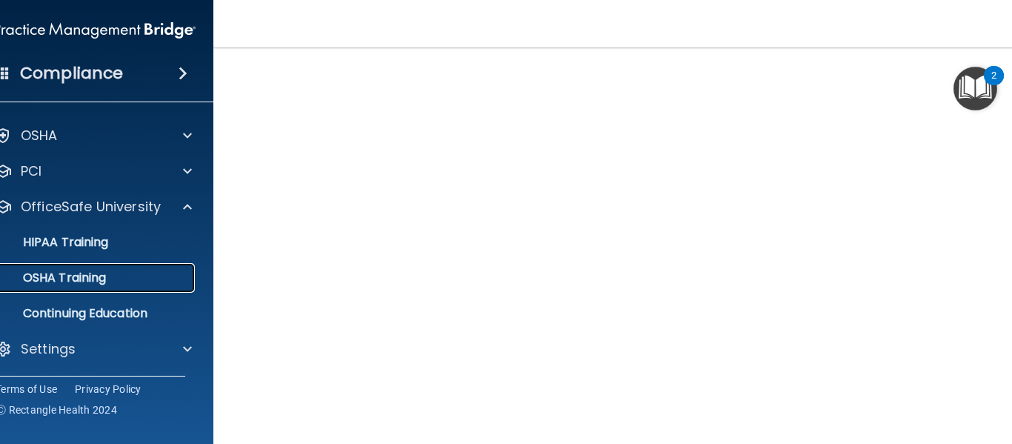
click at [94, 284] on p "OSHA Training" at bounding box center [46, 277] width 120 height 15
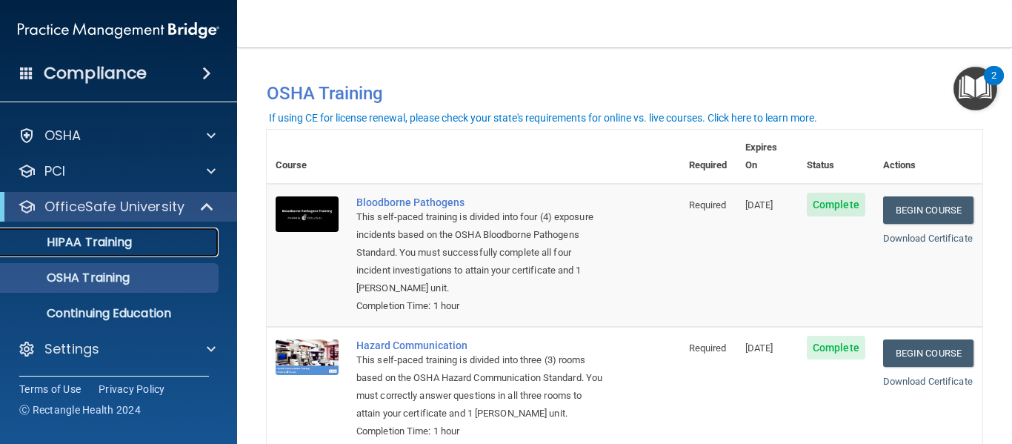
click at [141, 243] on div "HIPAA Training" at bounding box center [111, 242] width 202 height 15
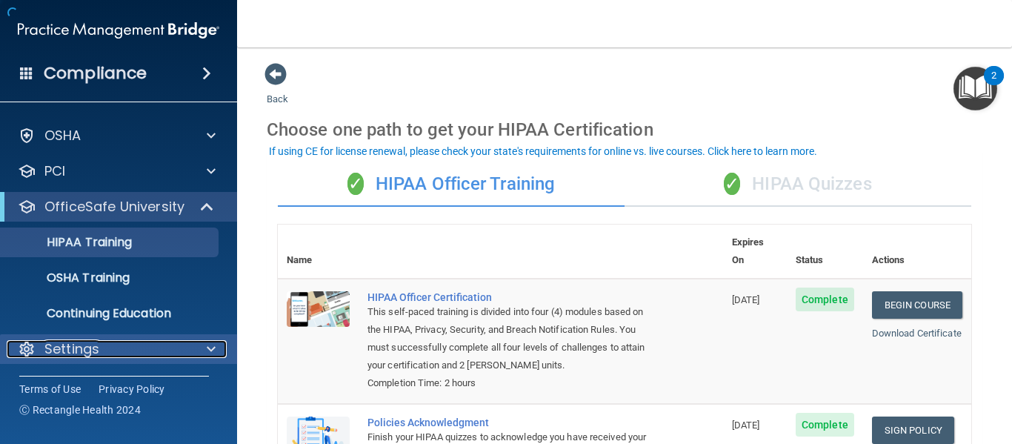
click at [202, 353] on div at bounding box center [208, 349] width 37 height 18
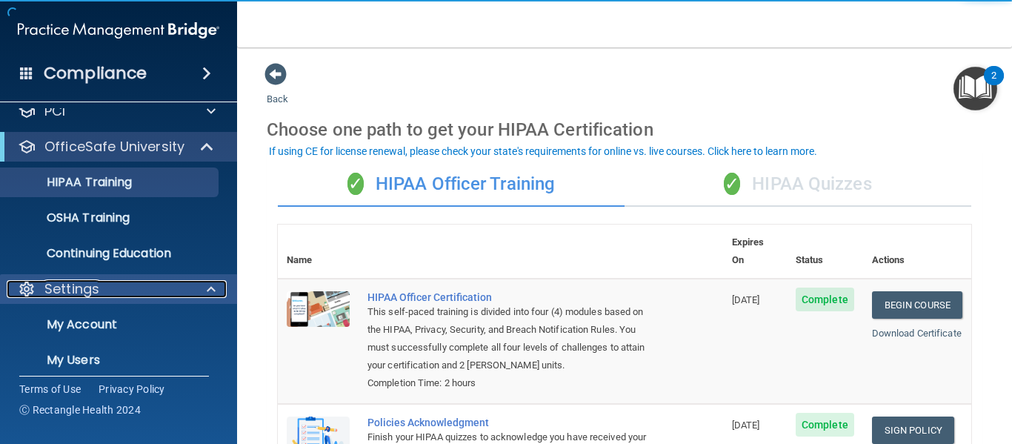
scroll to position [171, 0]
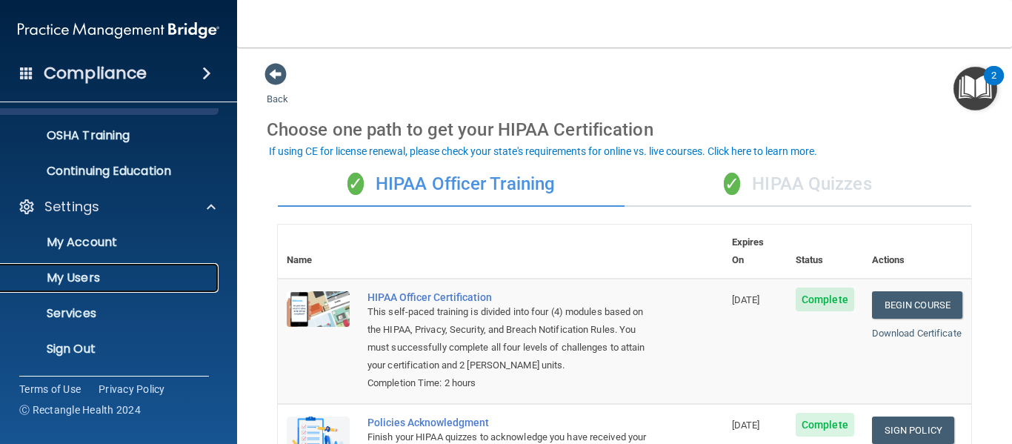
click at [94, 282] on p "My Users" at bounding box center [111, 277] width 202 height 15
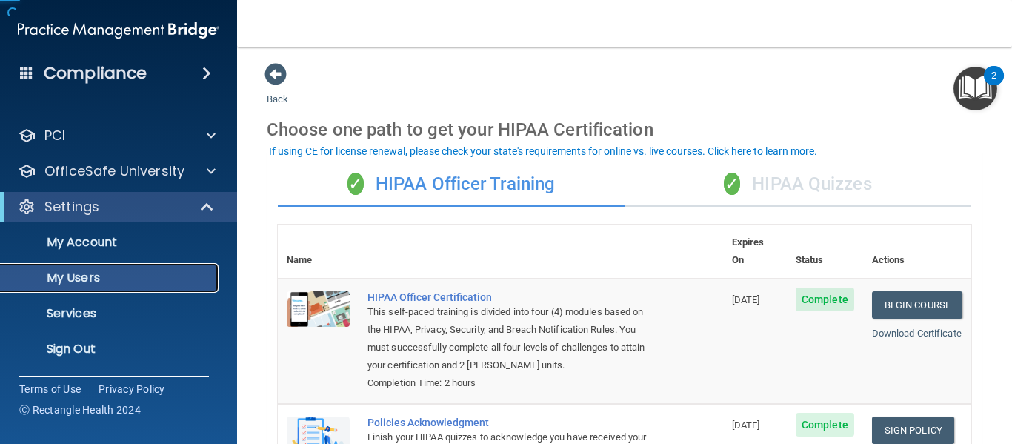
scroll to position [64, 0]
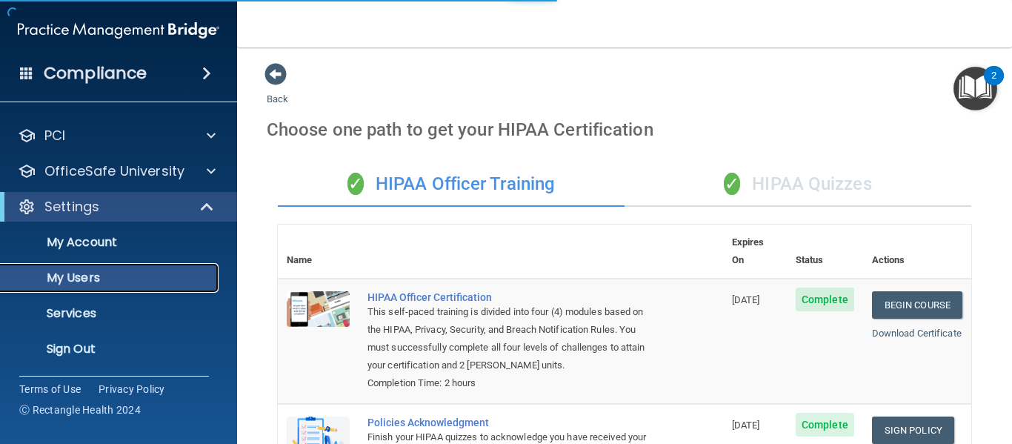
select select "20"
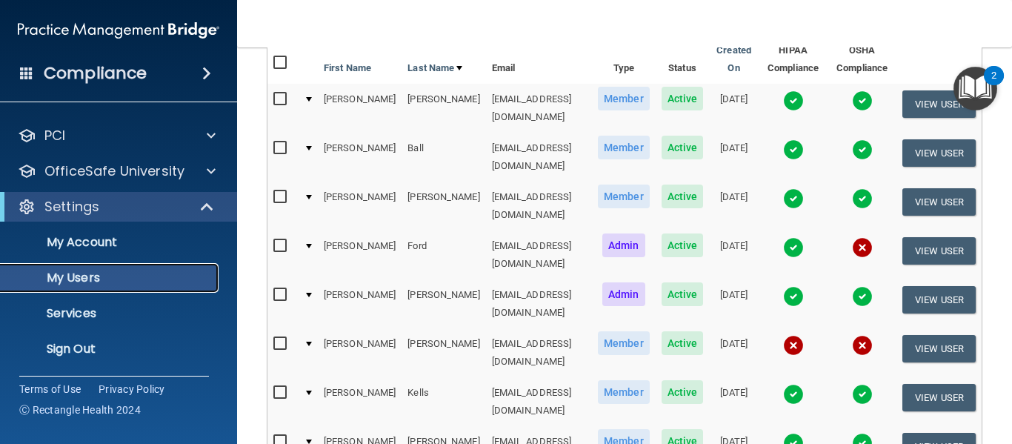
scroll to position [166, 0]
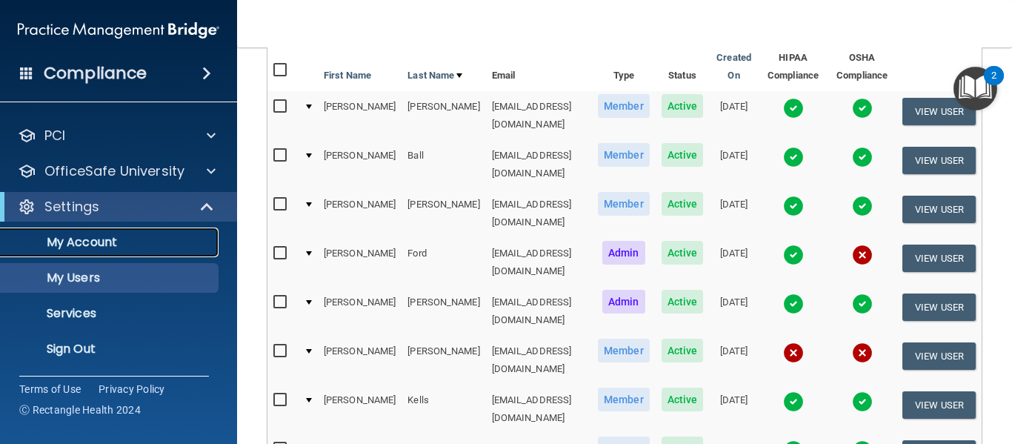
click at [45, 247] on p "My Account" at bounding box center [111, 242] width 202 height 15
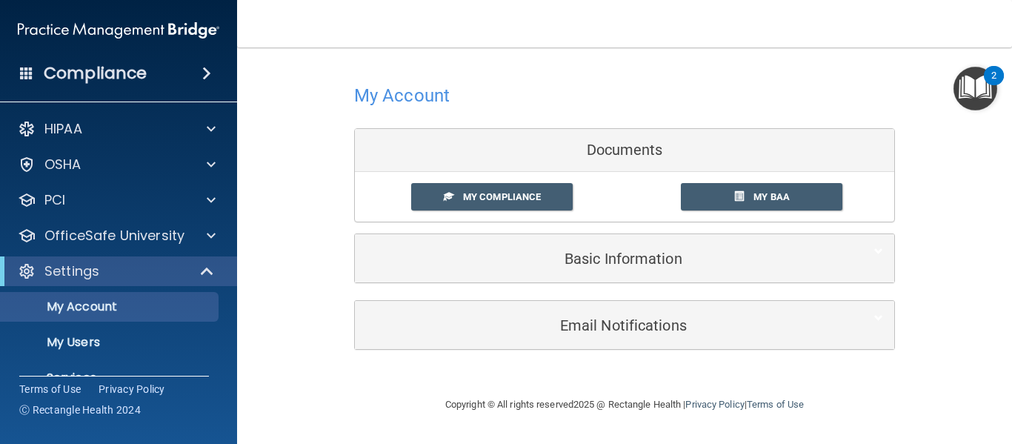
click at [70, 65] on h4 "Compliance" at bounding box center [95, 73] width 103 height 21
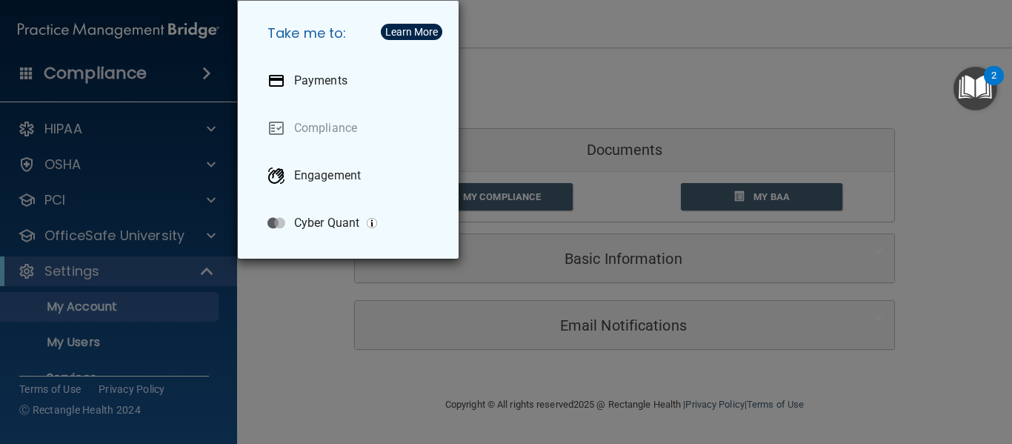
click at [203, 64] on div "Take me to: Payments Compliance Engagement Cyber Quant" at bounding box center [506, 222] width 1012 height 444
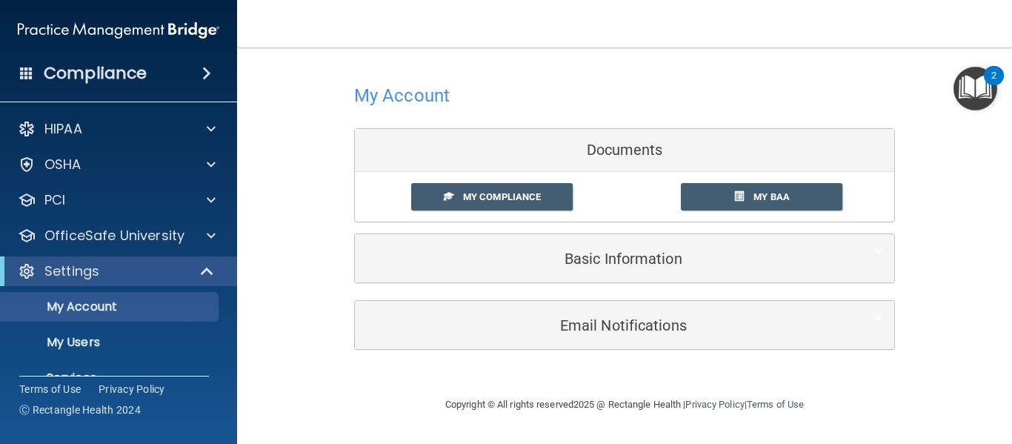
click at [210, 64] on span at bounding box center [206, 73] width 9 height 18
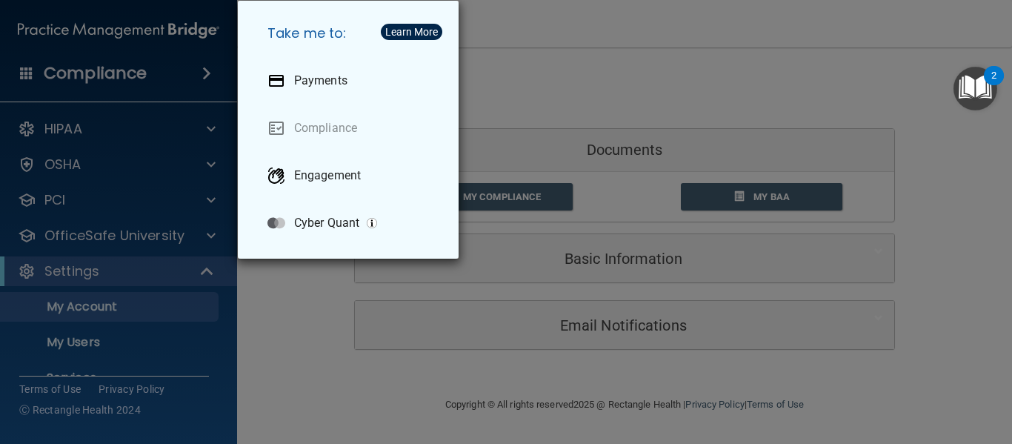
click at [53, 202] on div "Take me to: Payments Compliance Engagement Cyber Quant" at bounding box center [506, 222] width 1012 height 444
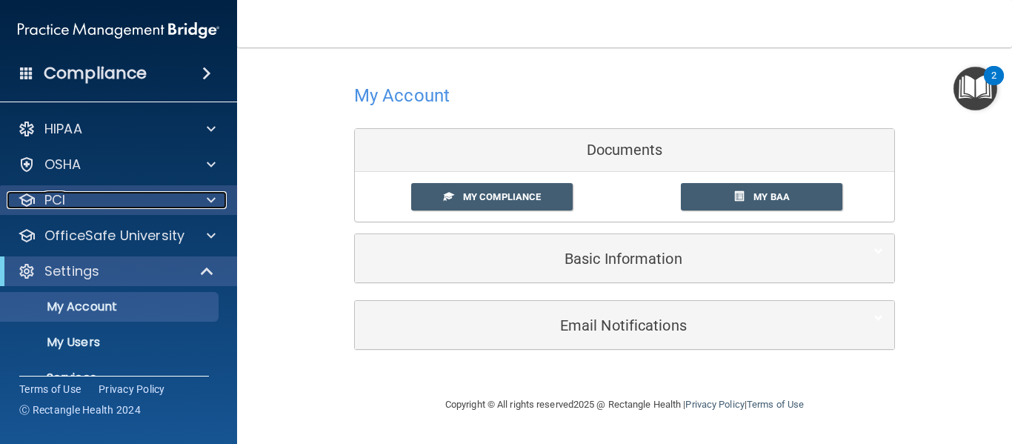
click at [48, 194] on p "PCI" at bounding box center [54, 200] width 21 height 18
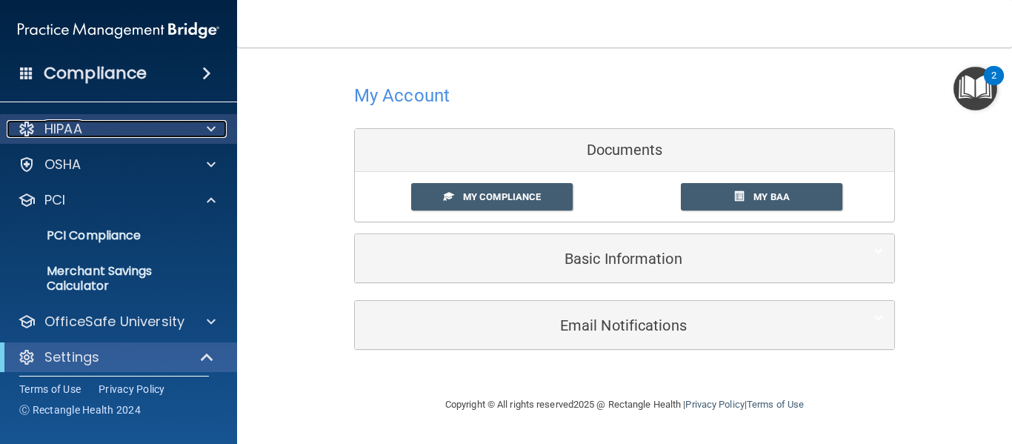
click at [61, 124] on p "HIPAA" at bounding box center [63, 129] width 38 height 18
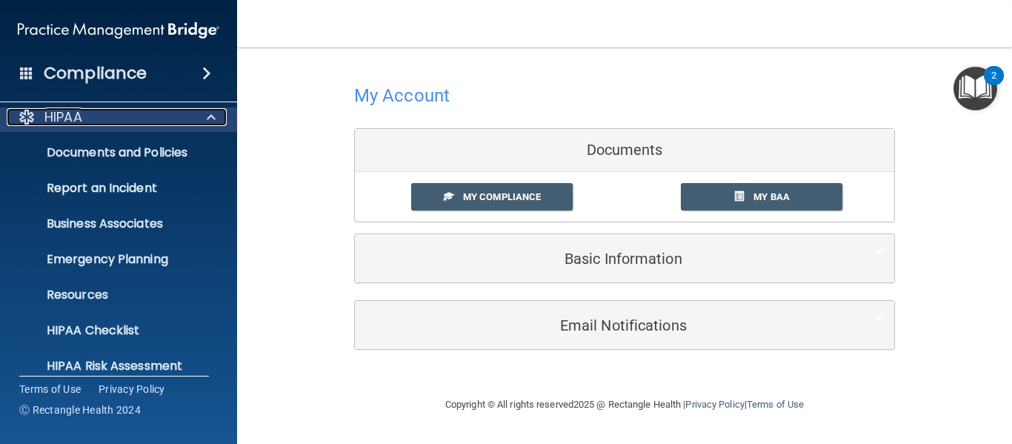
scroll to position [10, 0]
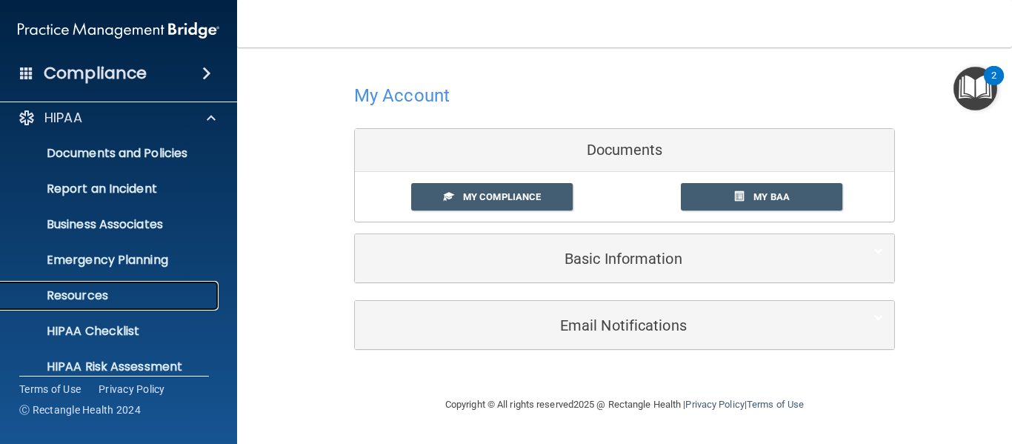
click at [69, 293] on p "Resources" at bounding box center [111, 295] width 202 height 15
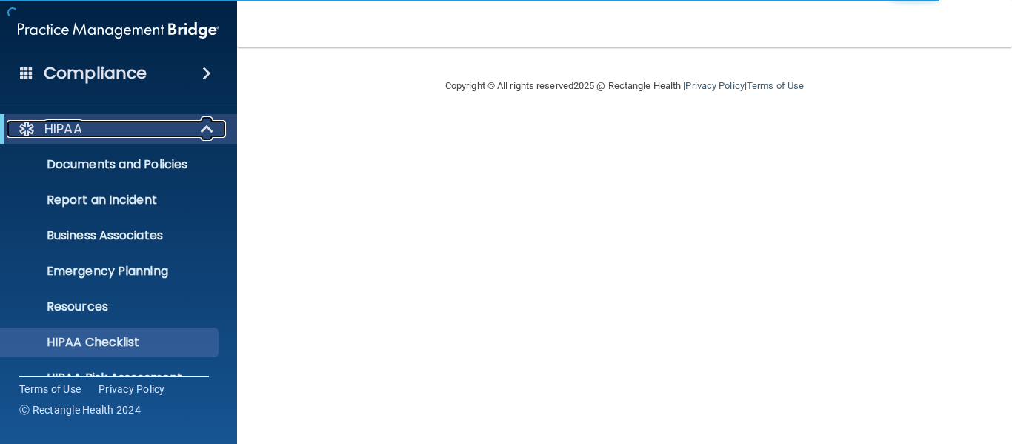
click at [204, 122] on span at bounding box center [208, 129] width 13 height 18
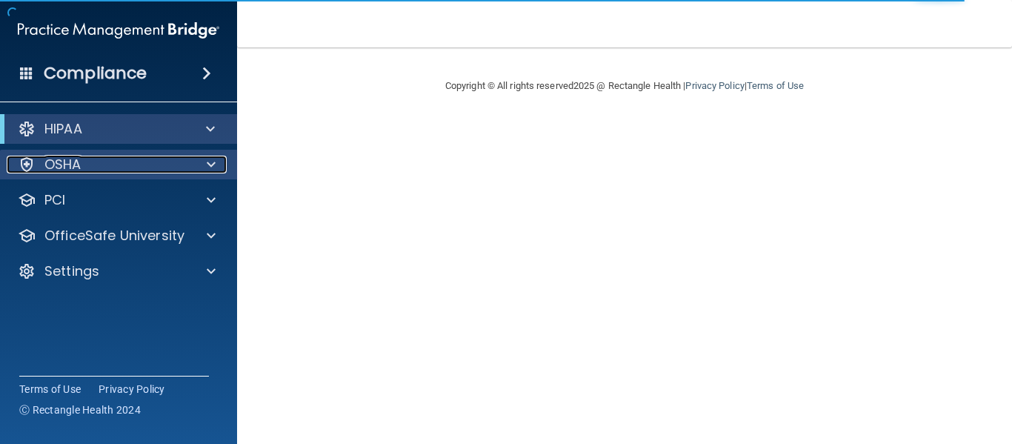
click at [67, 164] on p "OSHA" at bounding box center [62, 165] width 37 height 18
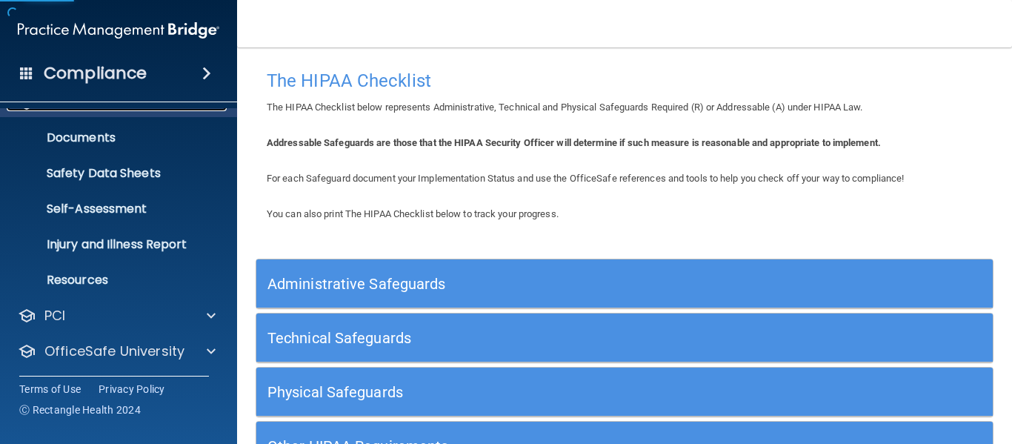
scroll to position [63, 0]
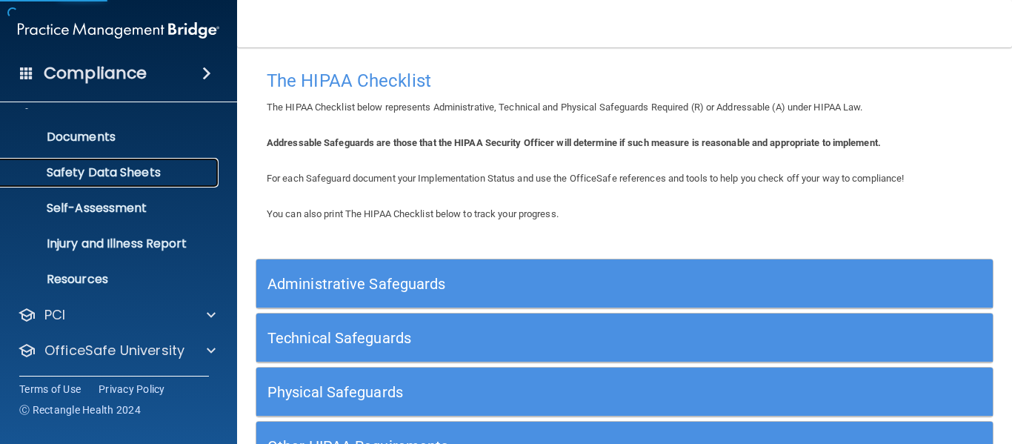
click at [57, 173] on p "Safety Data Sheets" at bounding box center [111, 172] width 202 height 15
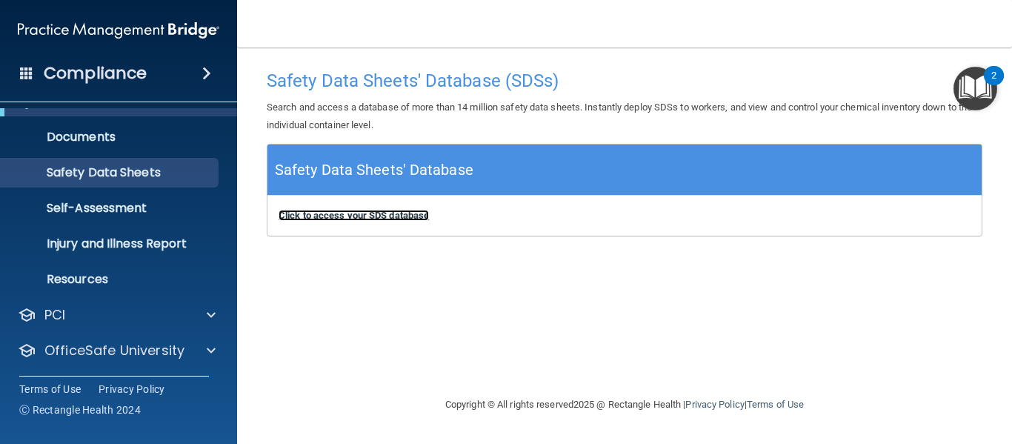
click at [373, 216] on b "Click to access your SDS database" at bounding box center [354, 215] width 150 height 11
